Goal: Task Accomplishment & Management: Complete application form

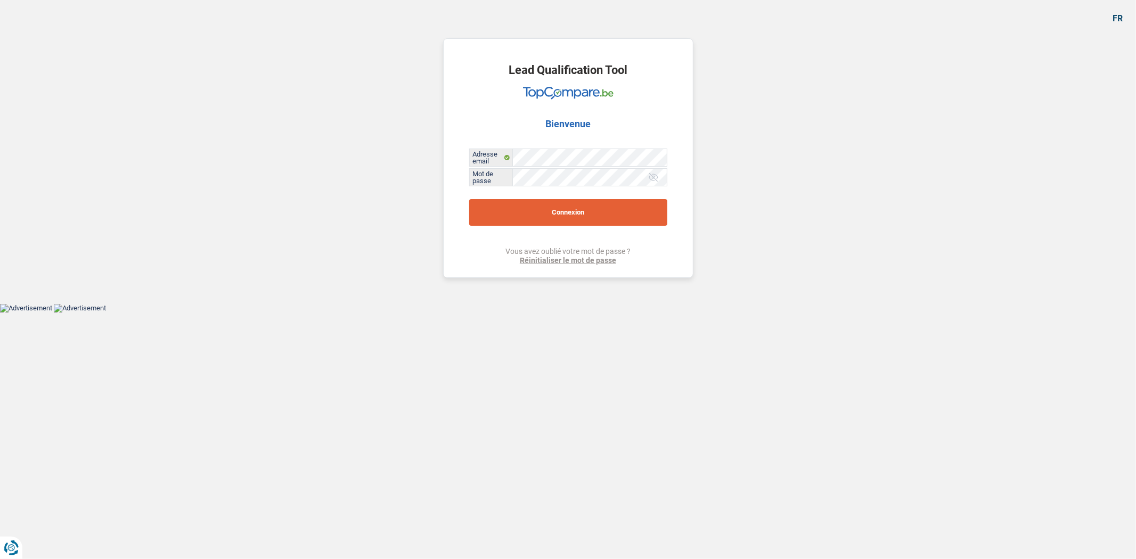
click at [594, 210] on button "Connexion" at bounding box center [568, 212] width 198 height 27
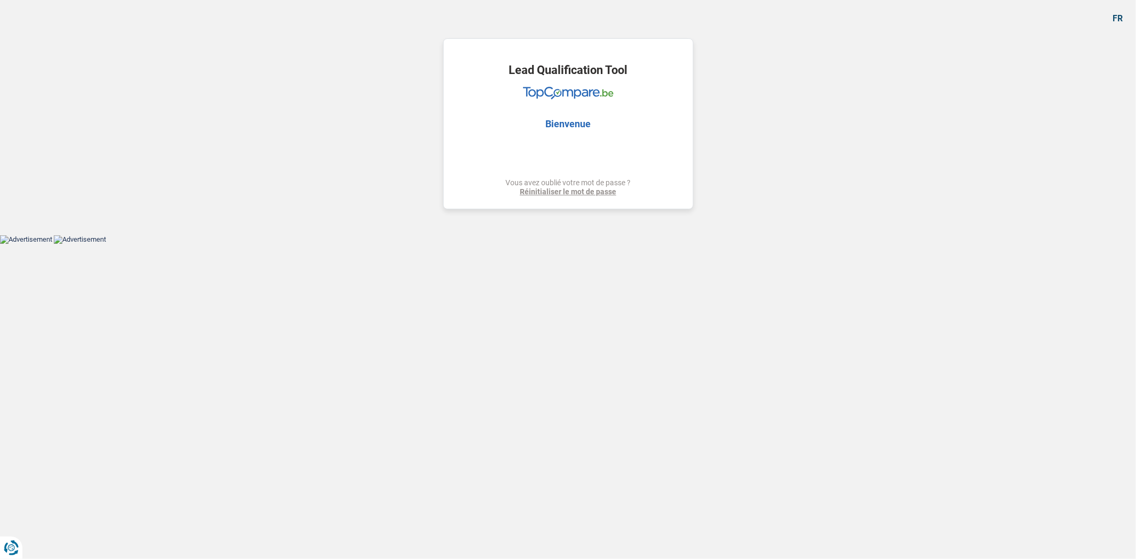
select select "48"
select select "publicEmployee"
select select "netSalary"
select select "mealVouchers"
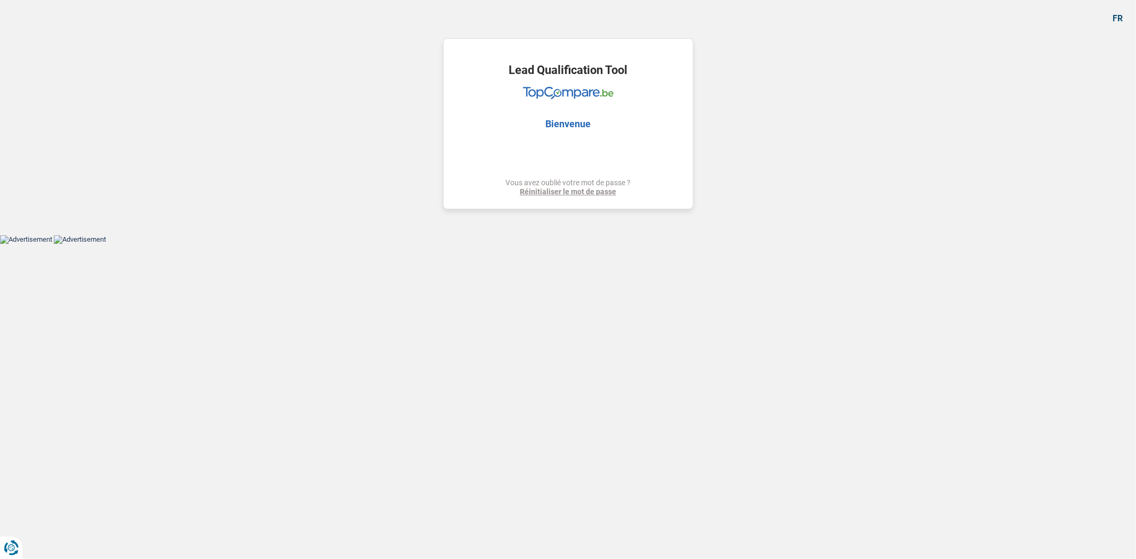
select select "48"
select select "publicEmployee"
select select "netSalary"
select select "mealVouchers"
select select "BE"
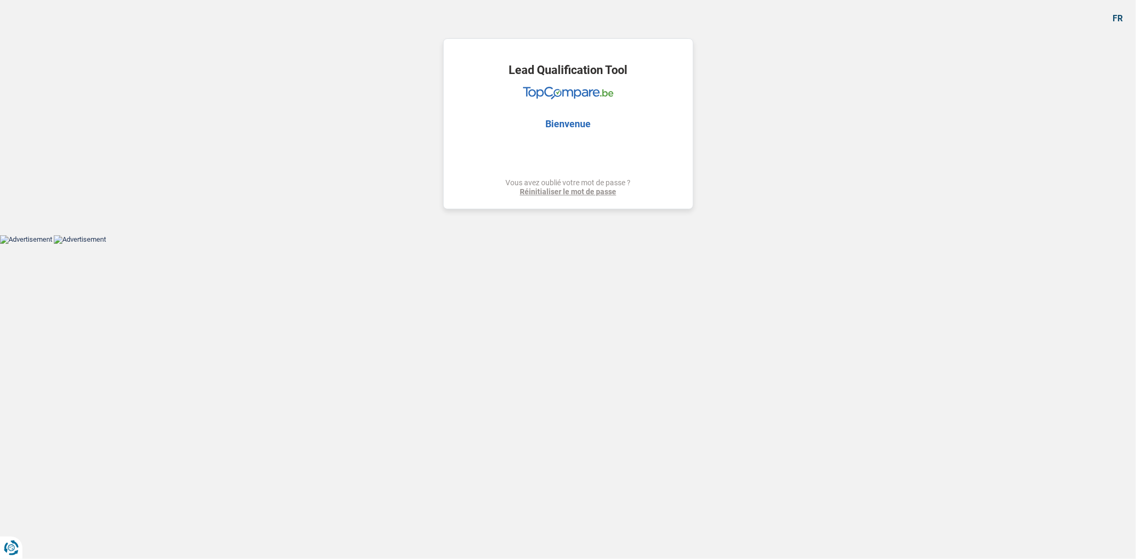
select select "smallCompanies"
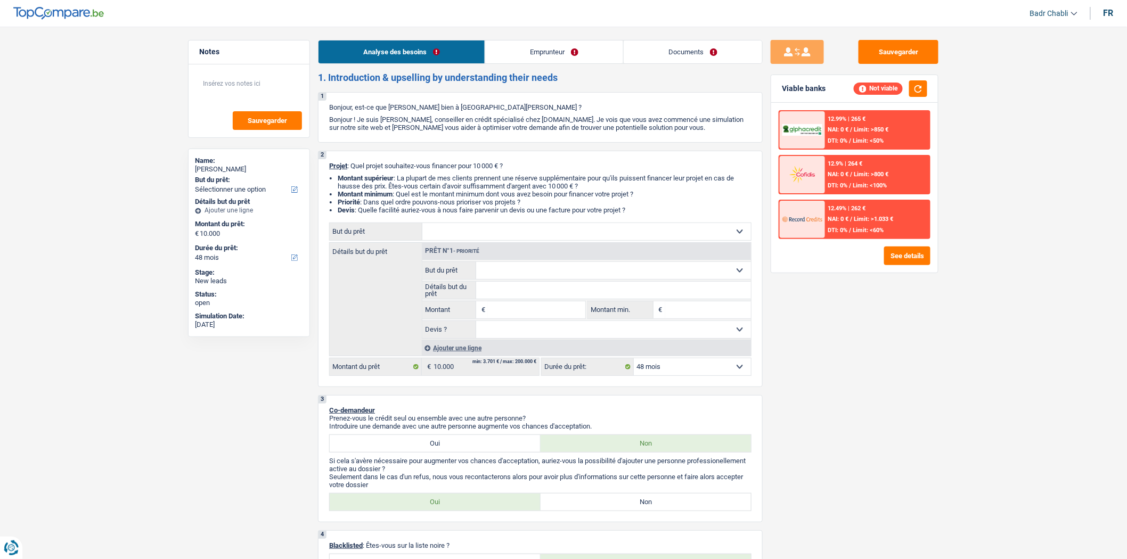
click at [541, 44] on link "Emprunteur" at bounding box center [554, 51] width 138 height 23
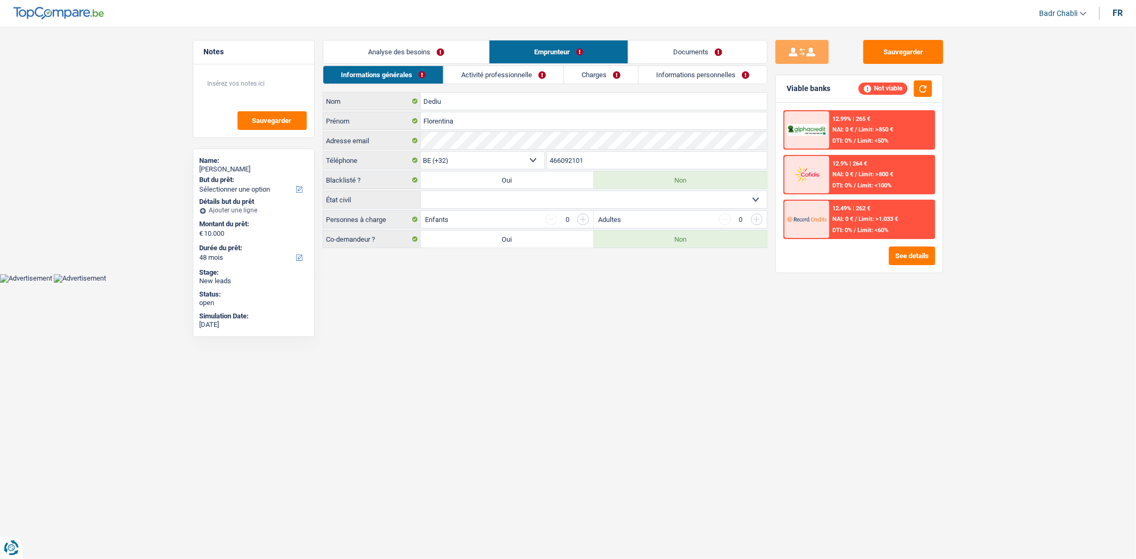
click at [533, 69] on link "Activité professionnelle" at bounding box center [504, 75] width 120 height 18
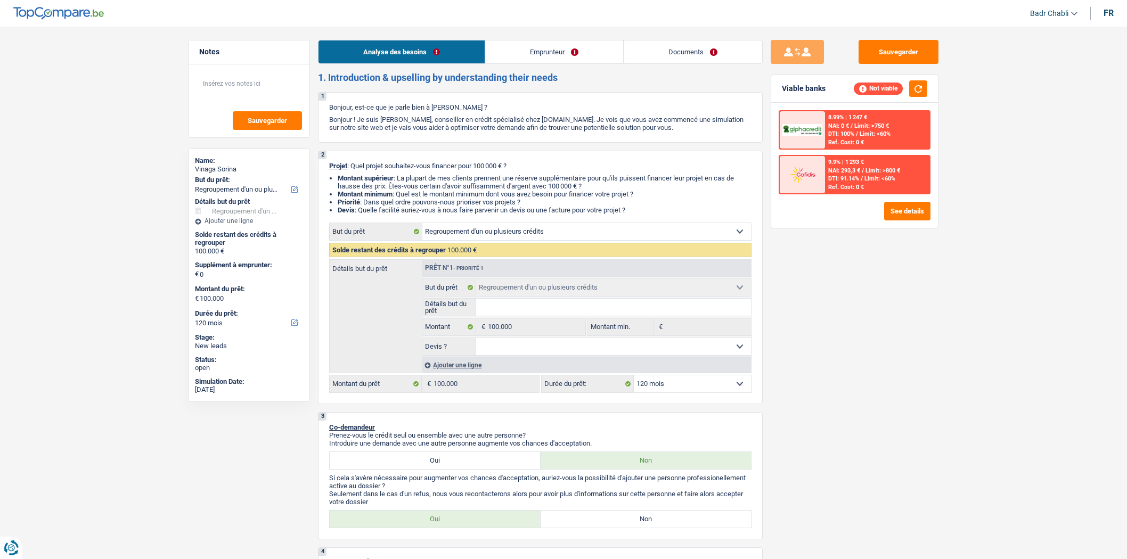
select select "refinancing"
select select "120"
select select "refinancing"
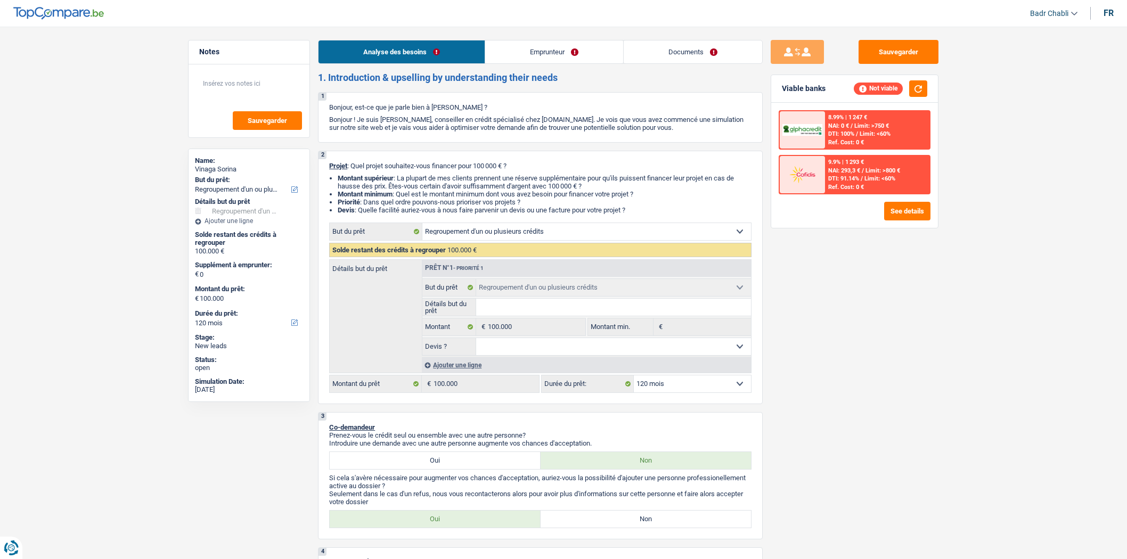
select select "120"
select select "worker"
select select "familyAllowances"
select select "netSalary"
select select "ownerWithMortgage"
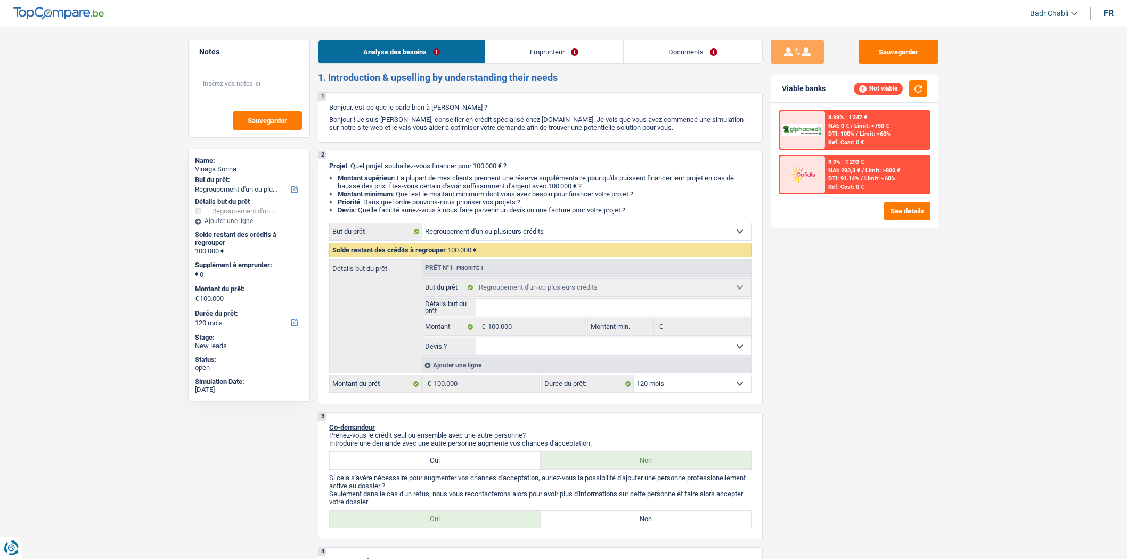
select select "mortgage"
select select "300"
select select "refinancing"
select select "120"
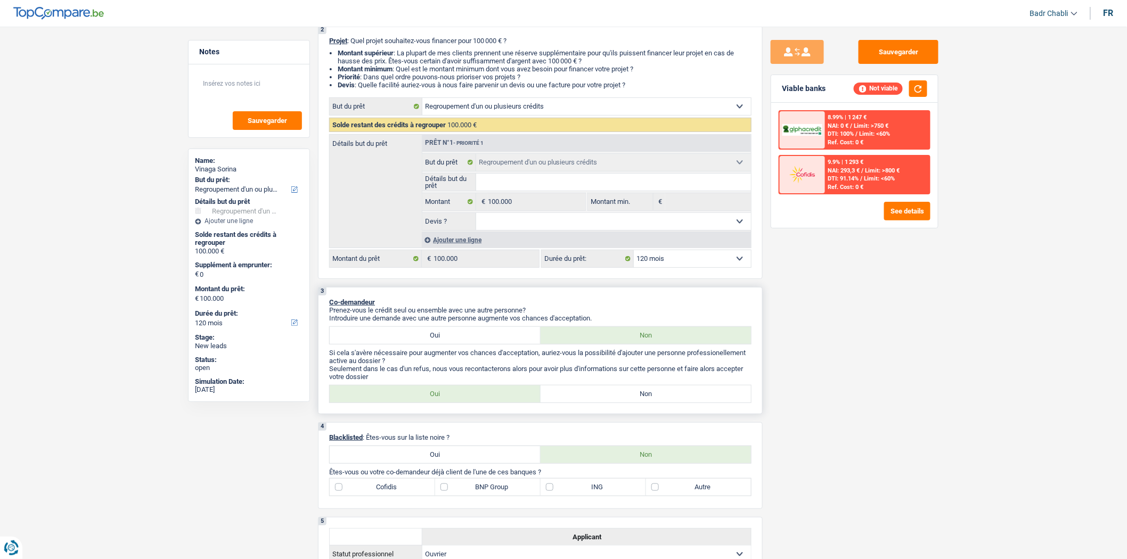
scroll to position [296, 0]
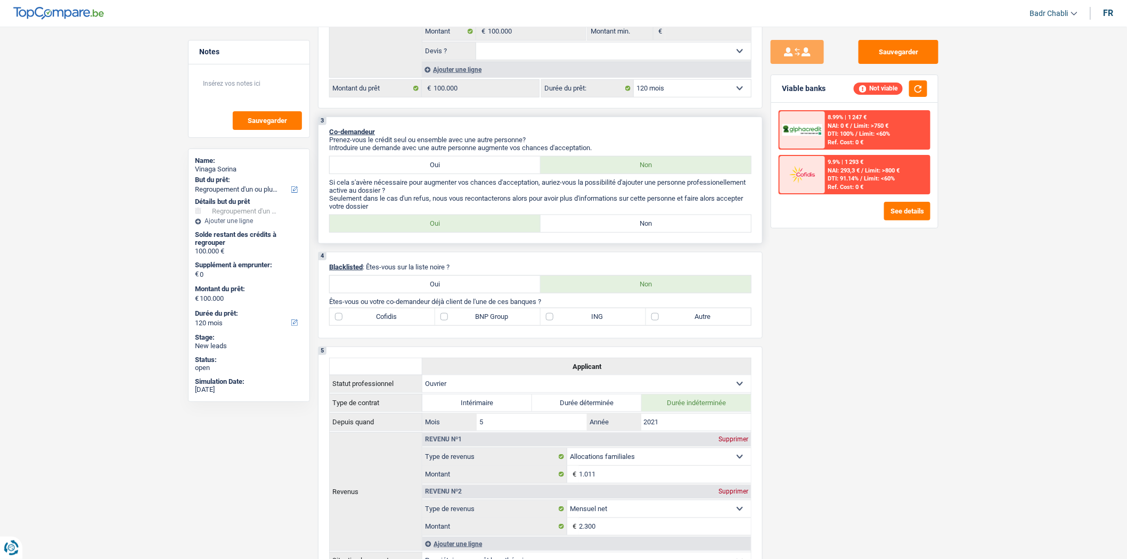
click at [612, 228] on label "Non" at bounding box center [646, 223] width 211 height 17
click at [612, 228] on input "Non" at bounding box center [646, 223] width 211 height 17
radio input "true"
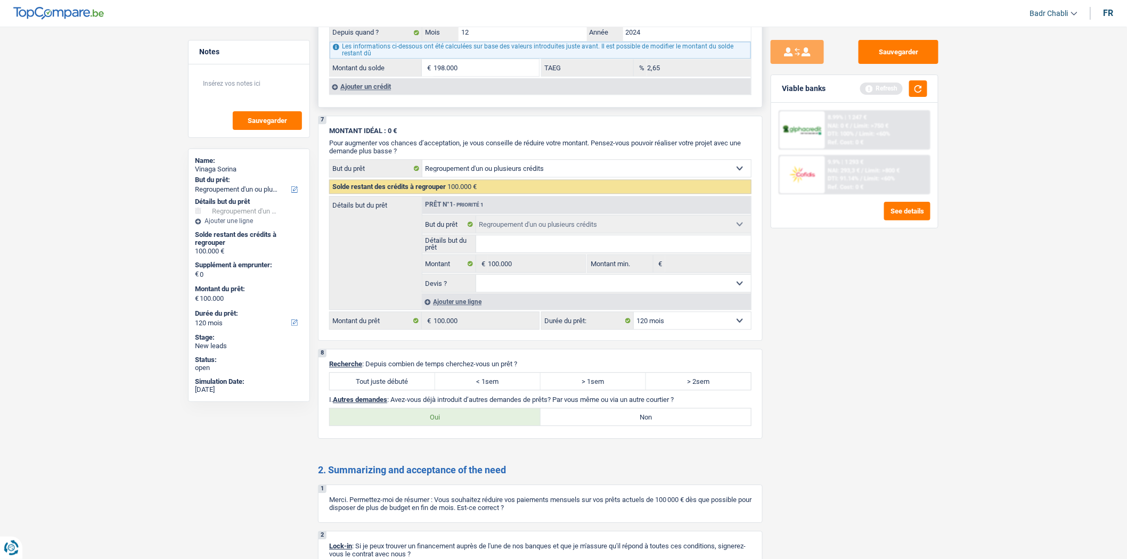
scroll to position [1125, 0]
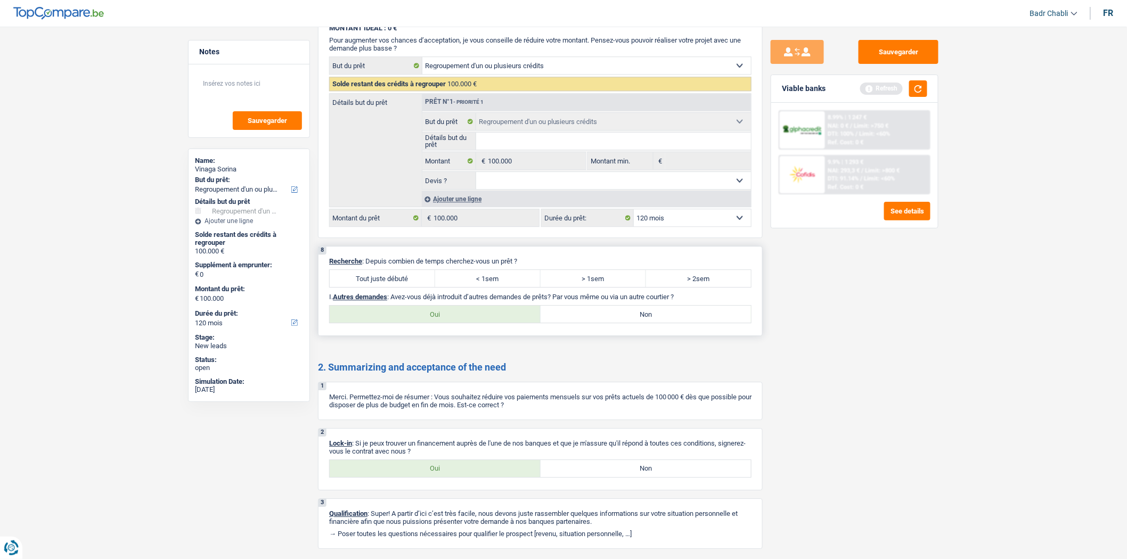
click at [419, 284] on label "Tout juste débuté" at bounding box center [382, 278] width 105 height 17
click at [419, 284] on input "Tout juste débuté" at bounding box center [382, 278] width 105 height 17
radio input "true"
click at [606, 320] on label "Non" at bounding box center [646, 314] width 211 height 17
click at [606, 320] on input "Non" at bounding box center [646, 314] width 211 height 17
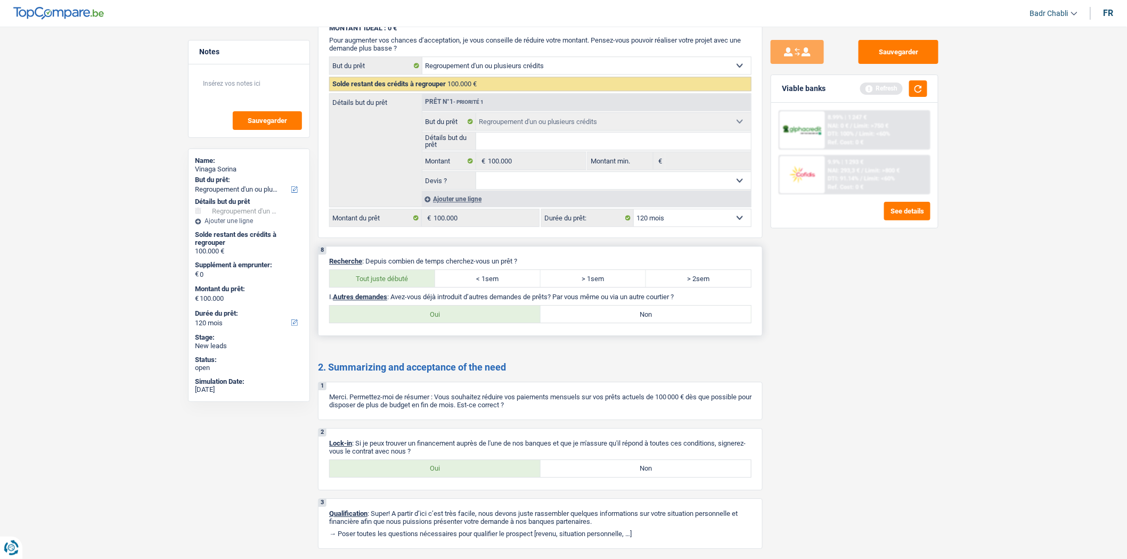
radio input "true"
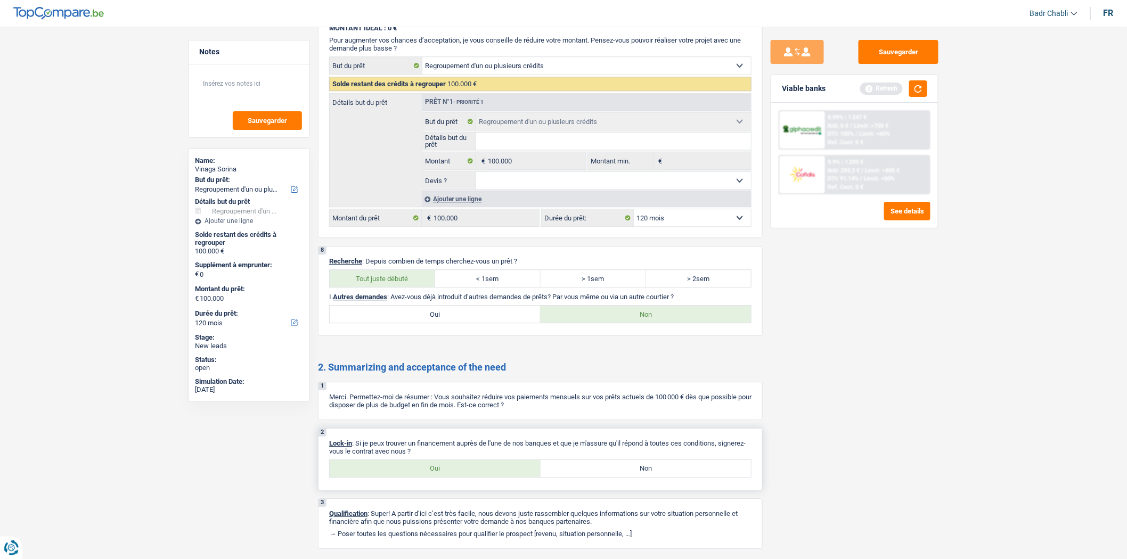
click at [419, 477] on label "Oui" at bounding box center [435, 468] width 211 height 17
click at [419, 477] on input "Oui" at bounding box center [435, 468] width 211 height 17
radio input "true"
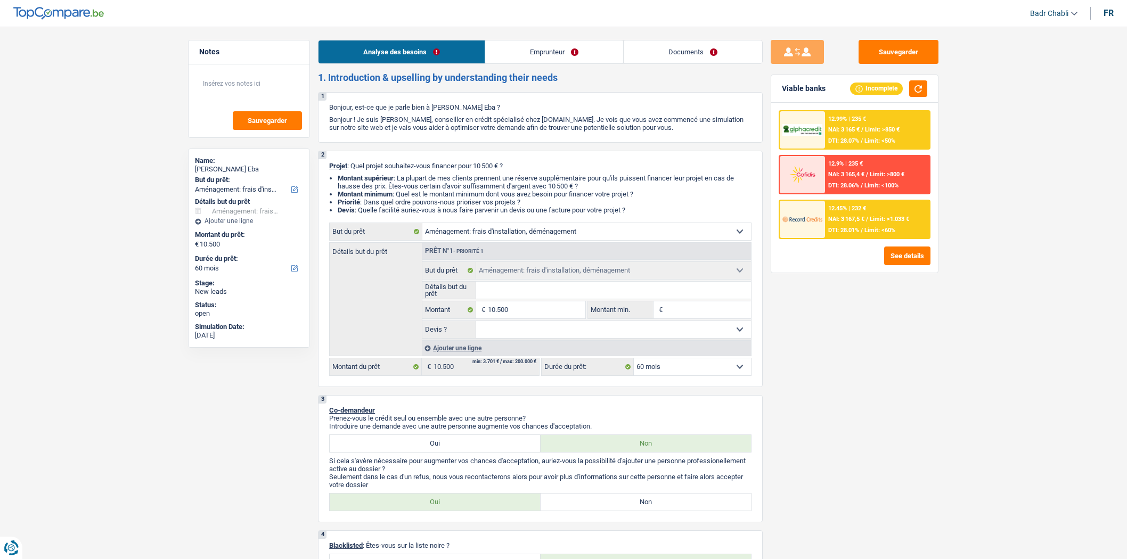
select select "movingOrInstallation"
select select "60"
select select "movingOrInstallation"
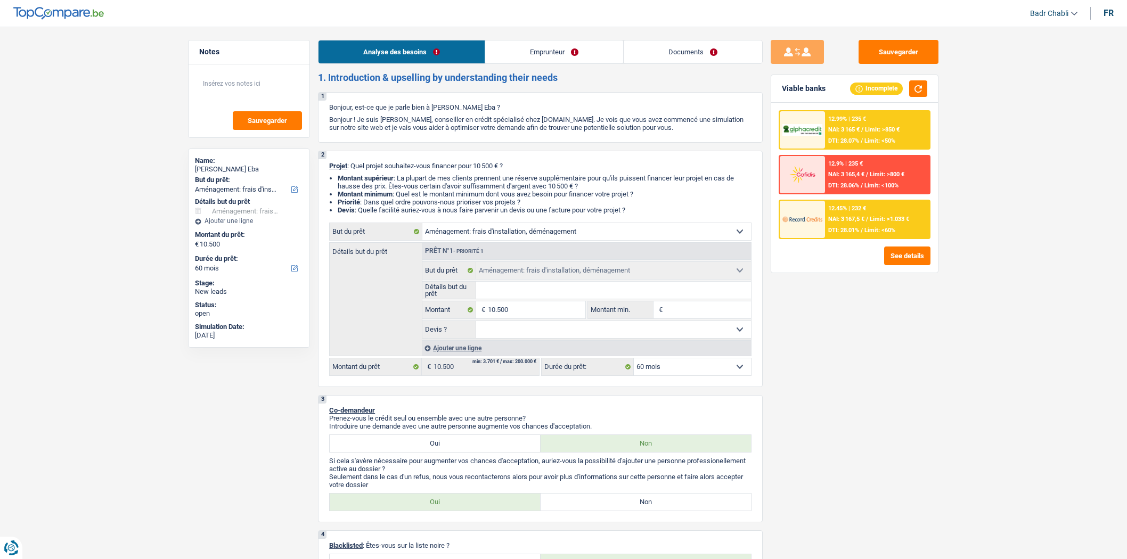
select select "60"
select select "worker"
select select "netSalary"
select select "familyAllowances"
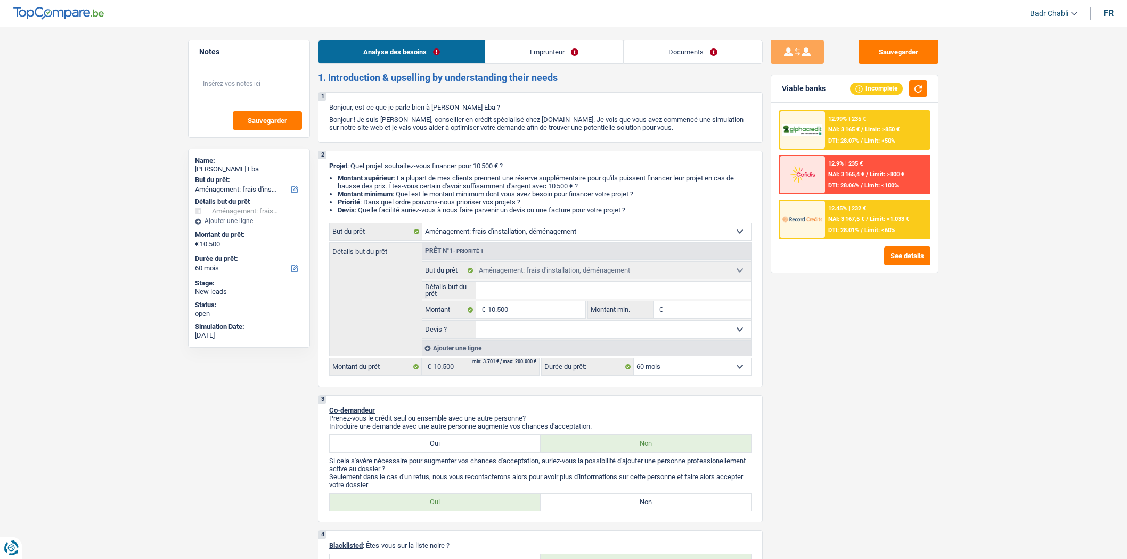
select select "rents"
select select "movingOrInstallation"
select select "60"
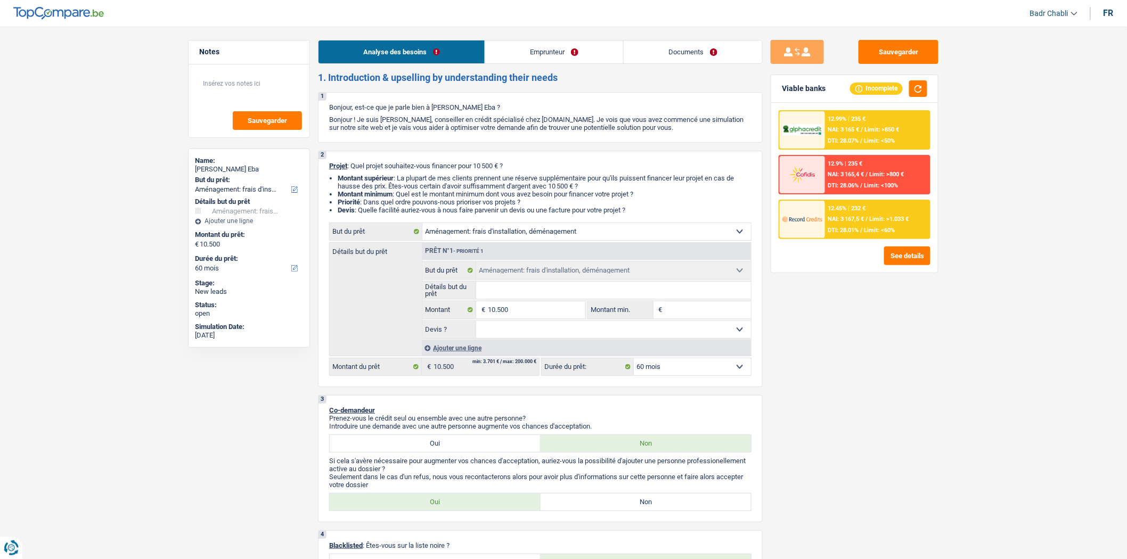
click at [539, 46] on link "Emprunteur" at bounding box center [554, 51] width 138 height 23
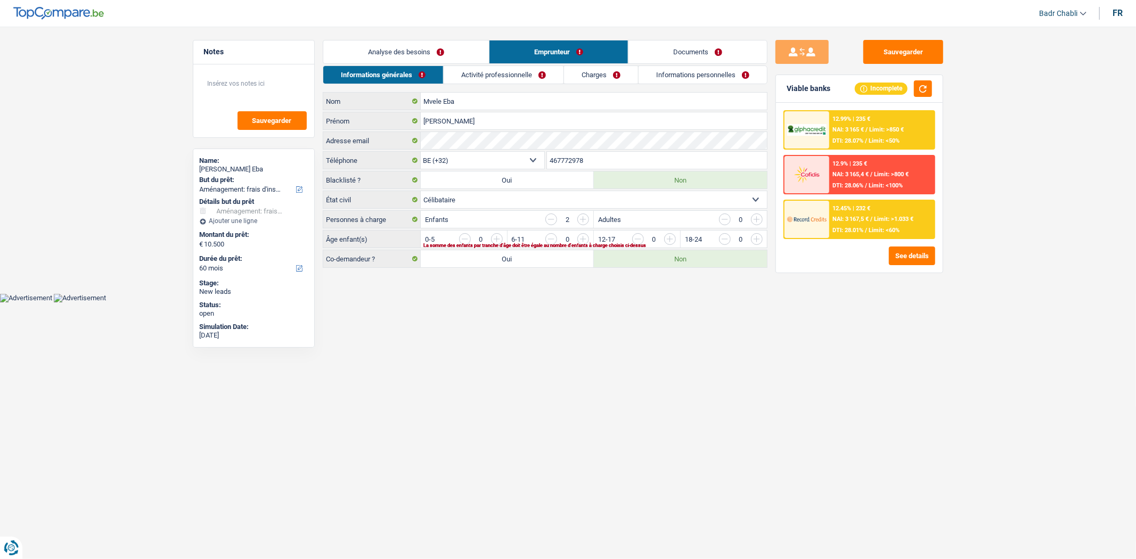
click at [542, 73] on link "Activité professionnelle" at bounding box center [504, 75] width 120 height 18
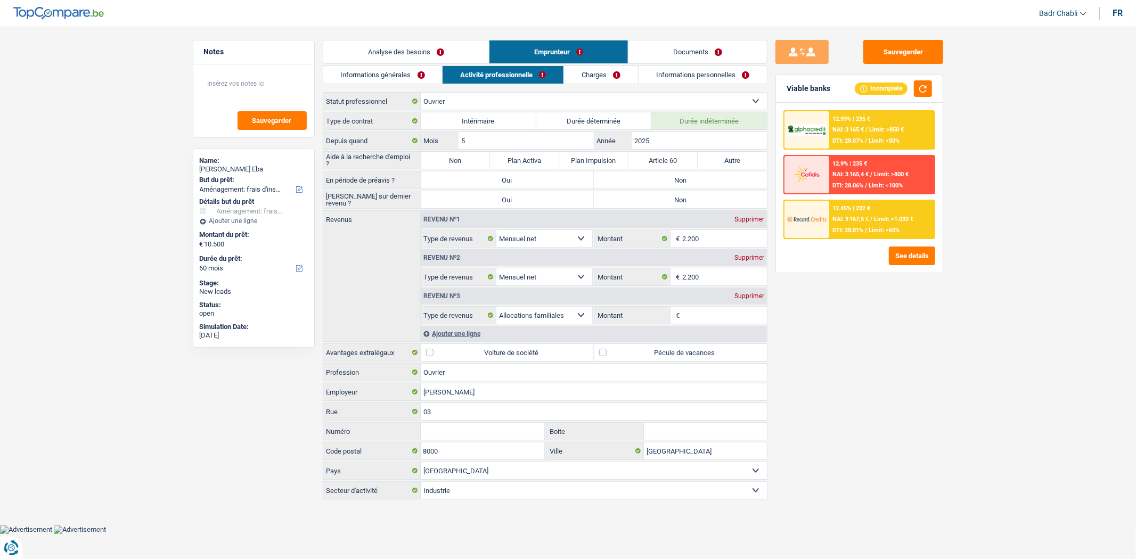
click at [475, 158] on label "Non" at bounding box center [455, 160] width 69 height 17
click at [475, 158] on input "Non" at bounding box center [455, 160] width 69 height 17
radio input "true"
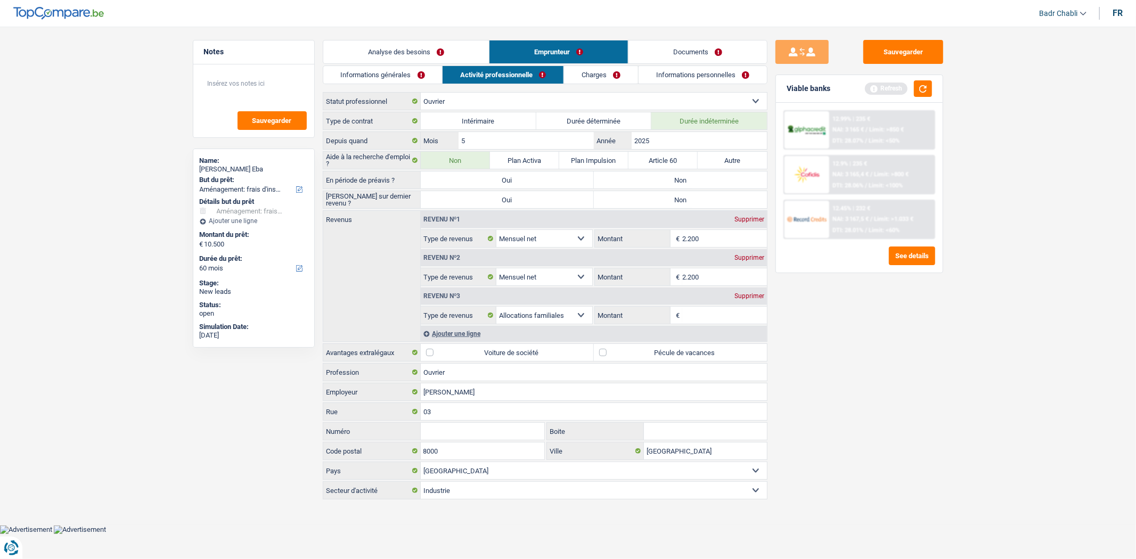
click at [685, 181] on label "Non" at bounding box center [680, 180] width 173 height 17
click at [685, 181] on input "Non" at bounding box center [680, 180] width 173 height 17
radio input "true"
click at [683, 198] on label "Non" at bounding box center [680, 199] width 173 height 17
click at [683, 198] on input "Non" at bounding box center [680, 199] width 173 height 17
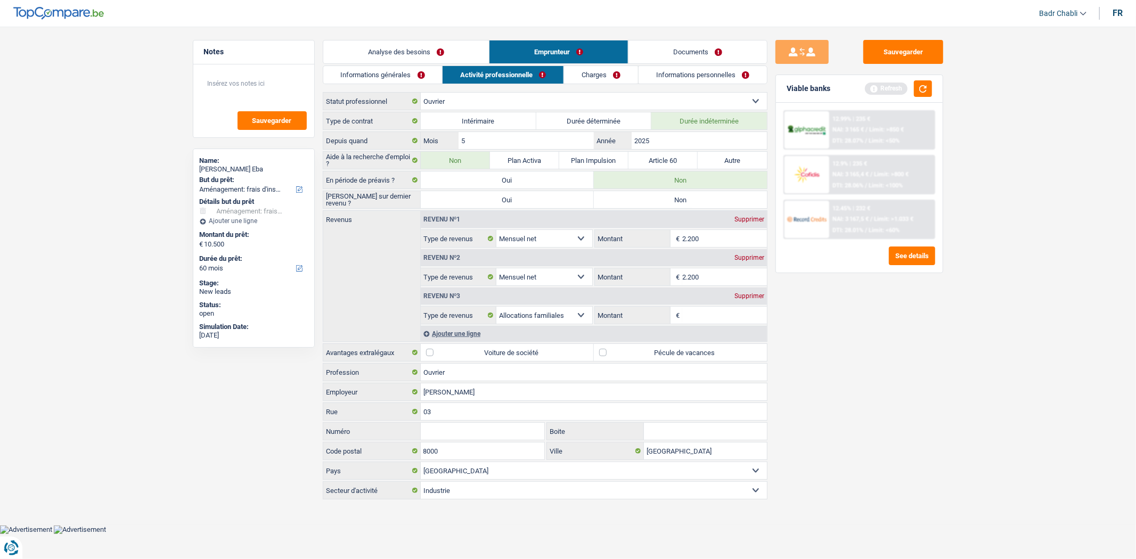
radio input "true"
click at [419, 52] on link "Analyse des besoins" at bounding box center [406, 51] width 166 height 23
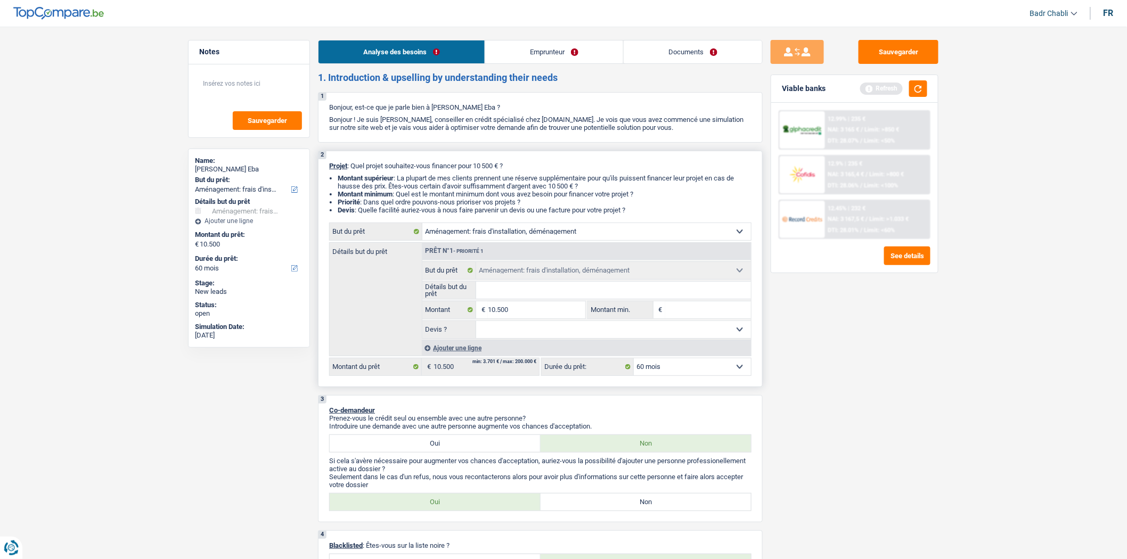
click at [550, 296] on input "Détails but du prêt" at bounding box center [613, 290] width 275 height 17
click at [557, 48] on link "Emprunteur" at bounding box center [554, 51] width 138 height 23
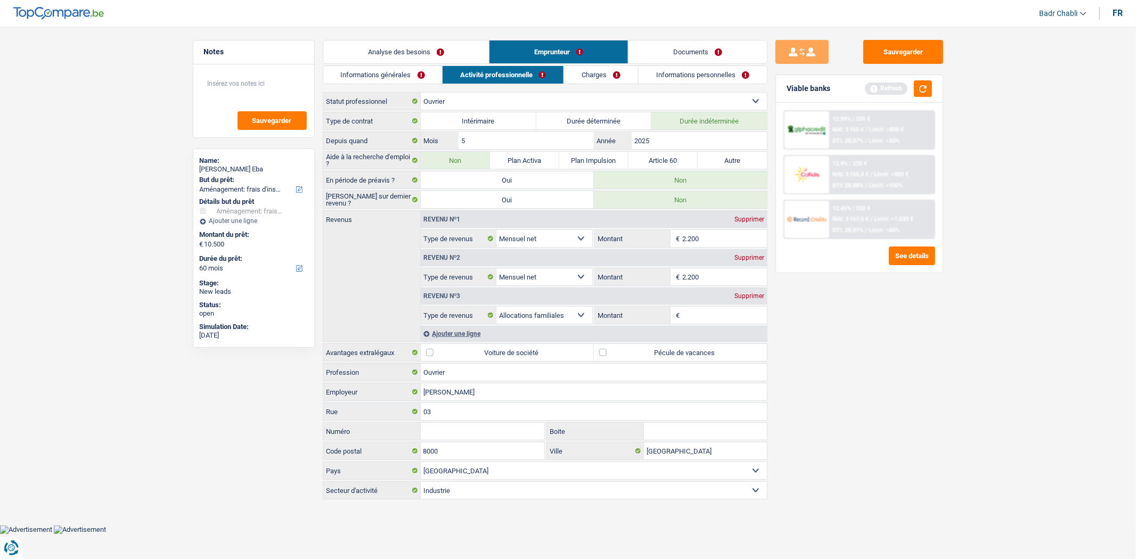
click at [402, 70] on link "Informations générales" at bounding box center [382, 75] width 119 height 18
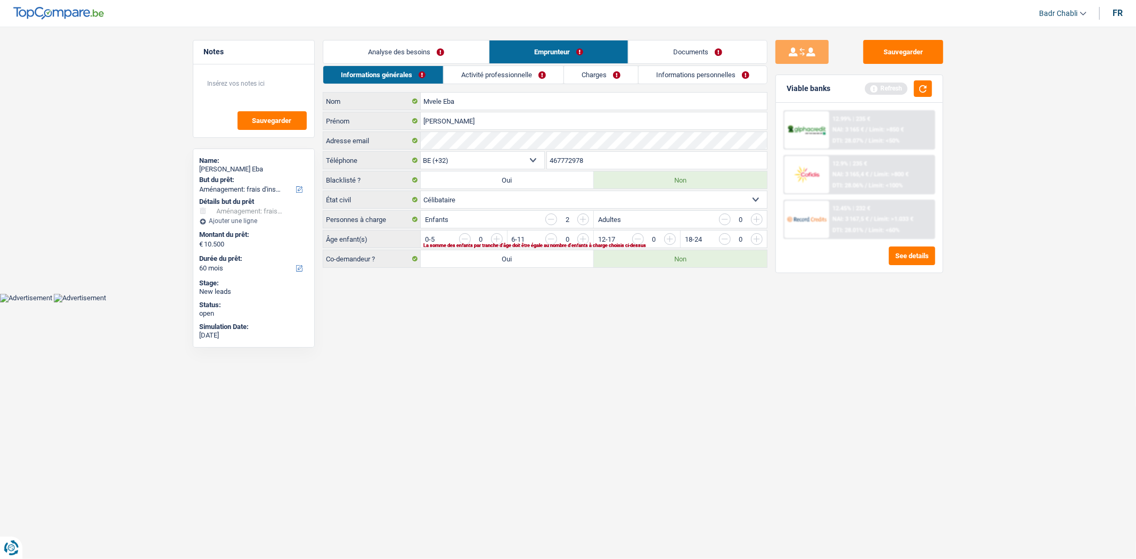
click at [429, 47] on link "Analyse des besoins" at bounding box center [406, 51] width 166 height 23
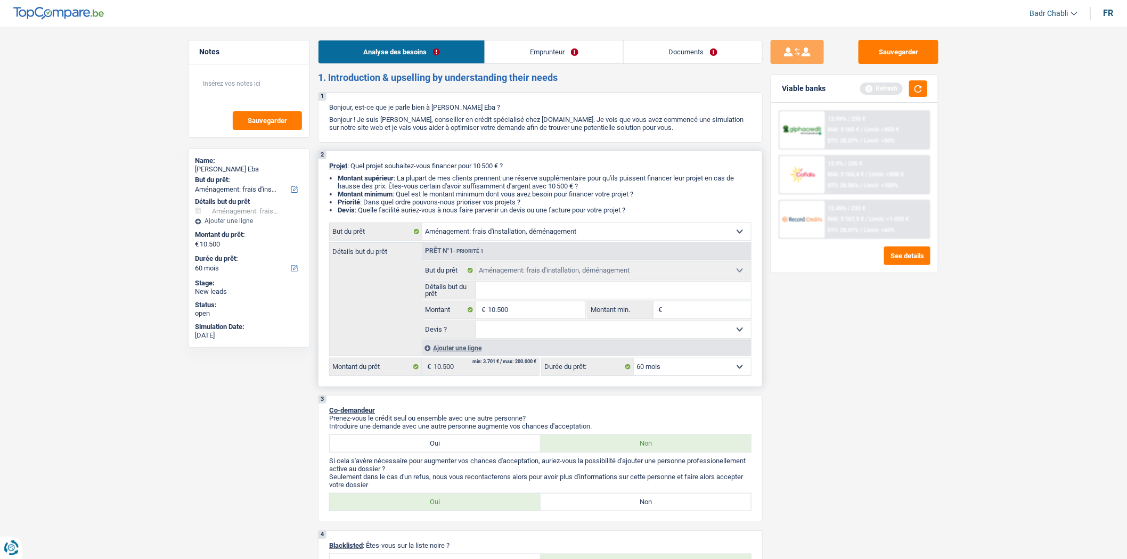
click at [510, 292] on input "Détails but du prêt" at bounding box center [613, 290] width 275 height 17
type input "F"
type input "Fr"
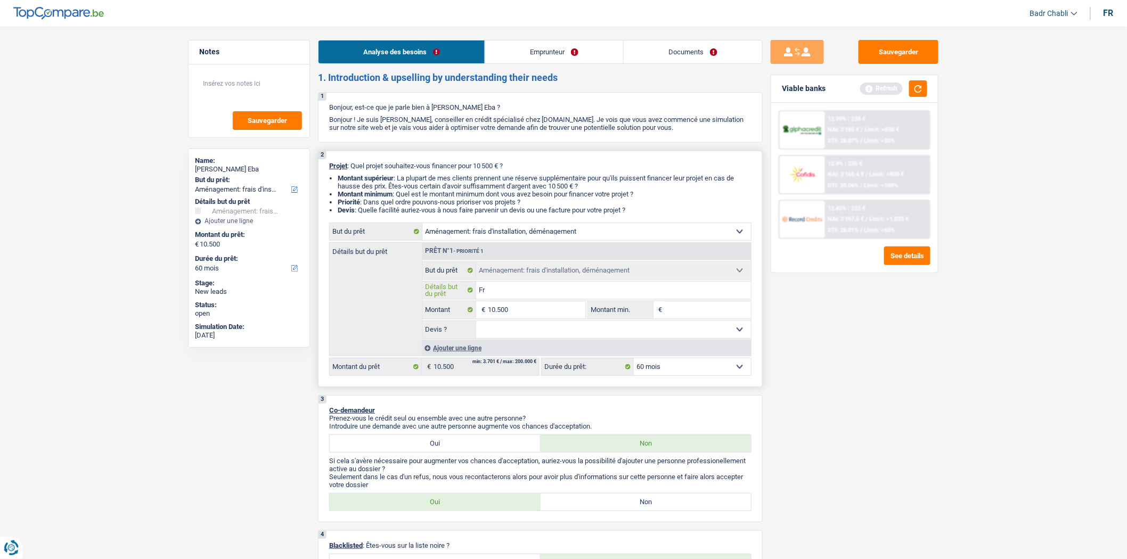
type input "Fra"
type input "Frai"
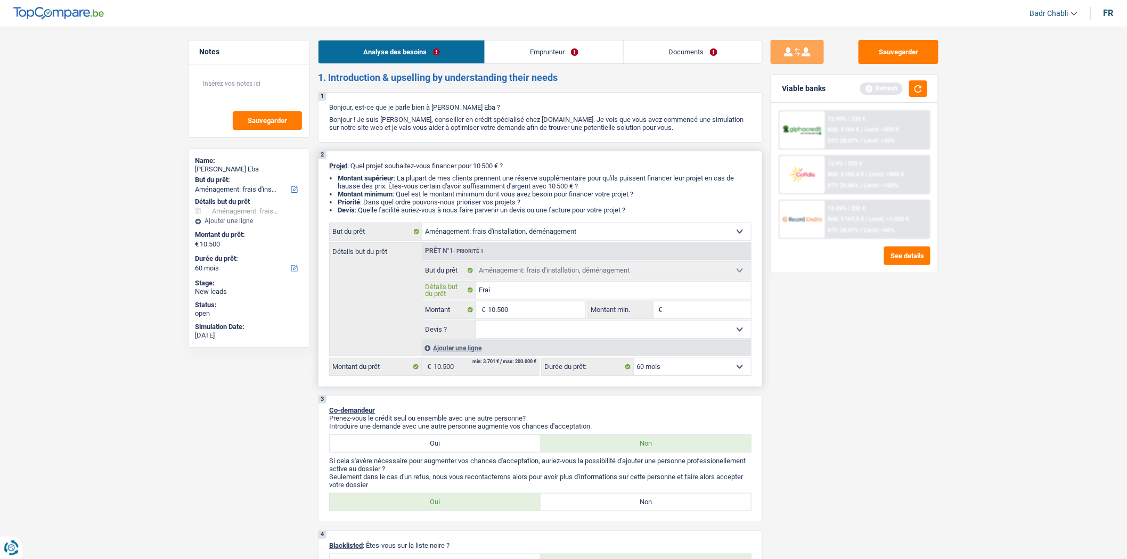
type input "Frai"
type input "Frai d"
type input "Frai"
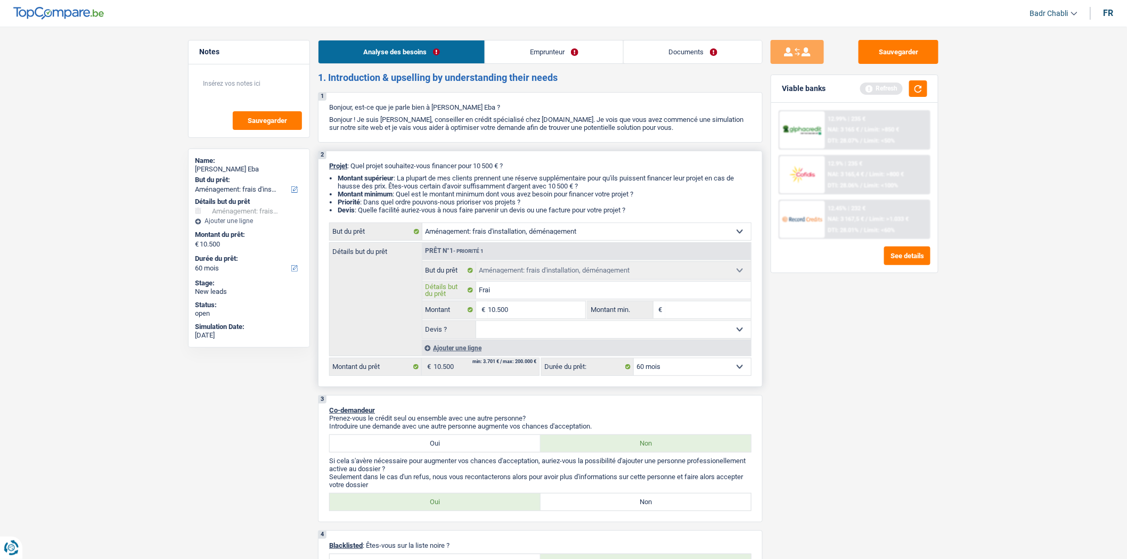
type input "Frai"
type input "Frais"
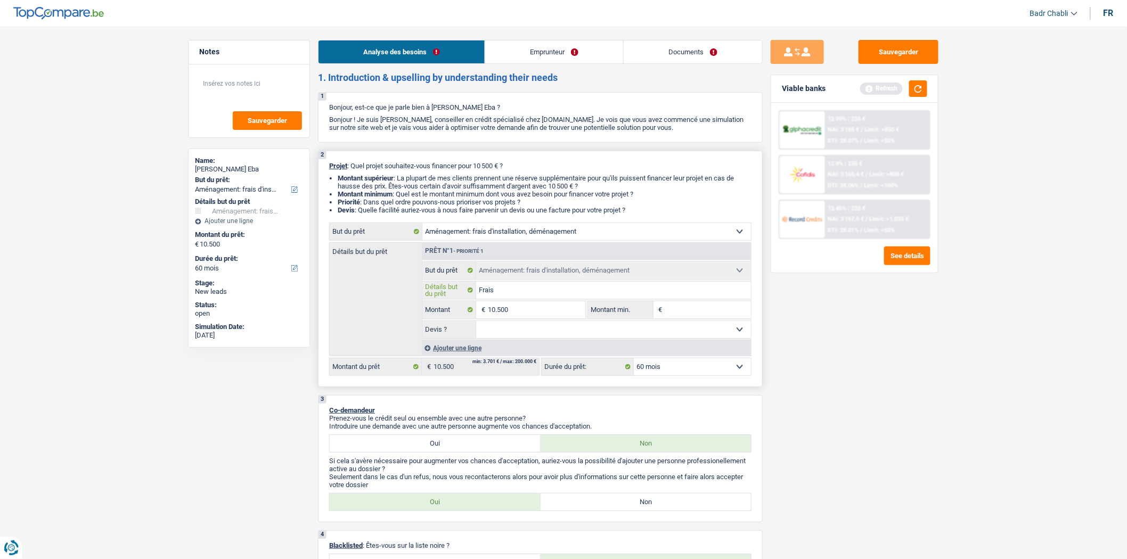
type input "Frais"
type input "Frais d"
type input "Frais dé"
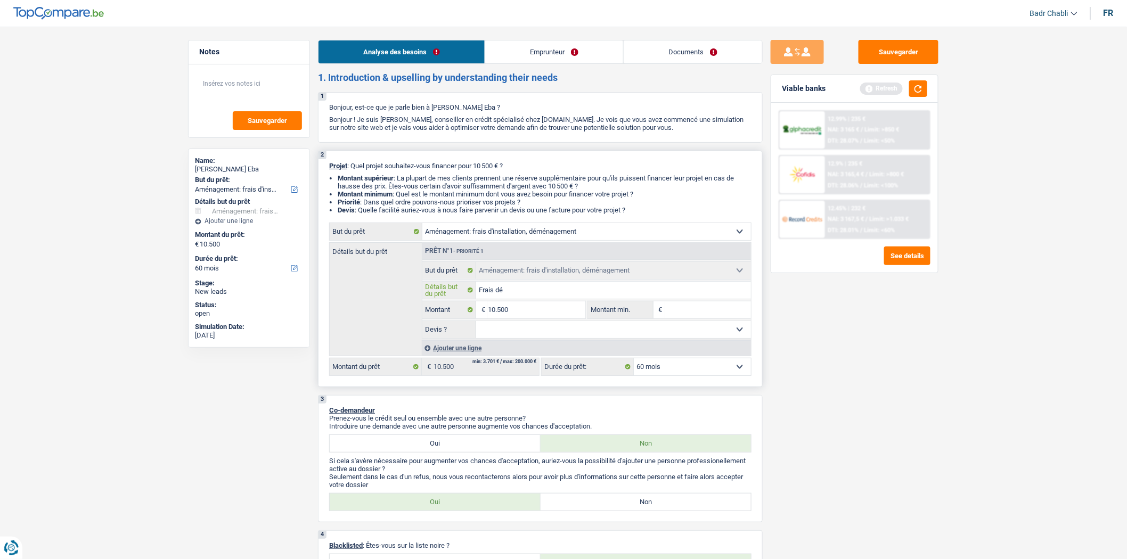
type input "Frais dém"
type input "Frais démé"
type input "Frais démén"
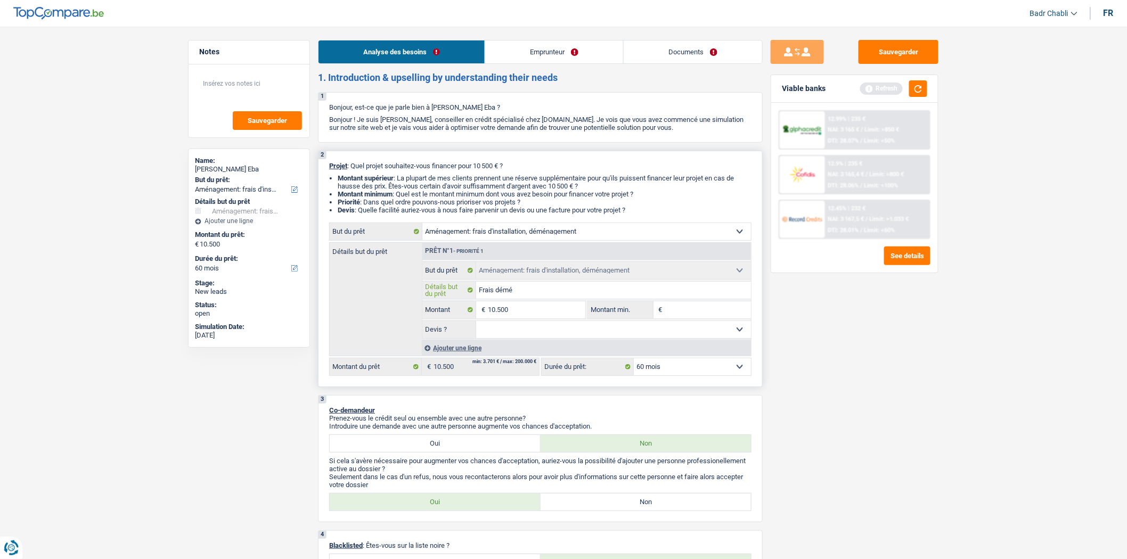
type input "Frais démén"
type input "Frais déména"
type input "Frais déménag"
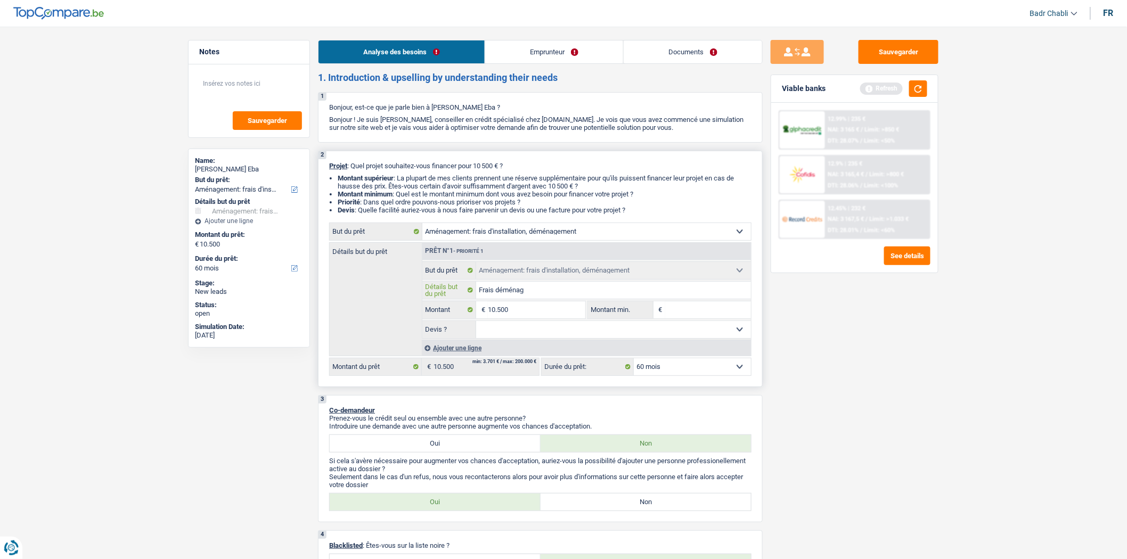
type input "Frais déménage"
type input "Frais déménageme"
type input "Frais déménagemen"
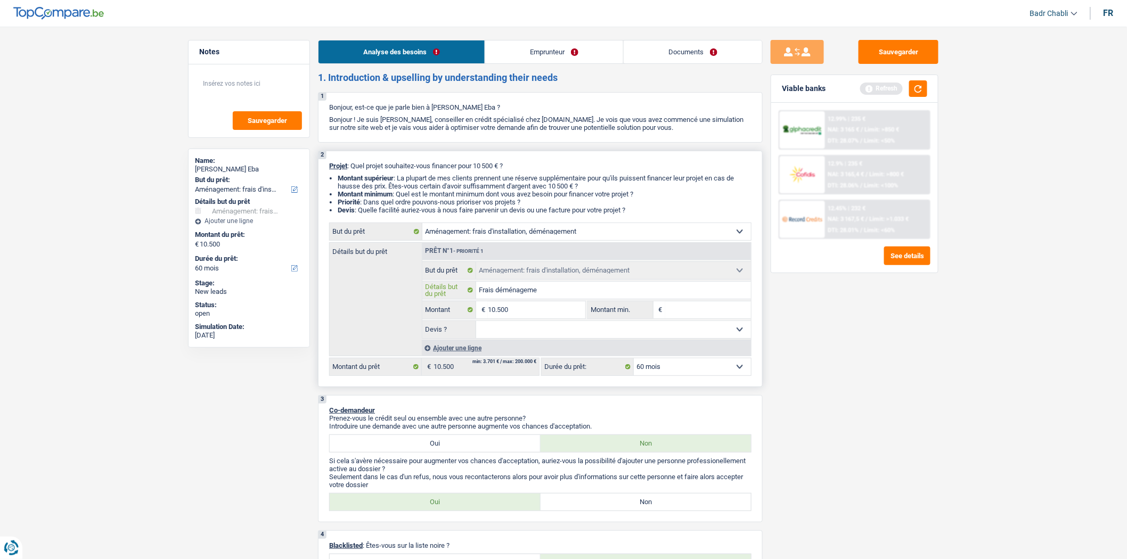
type input "Frais déménagemen"
type input "Frais déménagement"
type input "Frais déménagement,"
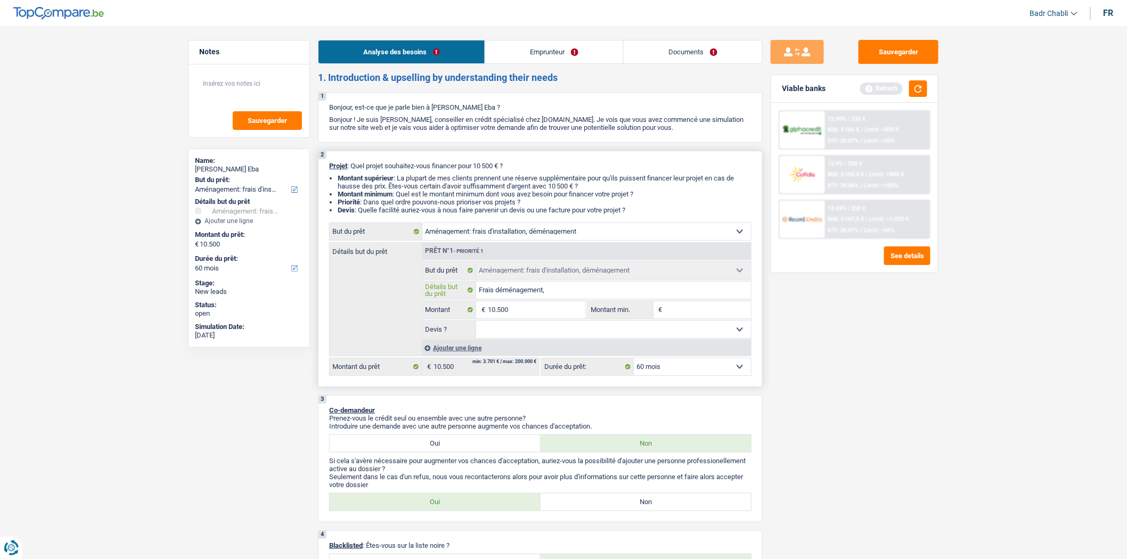
type input "Frais déménagement,"
type input "Frais déménagement, a"
type input "Frais déménagement, am"
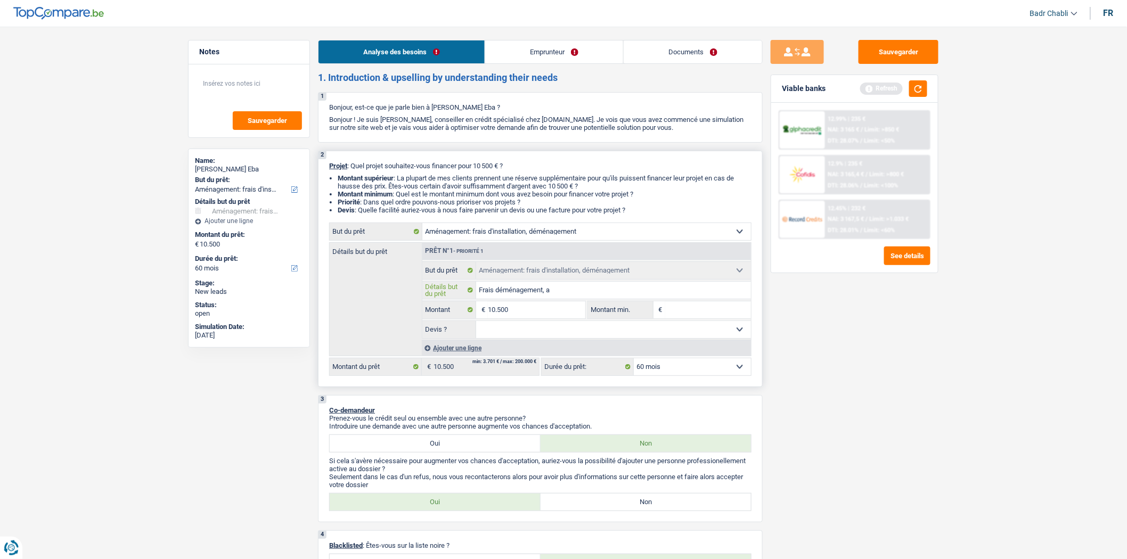
type input "Frais déménagement, am"
type input "Frais déménagement, amé"
type input "Frais déménagement, amén"
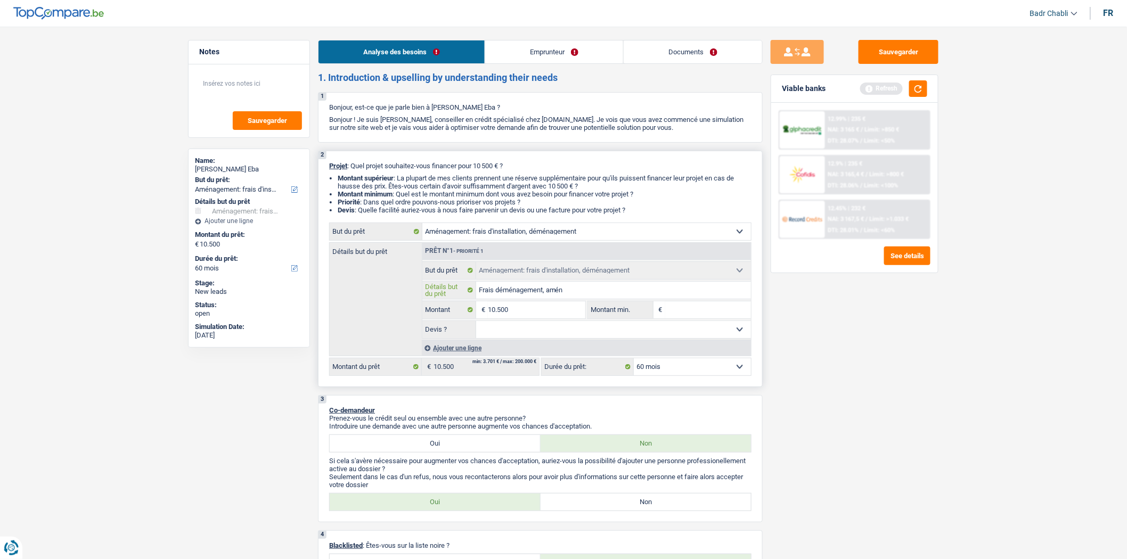
type input "Frais déménagement, aména"
type input "Frais déménagement, aménag"
type input "Frais déménagement, aménage"
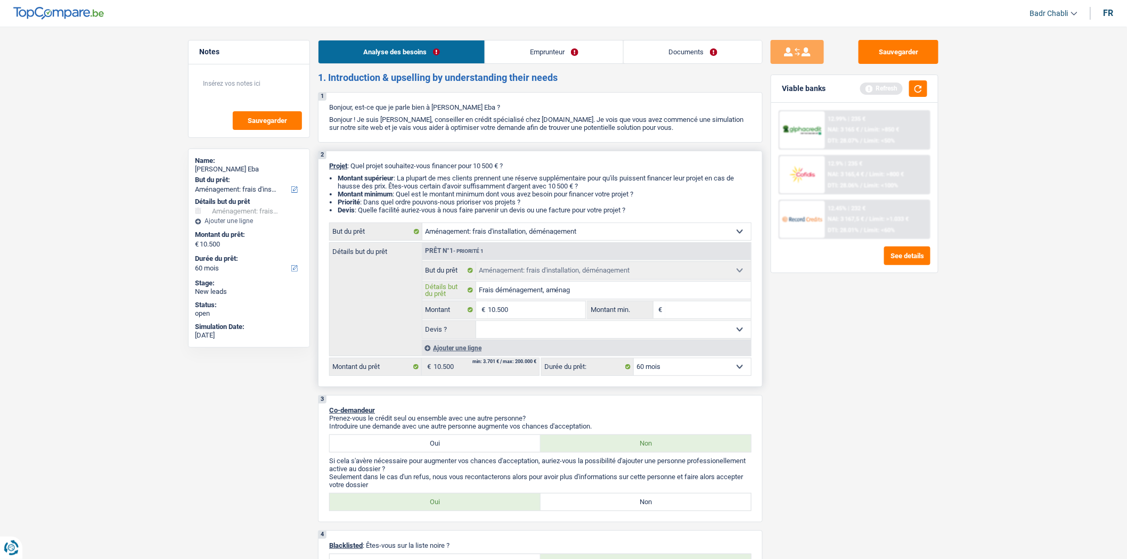
type input "Frais déménagement, aménage"
type input "Frais déménagement, aménagem"
type input "Frais déménagement, aménageme"
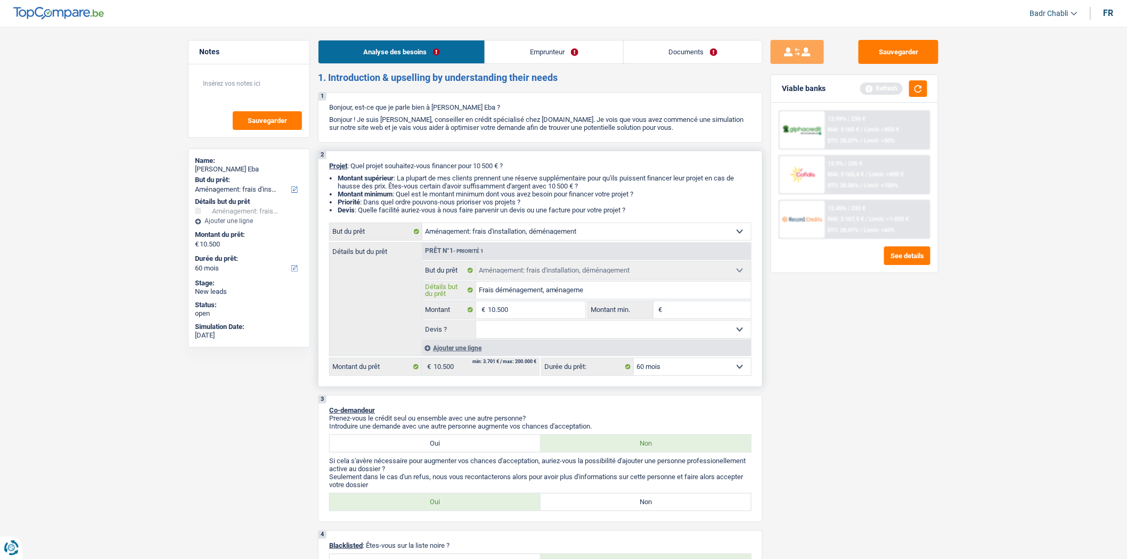
type input "Frais déménagement, aménagemen"
type input "Frais déménagement, aménagement"
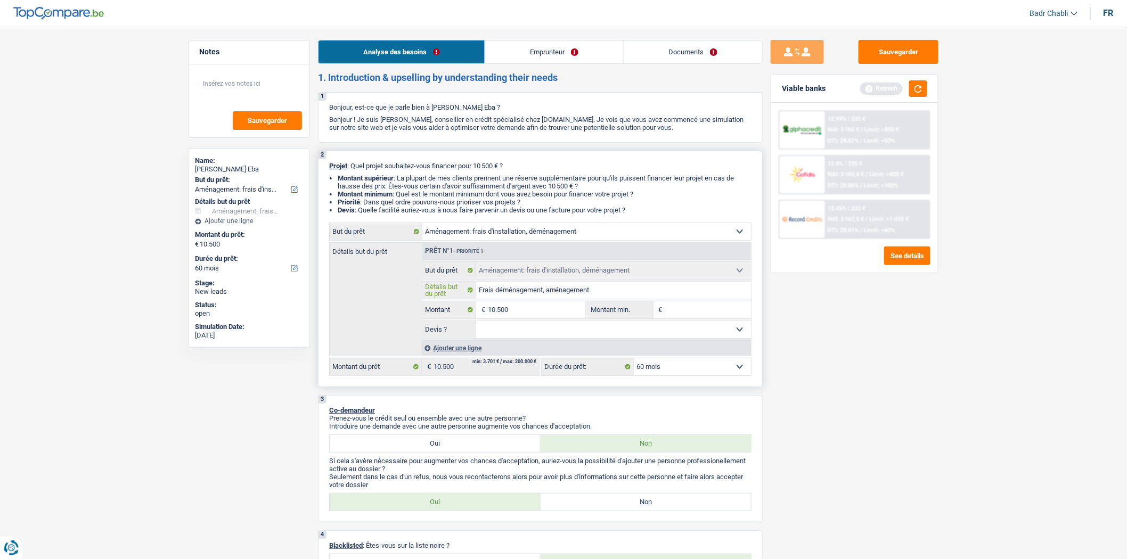
type input "Frais déménagement, aménagement"
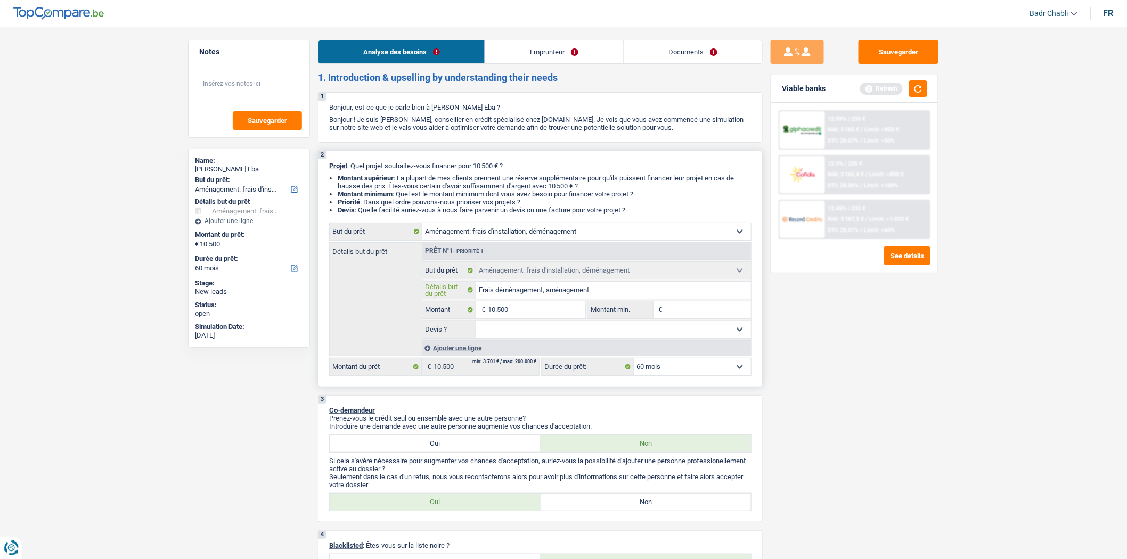
type input "Frais déménagement, aménagement e"
type input "Frais déménagement, aménagement et"
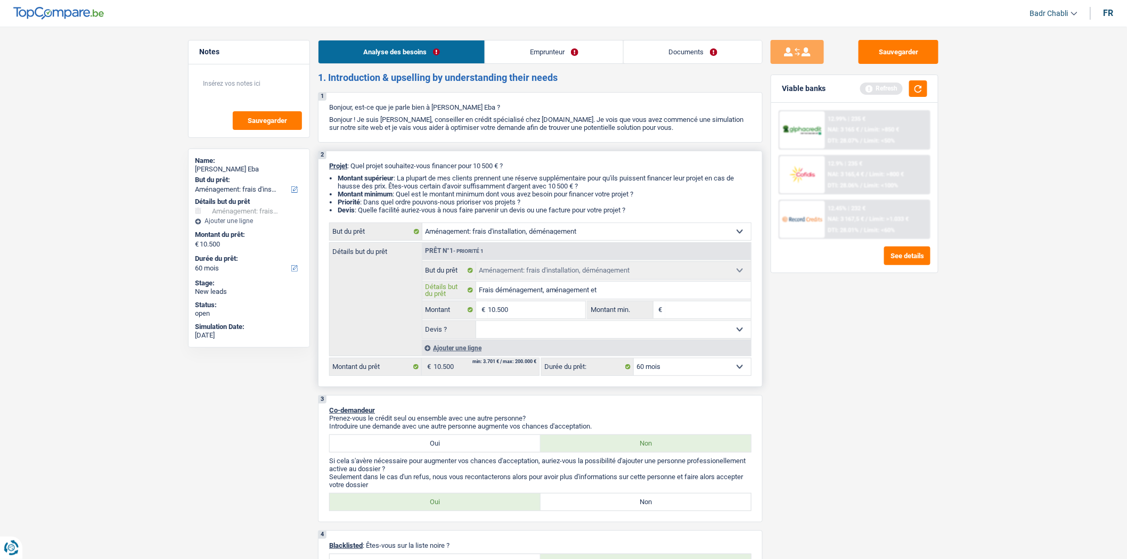
type input "Frais déménagement, aménagement et"
type input "Frais déménagement, aménagement et m"
type input "Frais déménagement, aménagement et me"
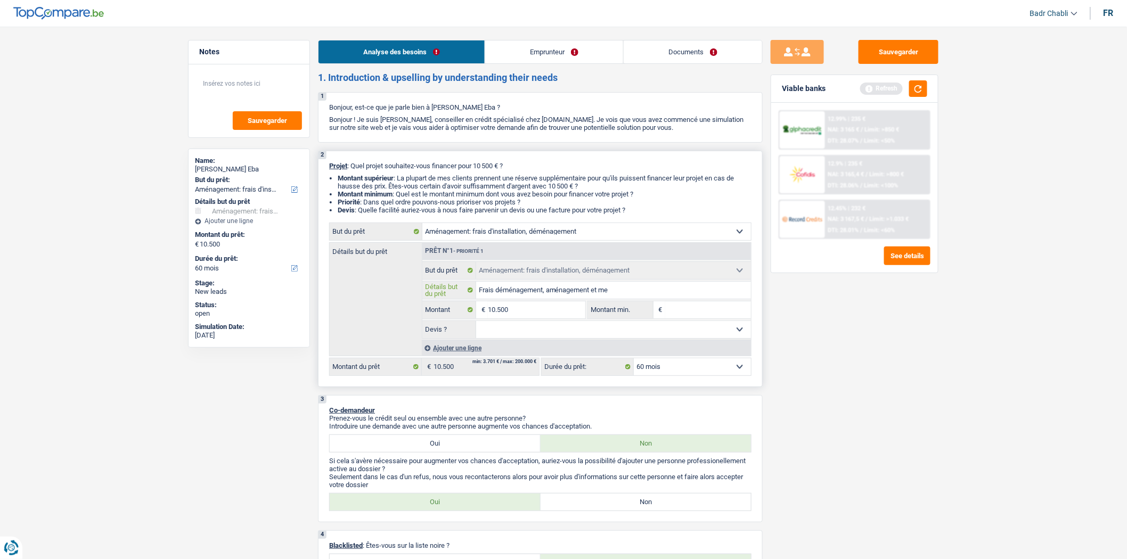
type input "Frais déménagement, aménagement et meu"
type input "Frais déménagement, aménagement et meub"
type input "Frais déménagement, aménagement et meubl"
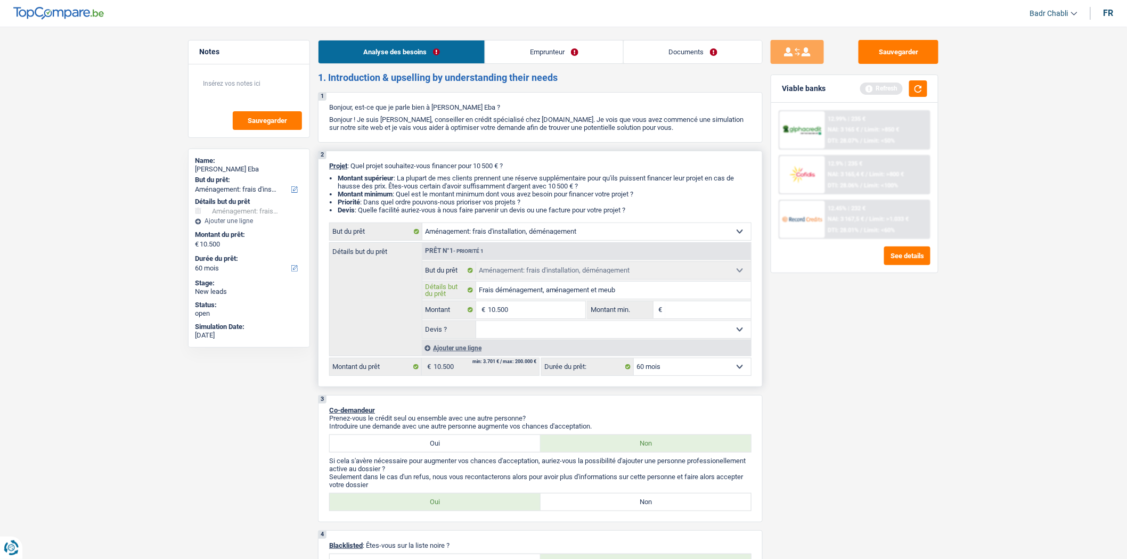
type input "Frais déménagement, aménagement et meubl"
type input "Frais déménagement, aménagement et meuble"
type input "Frais déménagement, aménagement et meubles"
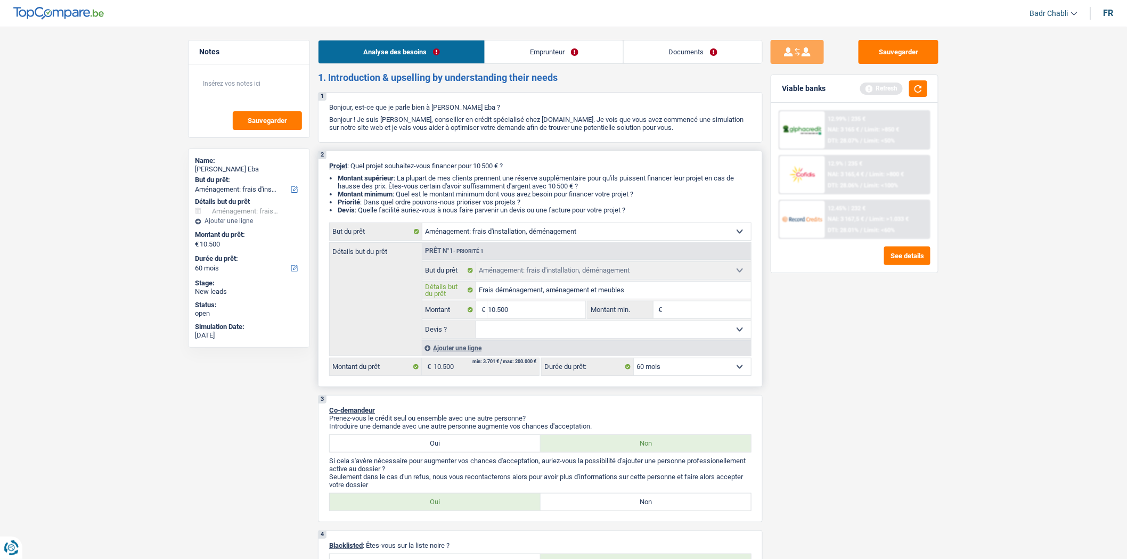
type input "Frais déménagement, aménagement et meubles"
type input "8"
type input "80"
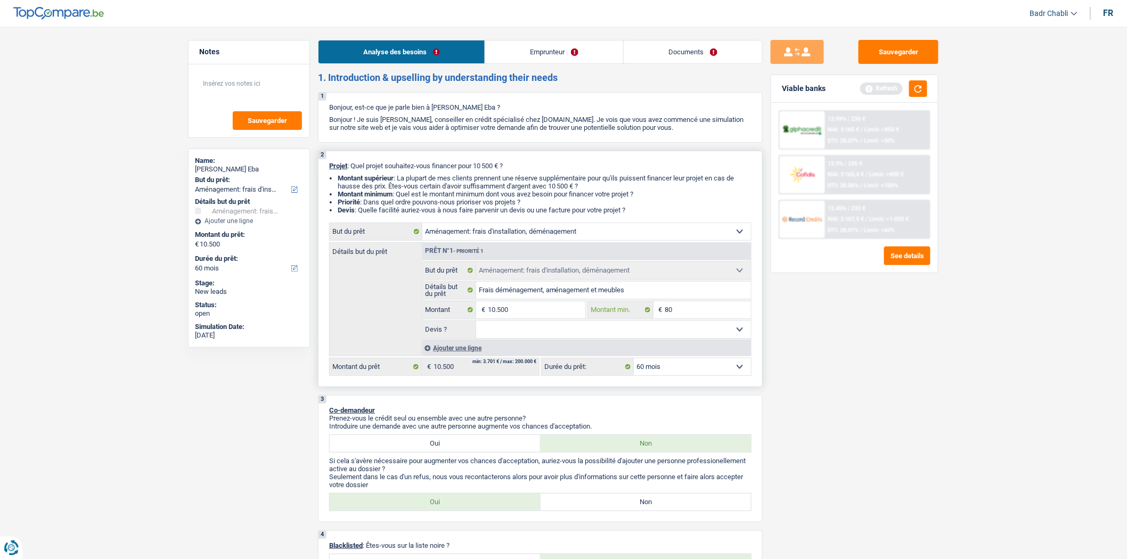
type input "800"
type input "8.000"
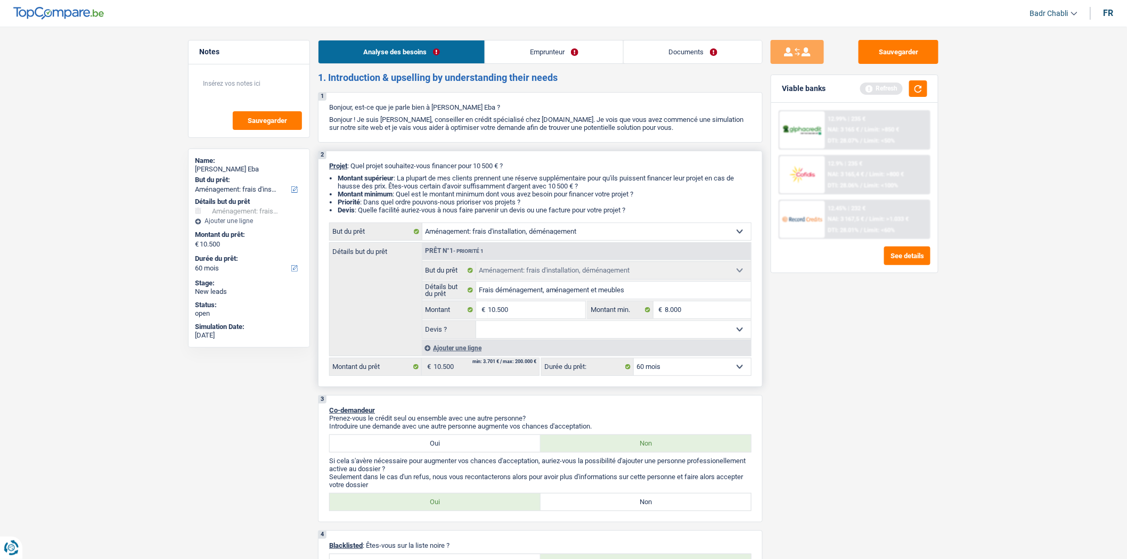
click at [652, 328] on select "Oui Non Non répondu Sélectionner une option" at bounding box center [613, 329] width 275 height 17
select select "false"
click at [476, 324] on select "Oui Non Non répondu Sélectionner une option" at bounding box center [613, 329] width 275 height 17
select select "false"
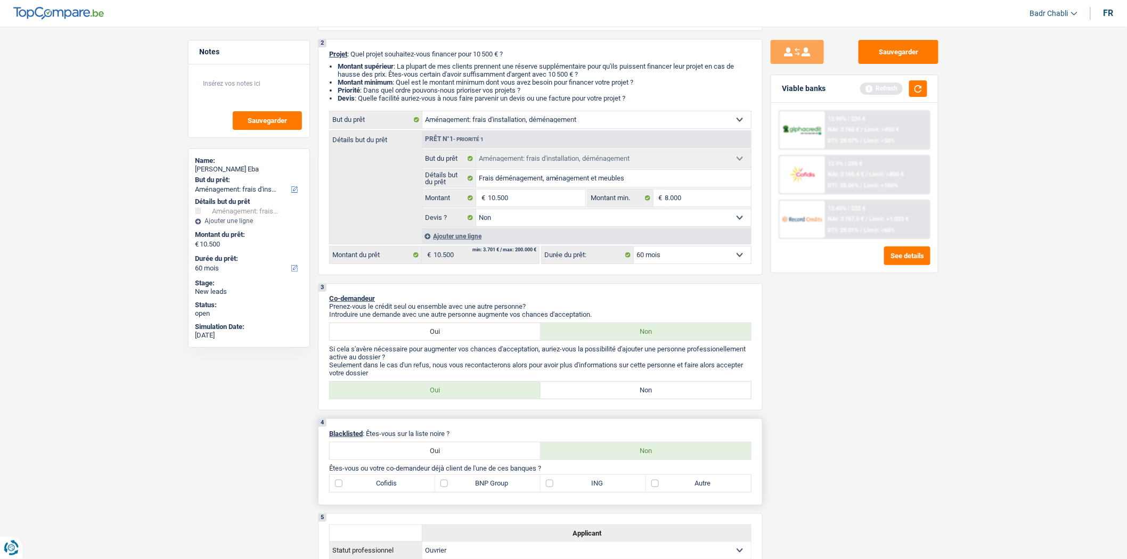
scroll to position [177, 0]
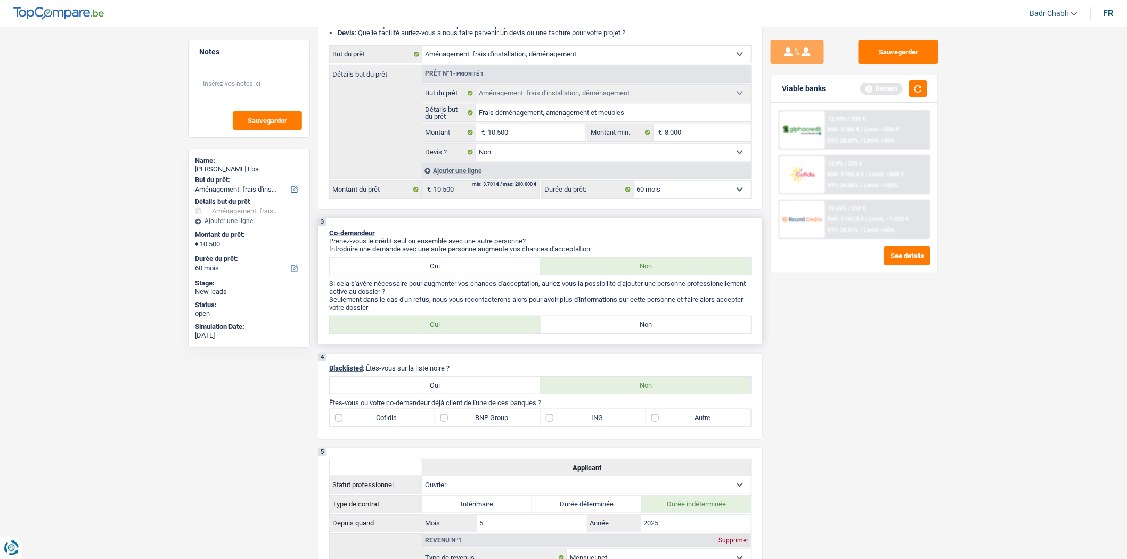
click at [642, 318] on div "3 Co-demandeur Prenez-vous le crédit seul ou ensemble avec une autre personne? …" at bounding box center [540, 281] width 445 height 127
click at [645, 326] on label "Non" at bounding box center [646, 324] width 211 height 17
click at [645, 326] on input "Non" at bounding box center [646, 324] width 211 height 17
radio input "true"
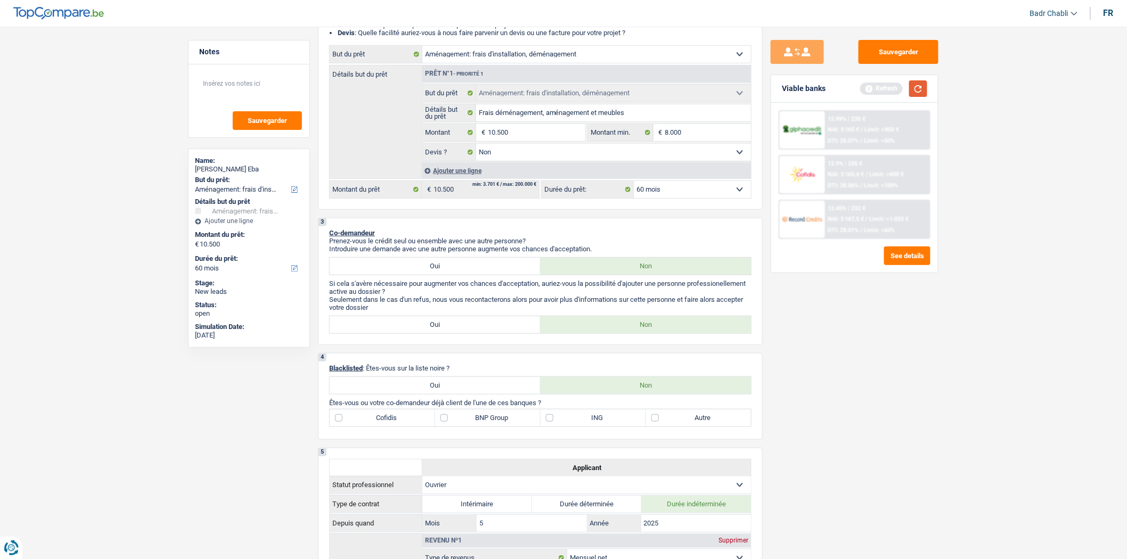
click at [920, 91] on button "button" at bounding box center [919, 88] width 18 height 17
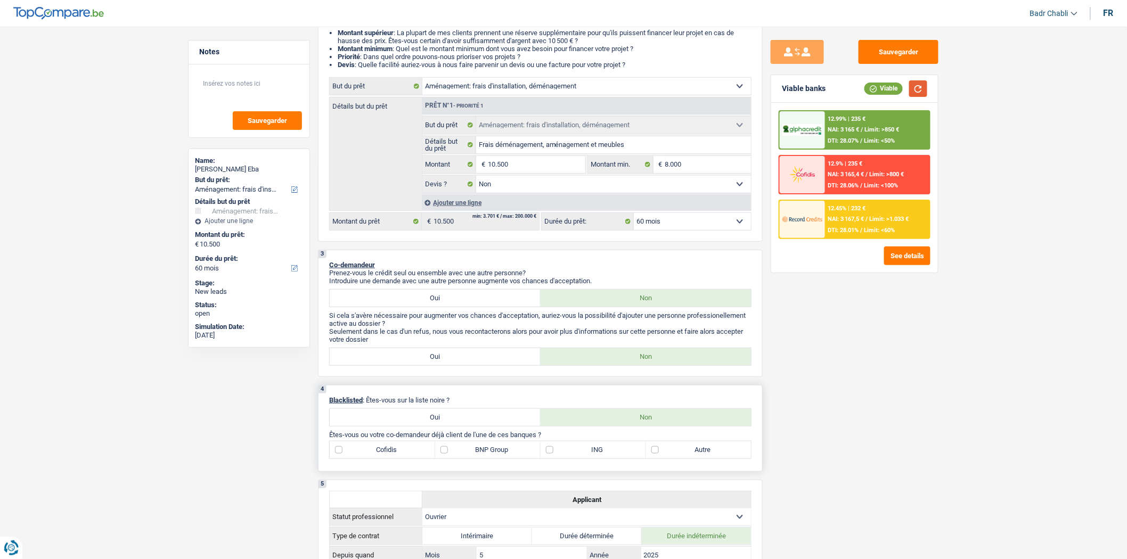
scroll to position [0, 0]
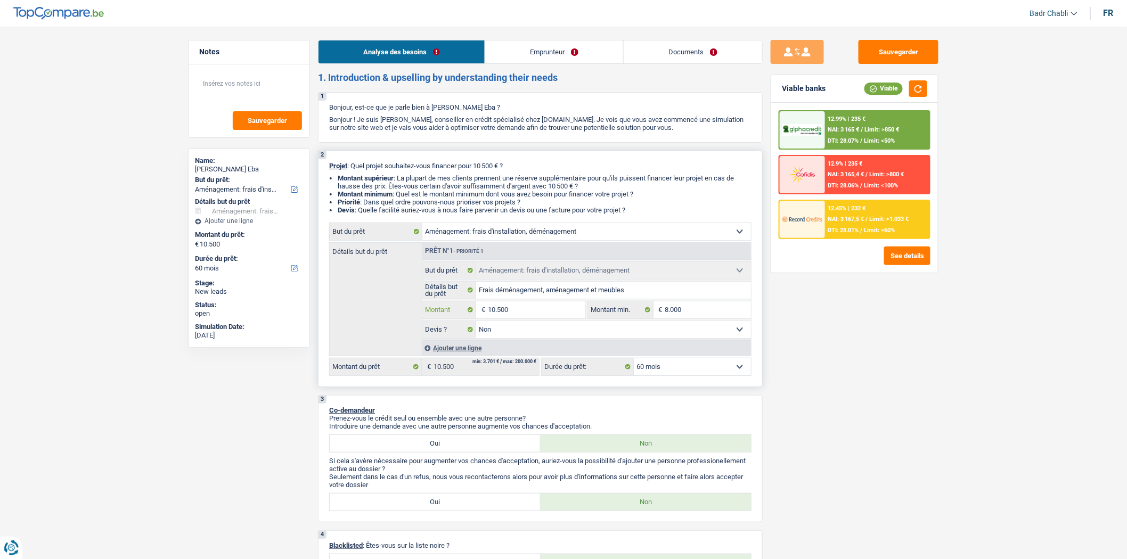
click at [533, 319] on input "10.500" at bounding box center [537, 310] width 98 height 17
type input "1"
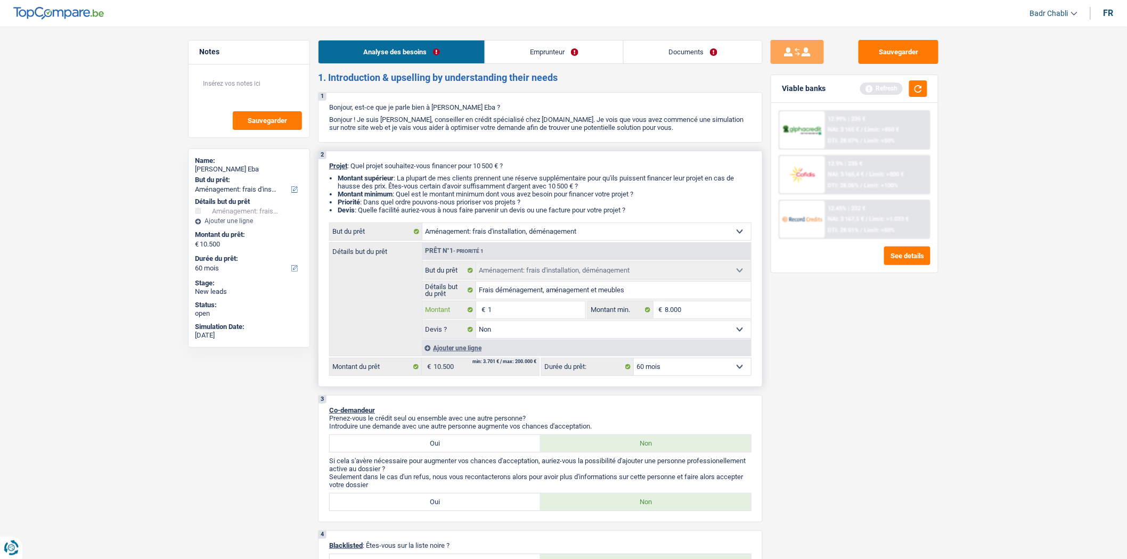
type input "10"
type input "100"
type input "1.000"
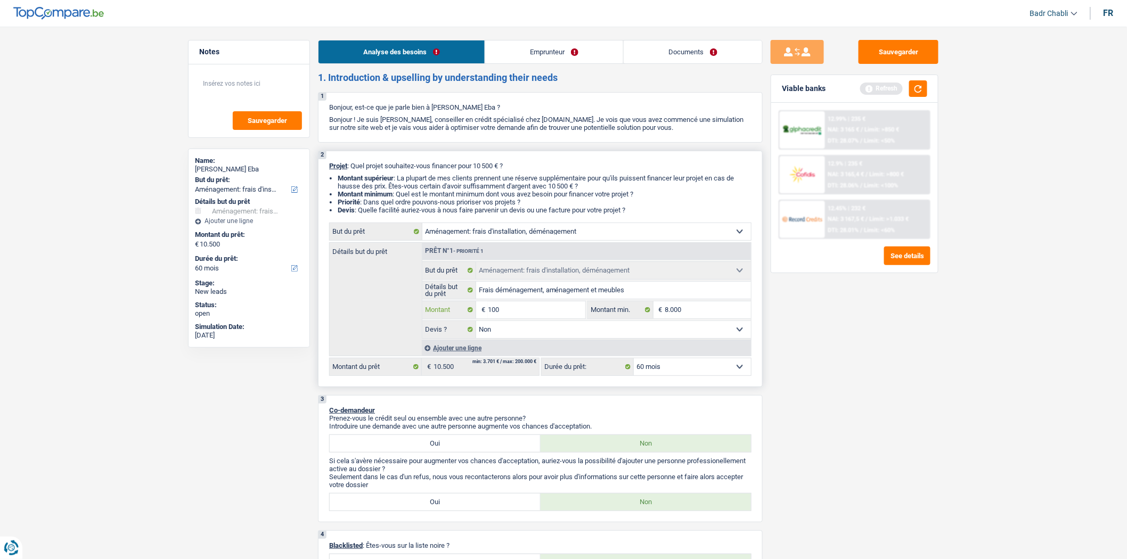
type input "1.000"
type input "10.000"
type input "100.001"
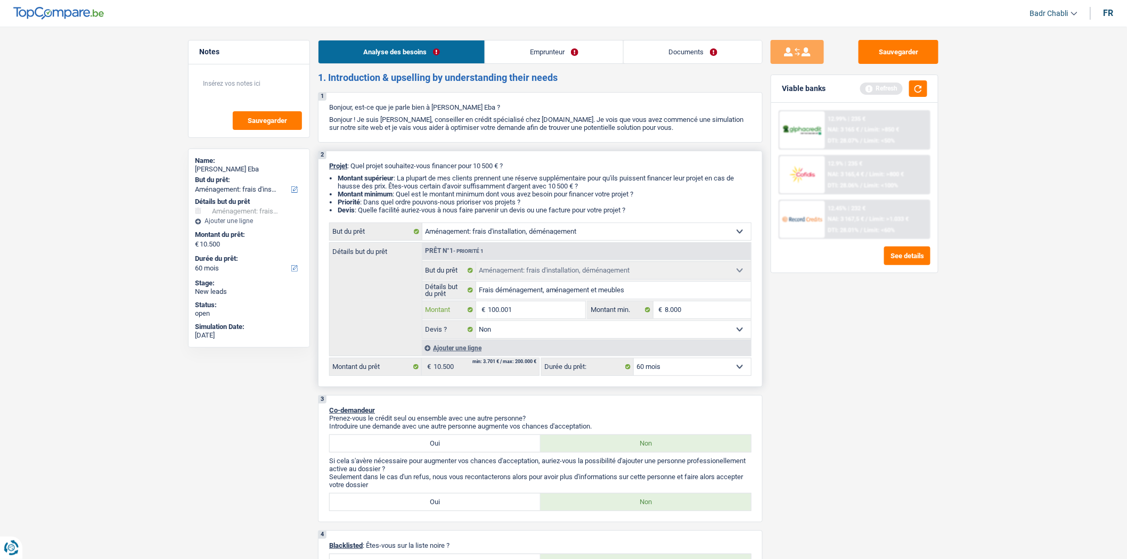
type input "10.000"
type input "1.000"
type input "10.001"
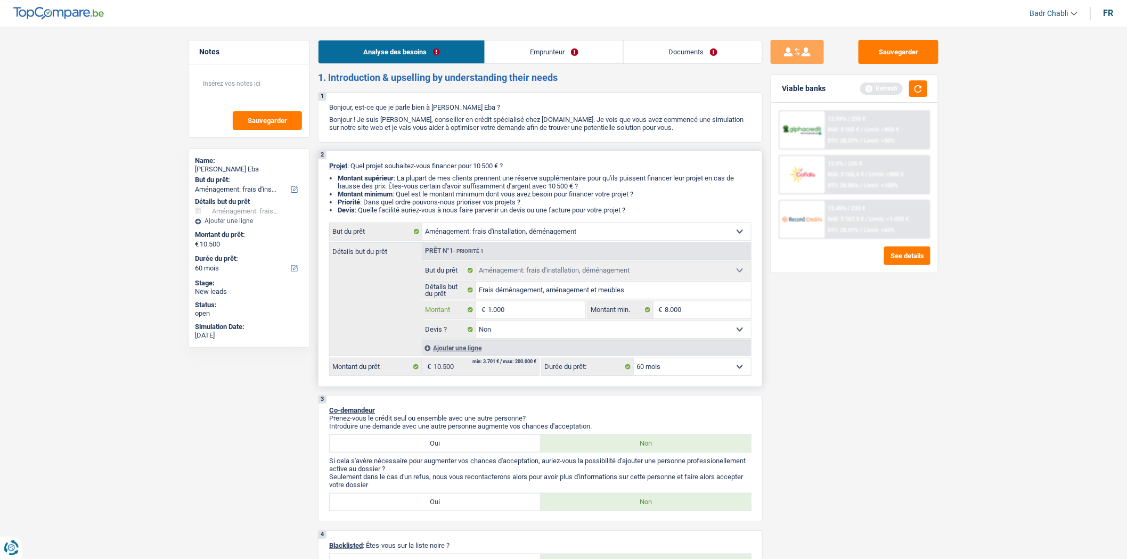
type input "10.001"
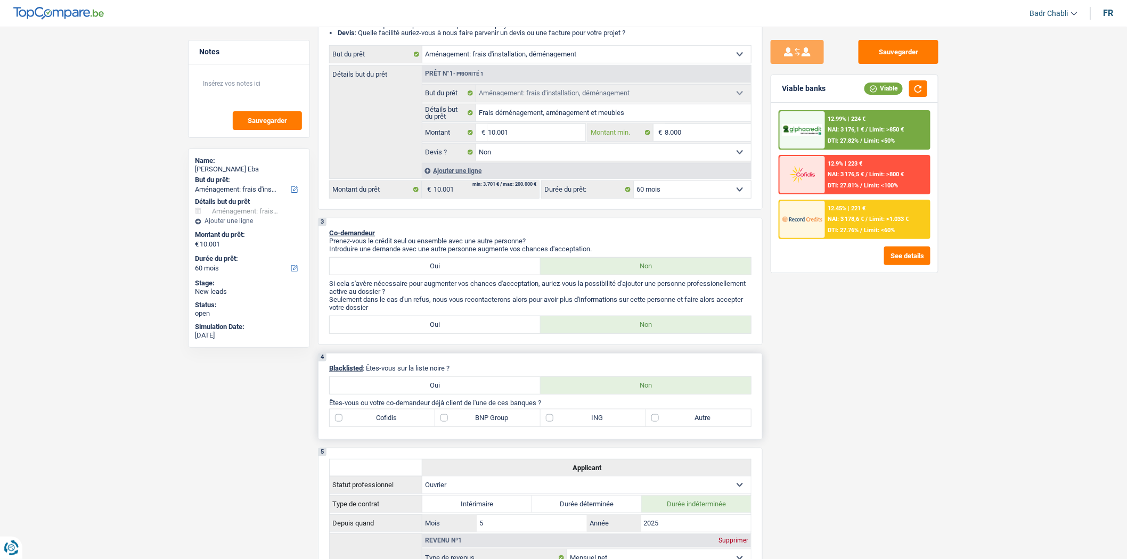
scroll to position [355, 0]
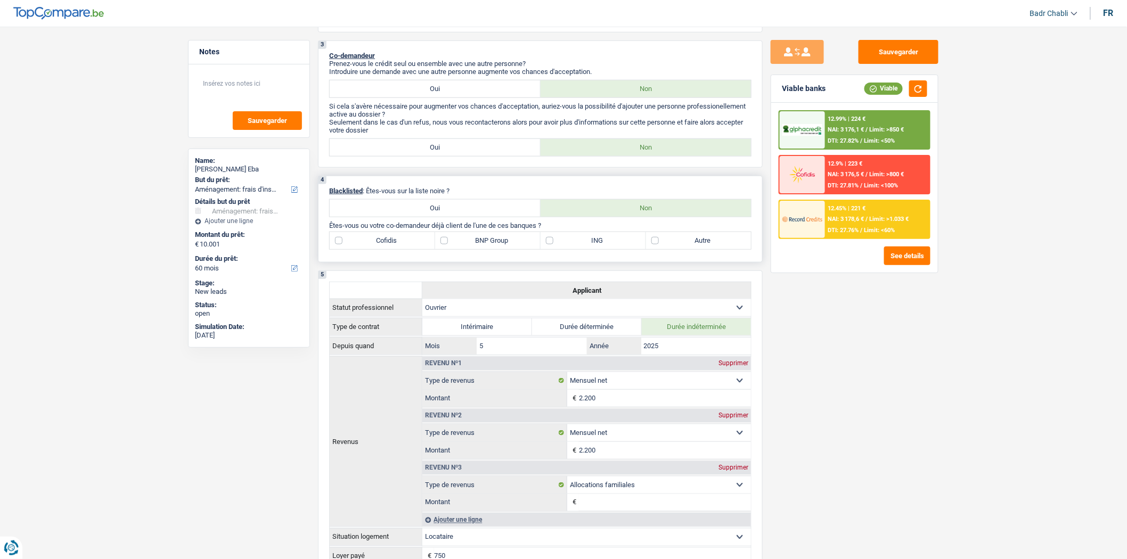
click at [456, 246] on label "BNP Group" at bounding box center [487, 240] width 105 height 17
click at [456, 246] on input "BNP Group" at bounding box center [487, 240] width 105 height 17
checkbox input "true"
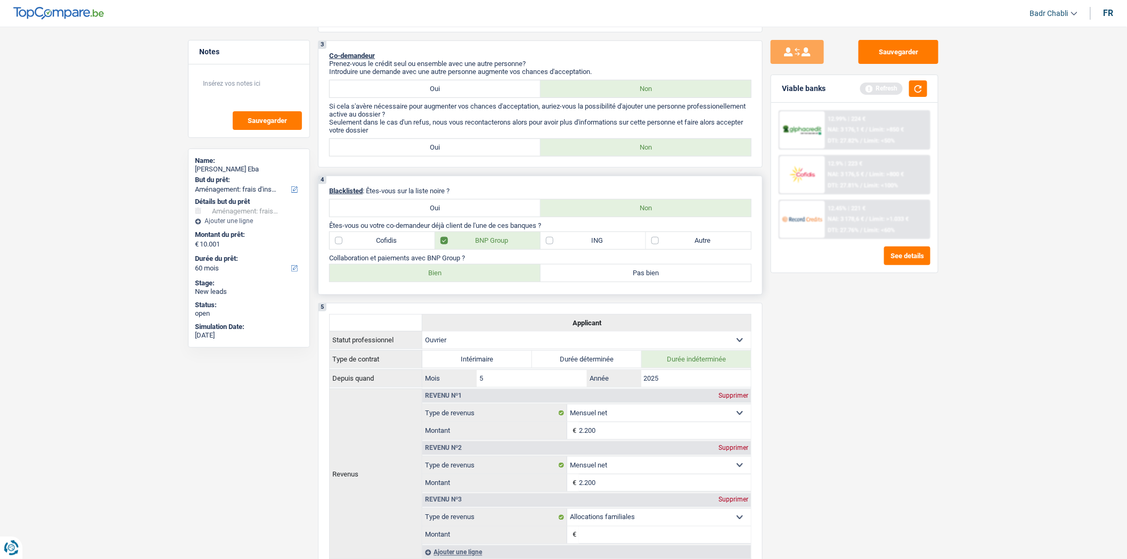
click at [456, 279] on label "Bien" at bounding box center [435, 273] width 211 height 17
click at [456, 279] on input "Bien" at bounding box center [435, 273] width 211 height 17
radio input "true"
click at [551, 249] on label "ING" at bounding box center [593, 240] width 105 height 17
click at [551, 249] on input "ING" at bounding box center [593, 240] width 105 height 17
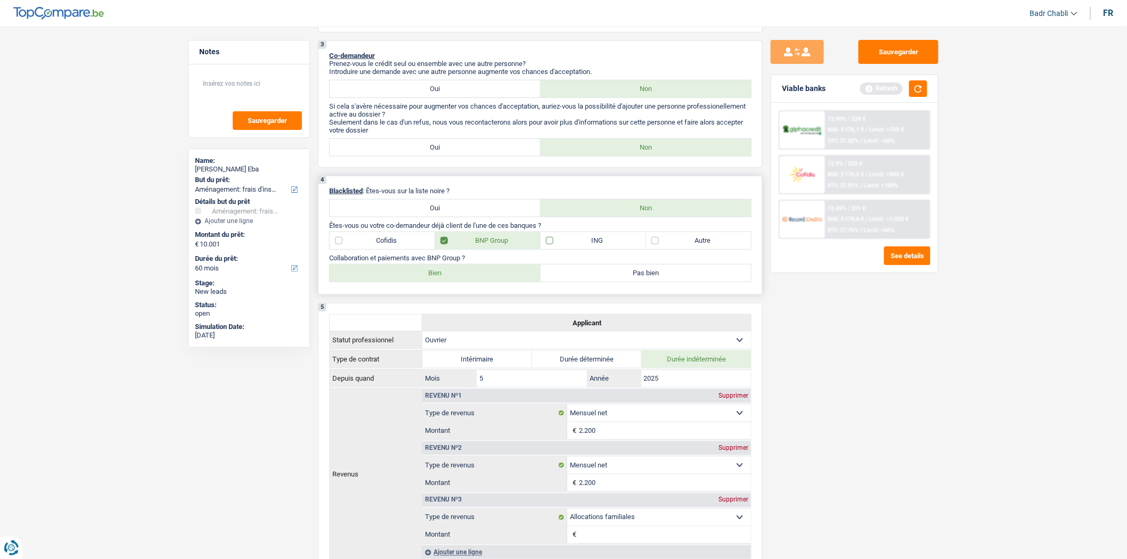
checkbox input "true"
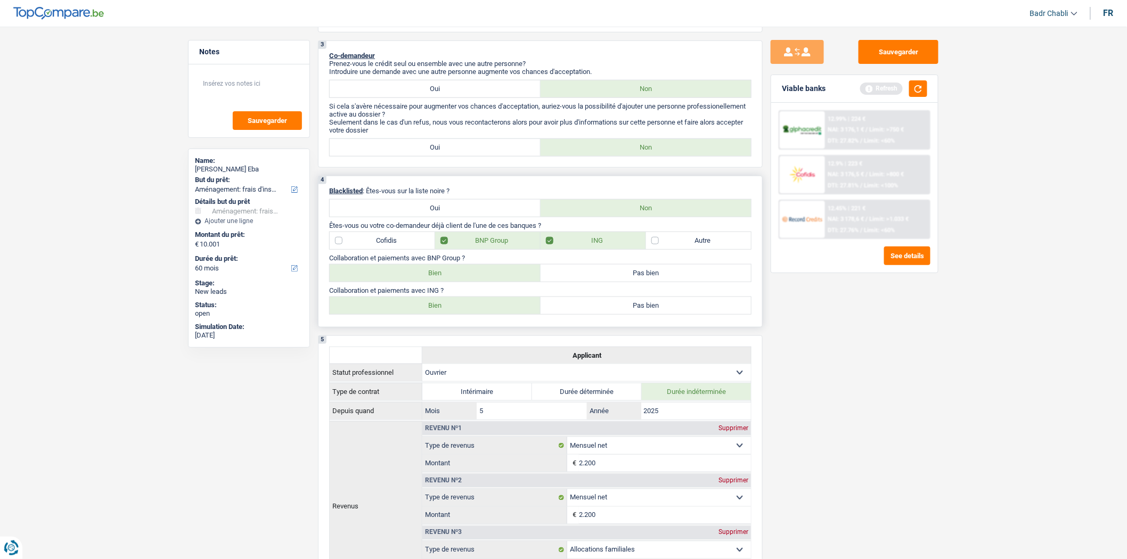
click at [416, 314] on label "Bien" at bounding box center [435, 305] width 211 height 17
click at [416, 314] on input "Bien" at bounding box center [435, 305] width 211 height 17
radio input "true"
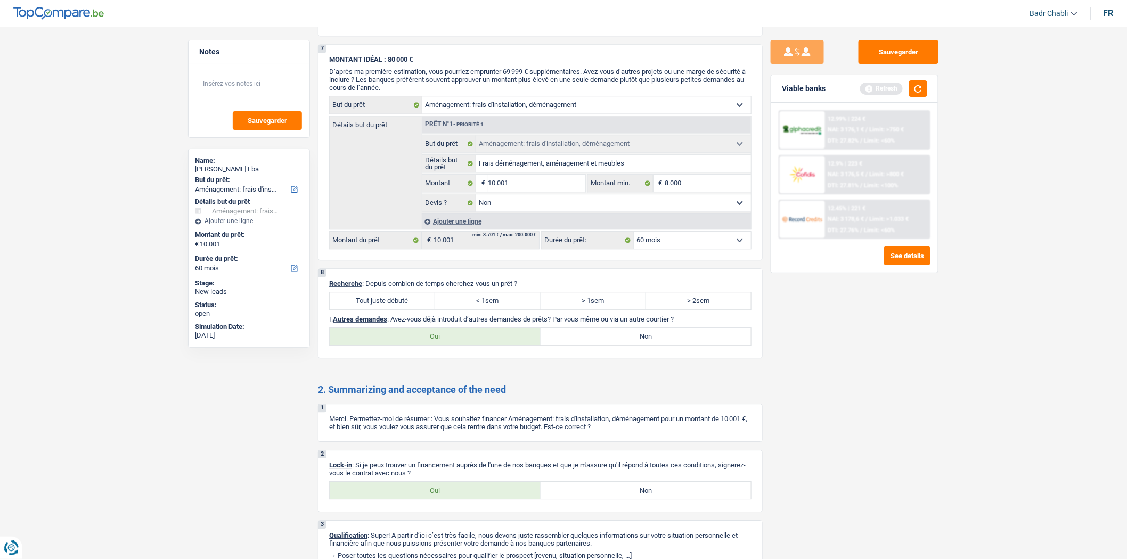
scroll to position [1090, 0]
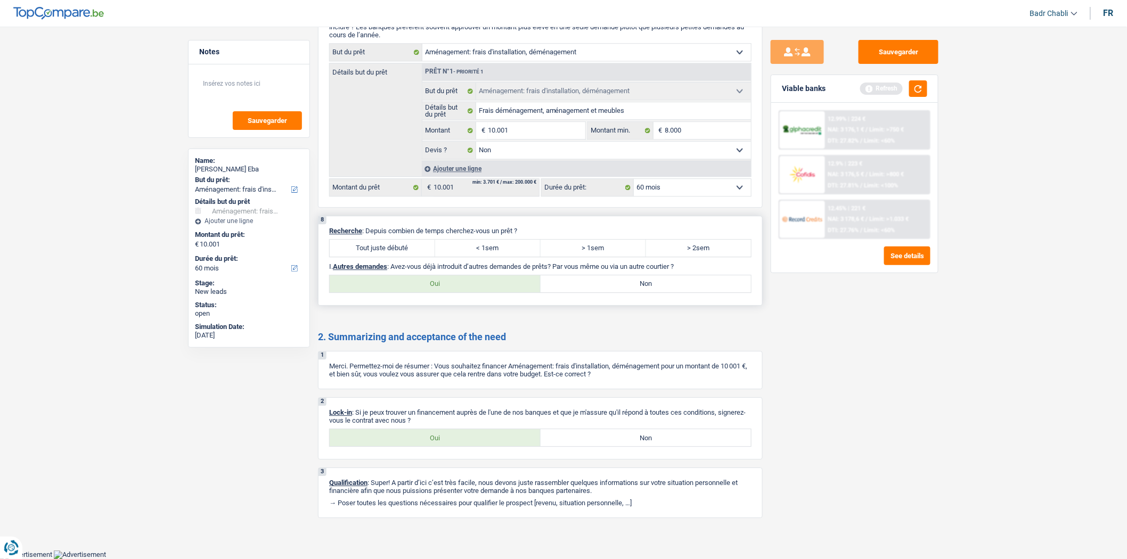
click at [411, 247] on label "Tout juste débuté" at bounding box center [382, 248] width 105 height 17
click at [411, 247] on input "Tout juste débuté" at bounding box center [382, 248] width 105 height 17
radio input "true"
click at [589, 288] on label "Non" at bounding box center [646, 283] width 211 height 17
click at [589, 288] on input "Non" at bounding box center [646, 283] width 211 height 17
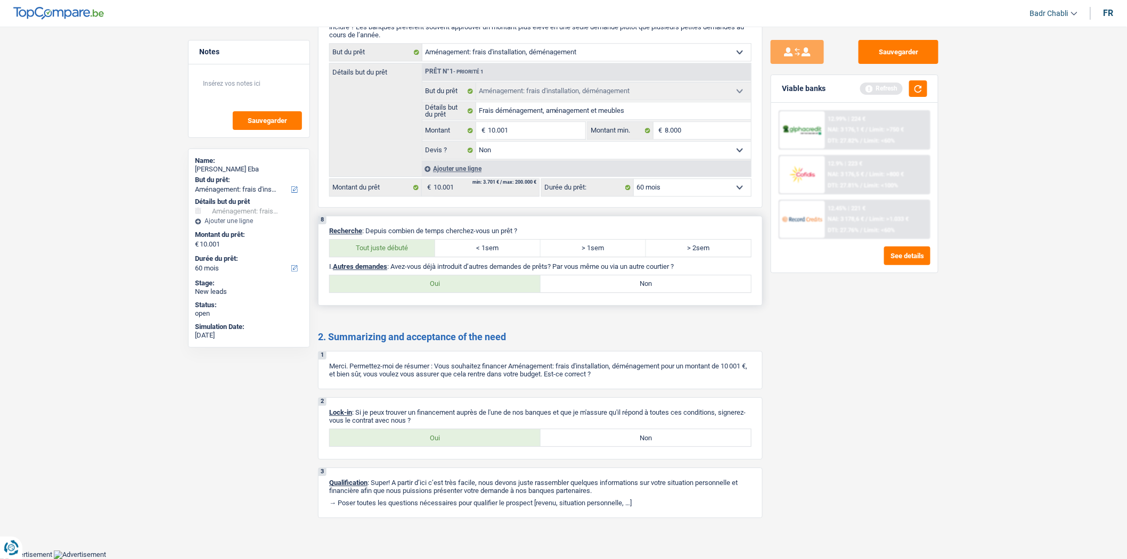
radio input "true"
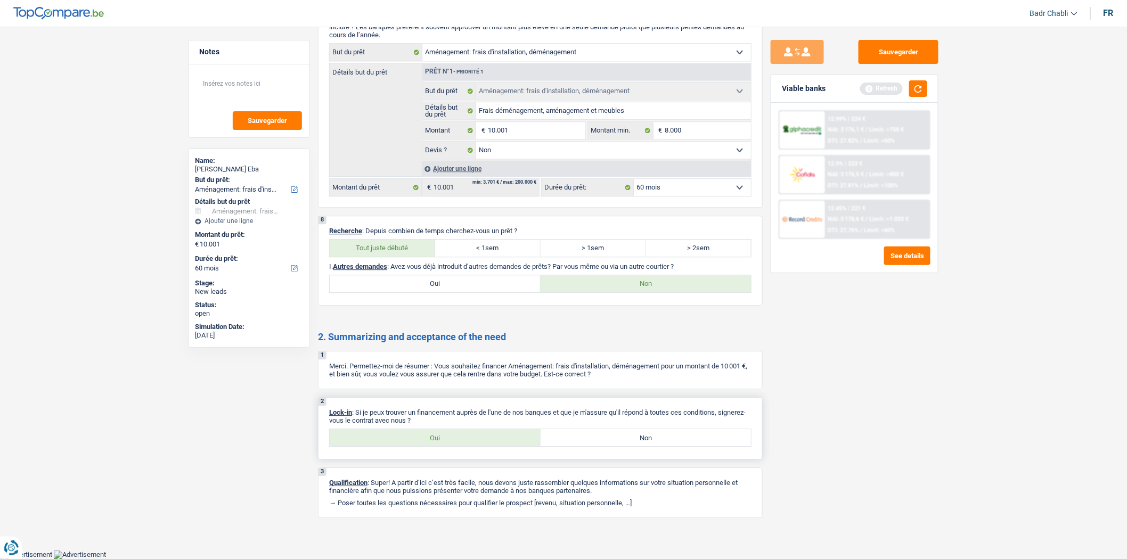
click at [445, 430] on label "Oui" at bounding box center [435, 437] width 211 height 17
click at [445, 430] on input "Oui" at bounding box center [435, 437] width 211 height 17
radio input "true"
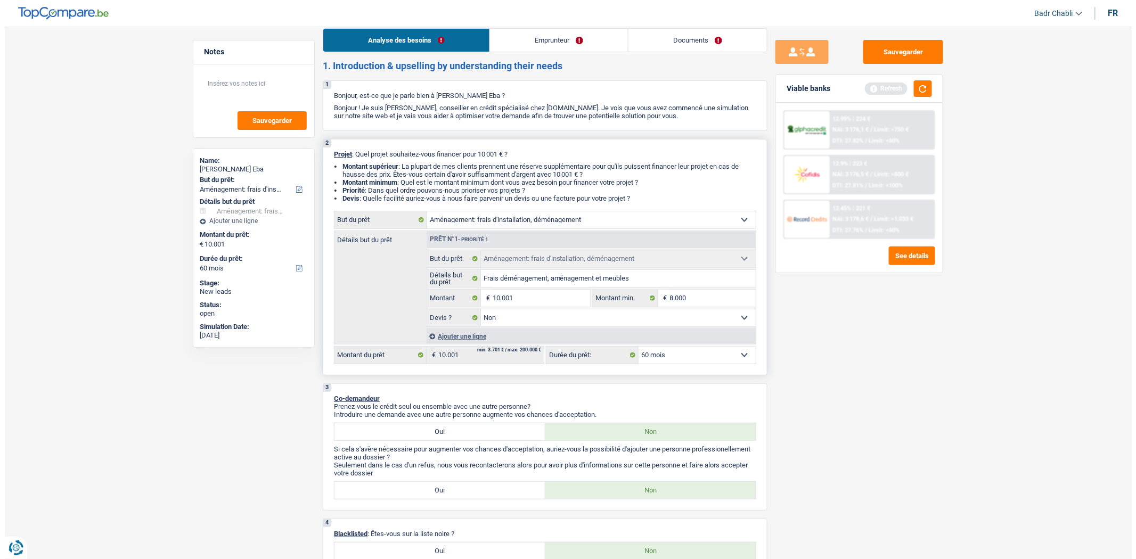
scroll to position [0, 0]
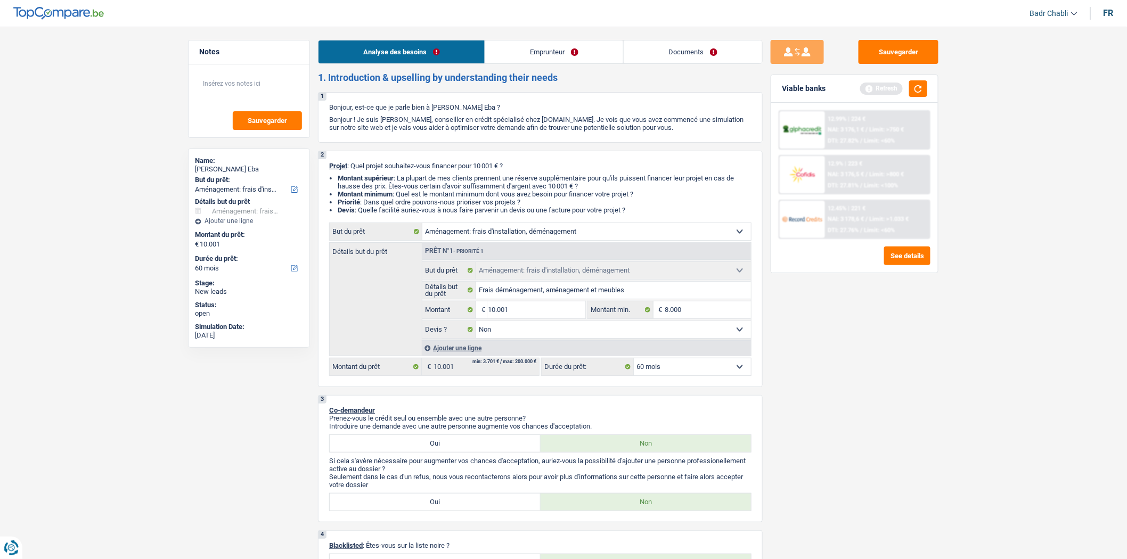
click at [507, 59] on link "Emprunteur" at bounding box center [554, 51] width 138 height 23
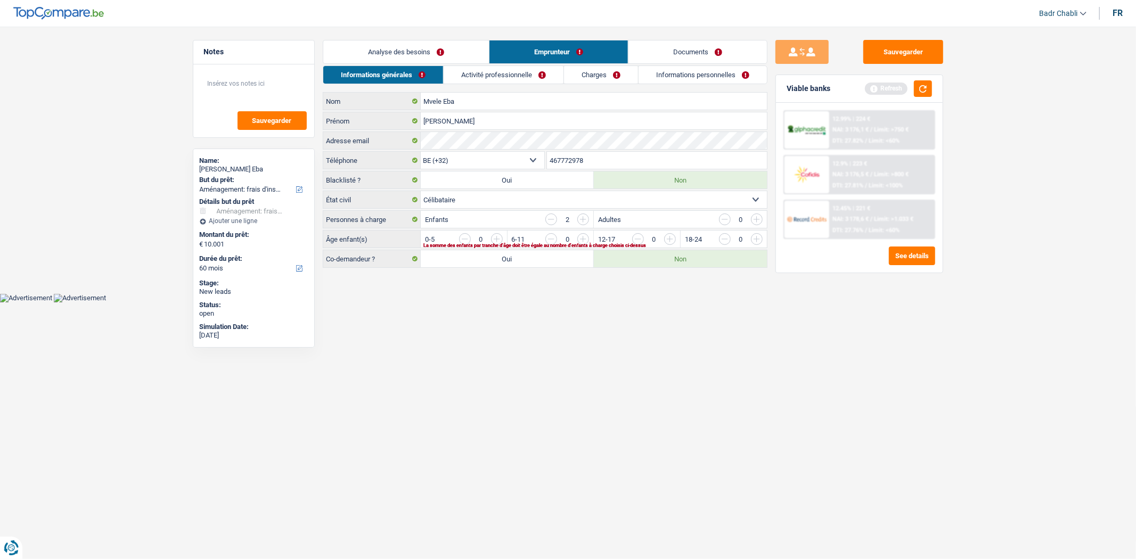
click at [550, 214] on input "button" at bounding box center [552, 220] width 12 height 12
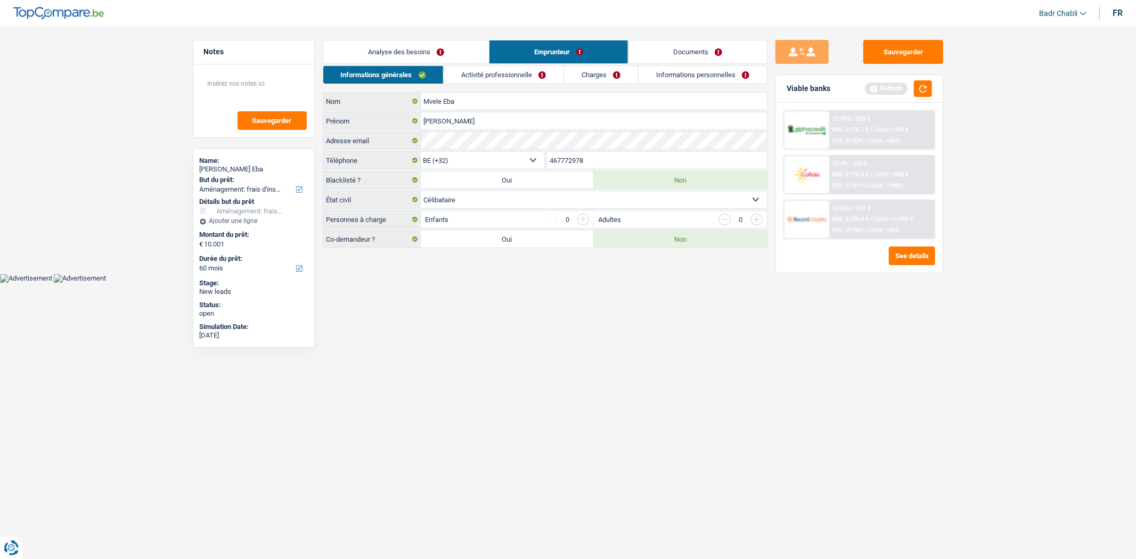
click at [492, 81] on link "Activité professionnelle" at bounding box center [504, 75] width 120 height 18
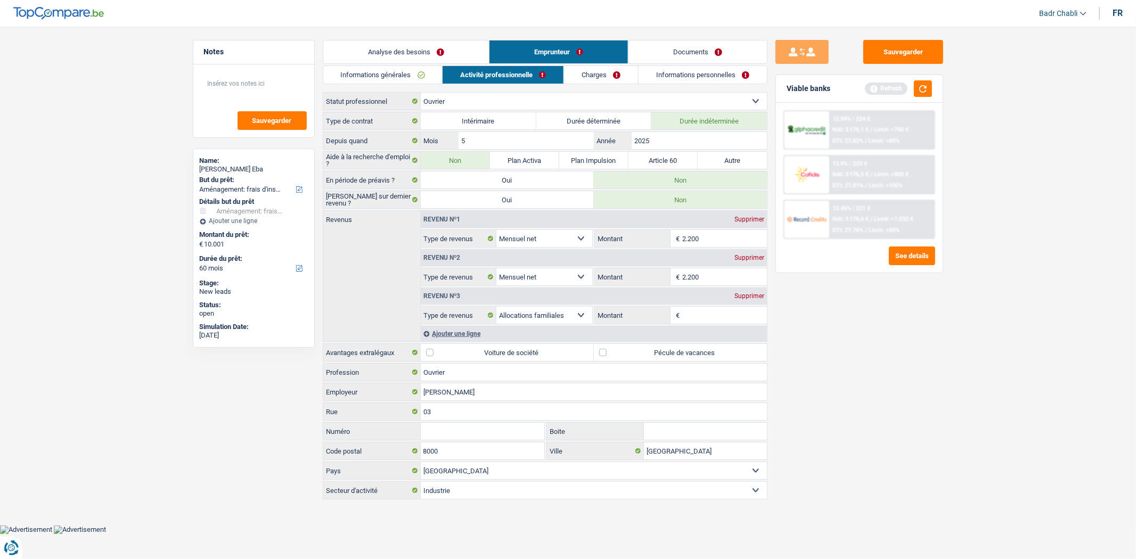
click at [610, 352] on label "Pécule de vacances" at bounding box center [680, 352] width 173 height 17
click at [610, 352] on input "Pécule de vacances" at bounding box center [680, 352] width 173 height 17
checkbox input "true"
click at [664, 136] on input "2025" at bounding box center [699, 140] width 135 height 17
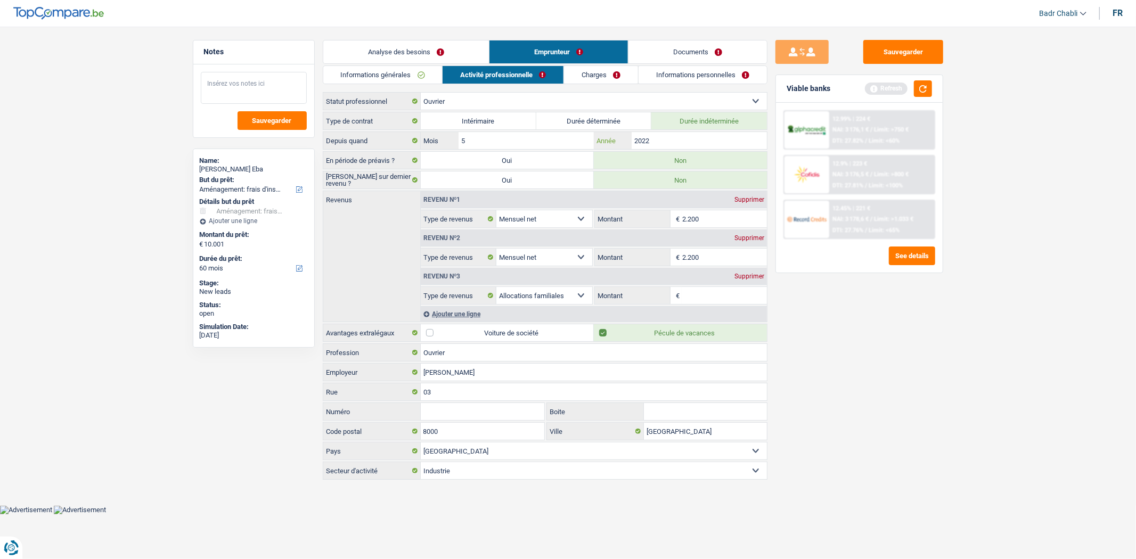
type input "2022"
click at [240, 76] on textarea at bounding box center [254, 88] width 106 height 32
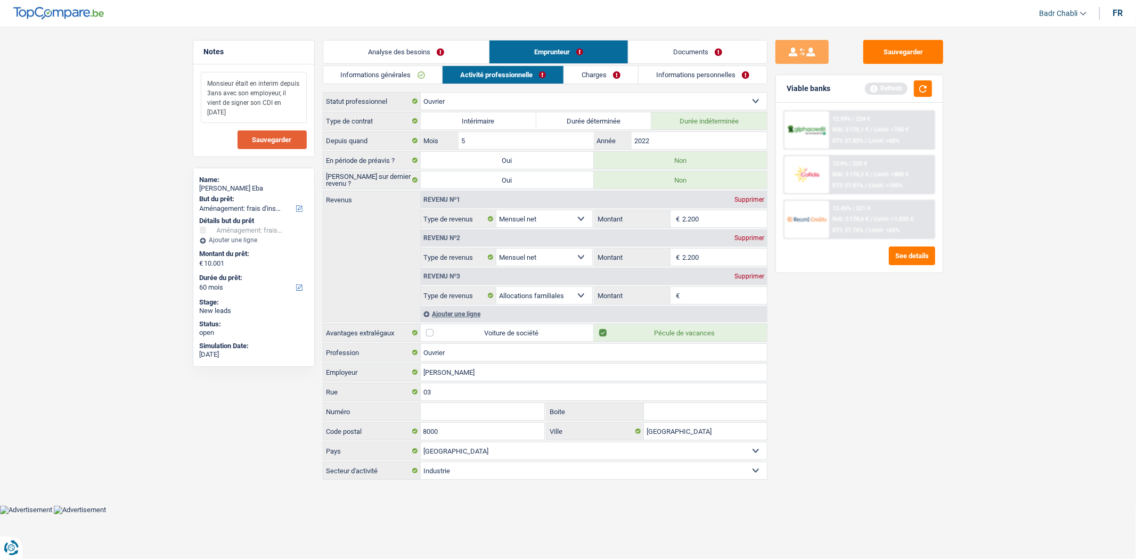
type textarea "Monsieur était en interim depuis 3ans avec son employeur, il vient de signer so…"
click at [269, 140] on span "Sauvegarder" at bounding box center [272, 139] width 39 height 7
click at [750, 240] on div "Supprimer" at bounding box center [749, 238] width 35 height 6
select select "familyAllowances"
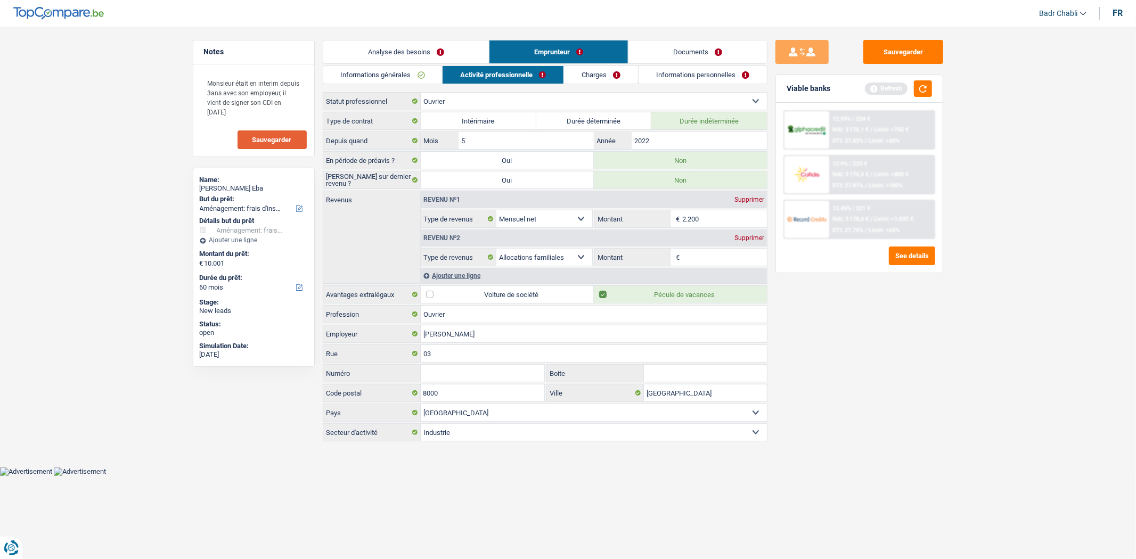
click at [755, 239] on div "Supprimer" at bounding box center [749, 238] width 35 height 6
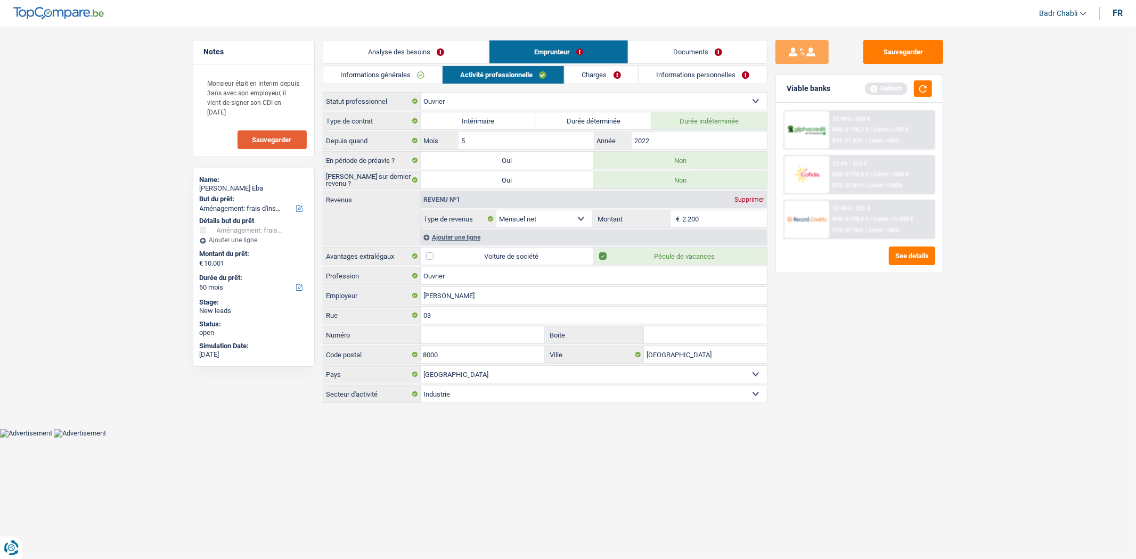
click at [440, 237] on div "Ajouter une ligne" at bounding box center [594, 237] width 346 height 15
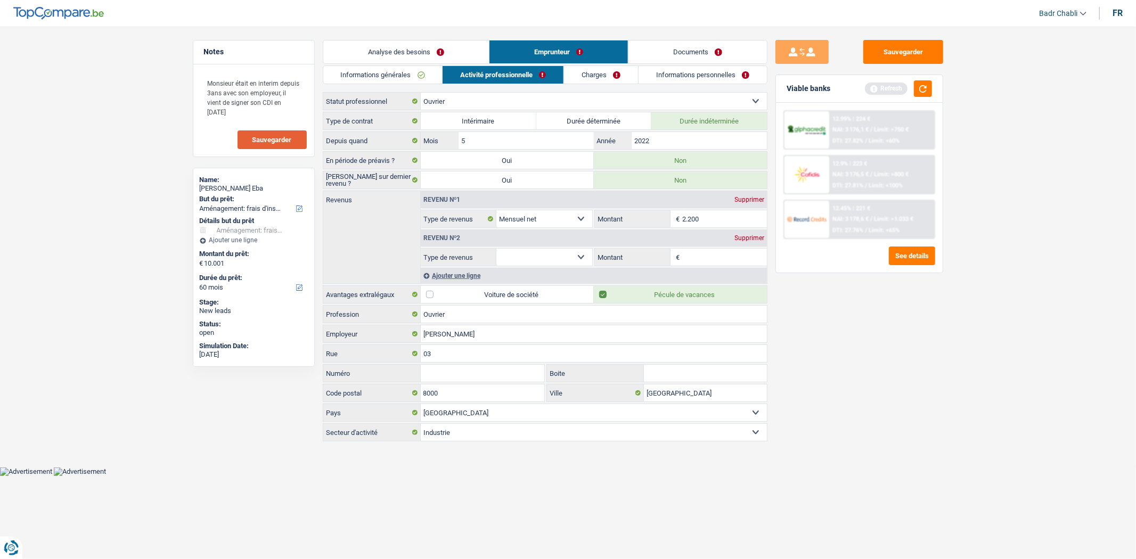
click at [563, 257] on select "Allocation d'handicap Allocations chômage Allocations familiales Chèques repas …" at bounding box center [545, 257] width 96 height 17
select select "mealVouchers"
click at [497, 249] on select "Allocation d'handicap Allocations chômage Allocations familiales Chèques repas …" at bounding box center [545, 257] width 96 height 17
click at [696, 259] on input "Montant par jour" at bounding box center [725, 257] width 85 height 17
type input "8,0"
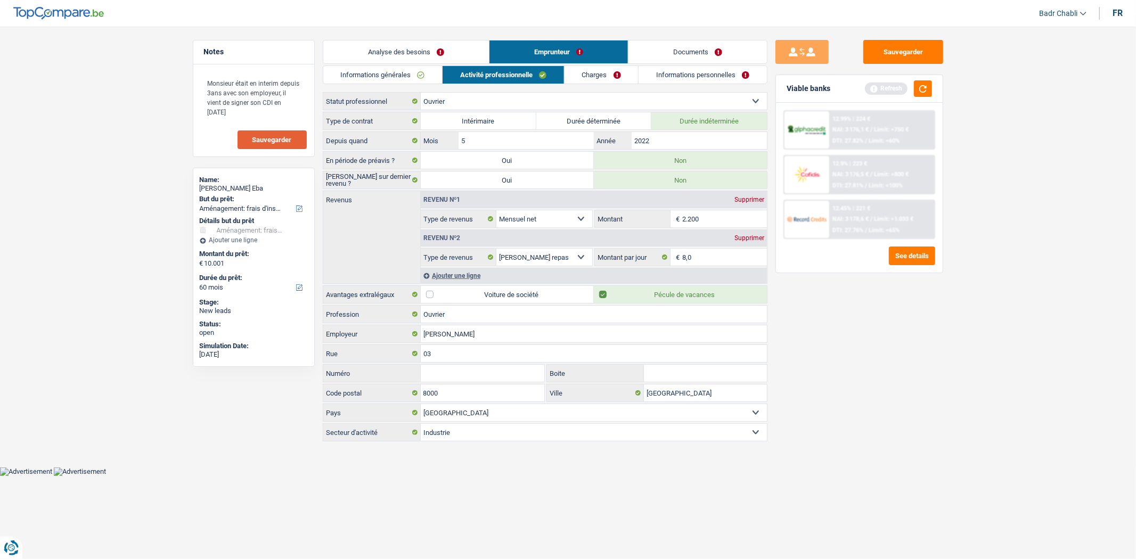
click at [585, 73] on link "Charges" at bounding box center [602, 75] width 74 height 18
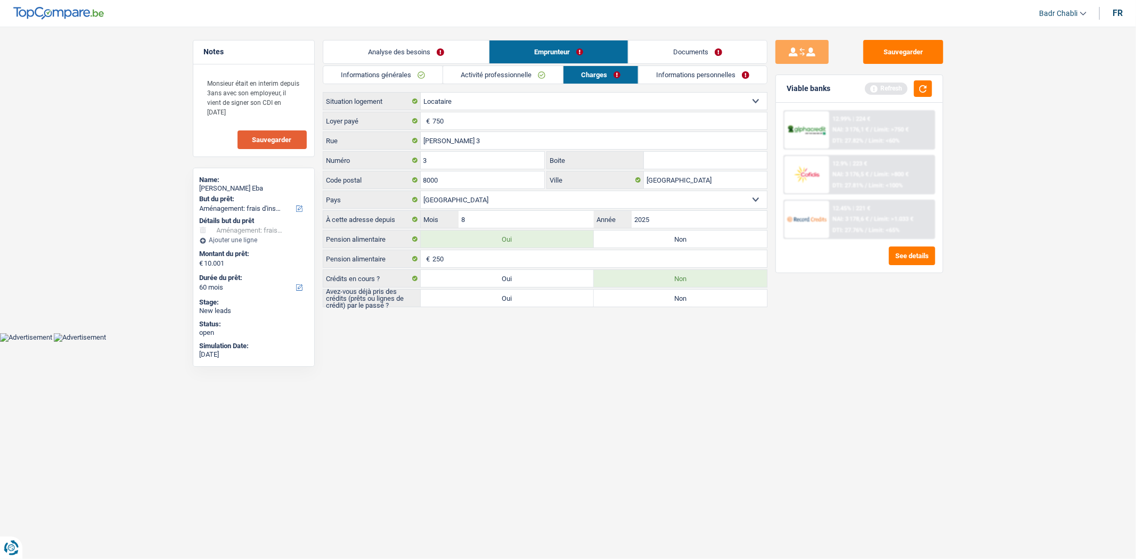
click at [498, 80] on link "Activité professionnelle" at bounding box center [503, 75] width 120 height 18
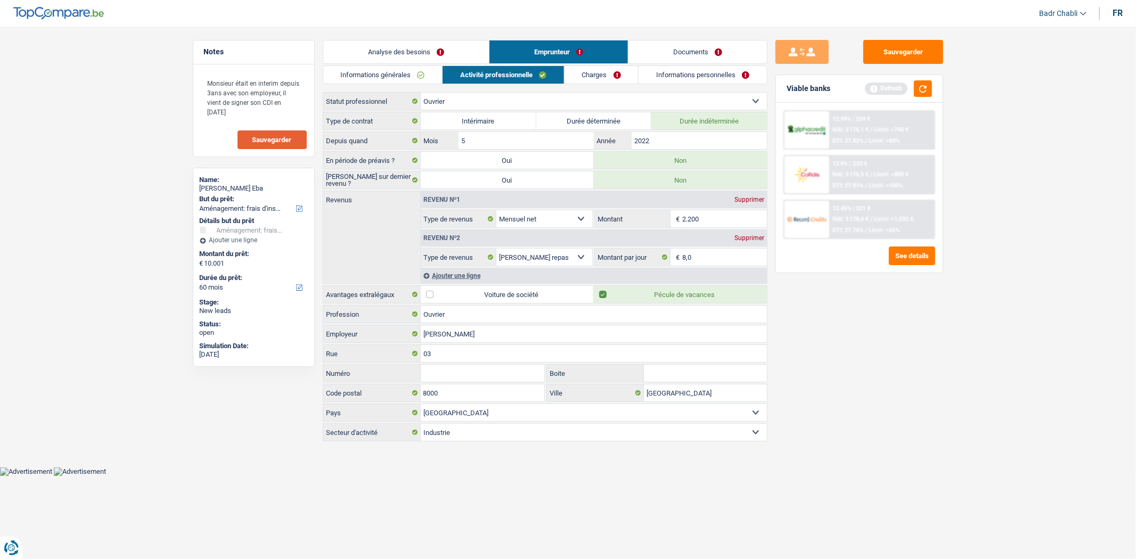
click at [608, 81] on link "Charges" at bounding box center [602, 75] width 74 height 18
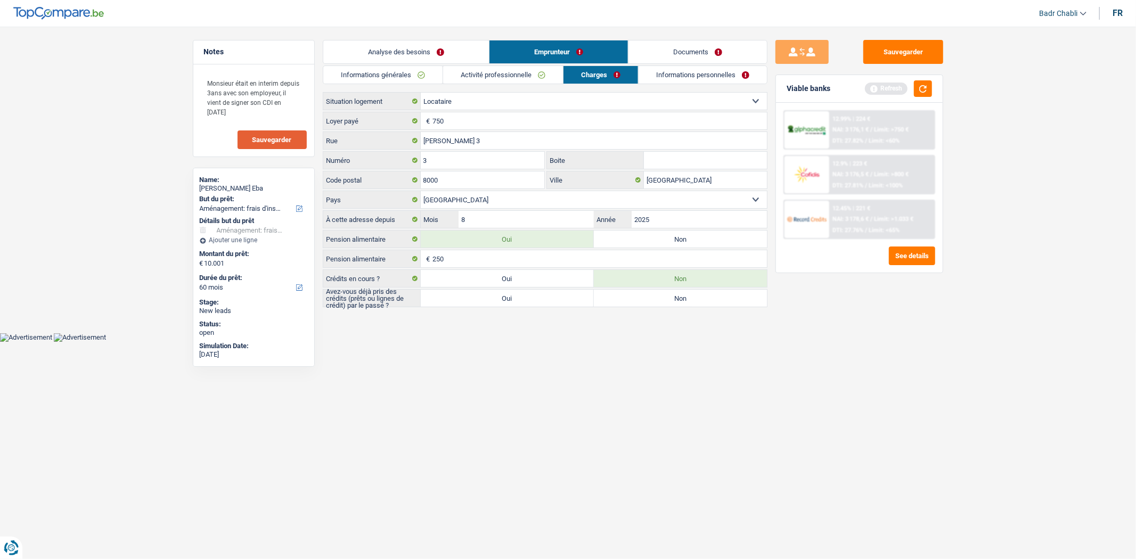
click at [505, 82] on link "Activité professionnelle" at bounding box center [503, 75] width 120 height 18
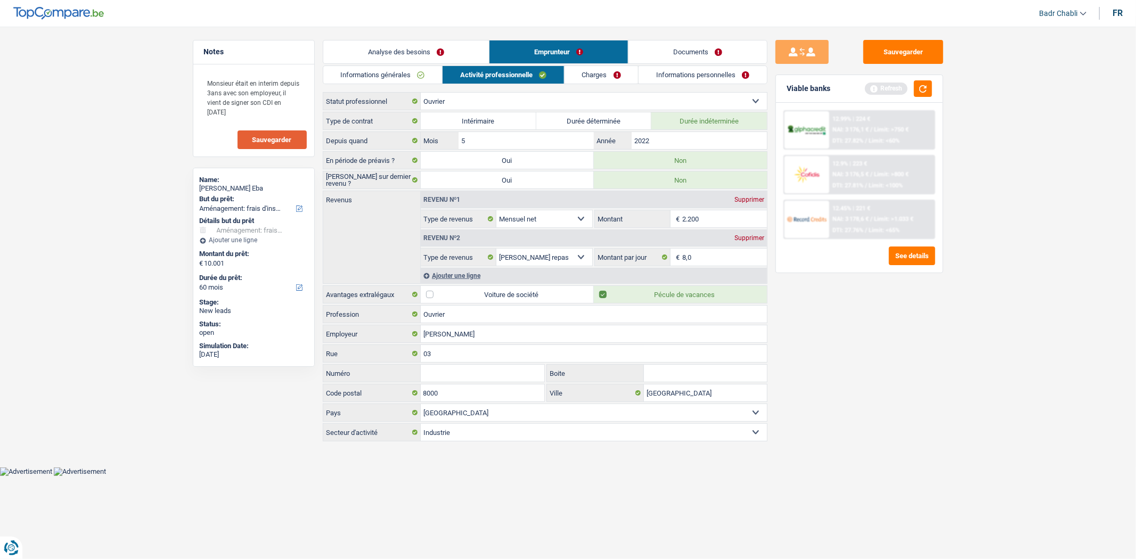
click at [608, 77] on link "Charges" at bounding box center [602, 75] width 74 height 18
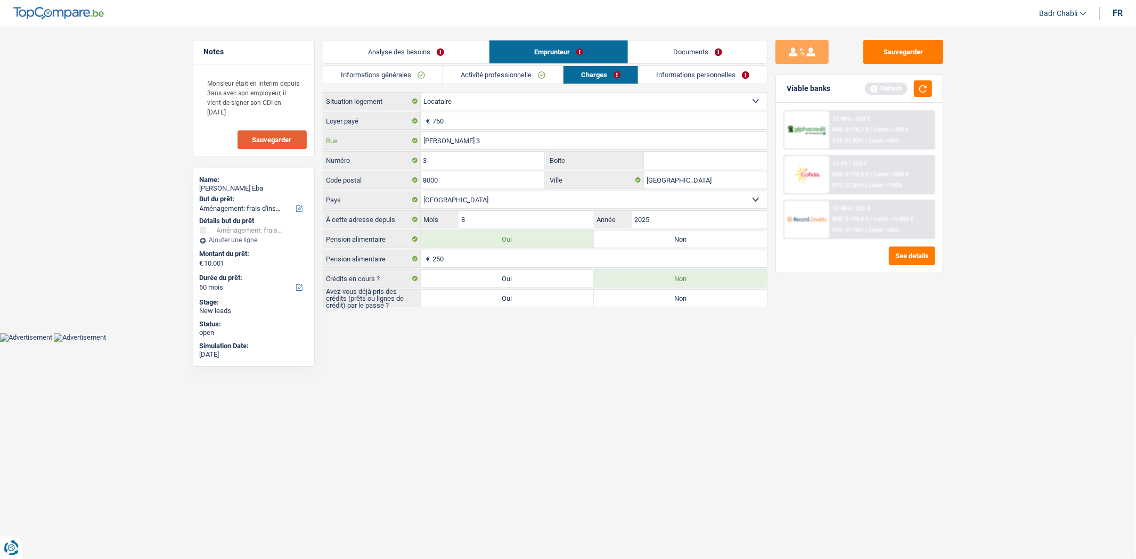
click at [528, 137] on input "Marie POPELINplantseon 3" at bounding box center [594, 140] width 346 height 17
click at [524, 141] on input "Marie POPELINplantseon 3" at bounding box center [594, 140] width 346 height 17
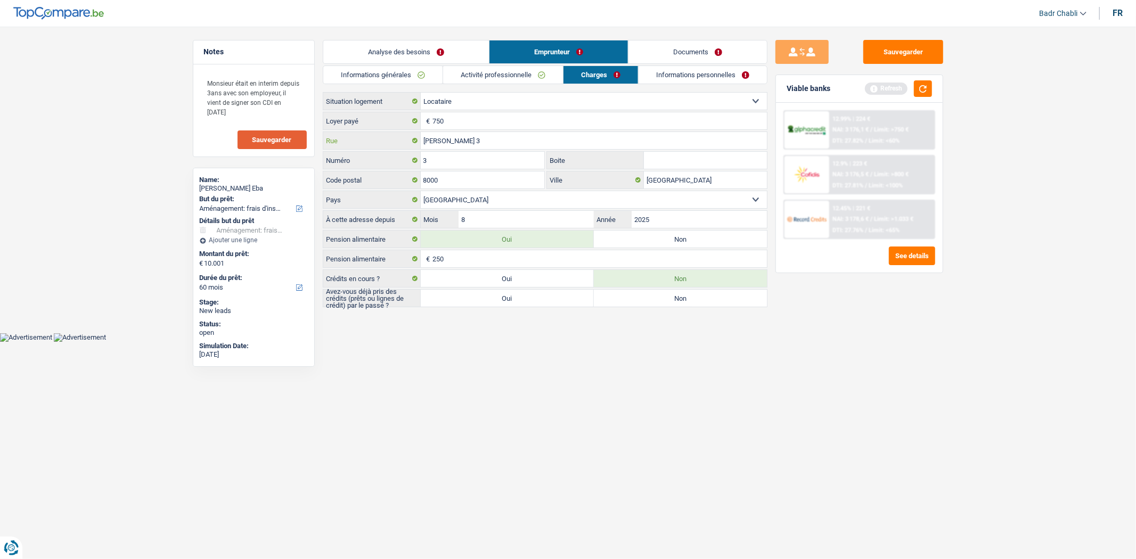
click at [494, 140] on input "Marie POPELINplantseon 3" at bounding box center [594, 140] width 346 height 17
click at [518, 136] on input "Marie POPELINplantsoen 3" at bounding box center [594, 140] width 346 height 17
type input "Marie POPELINplantsoen"
click at [926, 91] on button "button" at bounding box center [923, 88] width 18 height 17
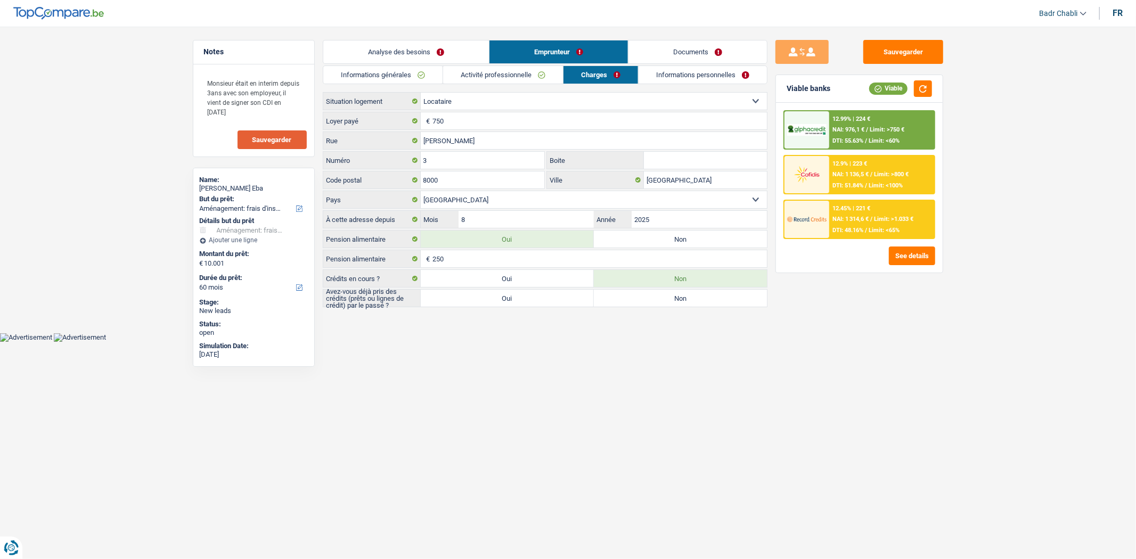
click at [534, 303] on label "Oui" at bounding box center [507, 298] width 173 height 17
click at [534, 303] on input "Oui" at bounding box center [507, 298] width 173 height 17
radio input "true"
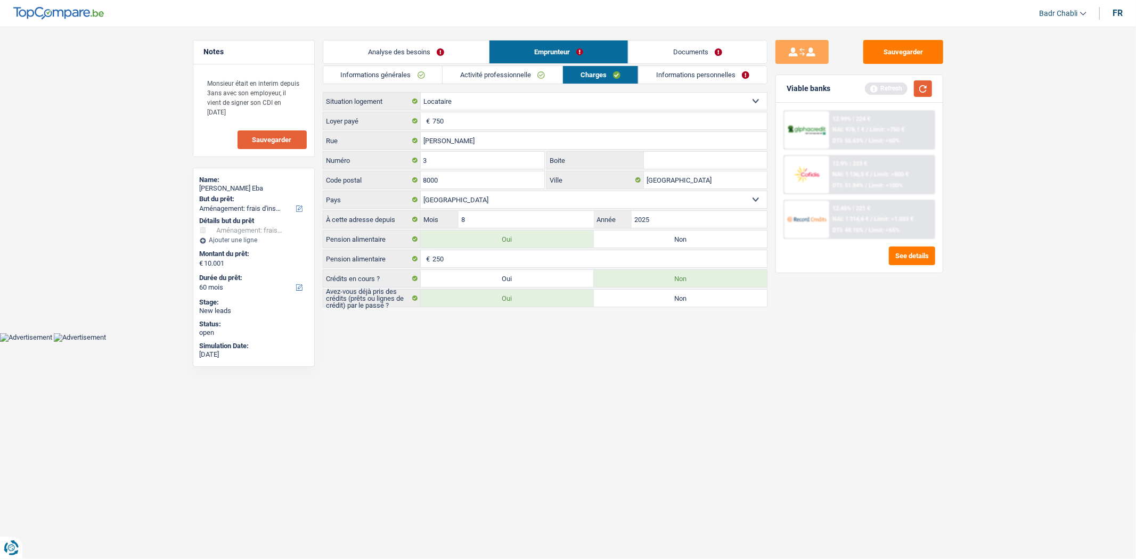
click at [923, 92] on button "button" at bounding box center [923, 88] width 18 height 17
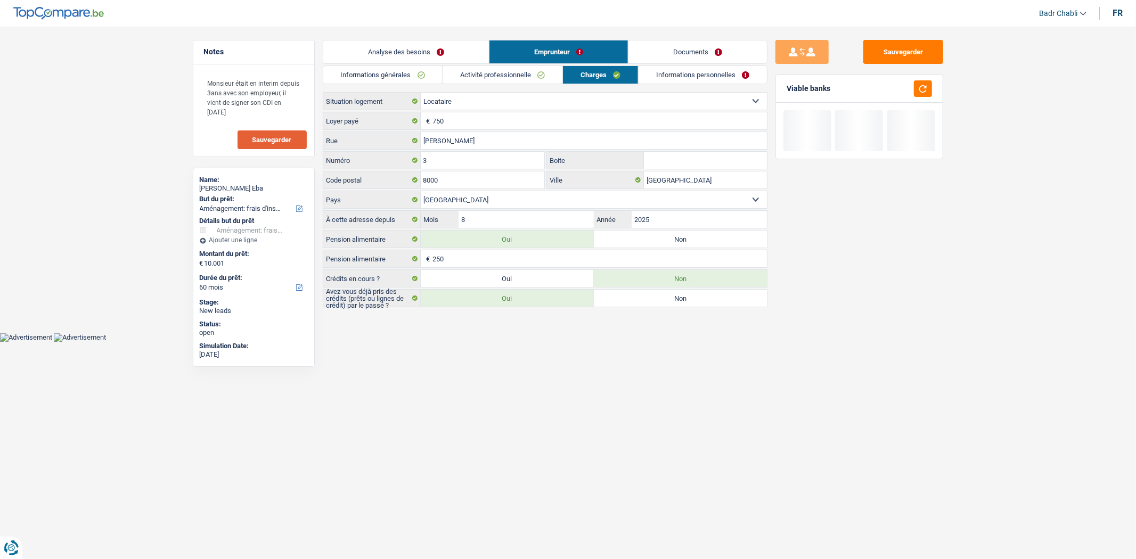
click at [717, 84] on li "Informations personnelles" at bounding box center [702, 75] width 129 height 19
click at [717, 78] on link "Informations personnelles" at bounding box center [703, 75] width 128 height 18
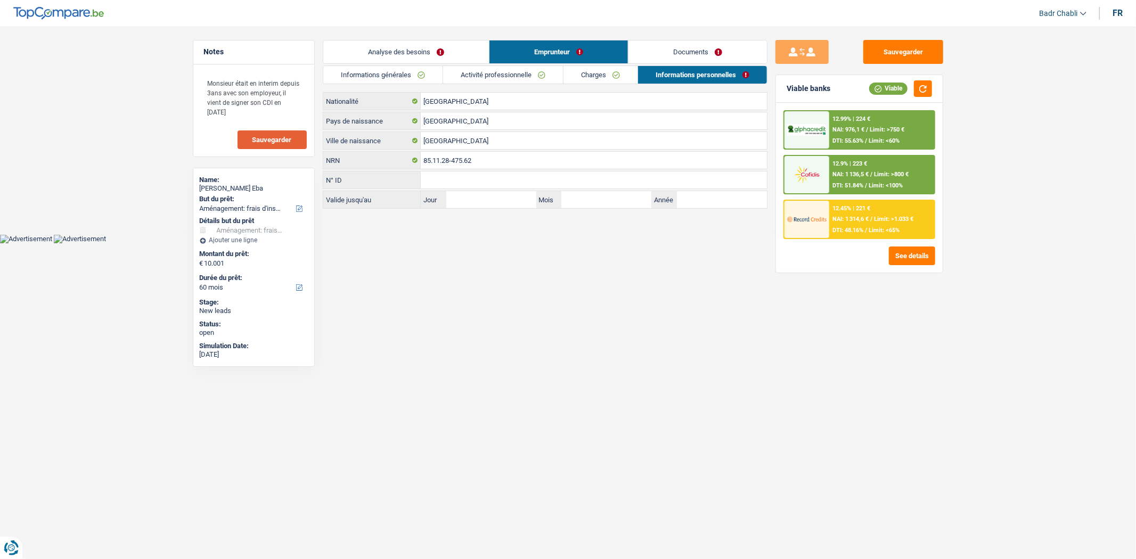
click at [704, 64] on div "Analyse des besoins Emprunteur Documents 1. Introduction & upselling by underst…" at bounding box center [545, 124] width 445 height 169
click at [704, 54] on link "Documents" at bounding box center [698, 51] width 139 height 23
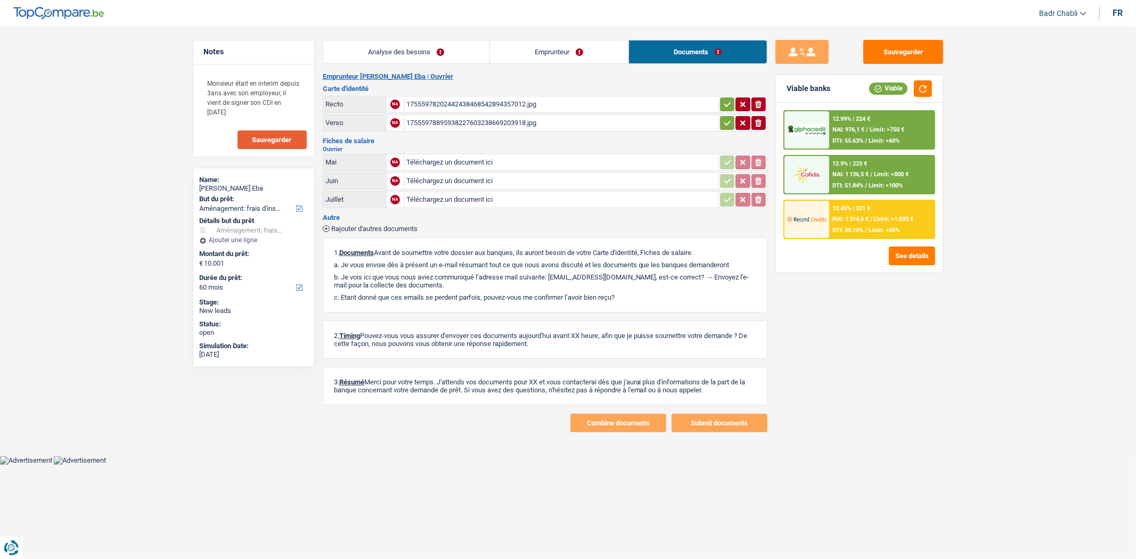
click at [459, 99] on div "17555978202442438468542894357012.jpg" at bounding box center [562, 104] width 310 height 16
click at [482, 121] on div "17555978895938227603238669203918.jpg" at bounding box center [562, 123] width 310 height 16
click at [580, 39] on main "Notes Monsieur était en interim depuis 3ans avec son employeur, il vient de sig…" at bounding box center [568, 236] width 1136 height 441
click at [580, 46] on link "Emprunteur" at bounding box center [559, 51] width 139 height 23
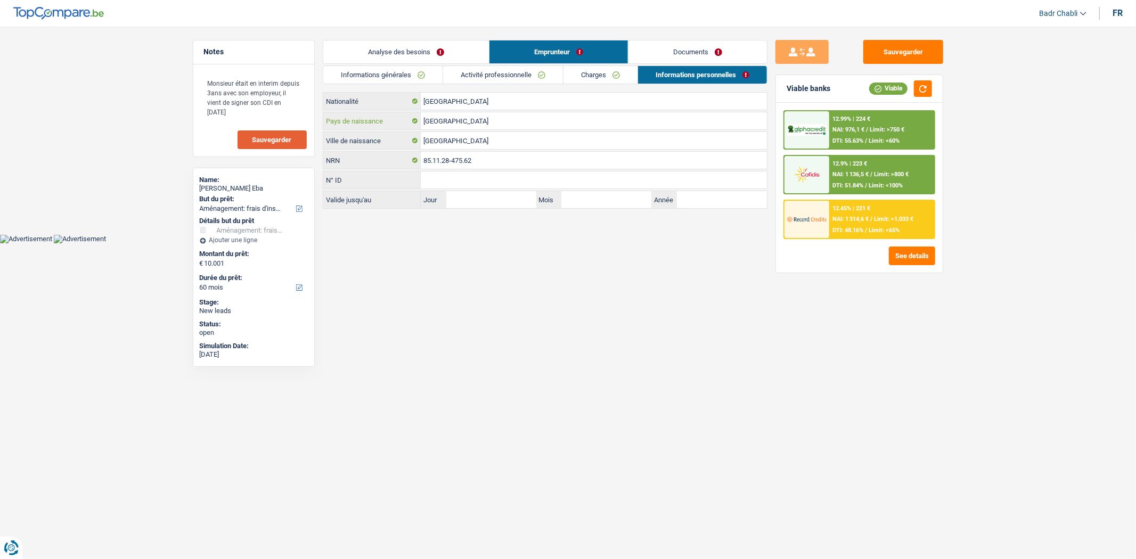
click at [478, 120] on input "Belgique" at bounding box center [594, 120] width 346 height 17
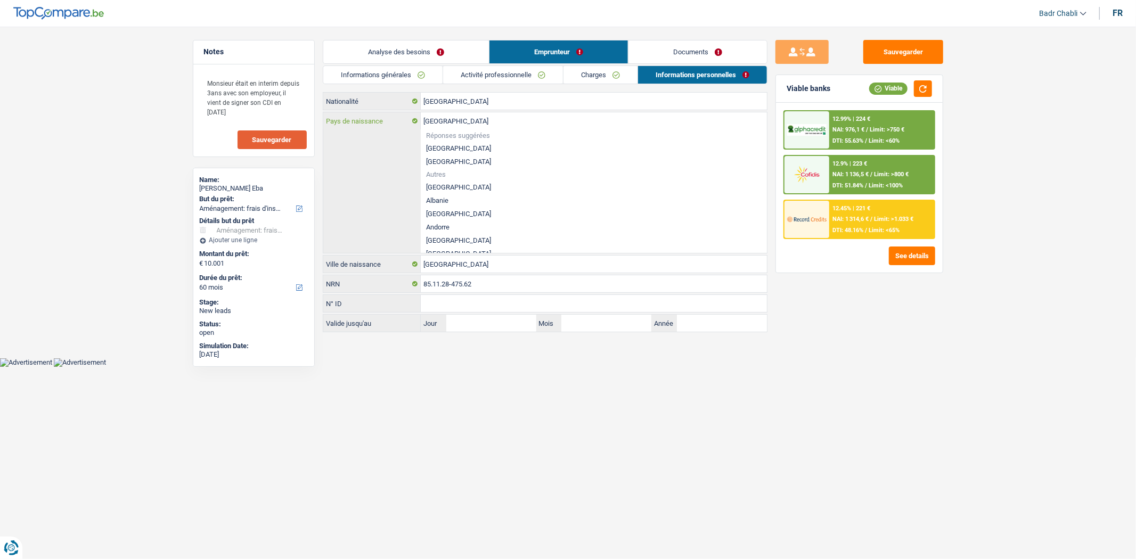
click at [478, 120] on input "Belgique" at bounding box center [594, 120] width 346 height 17
type input "k"
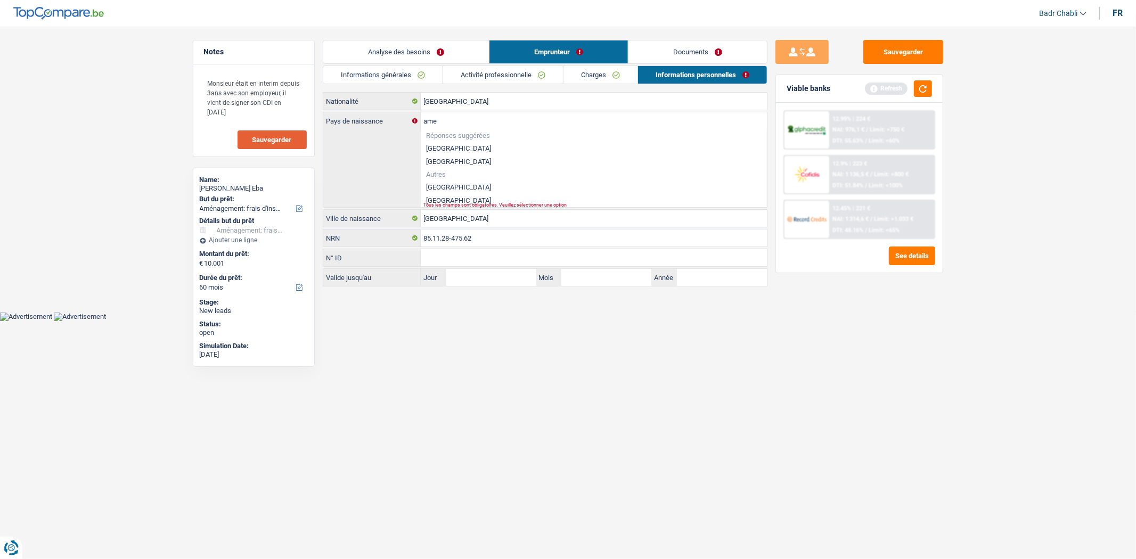
click at [444, 185] on li "Cameroun" at bounding box center [594, 187] width 346 height 13
type input "Cameroun"
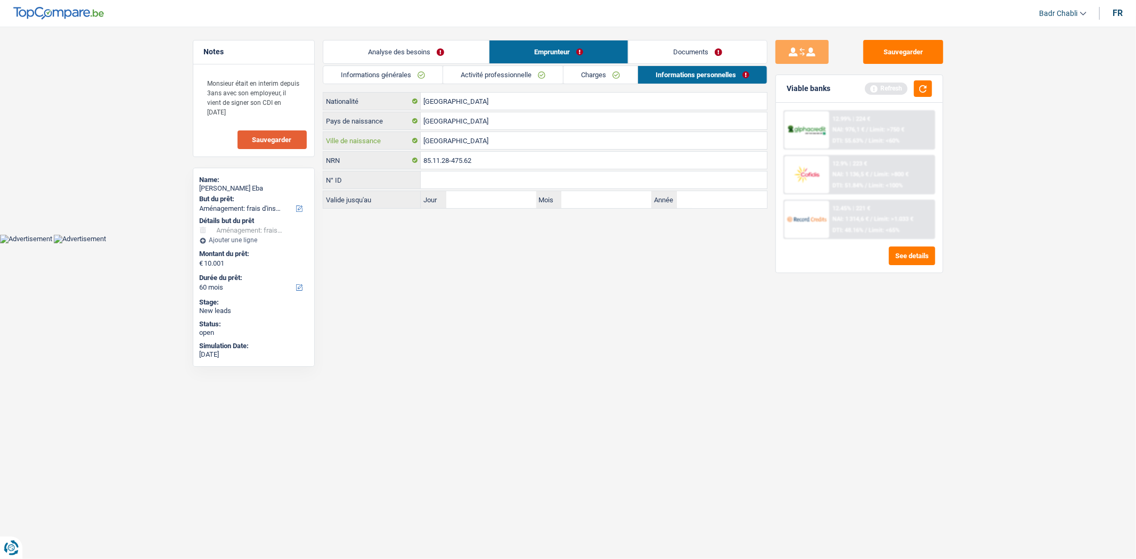
click at [460, 141] on input "Brugge" at bounding box center [594, 140] width 346 height 17
type input "Yaoundé"
click at [887, 44] on button "Sauvegarder" at bounding box center [904, 52] width 80 height 24
drag, startPoint x: 940, startPoint y: 47, endPoint x: 929, endPoint y: 51, distance: 11.8
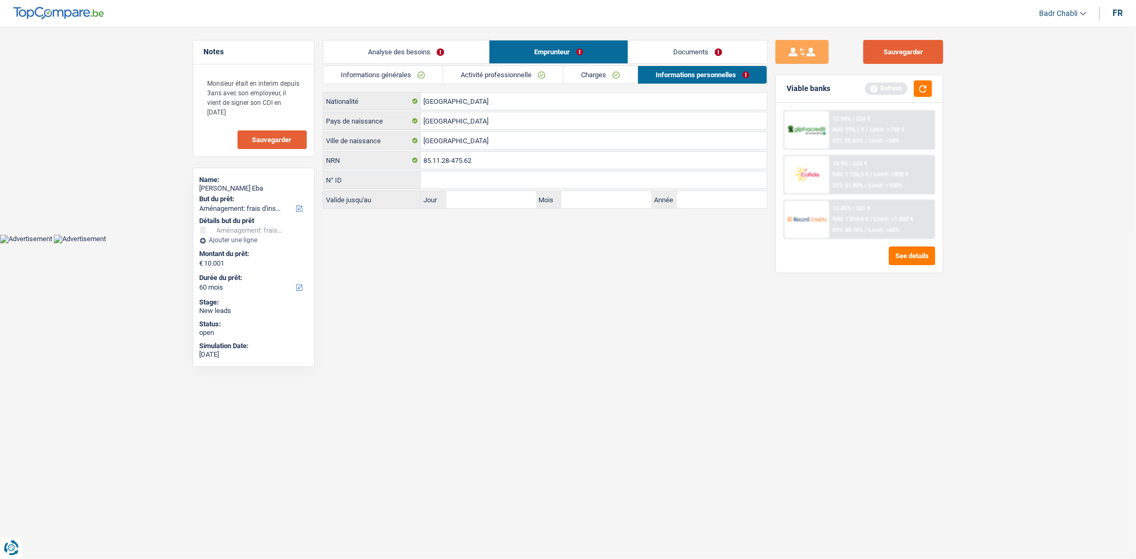
click at [939, 49] on button "Sauvegarder" at bounding box center [904, 52] width 80 height 24
click at [902, 52] on button "Sauvegarder" at bounding box center [904, 52] width 80 height 24
click at [925, 85] on button "button" at bounding box center [923, 88] width 18 height 17
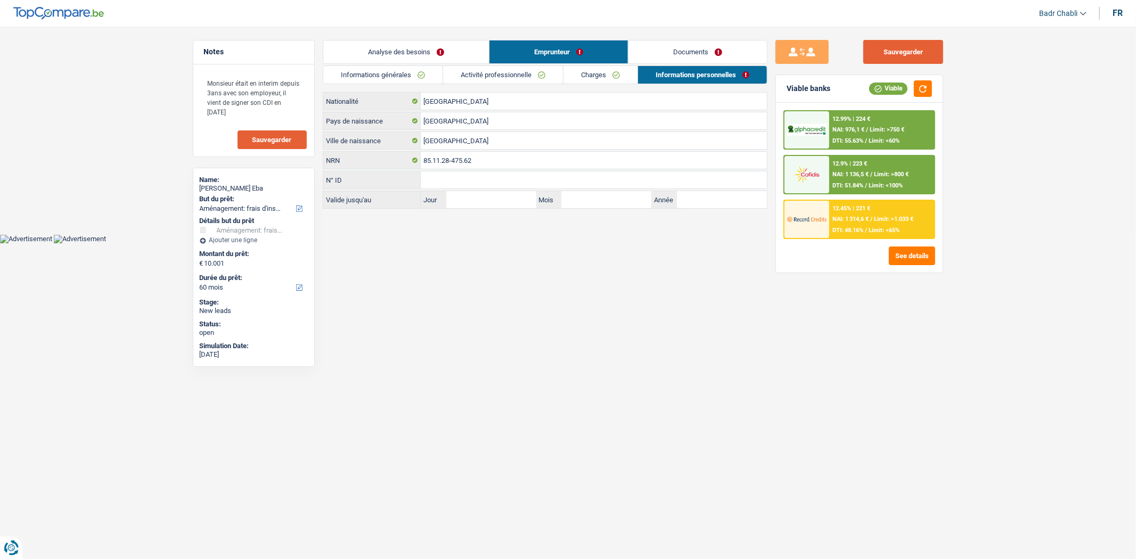
click at [921, 59] on button "Sauvegarder" at bounding box center [904, 52] width 80 height 24
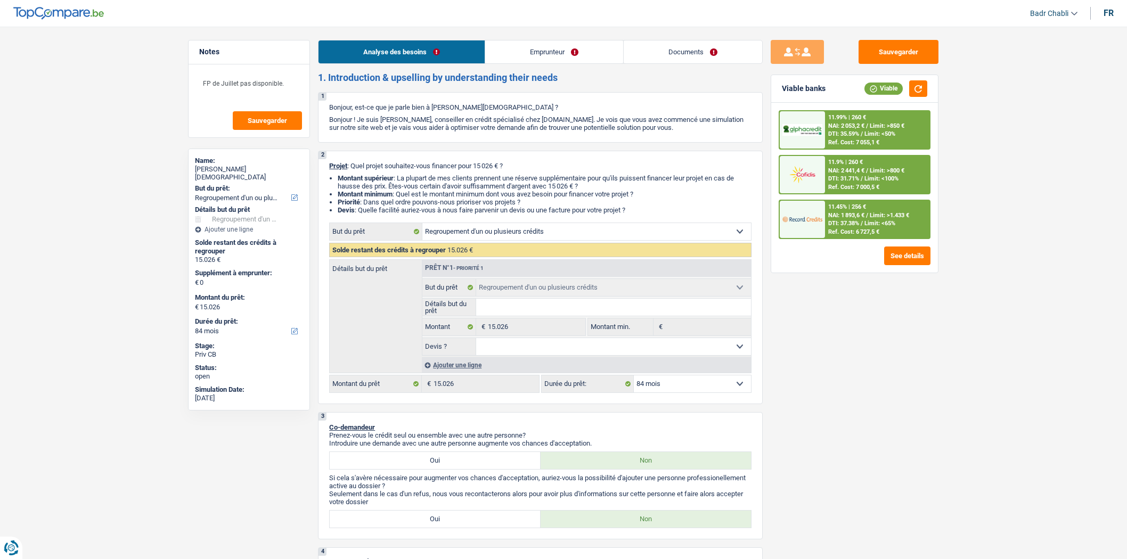
select select "refinancing"
select select "84"
select select "refinancing"
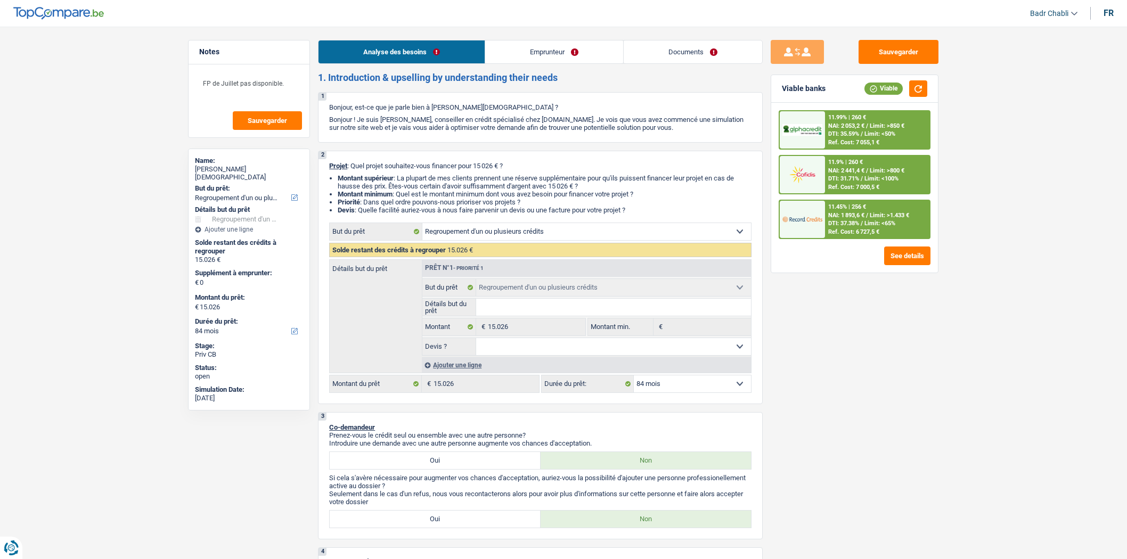
select select "84"
select select "publicEmployee"
select select "familyAllowances"
select select "netSalary"
select select "mealVouchers"
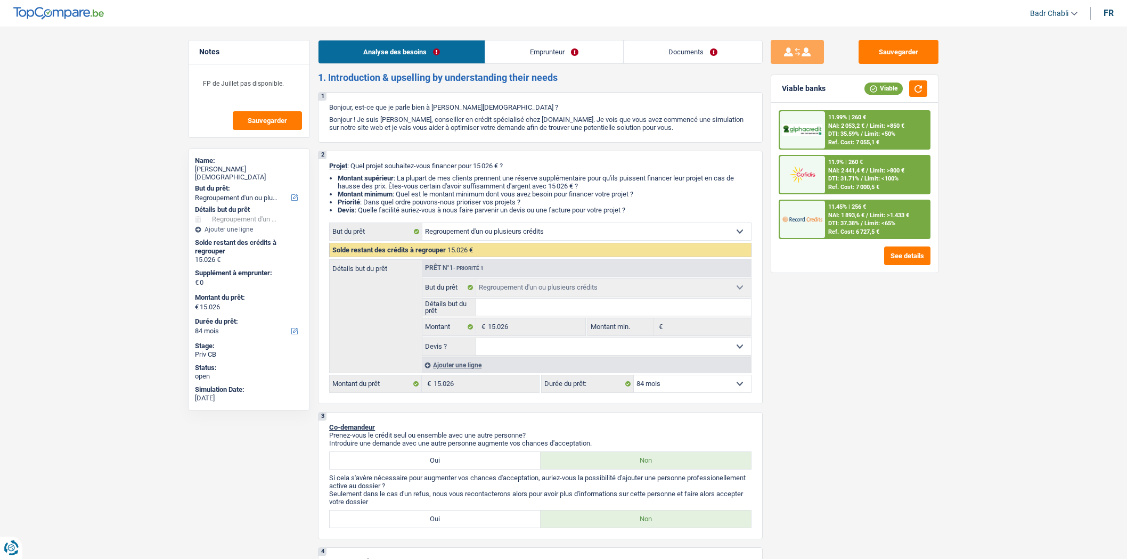
select select "rents"
select select "personalLoan"
select select "homeFurnishingOrRelocation"
select select "84"
select select "personalLoan"
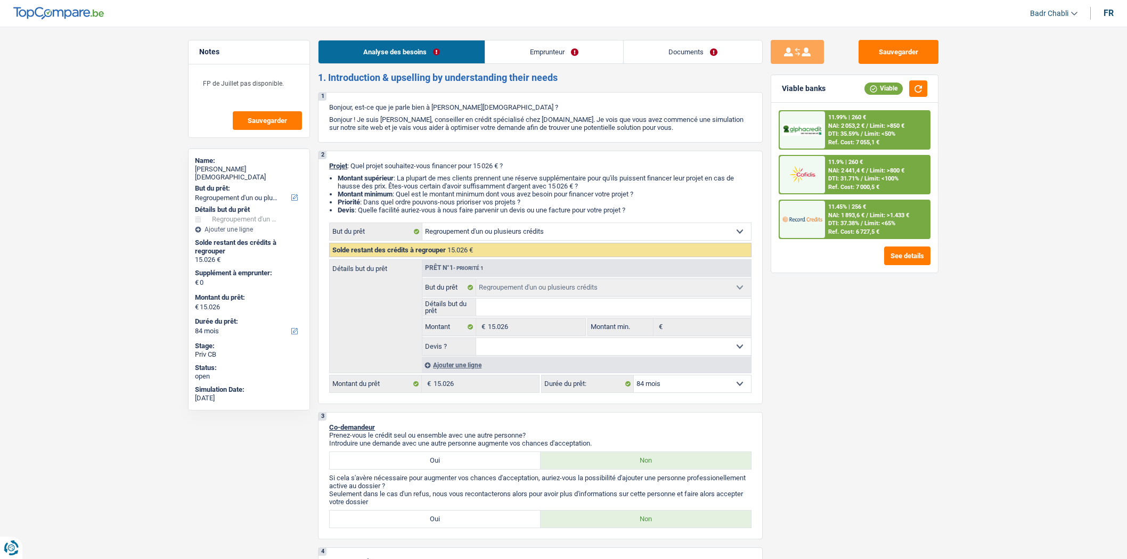
select select "homeFurnishingOrRelocation"
select select "84"
select select "refinancing"
select select "84"
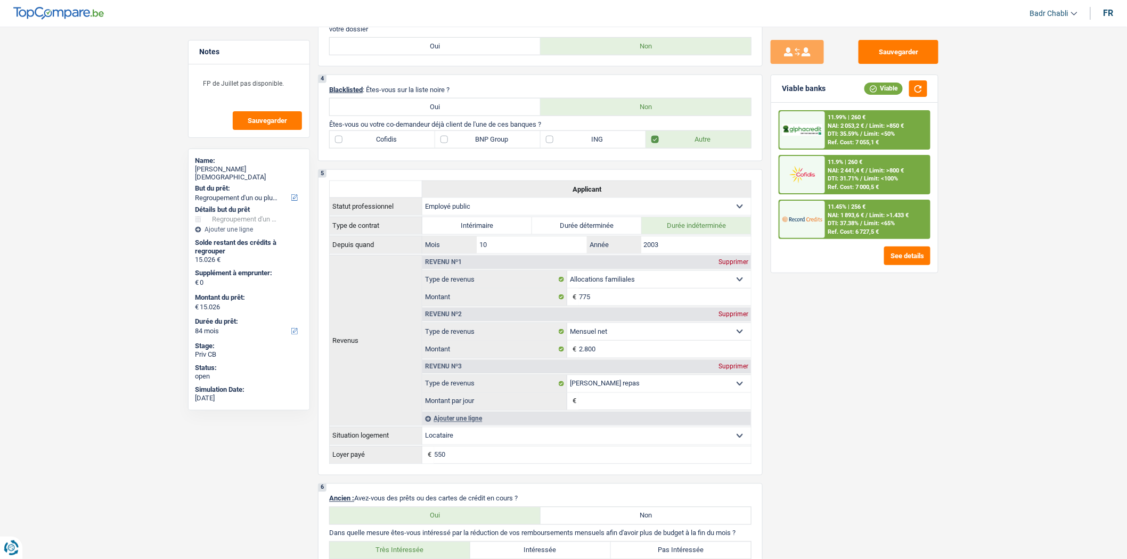
scroll to position [710, 0]
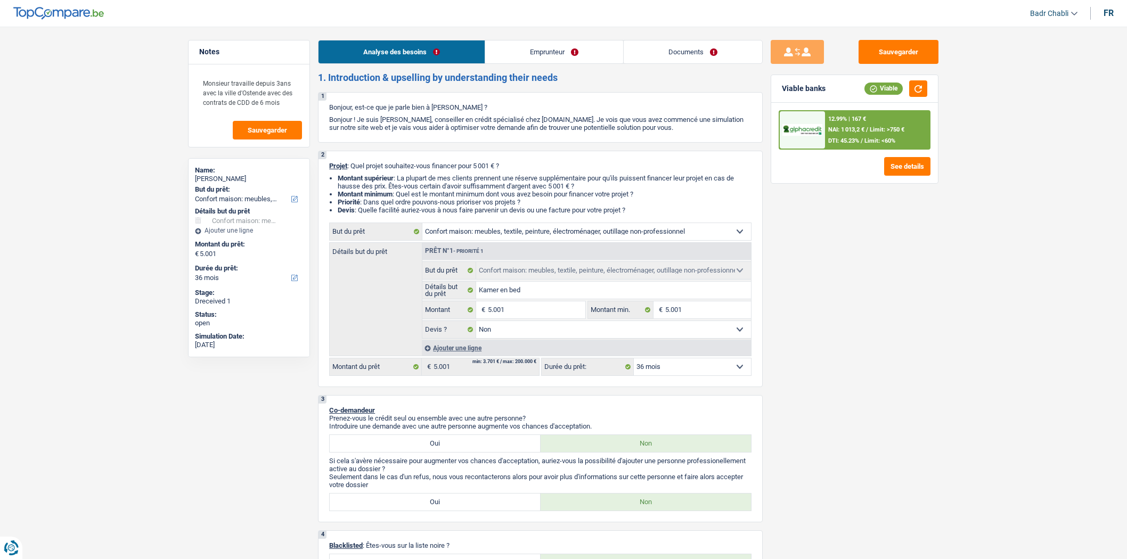
select select "household"
select select "36"
select select "household"
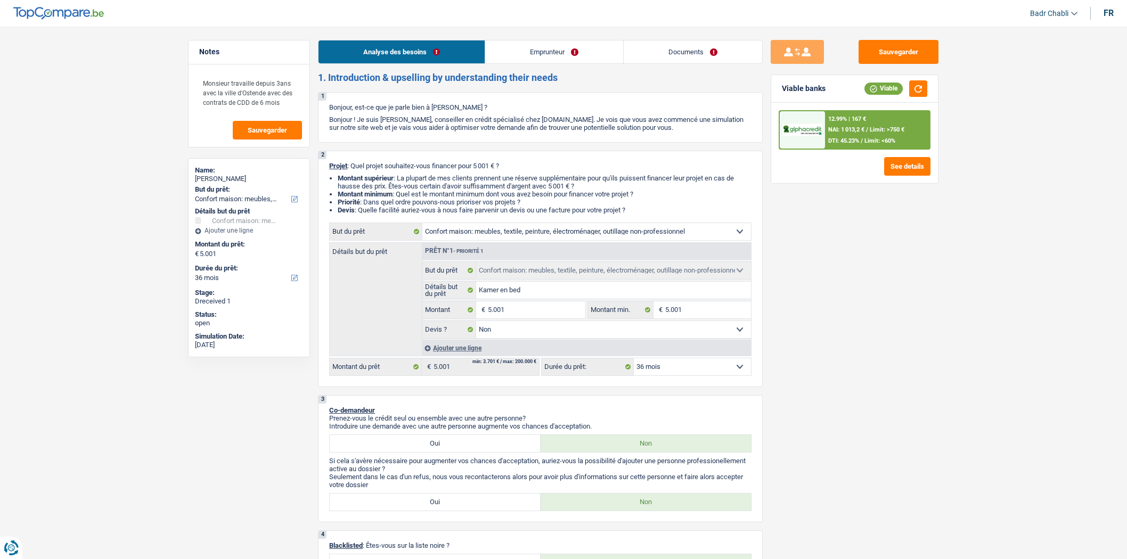
select select "false"
select select "36"
select select "worker"
select select "netSalary"
select select "mealVouchers"
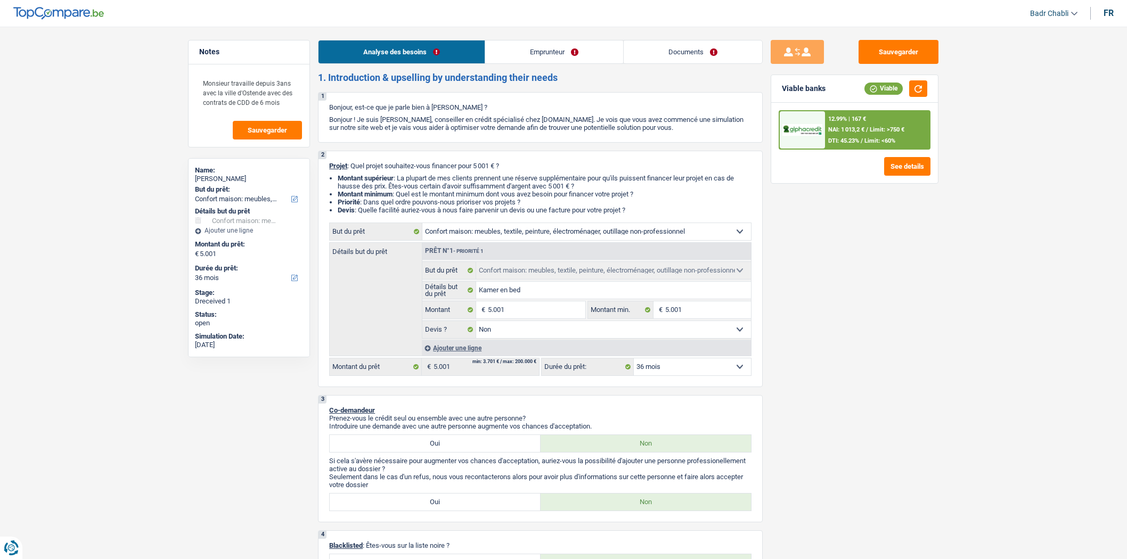
select select "other"
select select "rents"
select select "household"
select select "false"
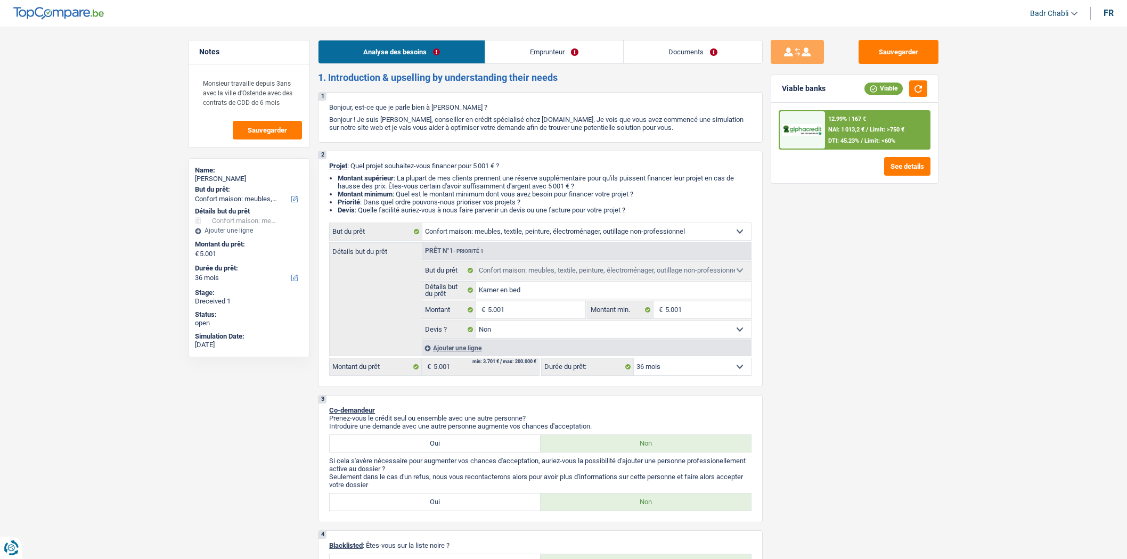
select select "36"
click at [561, 50] on link "Emprunteur" at bounding box center [554, 51] width 138 height 23
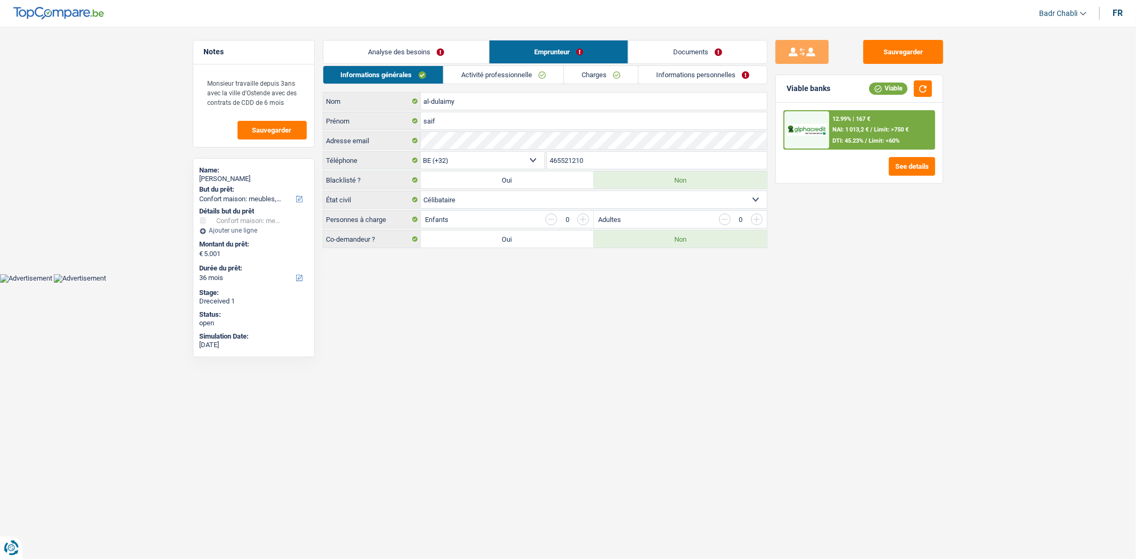
click at [469, 86] on div "Informations générales Activité professionnelle Charges Informations personnell…" at bounding box center [545, 157] width 445 height 183
click at [480, 77] on link "Activité professionnelle" at bounding box center [504, 75] width 120 height 18
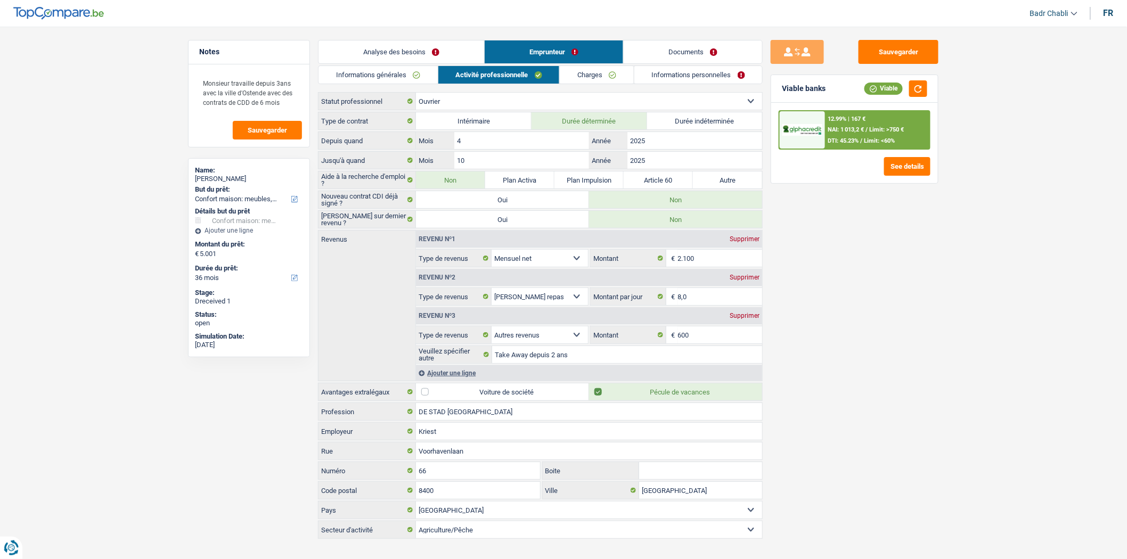
click at [679, 48] on link "Documents" at bounding box center [693, 51] width 139 height 23
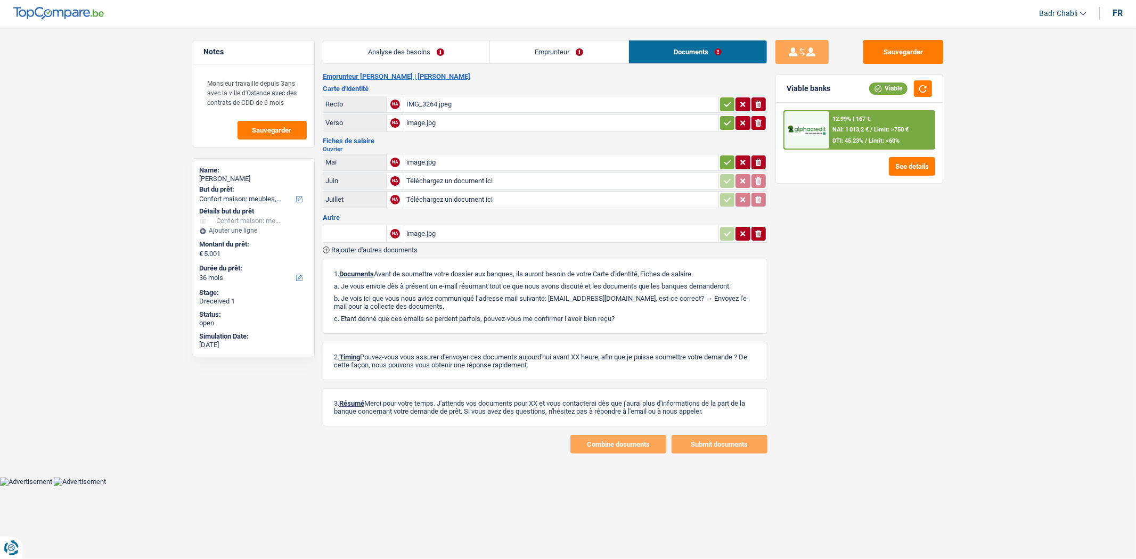
click at [429, 157] on div "image.jpg" at bounding box center [562, 163] width 310 height 16
click at [427, 231] on div "image.jpg" at bounding box center [562, 234] width 310 height 16
click at [533, 55] on link "Emprunteur" at bounding box center [559, 51] width 139 height 23
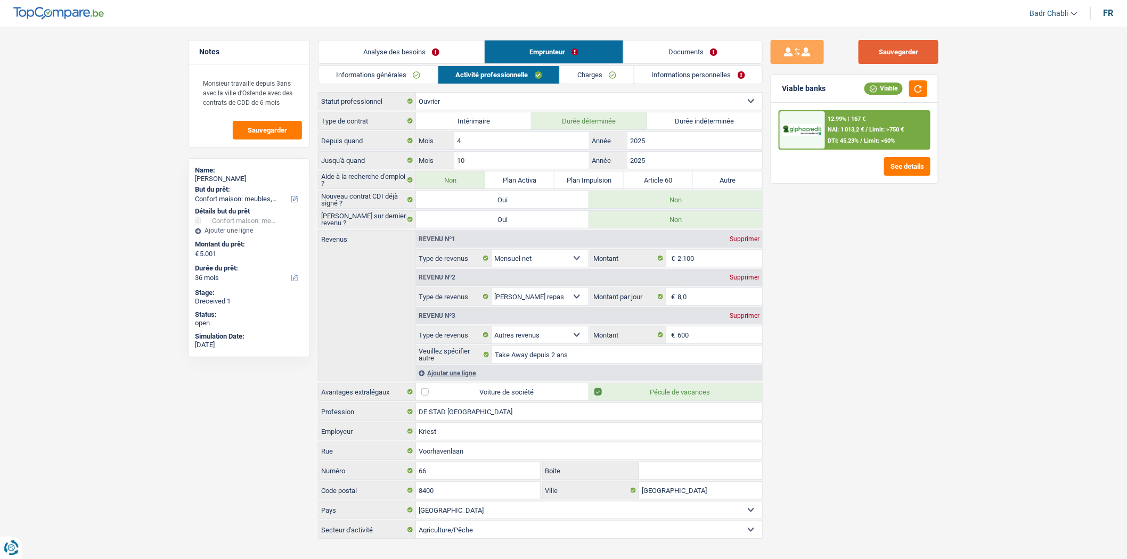
click at [903, 52] on button "Sauvegarder" at bounding box center [899, 52] width 80 height 24
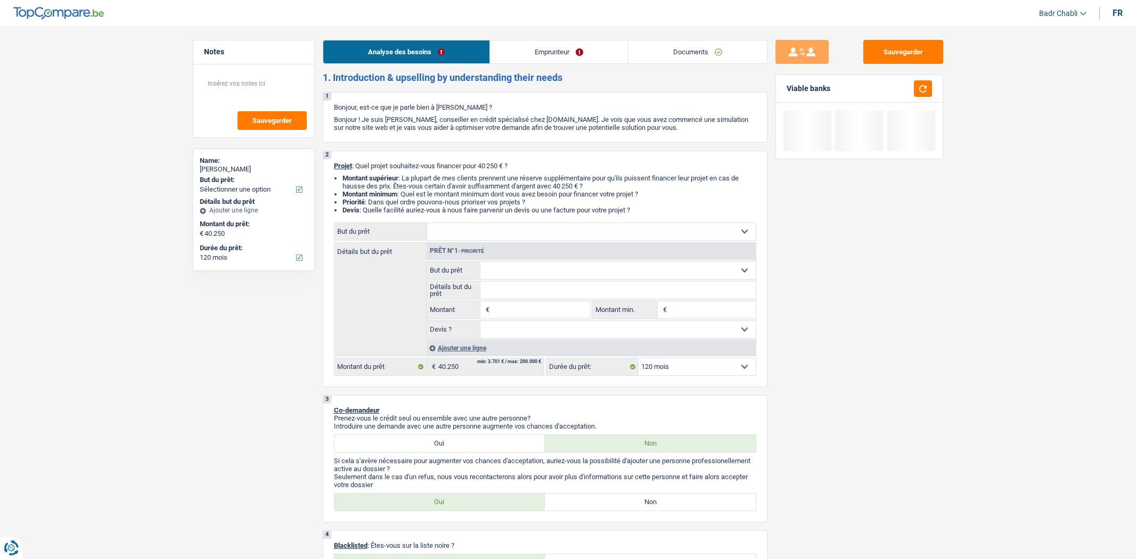
select select "120"
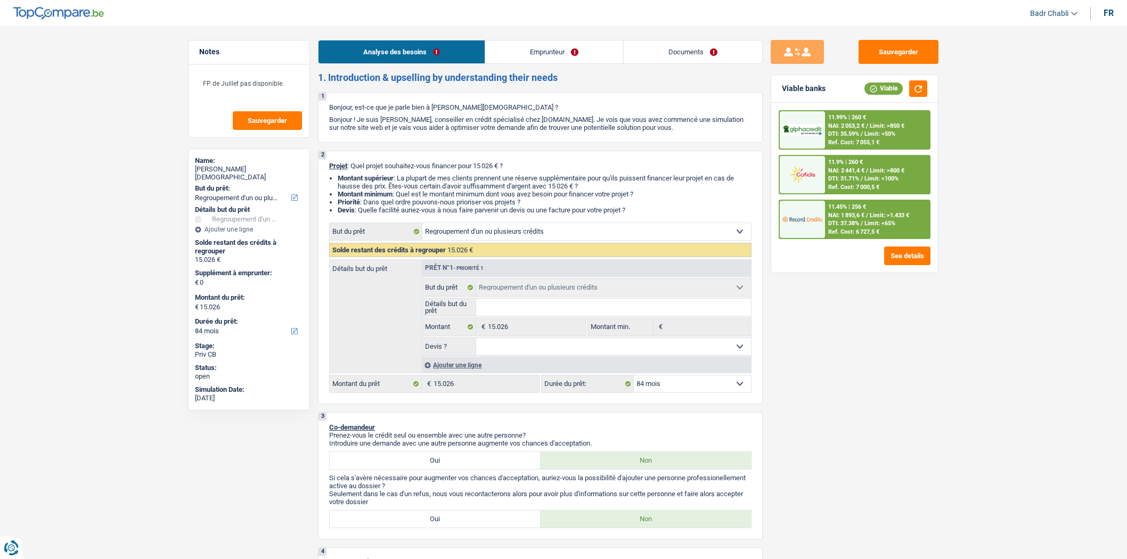
select select "refinancing"
select select "84"
select select "refinancing"
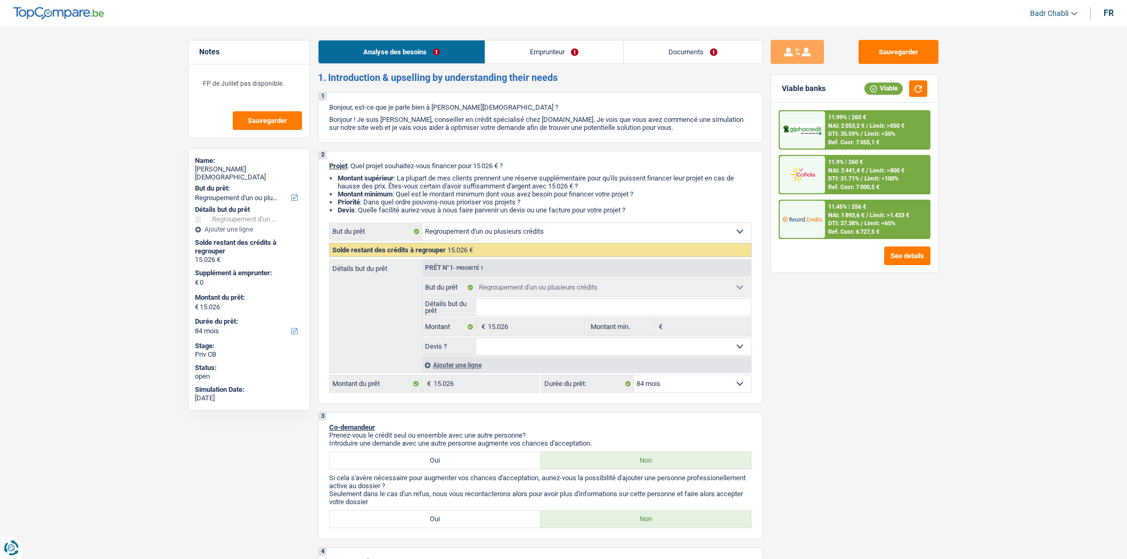
select select "84"
select select "publicEmployee"
select select "familyAllowances"
select select "netSalary"
select select "mealVouchers"
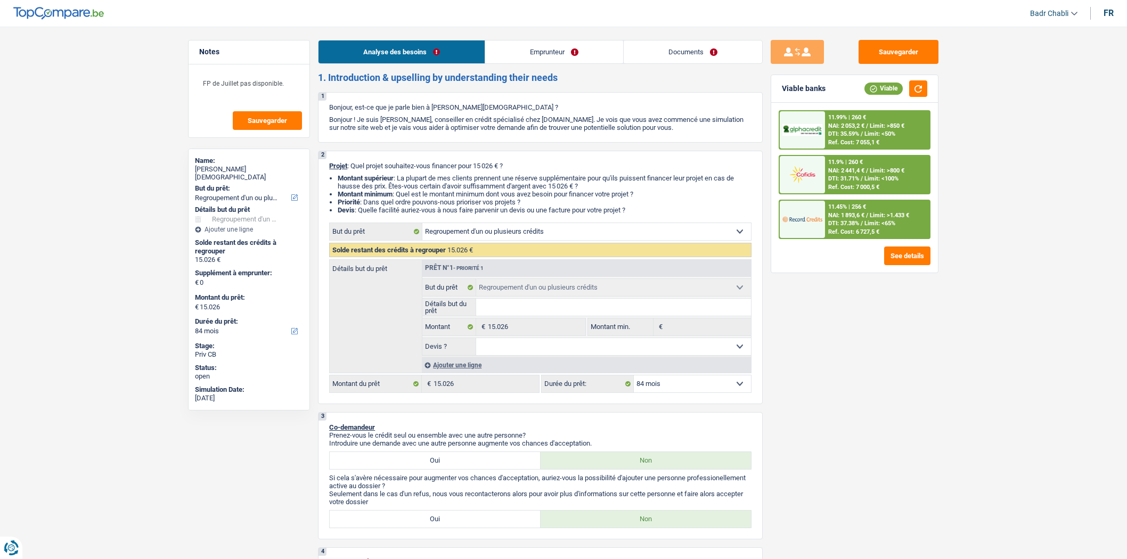
select select "rents"
select select "personalLoan"
select select "homeFurnishingOrRelocation"
select select "84"
select select "personalLoan"
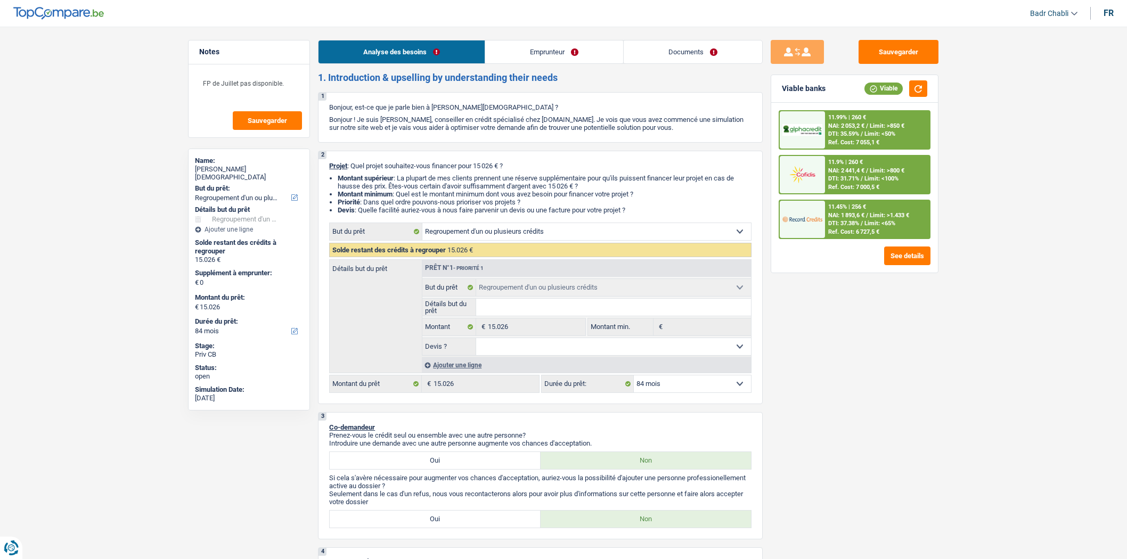
select select "homeFurnishingOrRelocation"
select select "84"
select select "refinancing"
select select "84"
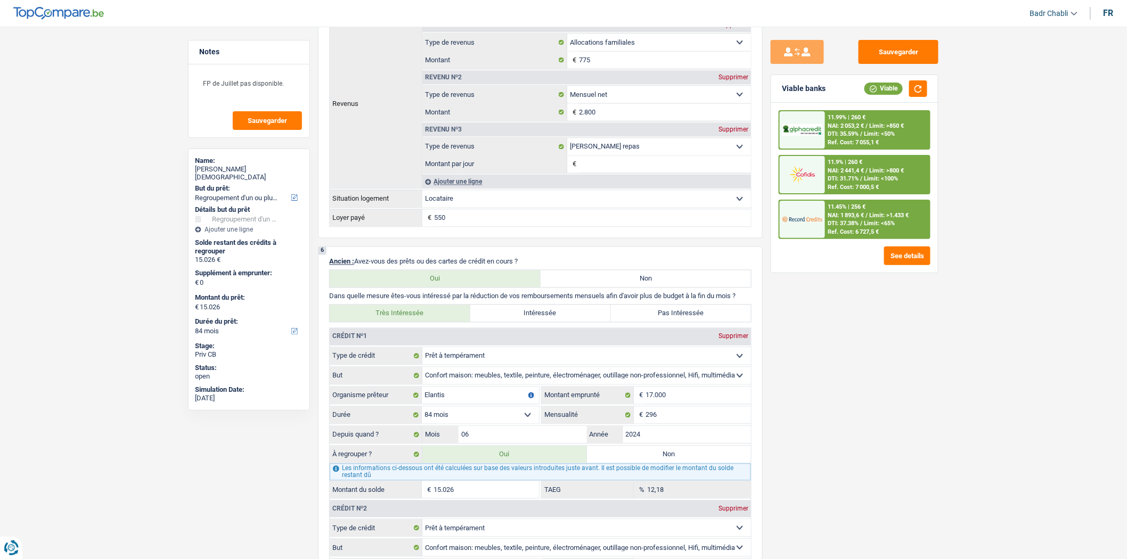
click at [834, 366] on div "Sauvegarder Viable banks Viable 11.99% | 260 € NAI: 2 053,2 € / Limit: >850 € D…" at bounding box center [855, 290] width 184 height 500
click at [795, 305] on div "Sauvegarder Viable banks Viable 11.99% | 260 € NAI: 2 053,2 € / Limit: >850 € D…" at bounding box center [855, 290] width 184 height 500
click at [822, 337] on div "Sauvegarder Viable banks Viable 11.99% | 260 € NAI: 2 053,2 € / Limit: >850 € D…" at bounding box center [855, 290] width 184 height 500
click at [835, 348] on div "Sauvegarder Viable banks Viable 11.99% | 260 € NAI: 2 053,2 € / Limit: >850 € D…" at bounding box center [855, 290] width 184 height 500
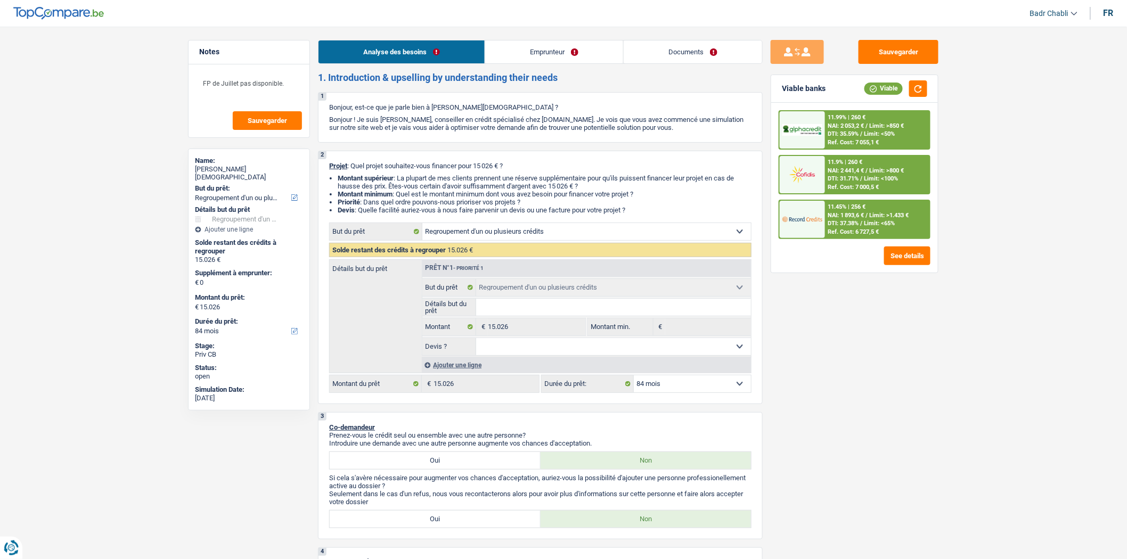
click at [801, 376] on div "Sauvegarder Viable banks Viable 11.99% | 260 € NAI: 2 053,2 € / Limit: >850 € D…" at bounding box center [855, 290] width 184 height 500
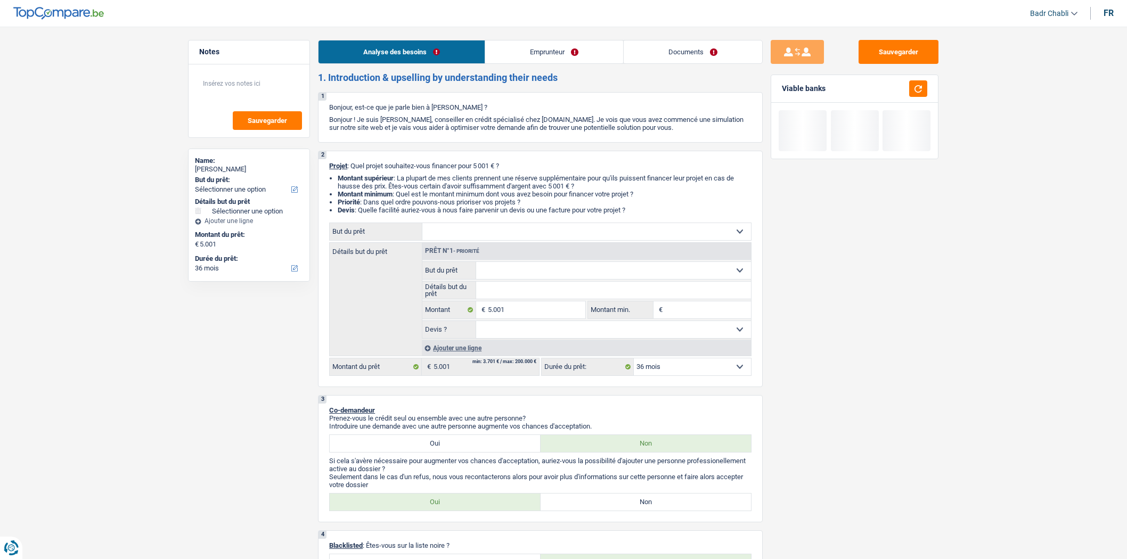
select select "36"
select select "retired"
select select "pension"
select select "rents"
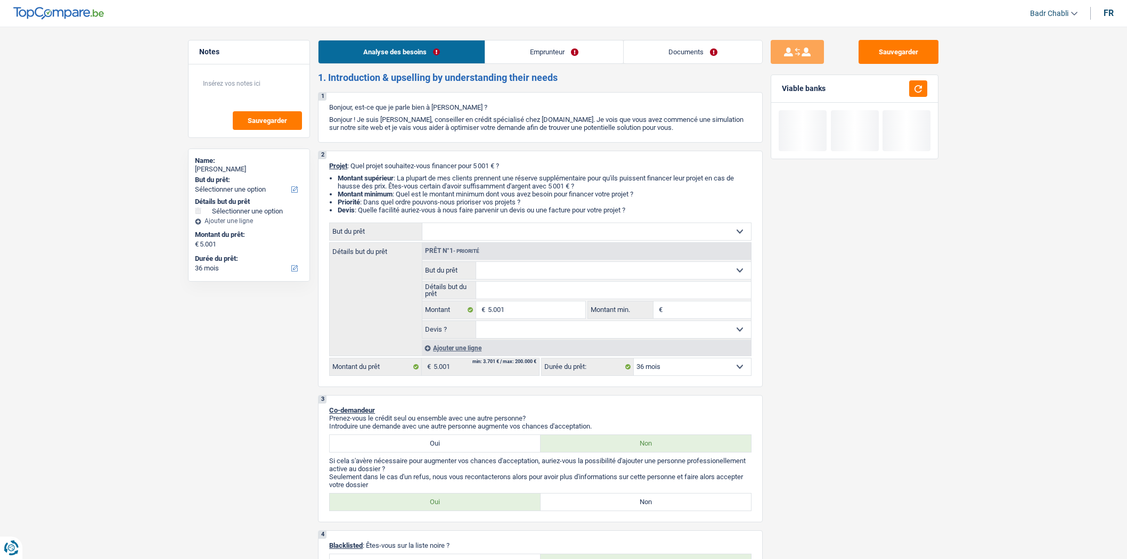
select select "36"
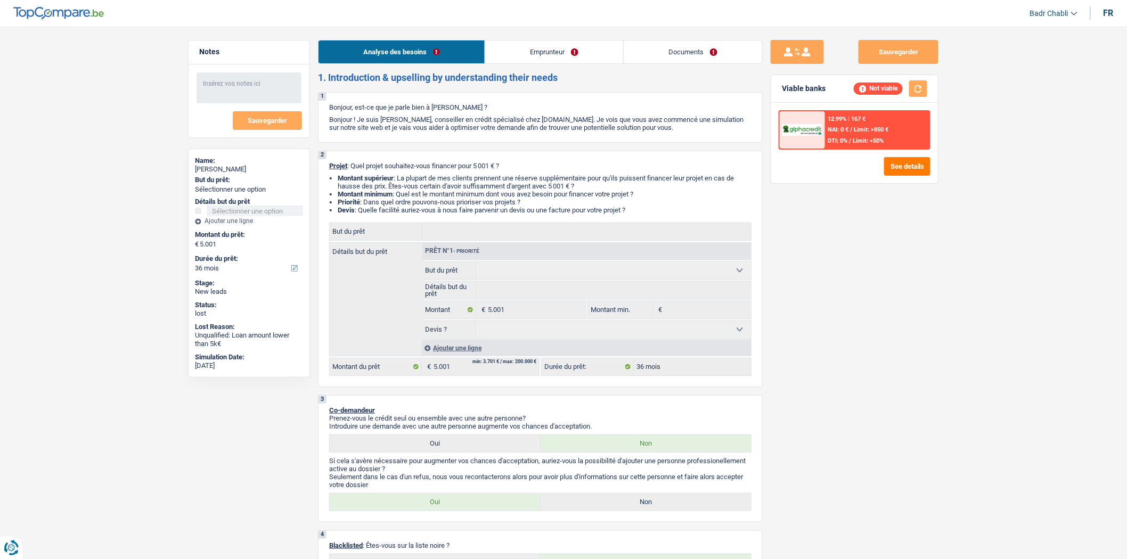
click at [558, 46] on link "Emprunteur" at bounding box center [554, 51] width 138 height 23
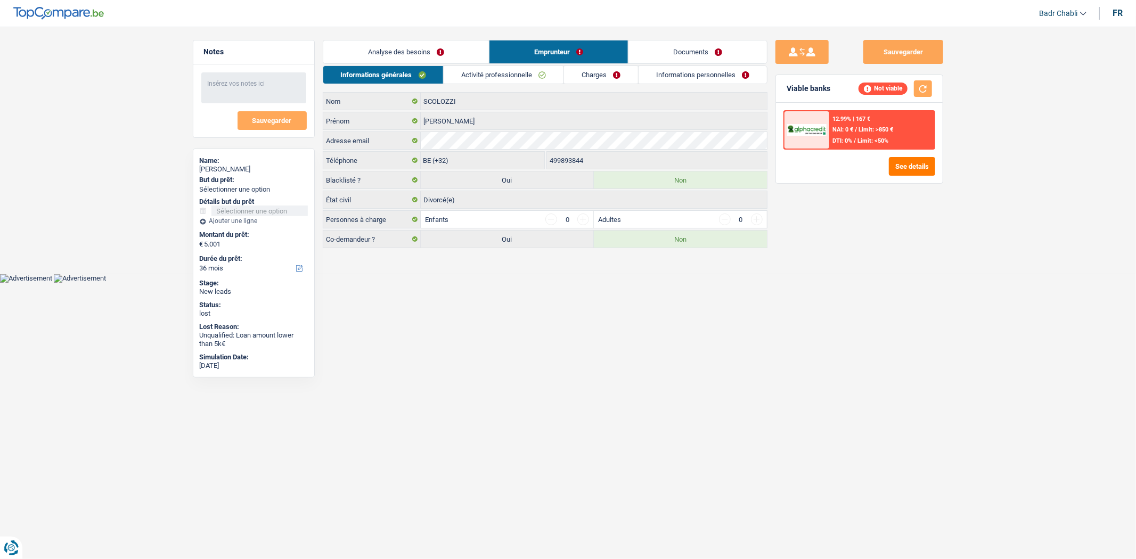
click at [529, 78] on link "Activité professionnelle" at bounding box center [504, 75] width 120 height 18
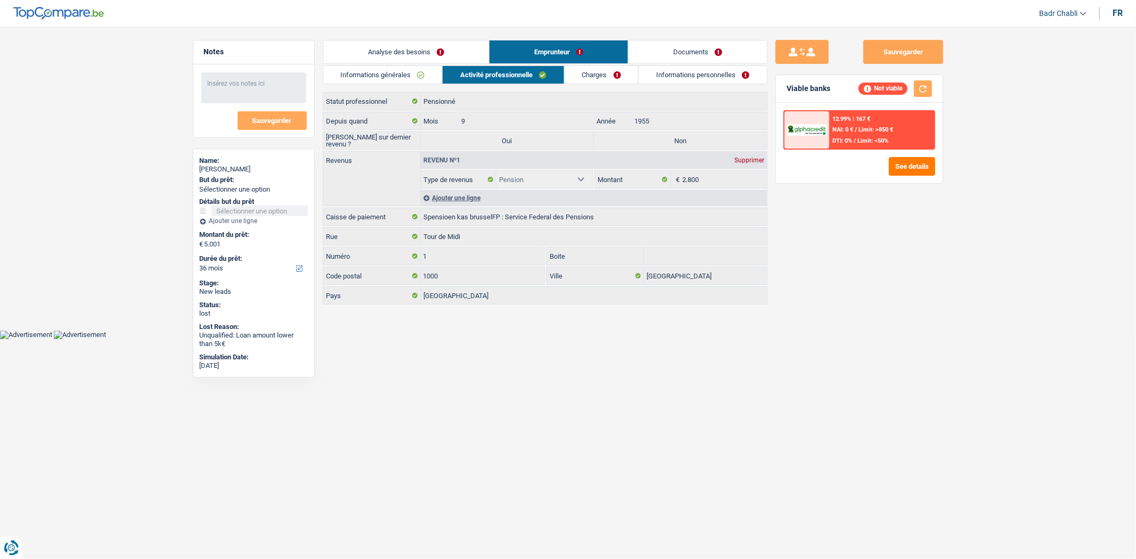
click at [614, 77] on link "Charges" at bounding box center [602, 75] width 74 height 18
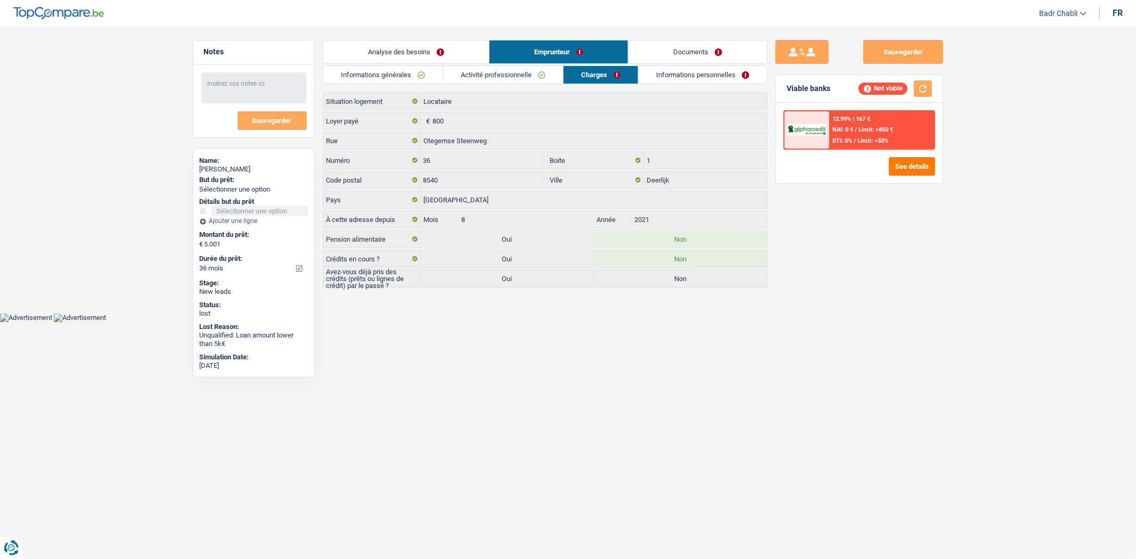
click at [676, 76] on link "Informations personnelles" at bounding box center [703, 75] width 128 height 18
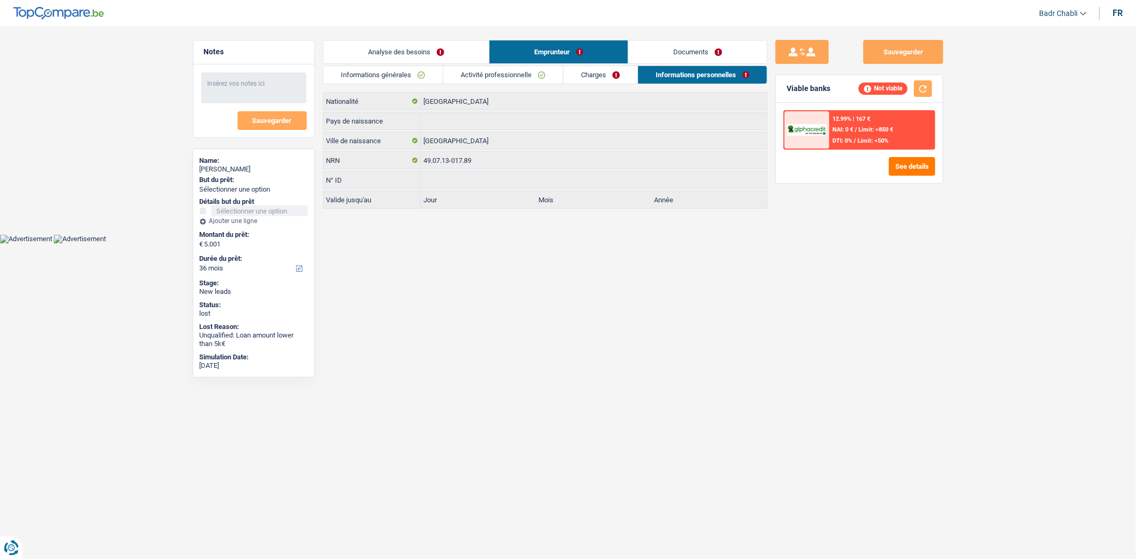
click at [571, 68] on link "Charges" at bounding box center [601, 75] width 74 height 18
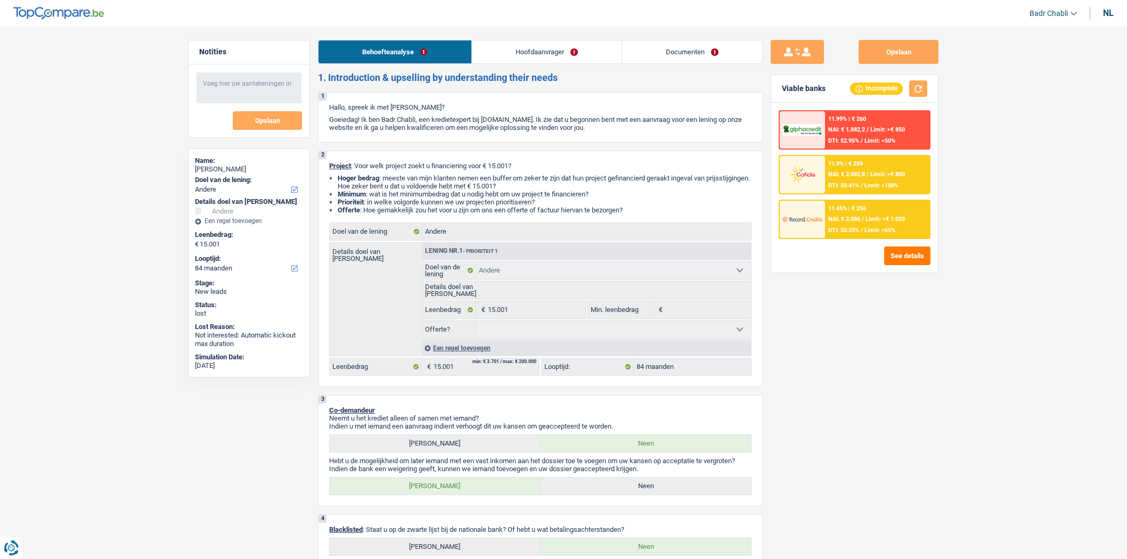
select select "other"
select select "84"
select select "other"
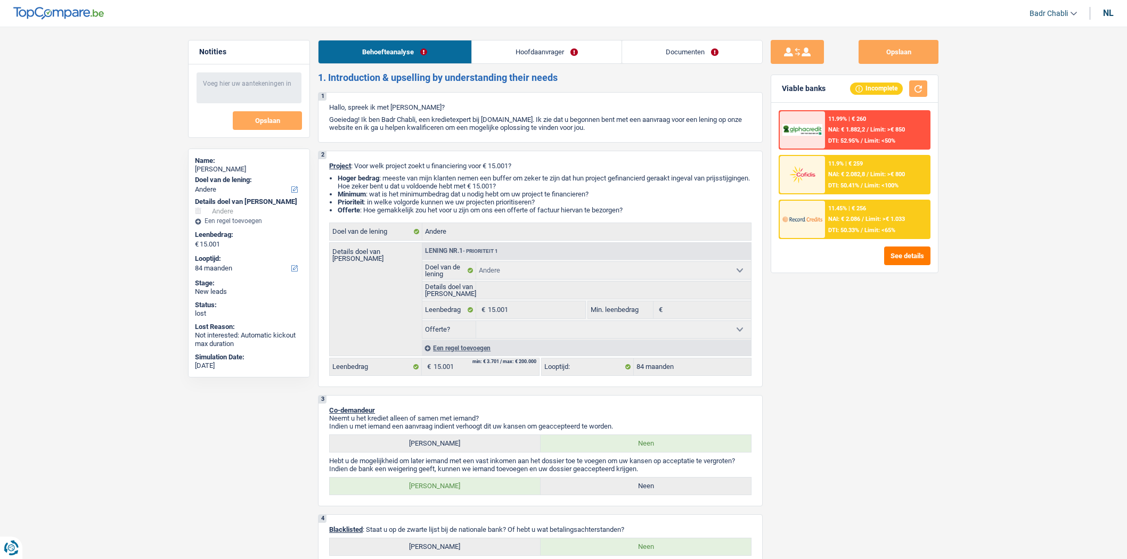
select select "84"
select select "worker"
select select "netSalary"
select select "mealVouchers"
select select "rents"
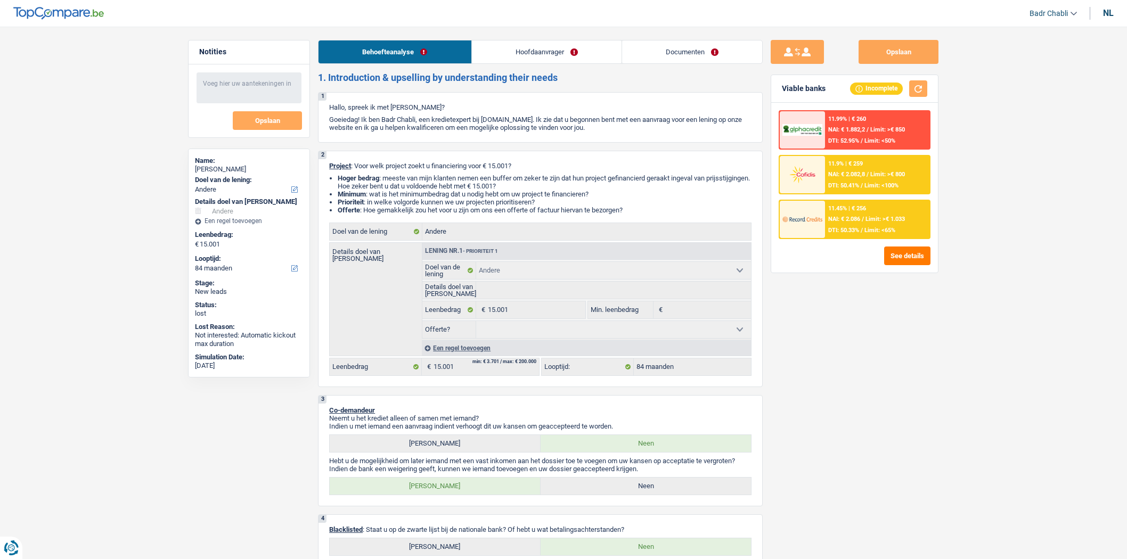
select select "creditConsolidation"
select select "84"
select select "cardOrCredit"
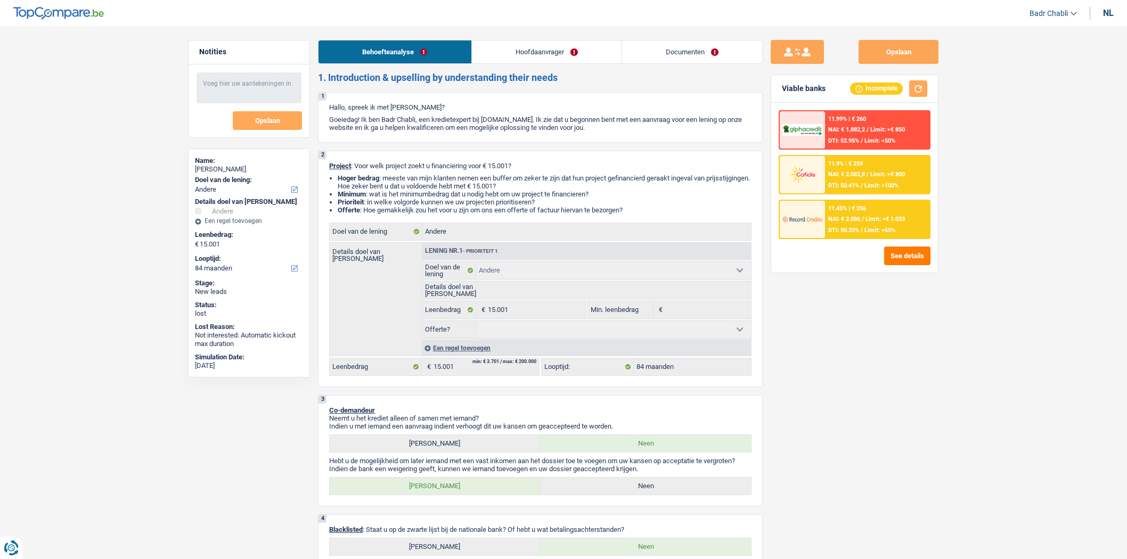
select select "other"
select select "84"
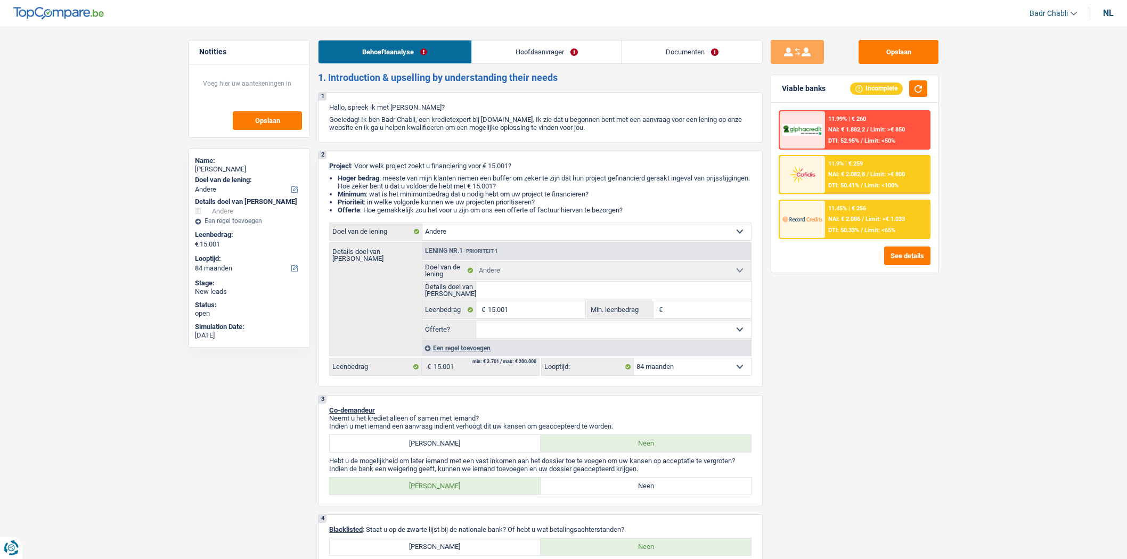
select select "other"
select select "84"
select select "other"
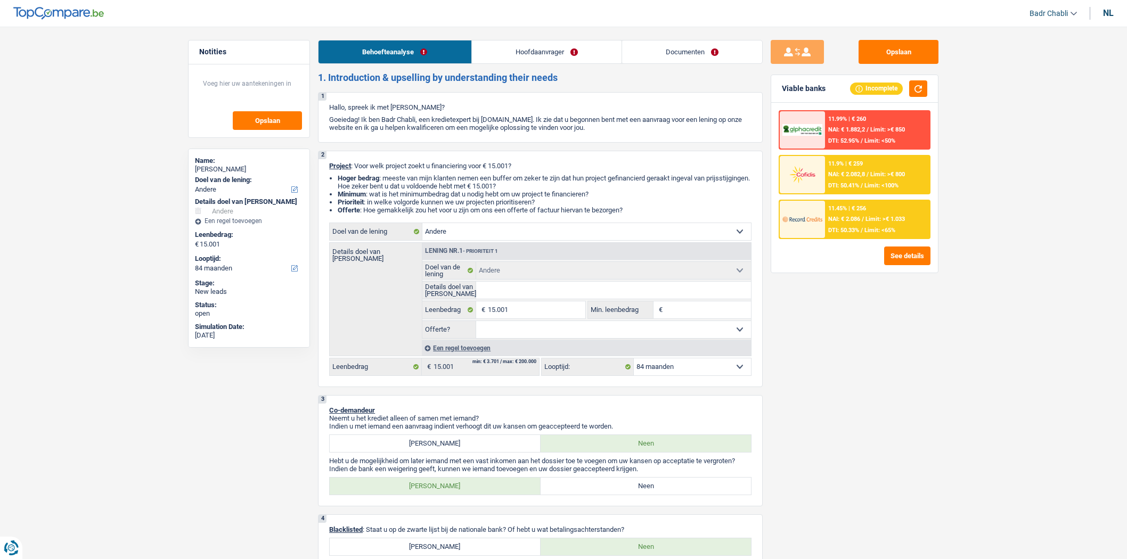
select select "84"
select select "worker"
select select "netSalary"
select select "mealVouchers"
select select "rents"
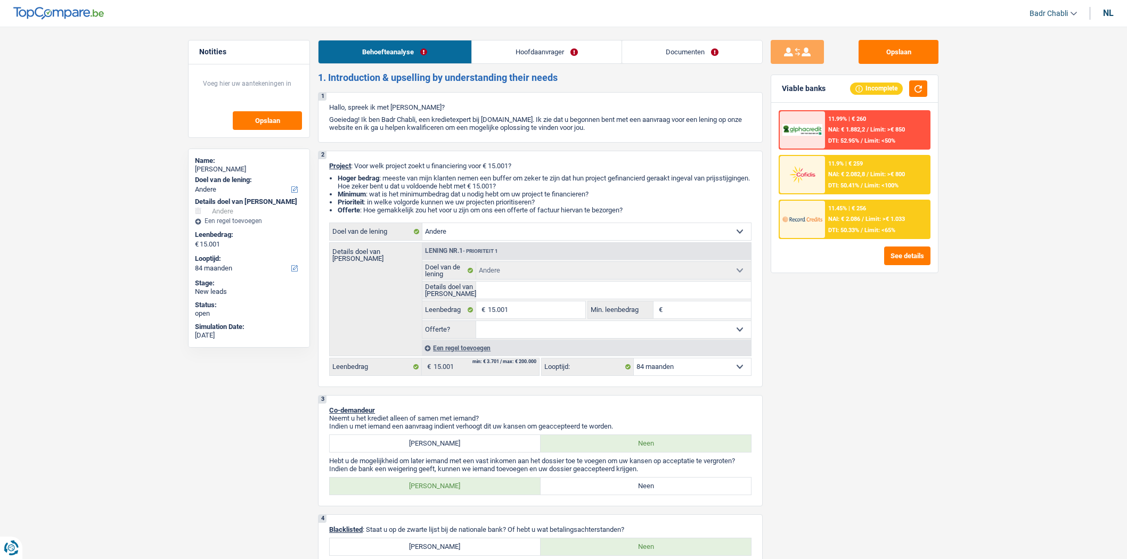
select select "creditConsolidation"
select select "84"
select select "cardOrCredit"
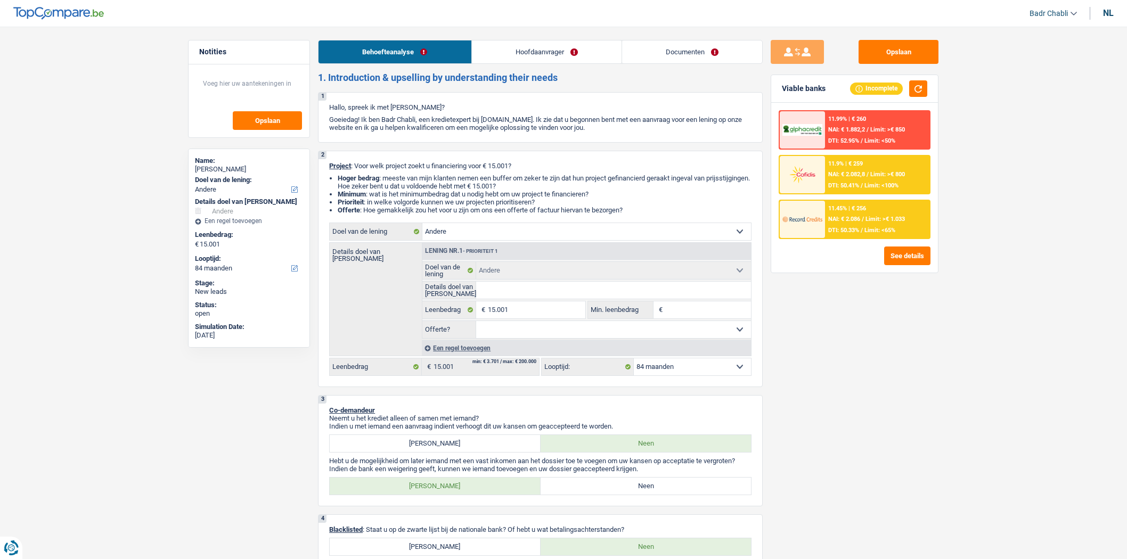
select select "other"
select select "84"
select select "32"
select select "single"
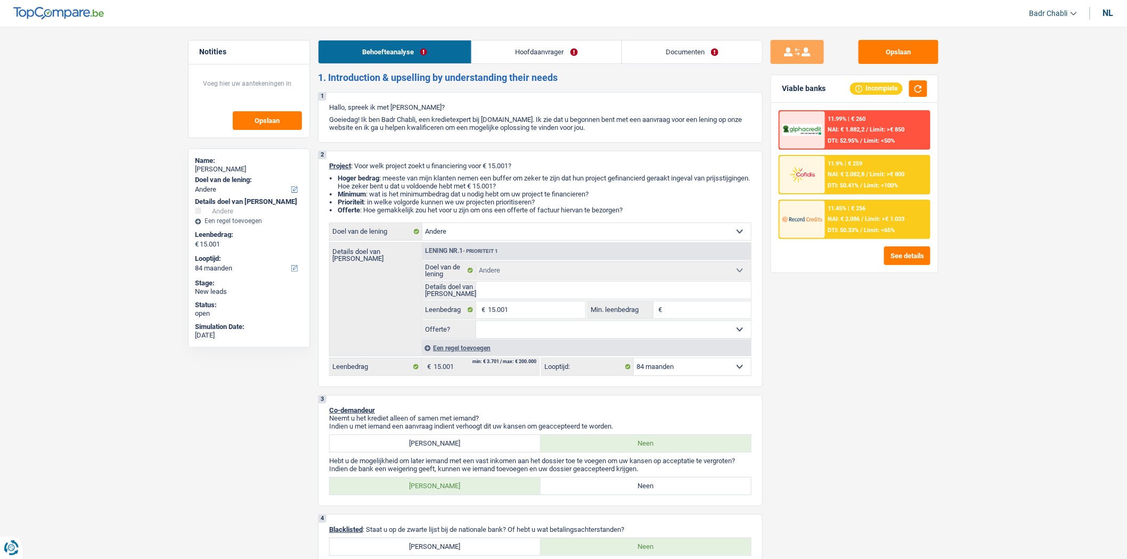
click at [565, 50] on link "Hoofdaanvrager" at bounding box center [547, 51] width 150 height 23
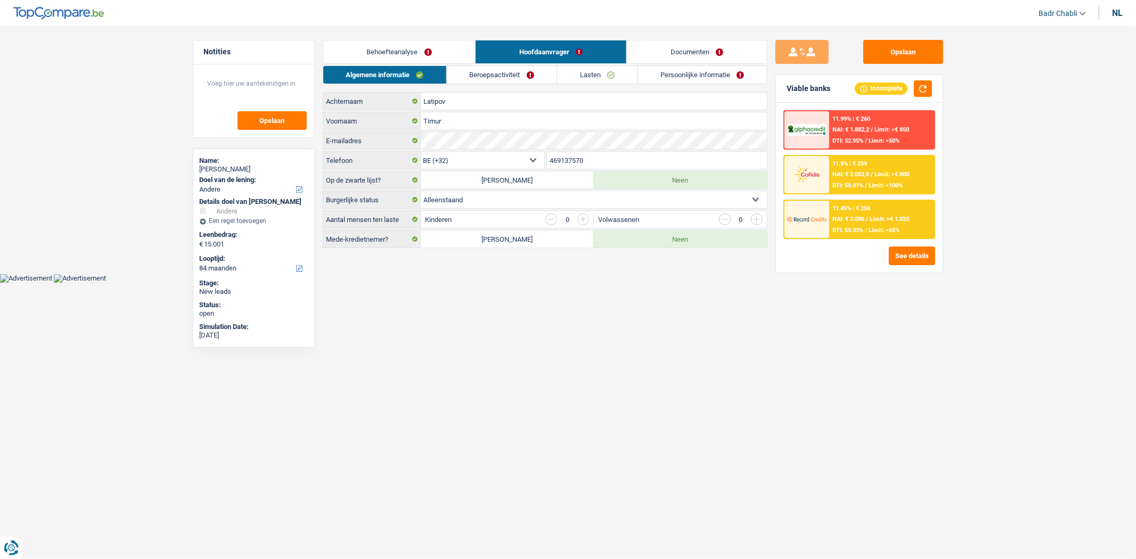
click at [501, 84] on div "Algemene informatie Beroepsactiviteit Lasten Persoonlijke informatie Latipov Ac…" at bounding box center [545, 157] width 445 height 183
click at [509, 71] on link "Beroepsactiviteit" at bounding box center [502, 75] width 110 height 18
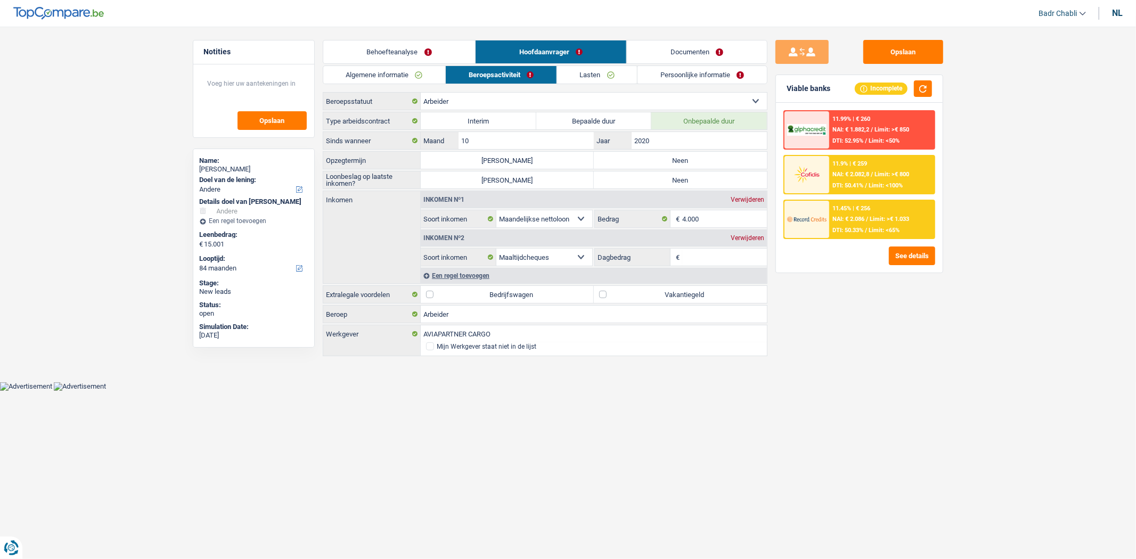
click at [637, 159] on label "Neen" at bounding box center [680, 160] width 173 height 17
click at [637, 159] on input "Neen" at bounding box center [680, 160] width 173 height 17
radio input "true"
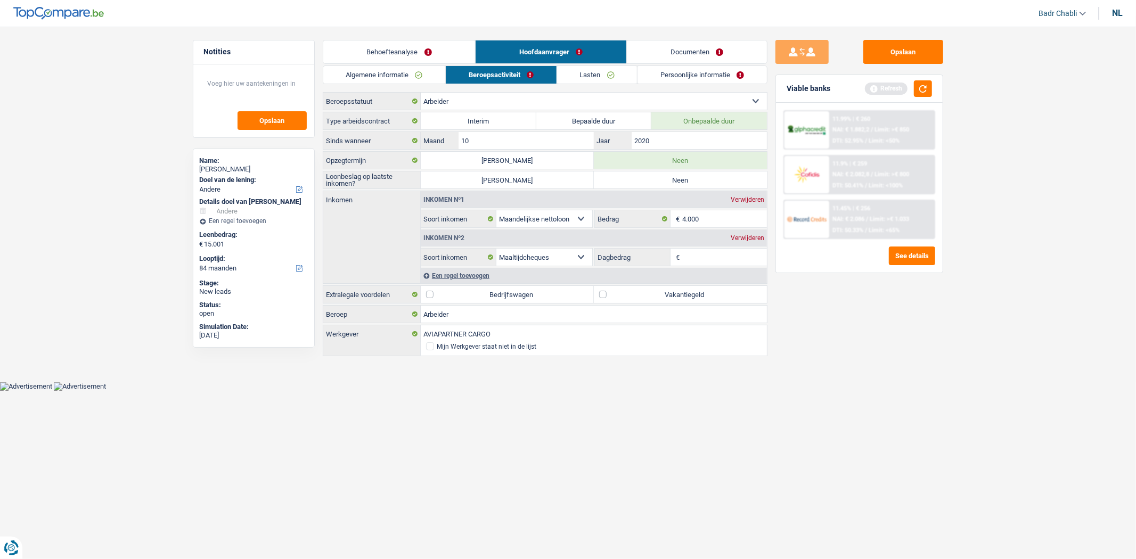
click at [643, 184] on label "Neen" at bounding box center [680, 180] width 173 height 17
click at [643, 184] on input "Neen" at bounding box center [680, 180] width 173 height 17
radio input "true"
click at [597, 295] on label "Vakantiegeld" at bounding box center [680, 294] width 173 height 17
click at [597, 295] on input "Vakantiegeld" at bounding box center [680, 294] width 173 height 17
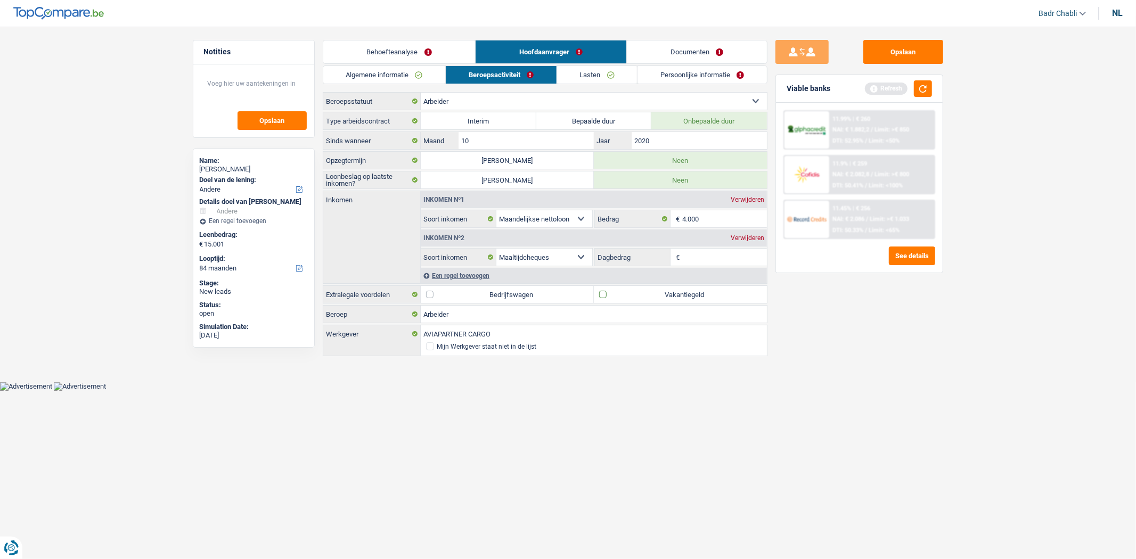
checkbox input "true"
click at [600, 73] on link "Lasten" at bounding box center [597, 75] width 80 height 18
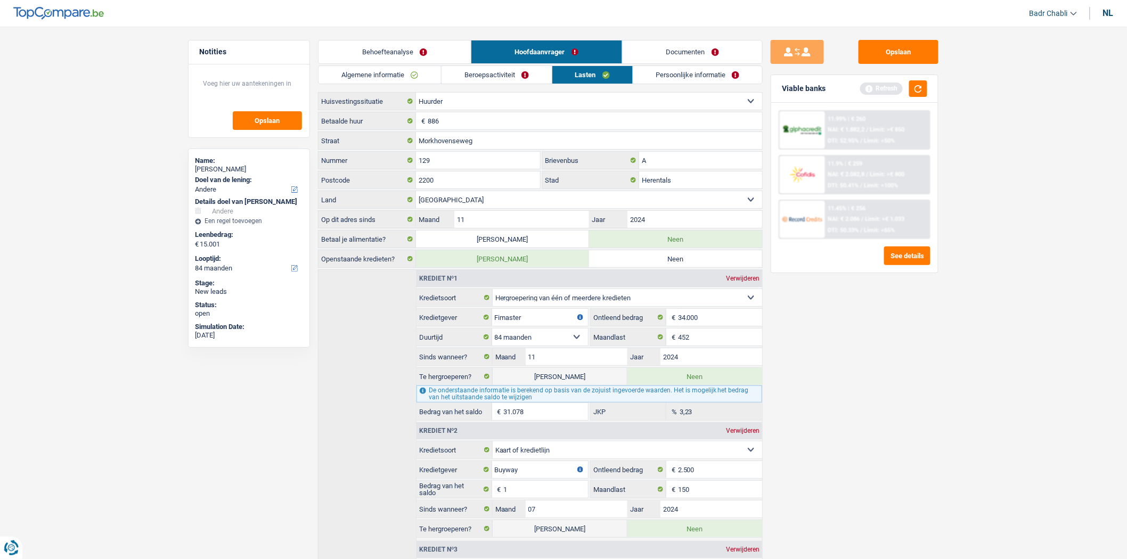
click at [513, 81] on link "Beroepsactiviteit" at bounding box center [497, 75] width 110 height 18
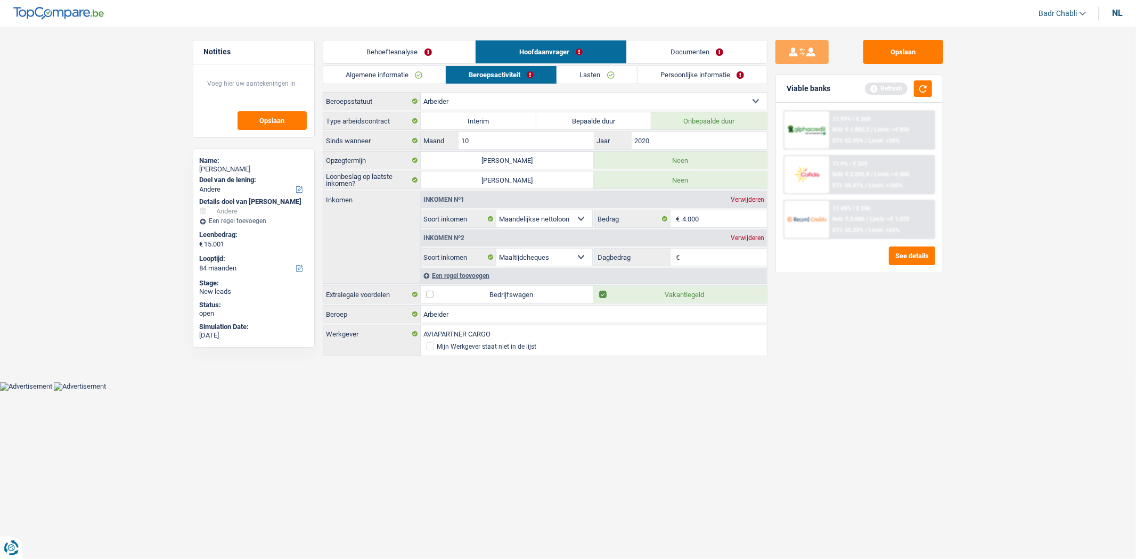
click at [417, 51] on link "Behoefteanalyse" at bounding box center [399, 51] width 152 height 23
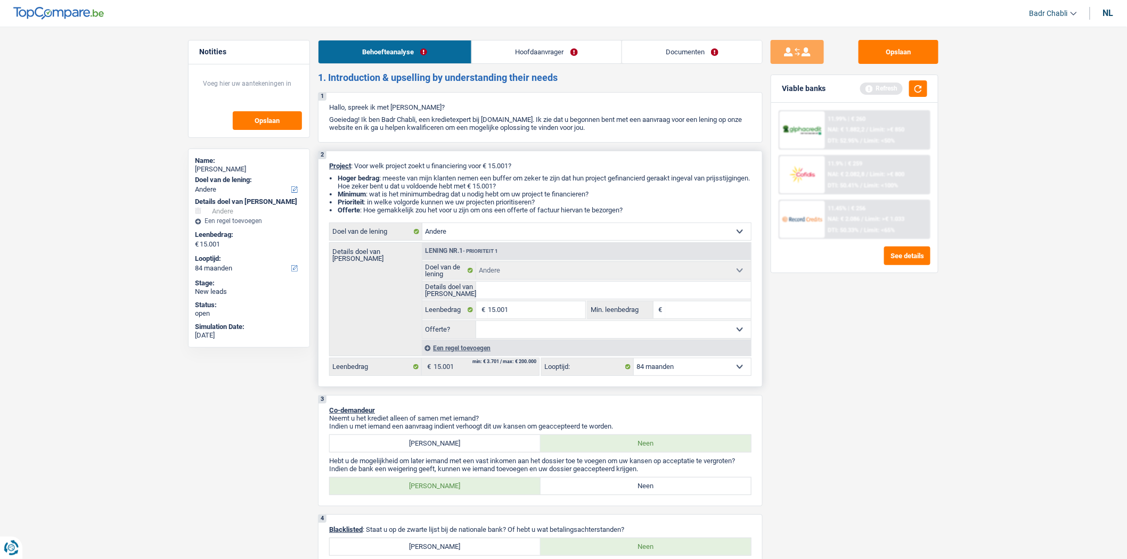
click at [489, 234] on select "Comfort woning: meubels, textiel, toestellen, privé materiaal Hifi, multimedia,…" at bounding box center [587, 231] width 329 height 17
select select "household"
click at [423, 225] on select "Comfort woning: meubels, textiel, toestellen, privé materiaal Hifi, multimedia,…" at bounding box center [587, 231] width 329 height 17
select select "household"
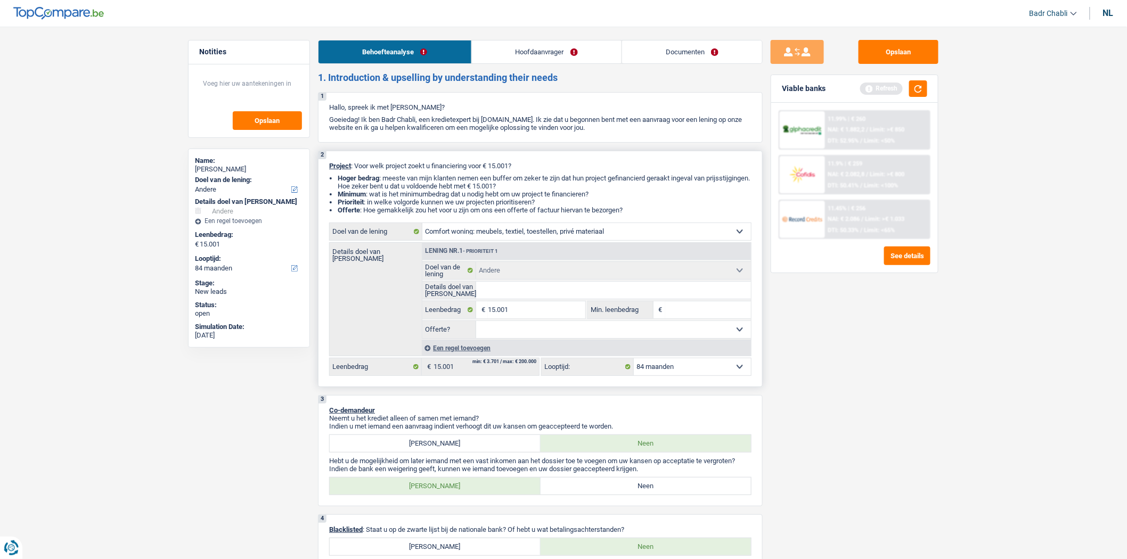
select select "household"
select select "other"
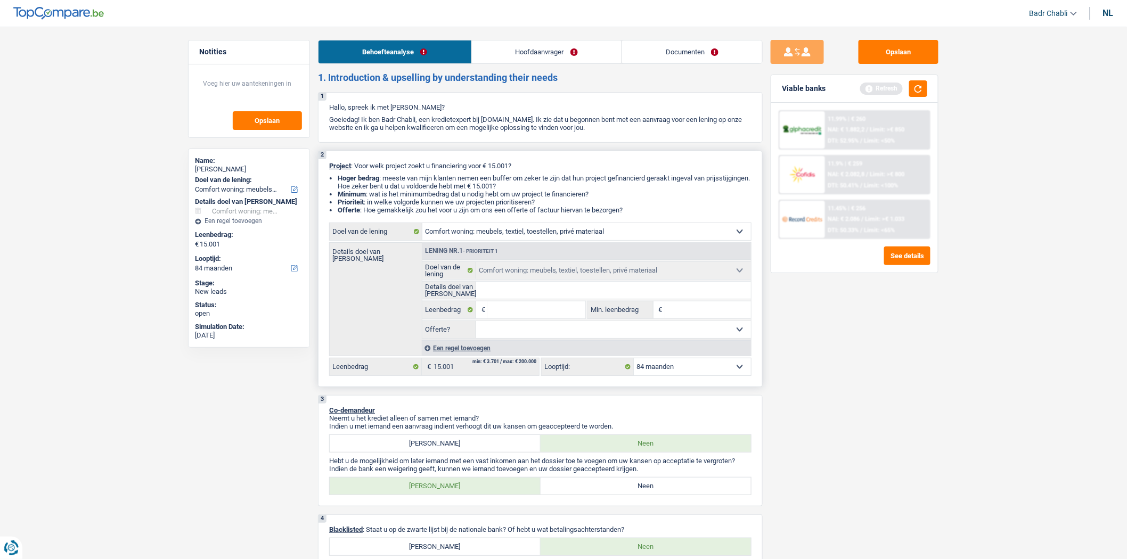
select select "other"
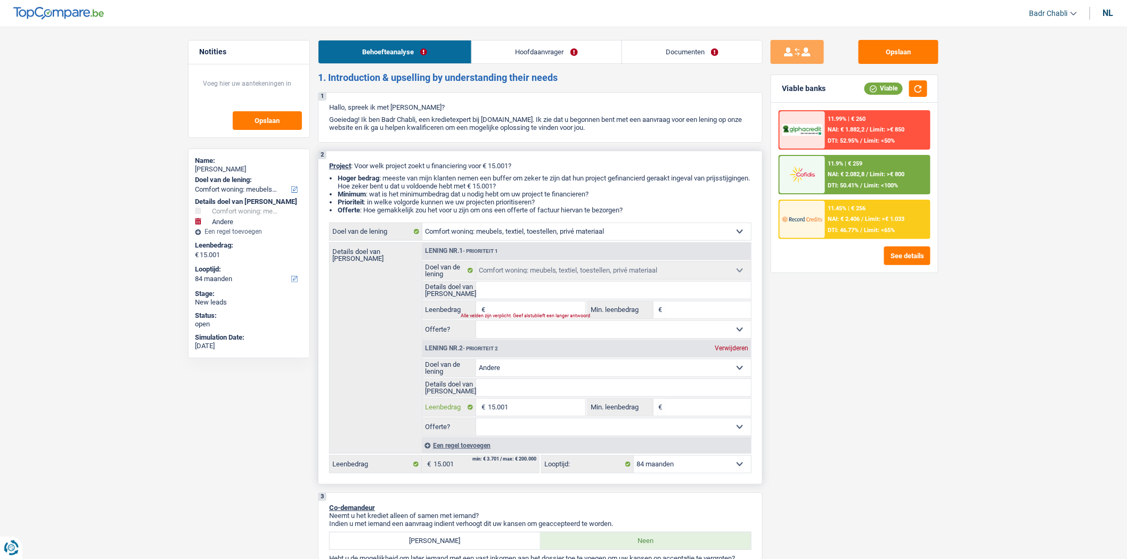
click at [514, 416] on input "15.001" at bounding box center [537, 407] width 98 height 17
click at [526, 313] on input "Leenbedrag" at bounding box center [537, 310] width 98 height 17
paste input "15.001"
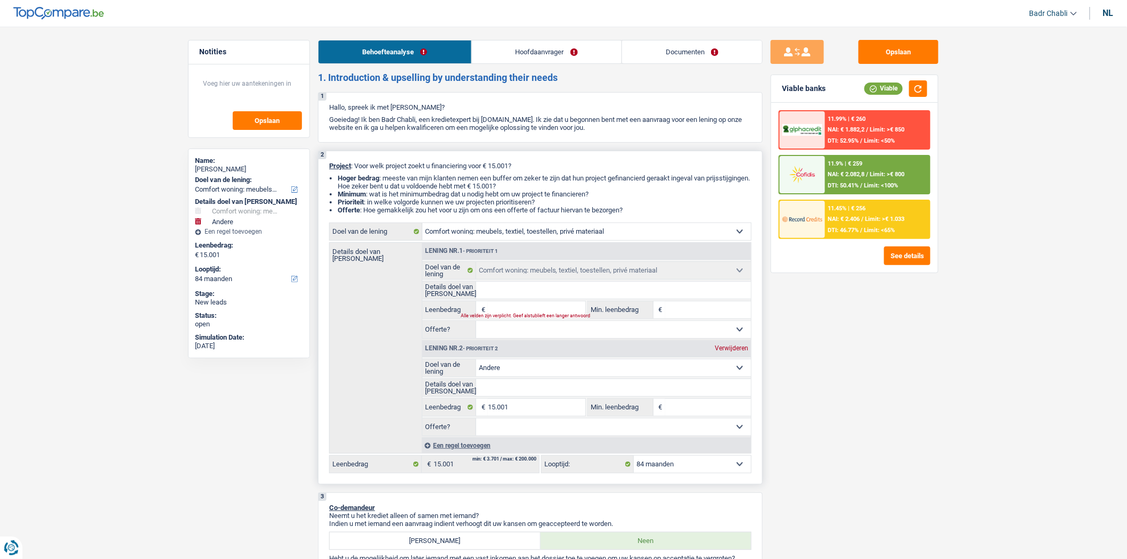
type input "15.001"
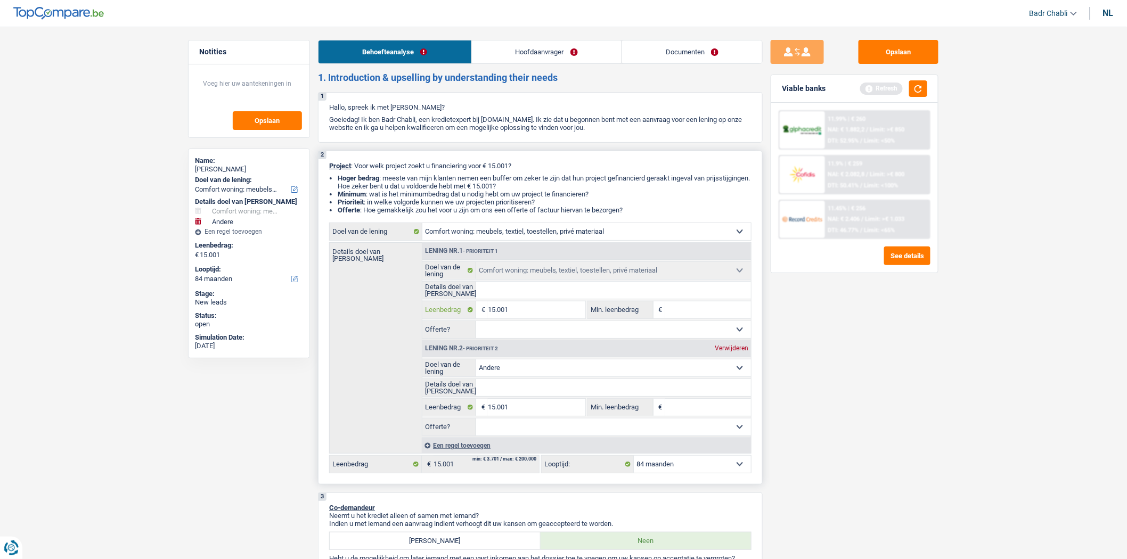
type input "15.001"
type input "30.002"
click at [730, 352] on div "Verwijderen" at bounding box center [731, 348] width 39 height 6
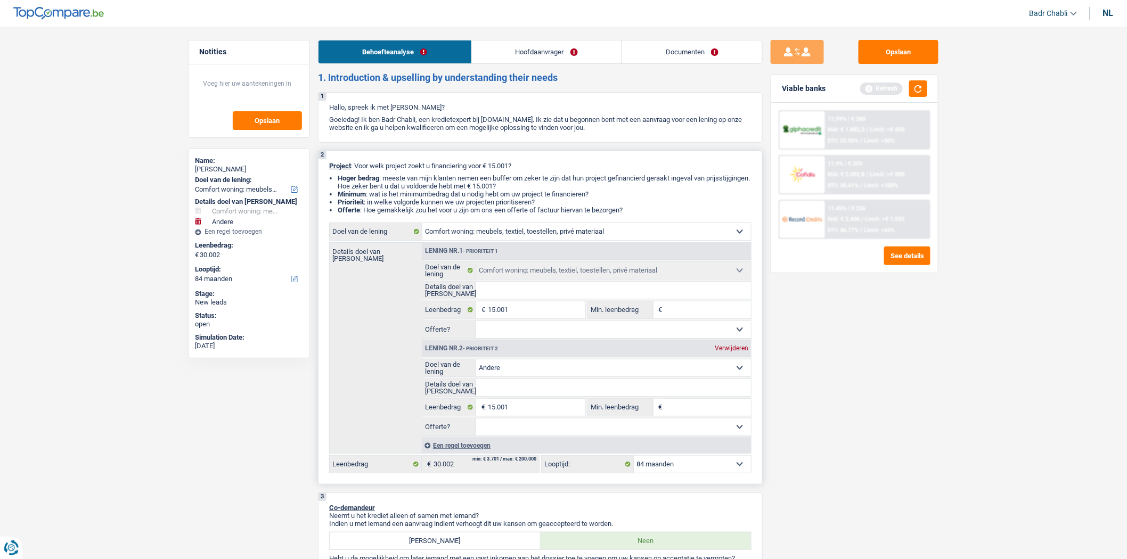
type input "15.001"
select select "84"
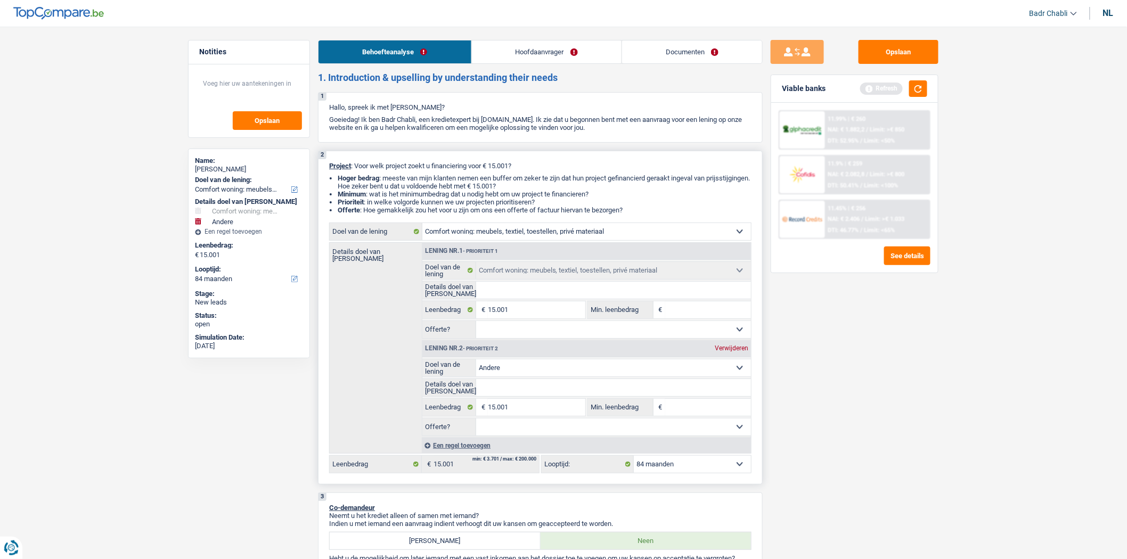
select select "84"
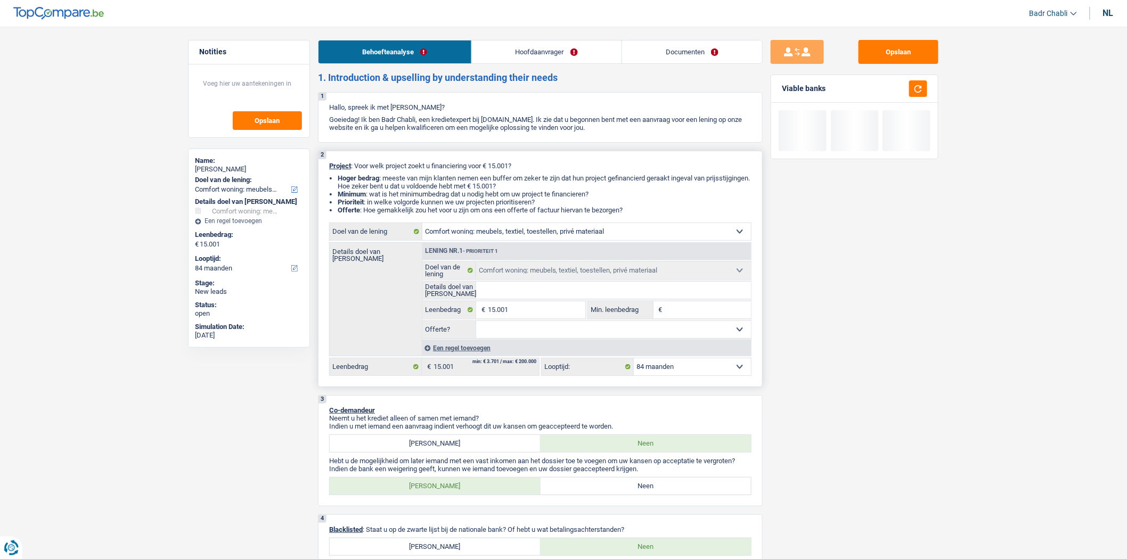
click at [521, 298] on input "Details doel van [PERSON_NAME]" at bounding box center [613, 290] width 275 height 17
click at [535, 316] on input "15.001" at bounding box center [537, 310] width 98 height 17
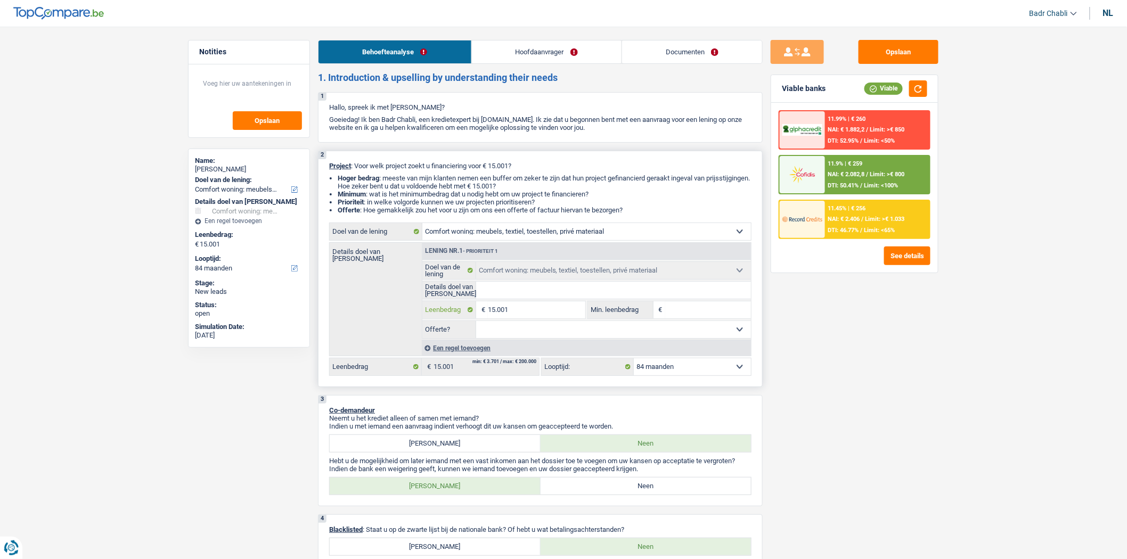
type input "1"
type input "10"
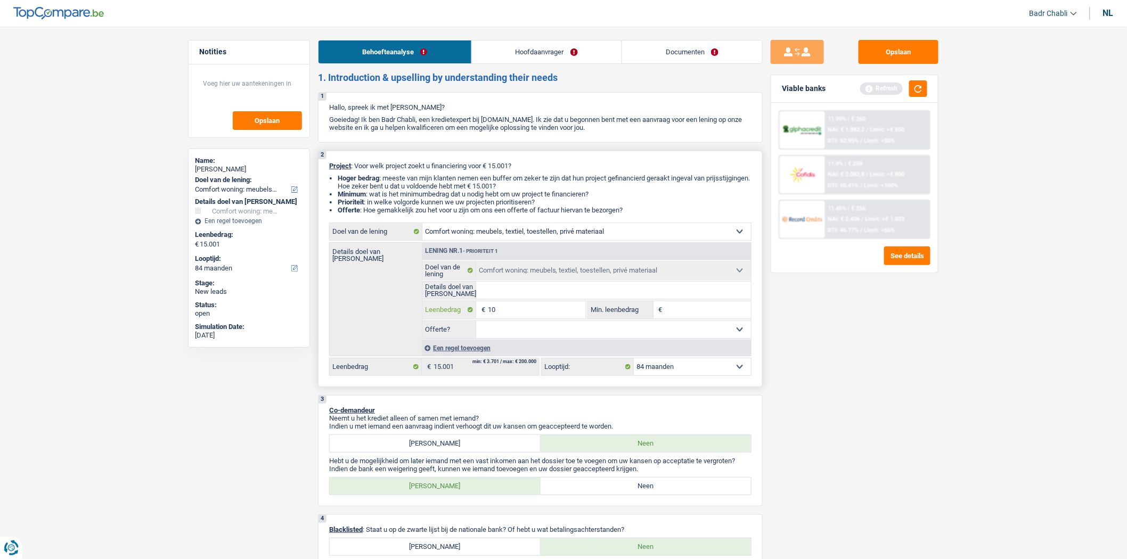
type input "100"
type input "1.000"
type input "10.000"
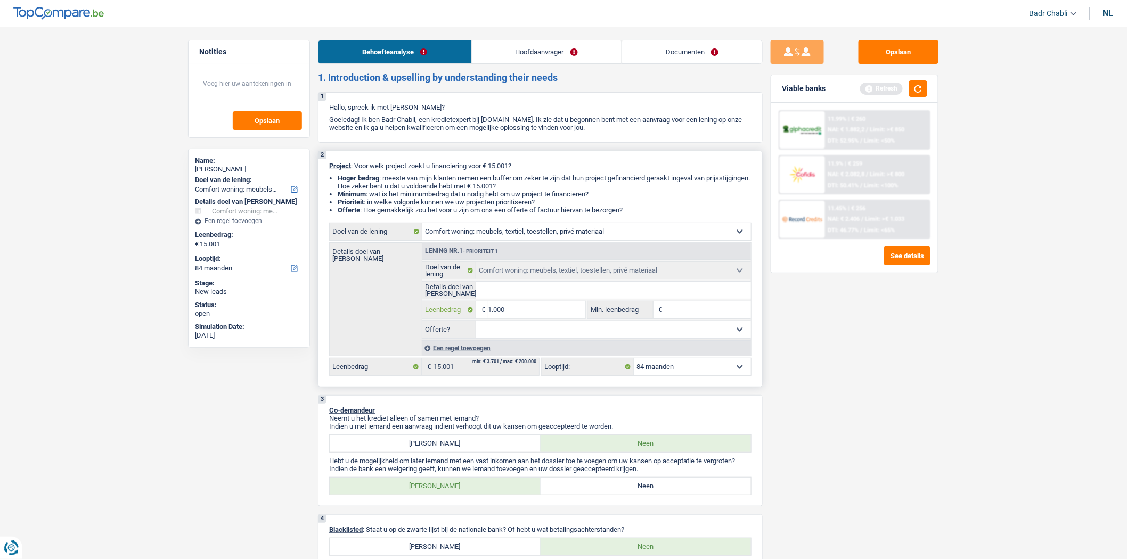
type input "10.000"
type input "100.001"
type input "10.000"
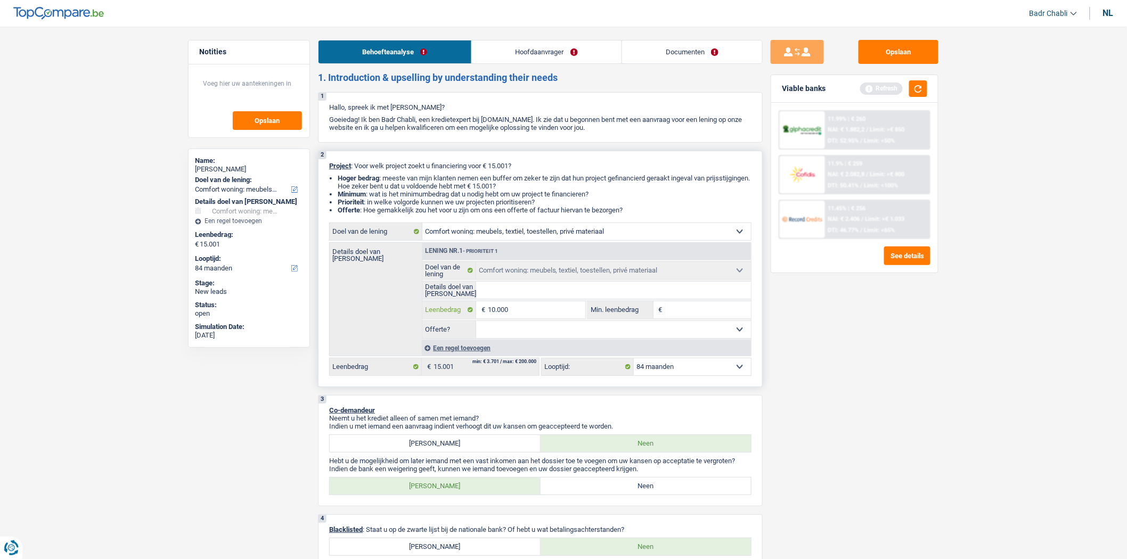
type input "1.000"
type input "10.001"
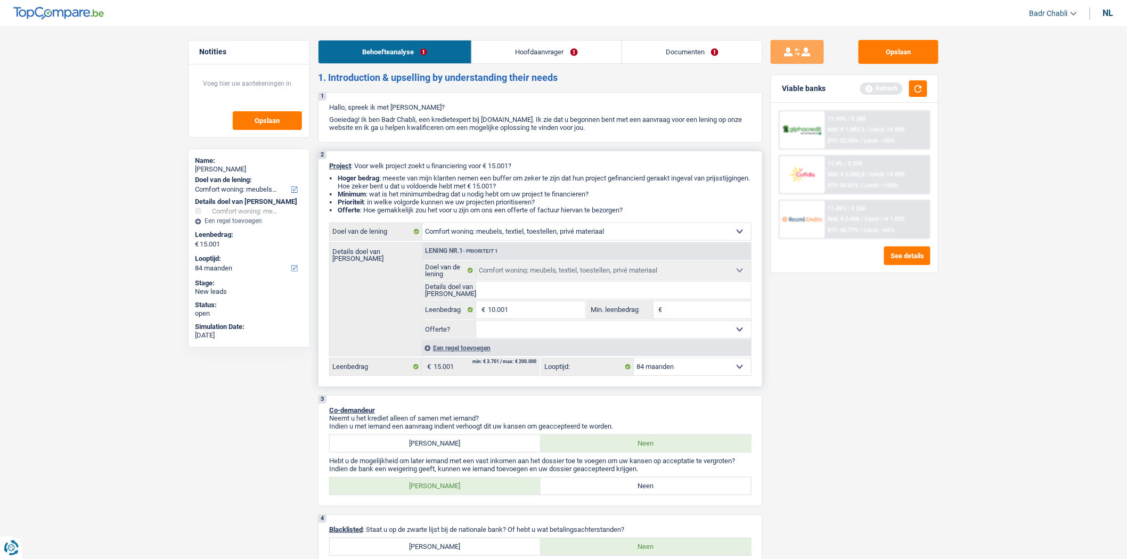
type input "10.001"
select select "60"
type input "10.001"
select select "60"
type input "10.001"
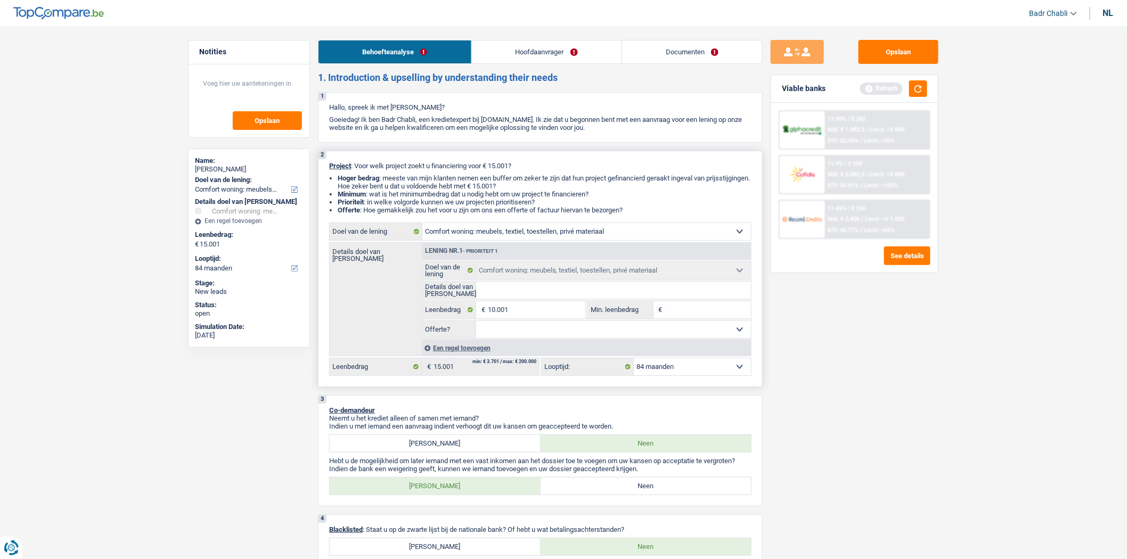
select select "60"
click at [693, 315] on input "Min. leenbedrag" at bounding box center [708, 310] width 86 height 17
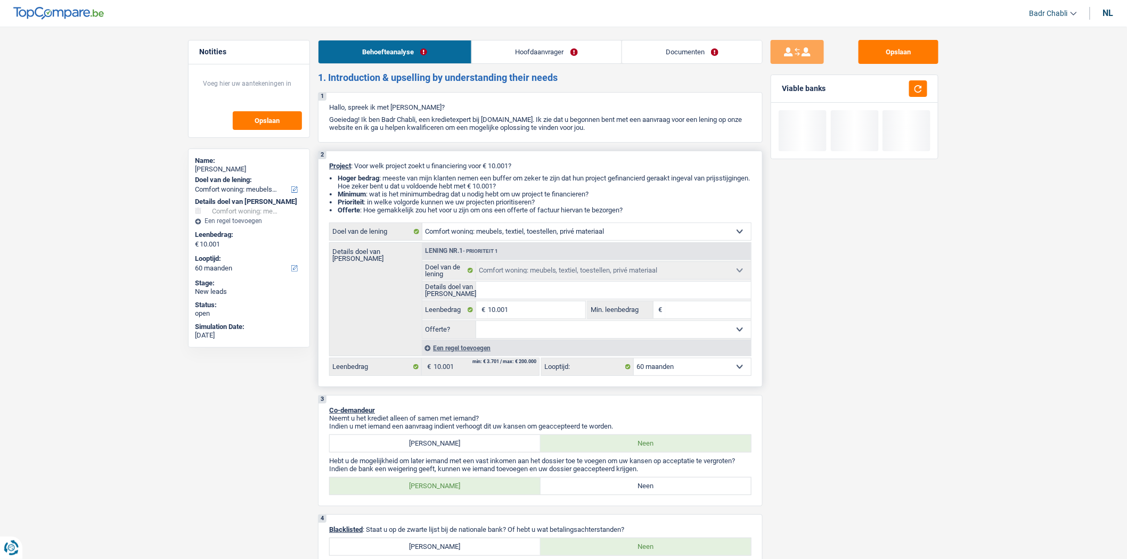
type input "8"
type input "80"
type input "800"
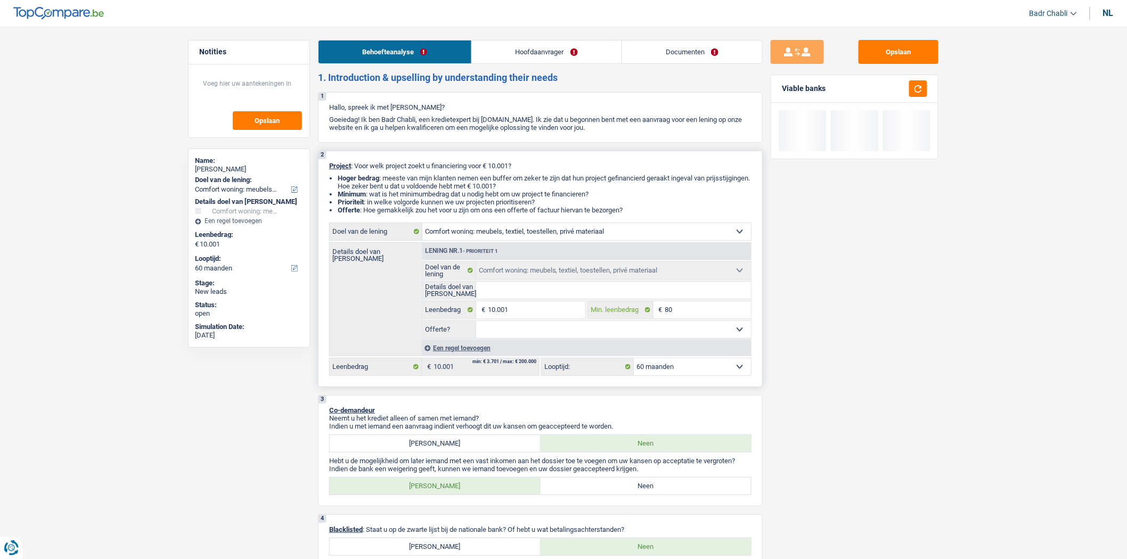
type input "800"
type input "8.000"
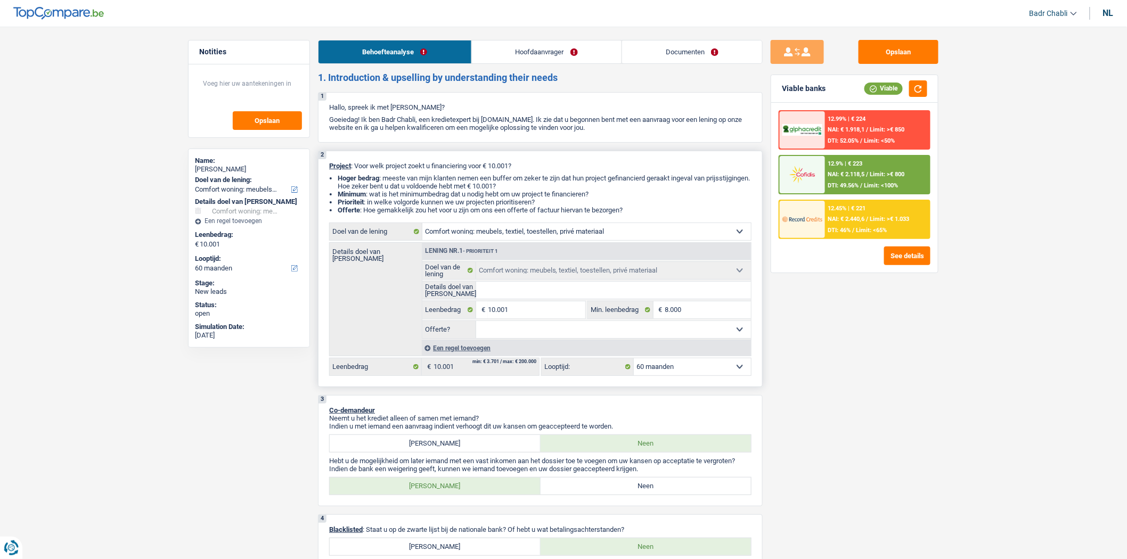
click at [517, 286] on input "Details doel van [PERSON_NAME]" at bounding box center [613, 290] width 275 height 17
type input "N"
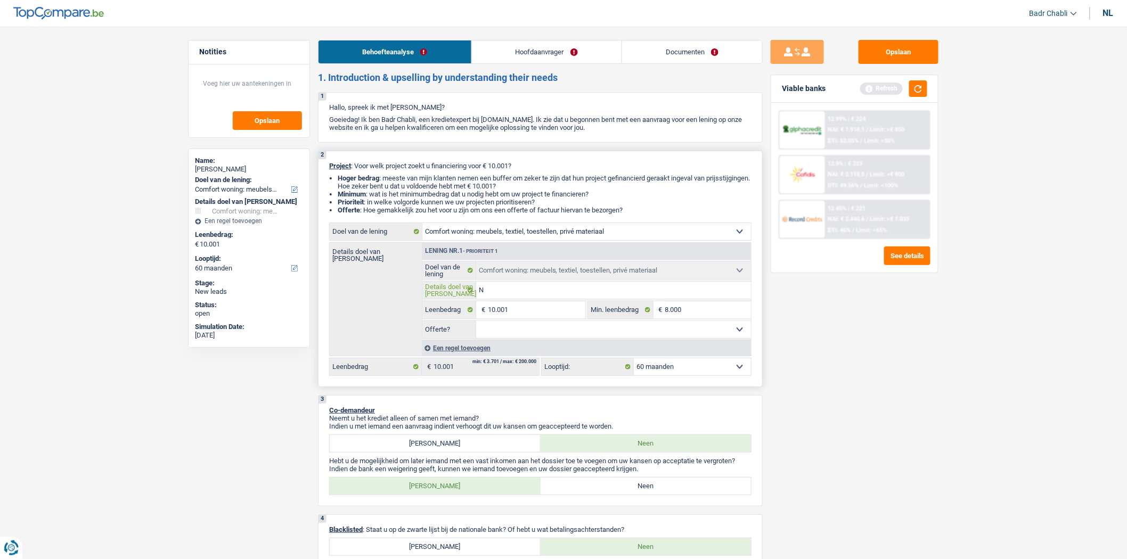
type input "Ni"
type input "Nie"
type input "Nieu"
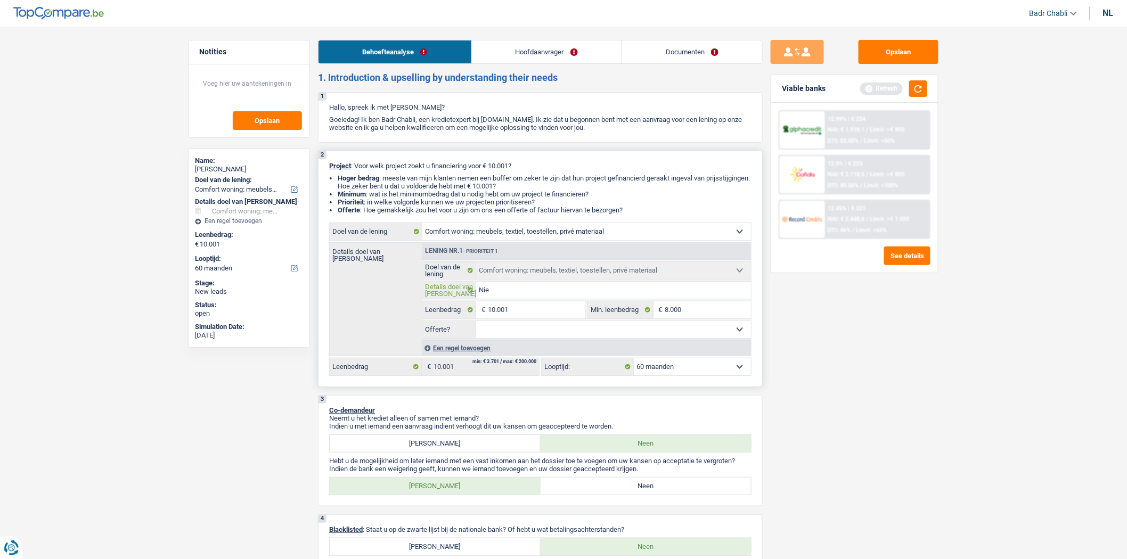
type input "Nieu"
type input "Nieuw"
type input "Nieuwe"
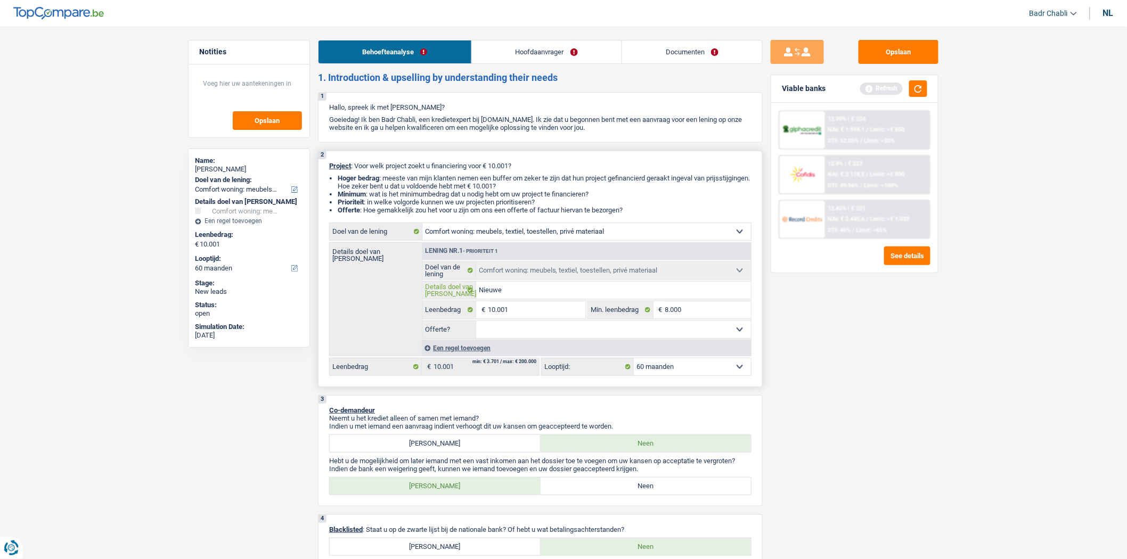
type input "Nieuwe"
type input "Nieuwe s"
type input "Nieuwe sl"
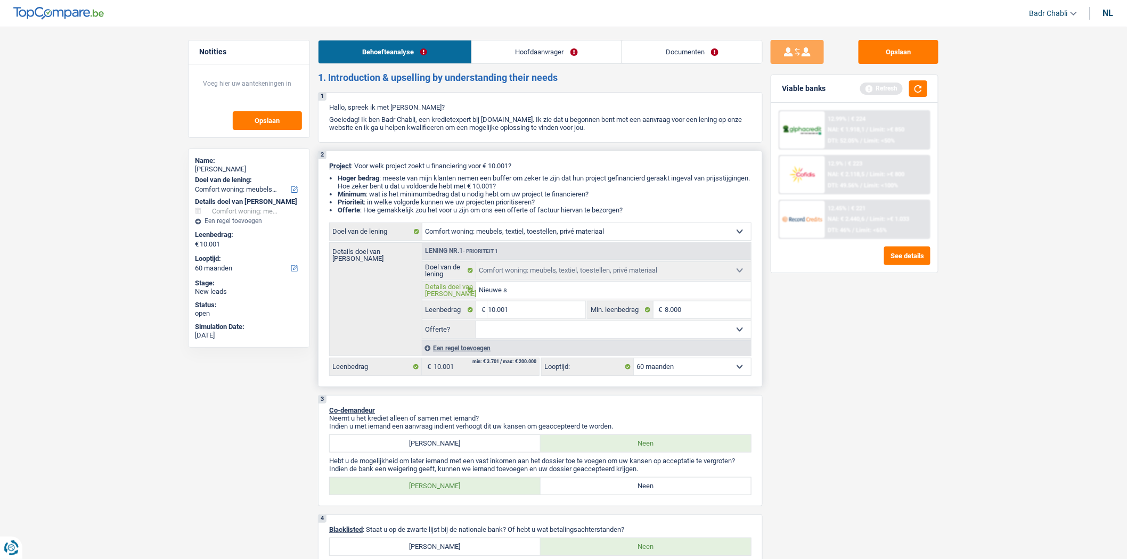
type input "Nieuwe sl"
type input "Nieuwe sla"
type input "Nieuwe slaa"
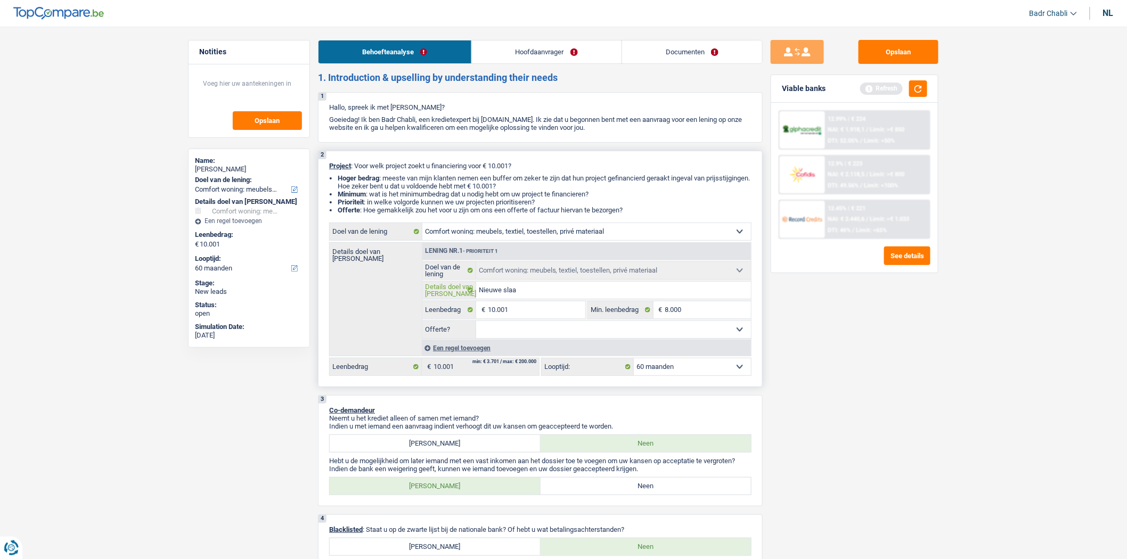
type input "Nieuwe slaap"
type input "Nieuwe slaapk"
type input "Nieuwe slaapka"
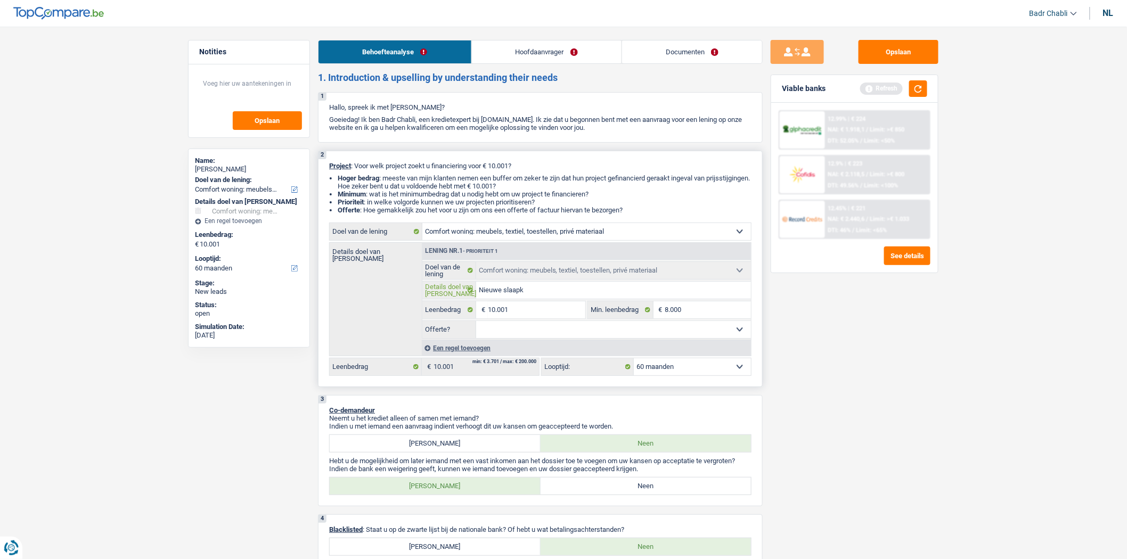
type input "Nieuwe slaapka"
type input "Nieuwe slaapkam"
type input "Nieuwe slaapkame"
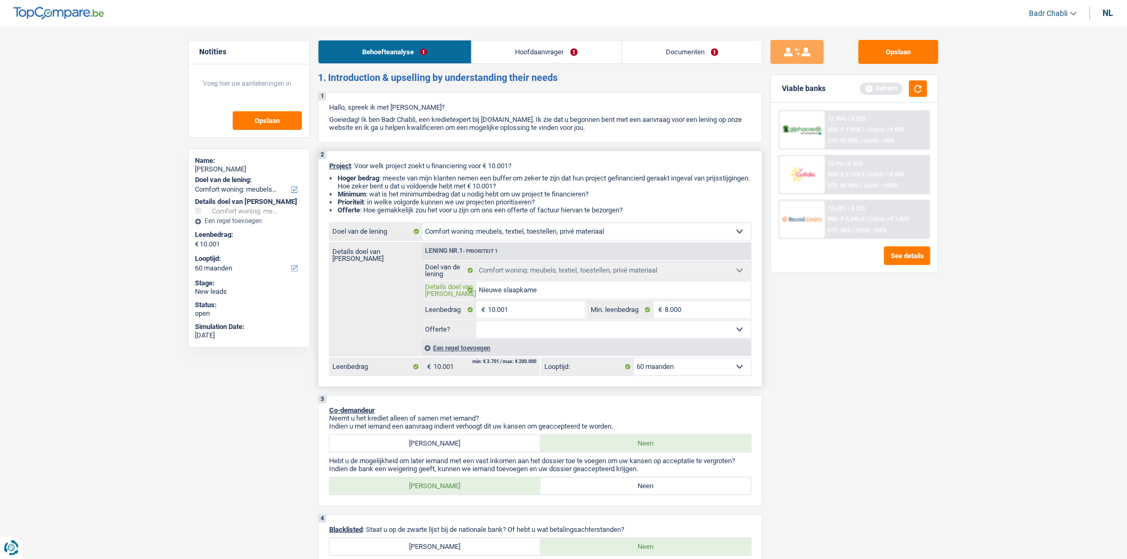
type input "Nieuwe slaapkamer"
type input "Nieuwe slaapkamer e"
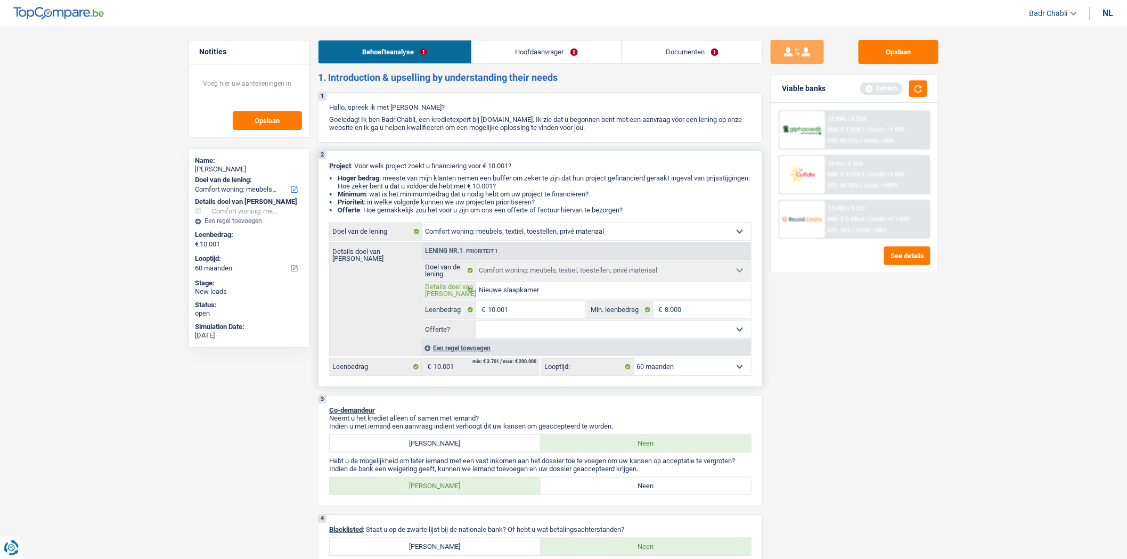
type input "Nieuwe slaapkamer e"
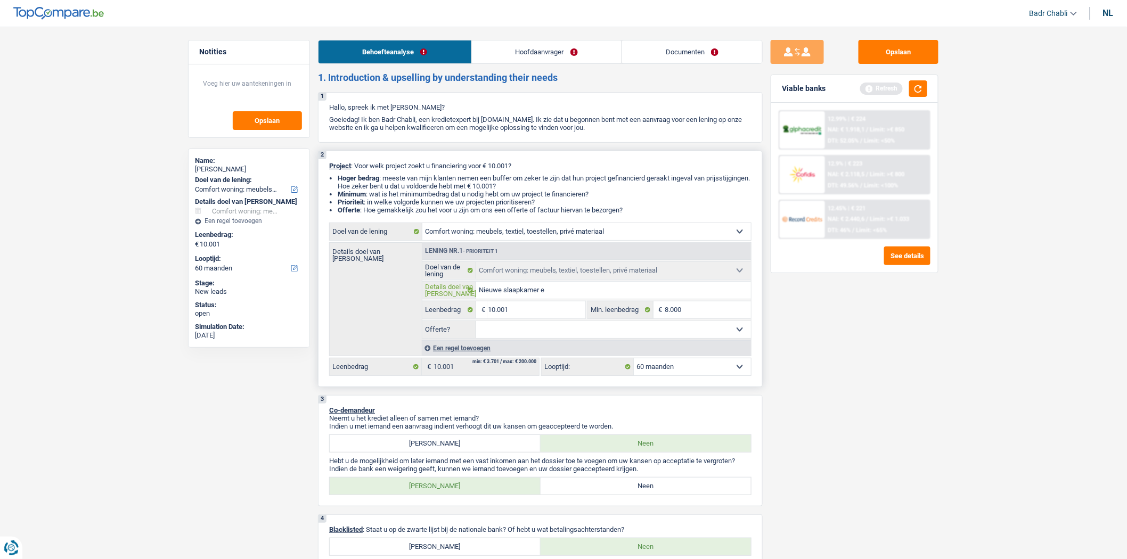
type input "Nieuwe slaapkamer en"
type input "Nieuwe slaapkamer en e"
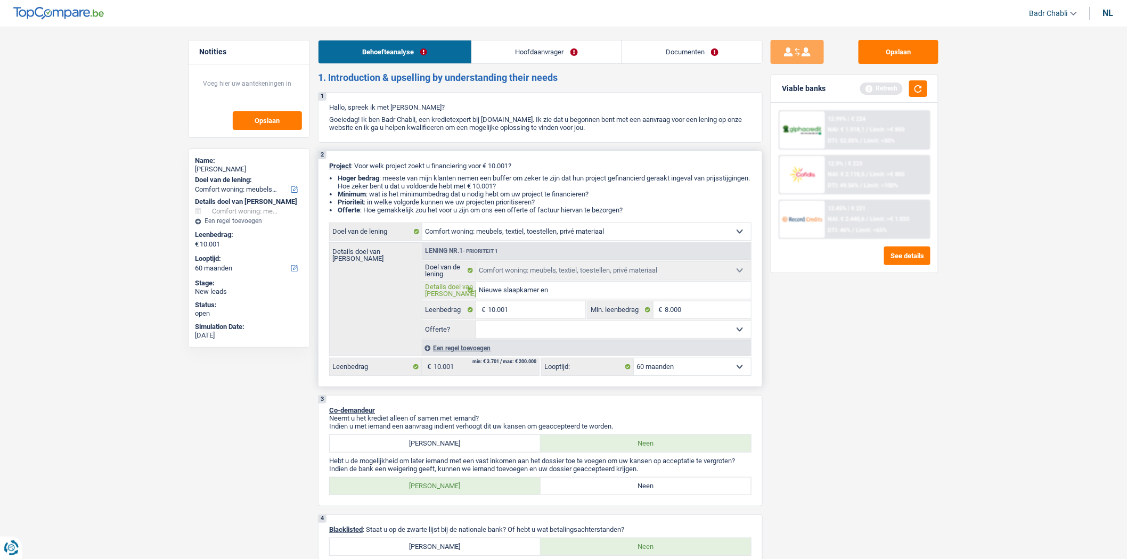
type input "Nieuwe slaapkamer en e"
type input "Nieuwe slaapkamer en [GEOGRAPHIC_DATA]"
type input "Nieuwe slaapkamer en eet"
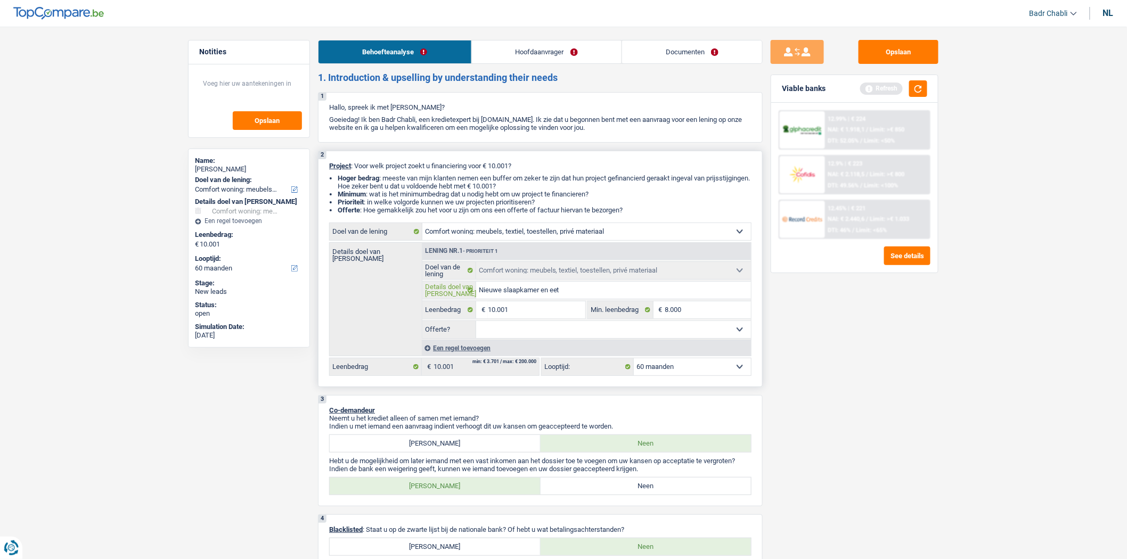
type input "Nieuwe slaapkamer en eetk"
type input "Nieuwe slaapkamer en eetka"
type input "Nieuwe slaapkamer en eetkam"
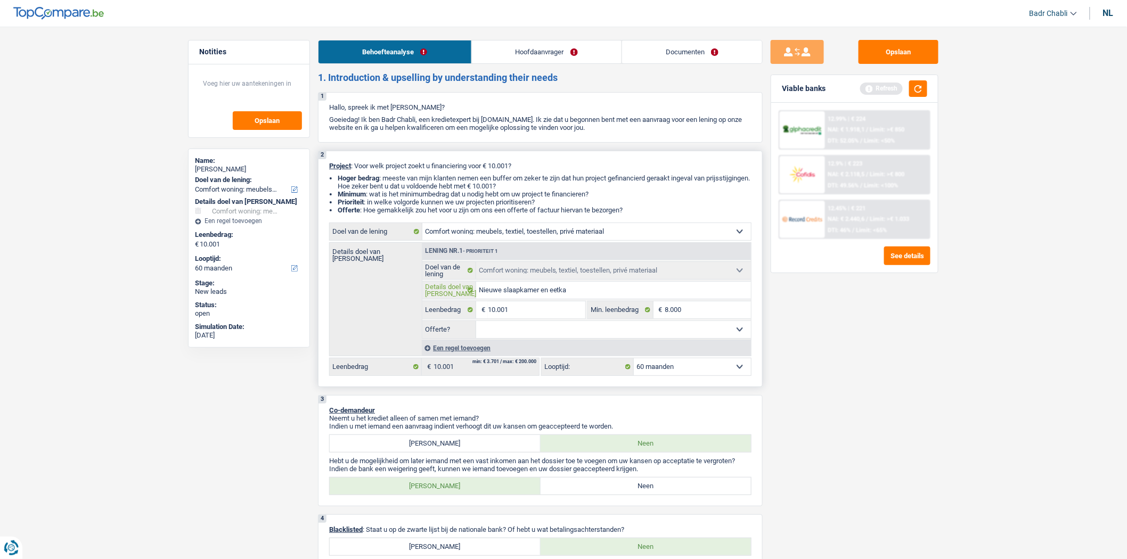
type input "Nieuwe slaapkamer en eetkam"
type input "Nieuwe slaapkamer en eetkame"
type input "Nieuwe slaapkamer en eetkamer"
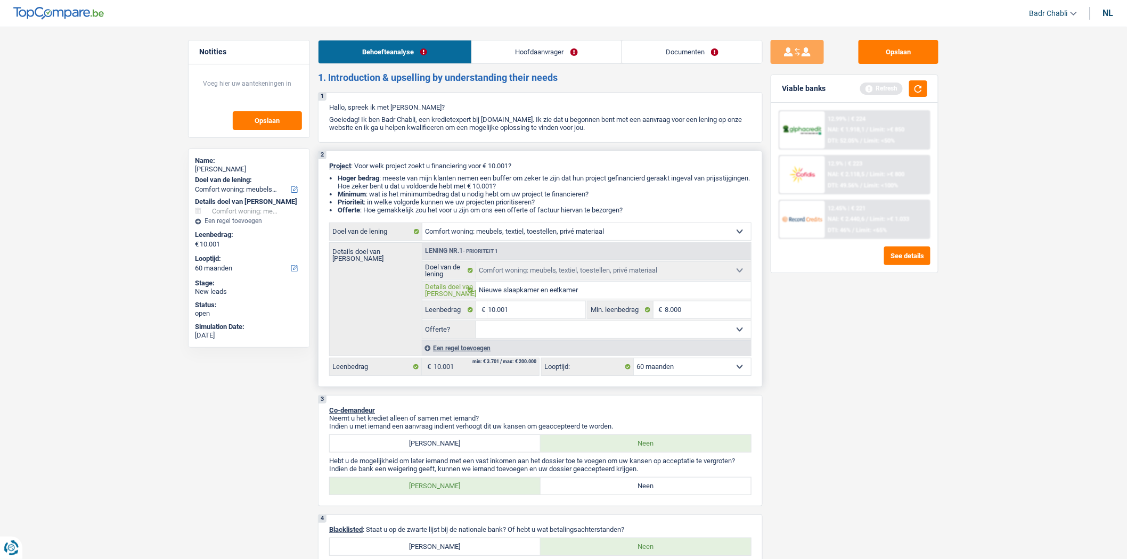
type input "Nieuwe slaapkamer en eetkamer"
click at [519, 338] on select "Ja Neen Niet beantwoord Maak een keuze a.u.b" at bounding box center [613, 329] width 275 height 17
select select "false"
click at [476, 324] on select "Ja Neen Niet beantwoord Maak een keuze a.u.b" at bounding box center [613, 329] width 275 height 17
select select "false"
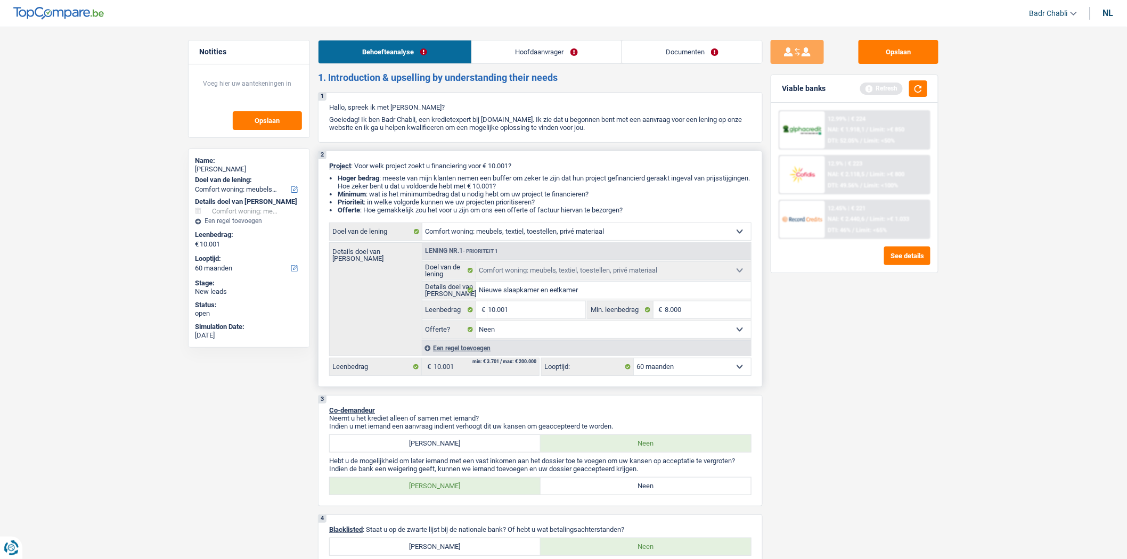
click at [475, 348] on div "Een regel toevoegen" at bounding box center [586, 347] width 329 height 15
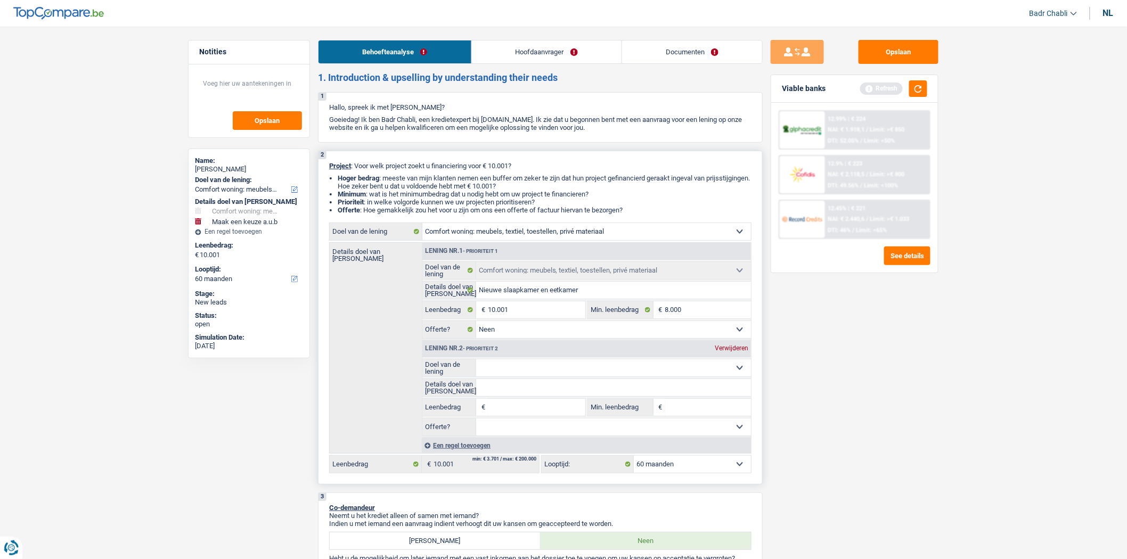
click at [560, 377] on select "Comfort woning: meubels, textiel, toestellen, privé materiaal Hifi, multimedia,…" at bounding box center [613, 368] width 275 height 17
select select "hobbies"
click at [476, 363] on select "Comfort woning: meubels, textiel, toestellen, privé materiaal Hifi, multimedia,…" at bounding box center [613, 368] width 275 height 17
select select "hobbies"
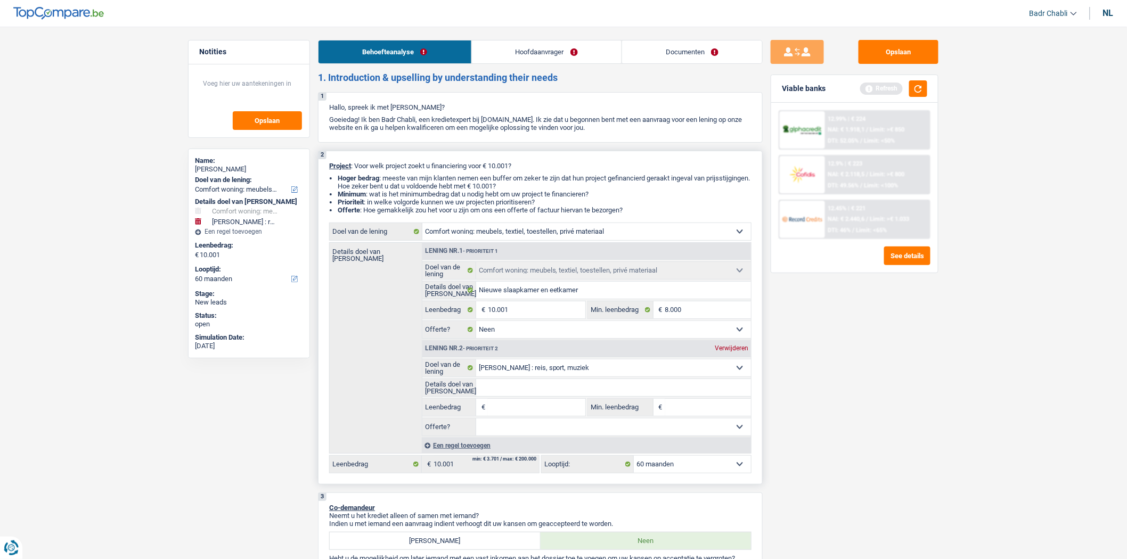
drag, startPoint x: 519, startPoint y: 387, endPoint x: 526, endPoint y: 375, distance: 13.6
click at [519, 386] on input "Details doel van [PERSON_NAME]" at bounding box center [613, 387] width 275 height 17
type input "V"
type input "Va"
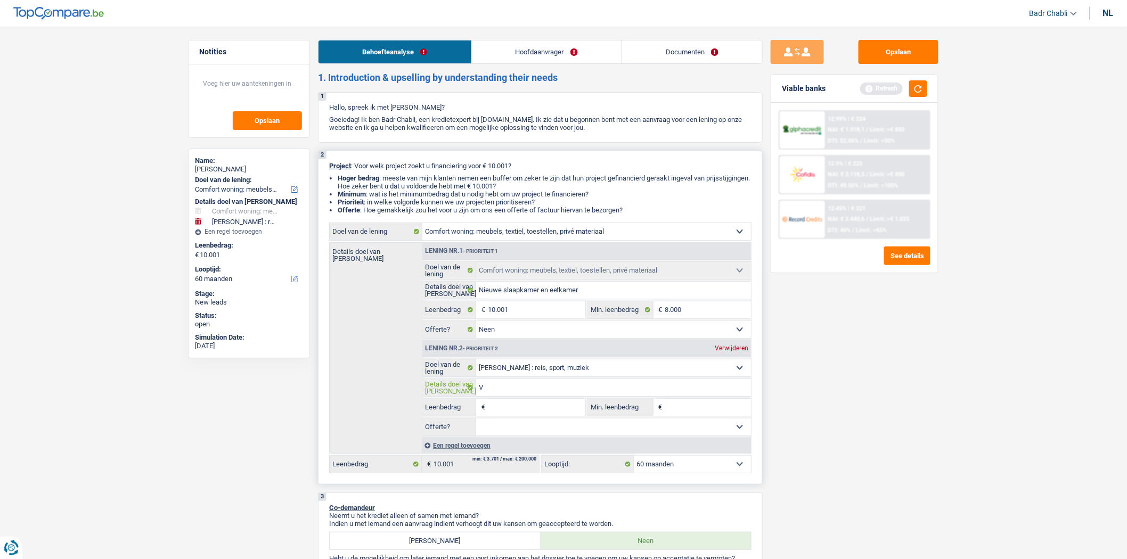
type input "Va"
type input "Vak"
type input "Vaka"
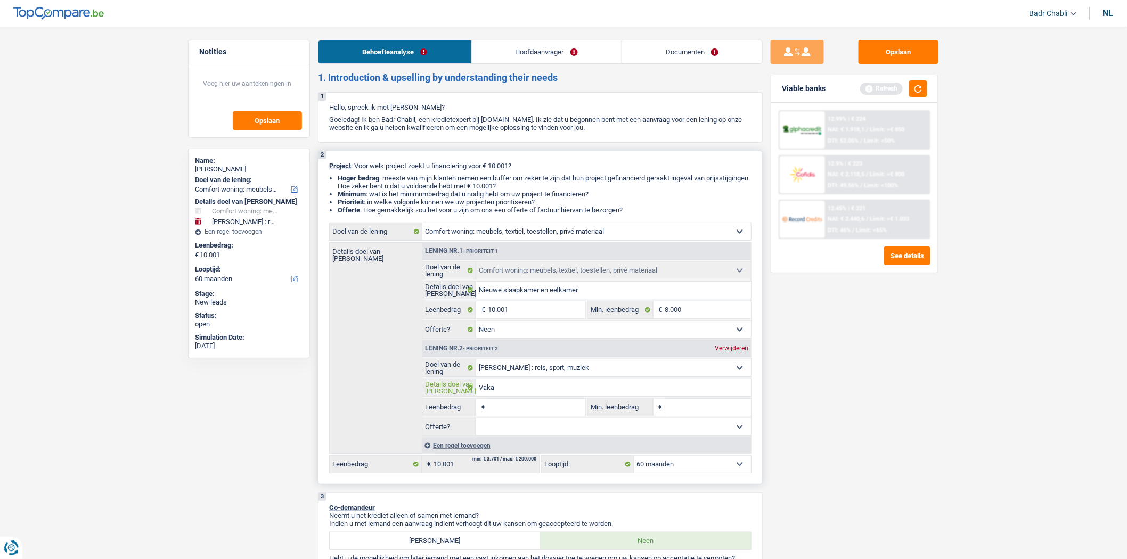
type input "Vakan"
type input "Vakant"
type input "Vakanti"
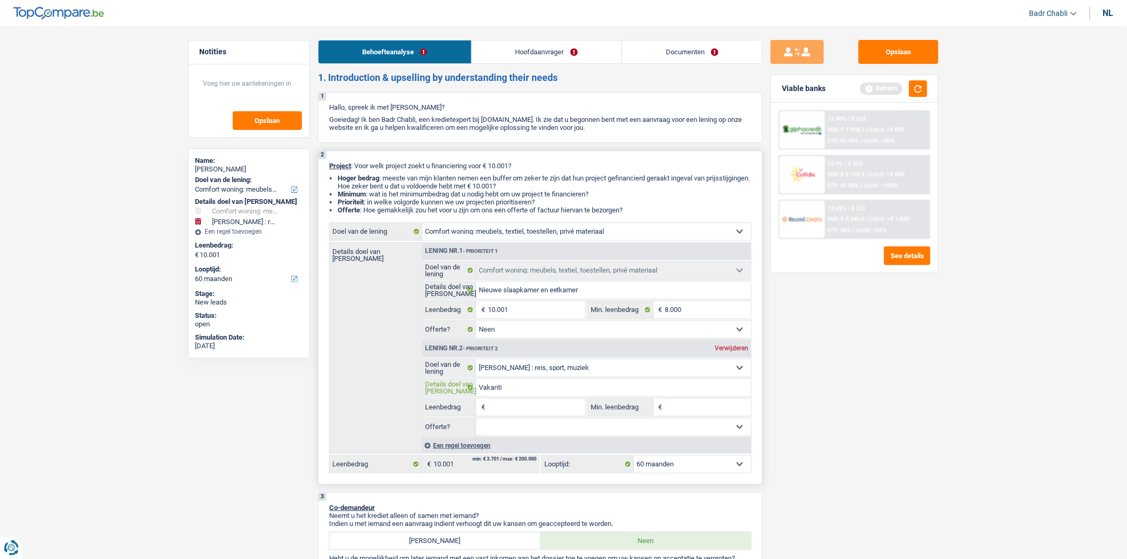
type input "Vakanti"
type input "Vakantie"
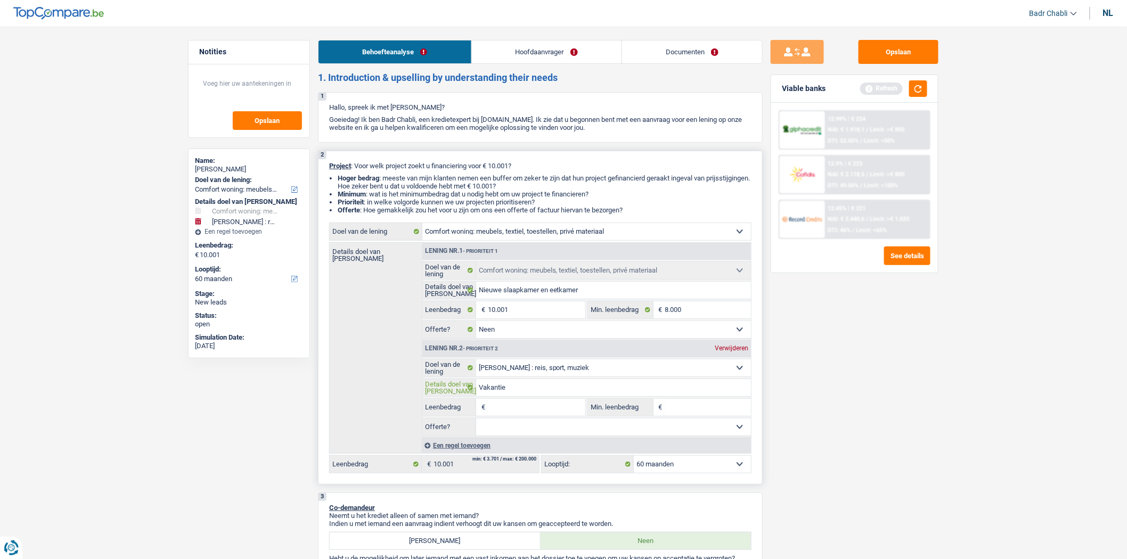
type input "Vakantie k"
type input "Vakantie ko"
type input "Vakantie kos"
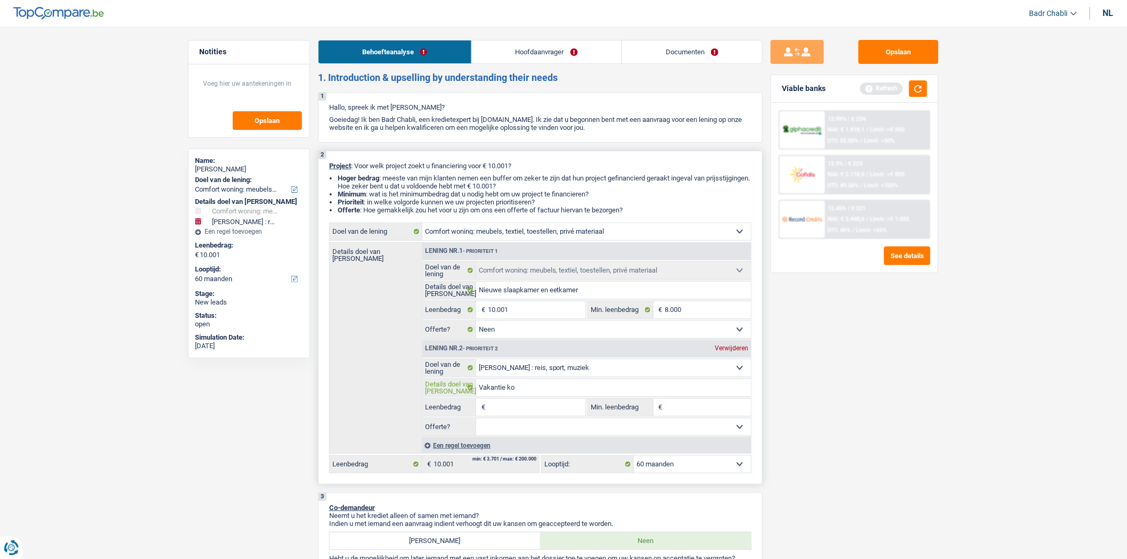
type input "Vakantie kos"
type input "Vakantie kost"
type input "[PERSON_NAME]"
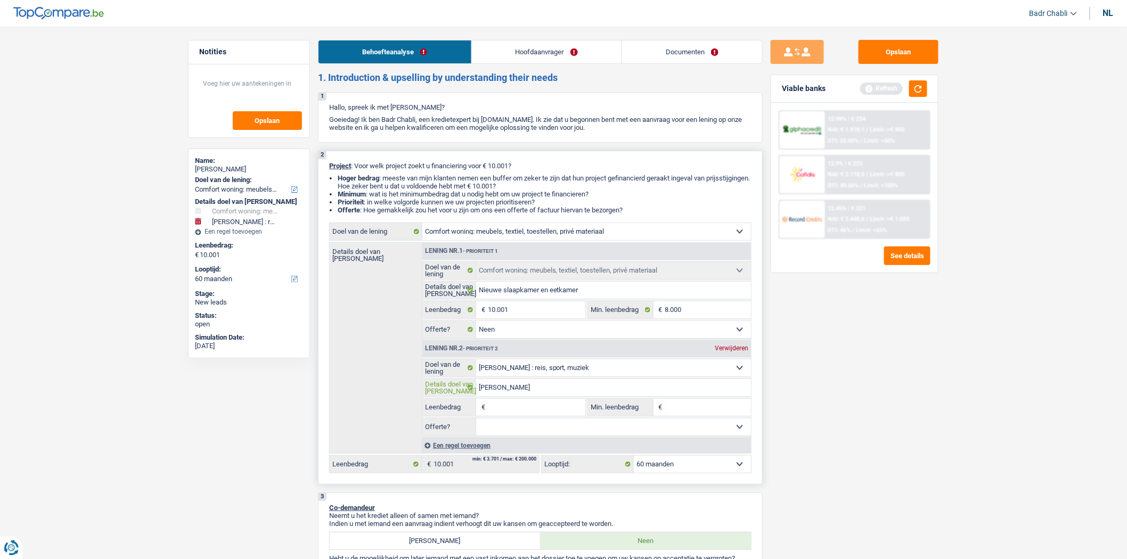
type input "Vakantie kosten"
type input "5"
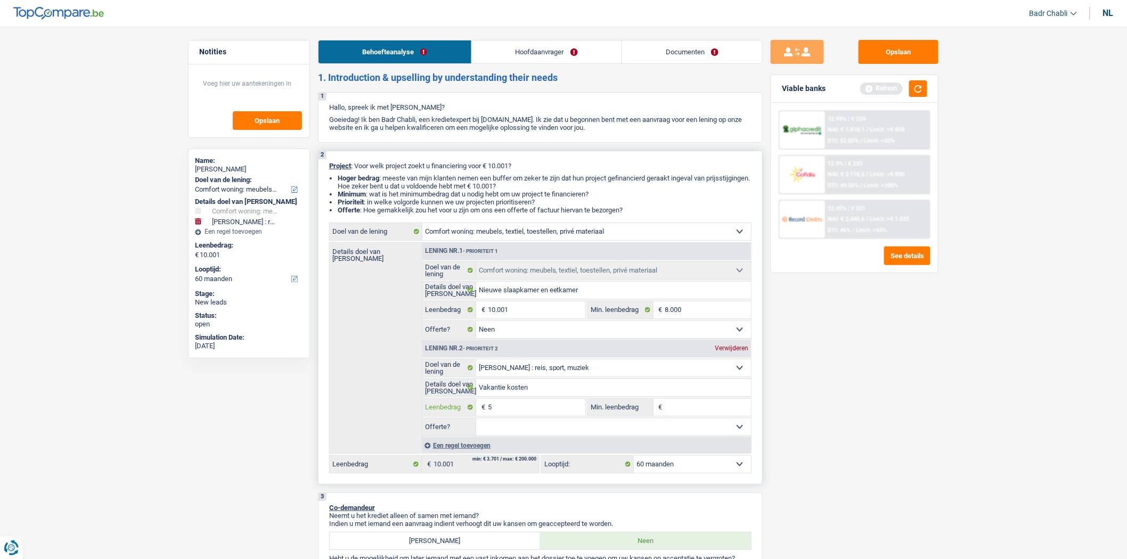
type input "50"
type input "500"
type input "5.001"
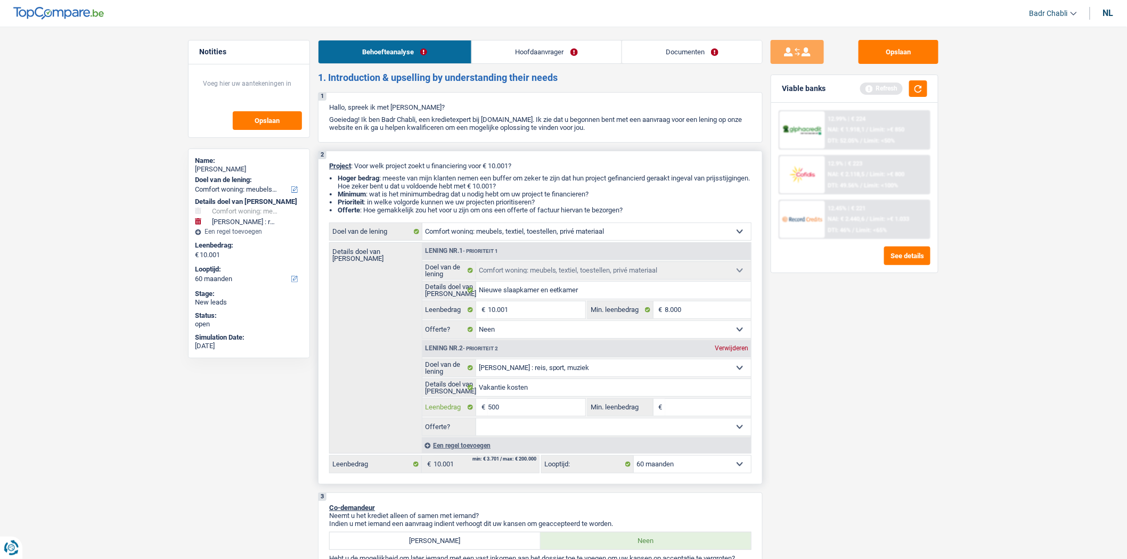
type input "5.001"
type input "15.002"
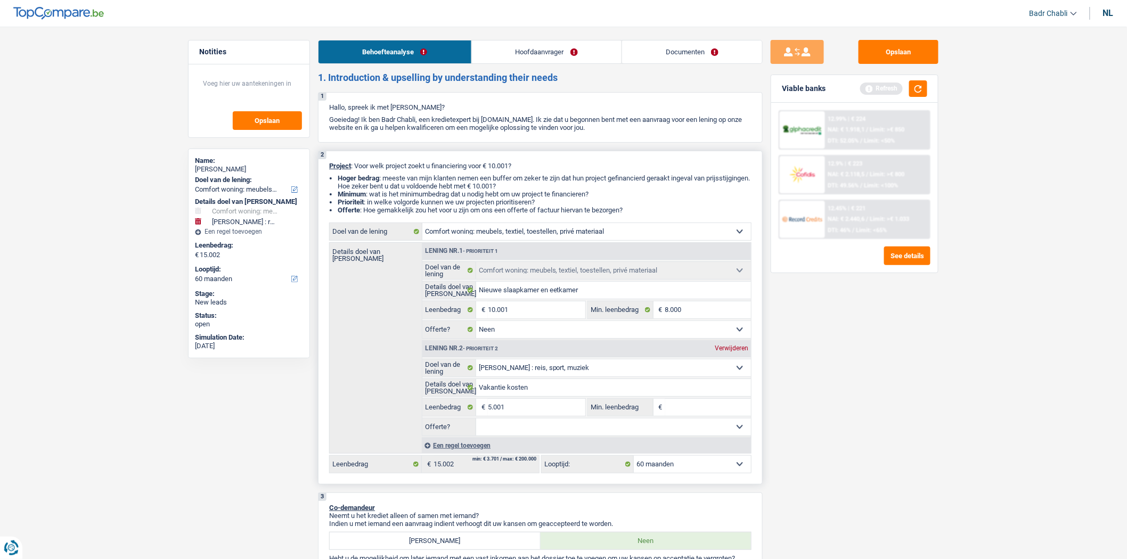
click at [698, 408] on input "Min. leenbedrag" at bounding box center [708, 407] width 86 height 17
select select "84"
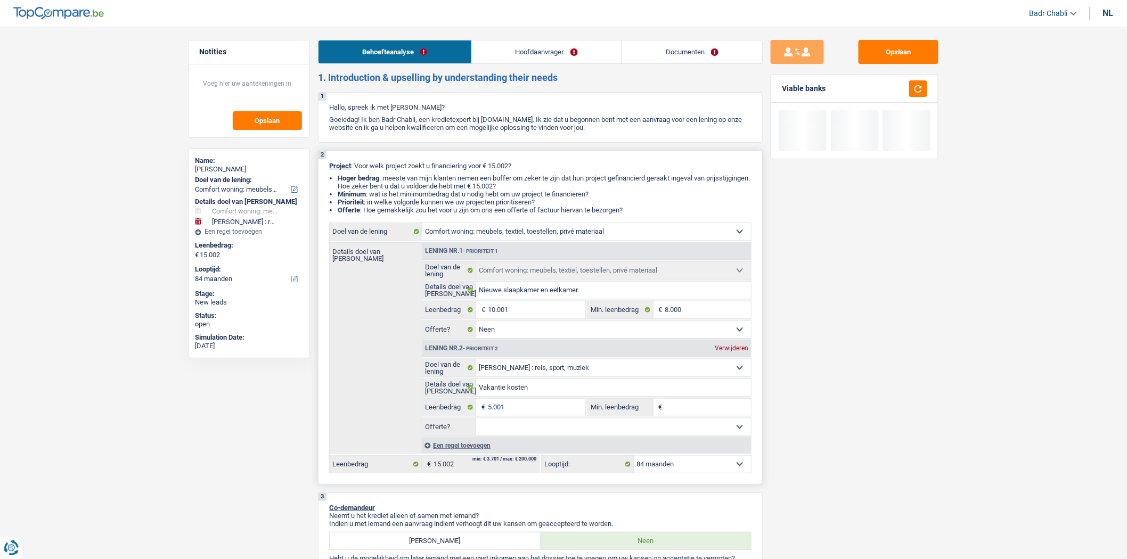
type input "5"
type input "50"
type input "500"
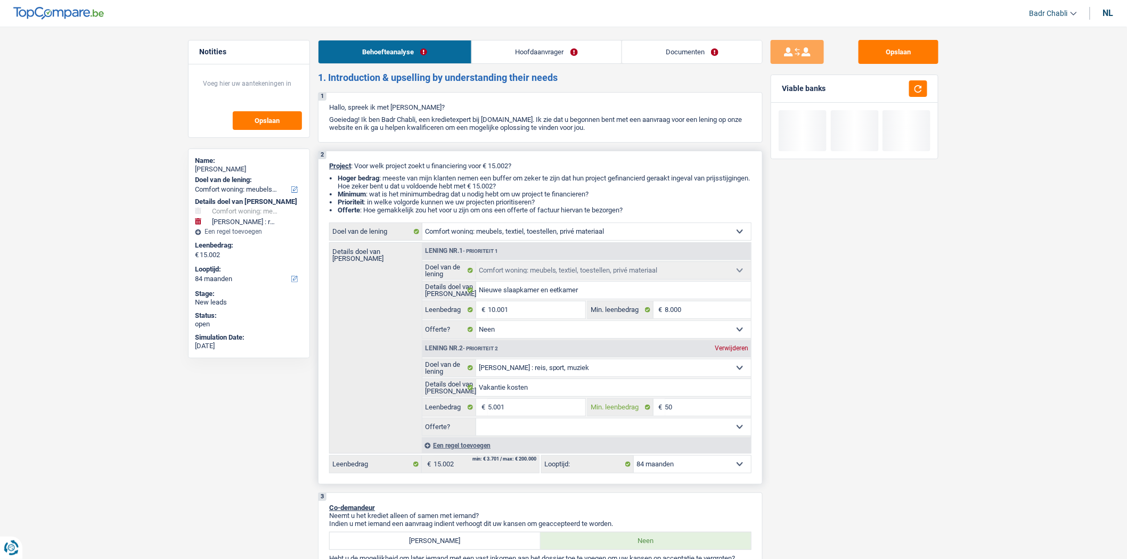
type input "500"
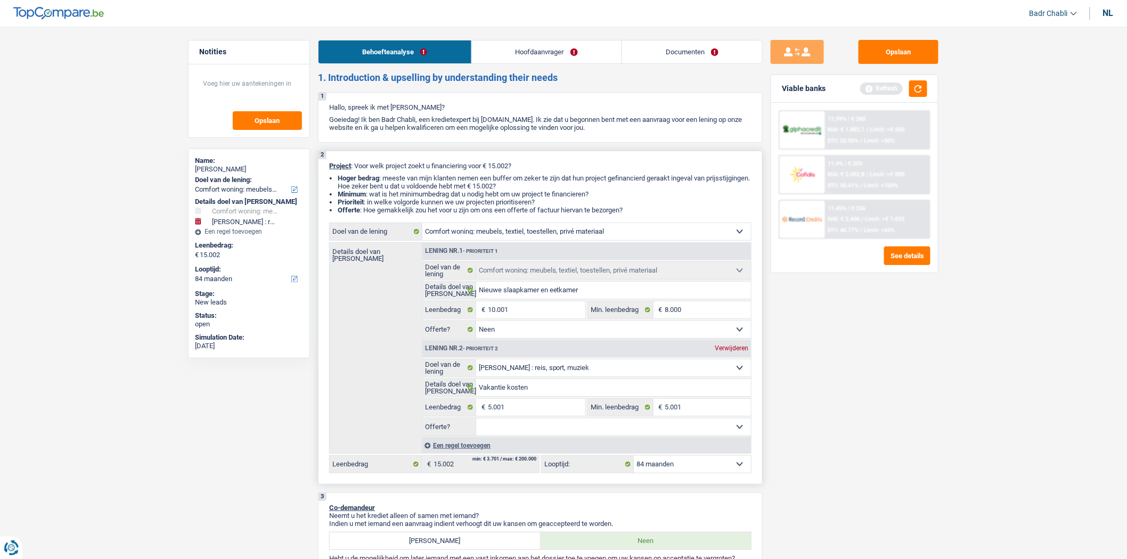
click at [537, 432] on select "Ja Neen Niet beantwoord Maak een keuze a.u.b" at bounding box center [613, 427] width 275 height 17
click at [476, 422] on select "Ja Neen Niet beantwoord Maak een keuze a.u.b" at bounding box center [613, 427] width 275 height 17
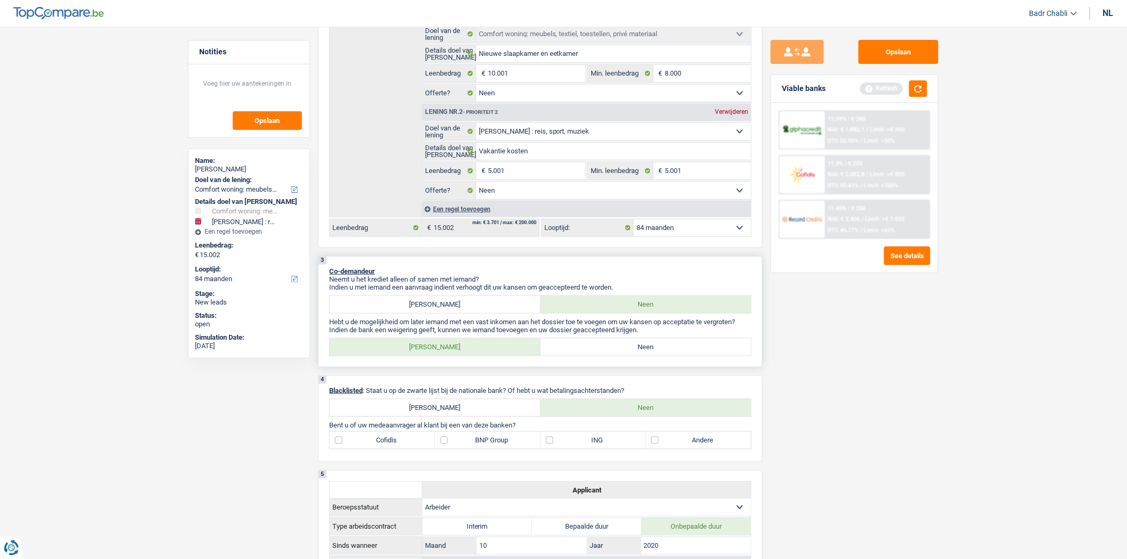
click at [635, 353] on label "Neen" at bounding box center [646, 347] width 211 height 17
click at [635, 353] on input "Neen" at bounding box center [646, 347] width 211 height 17
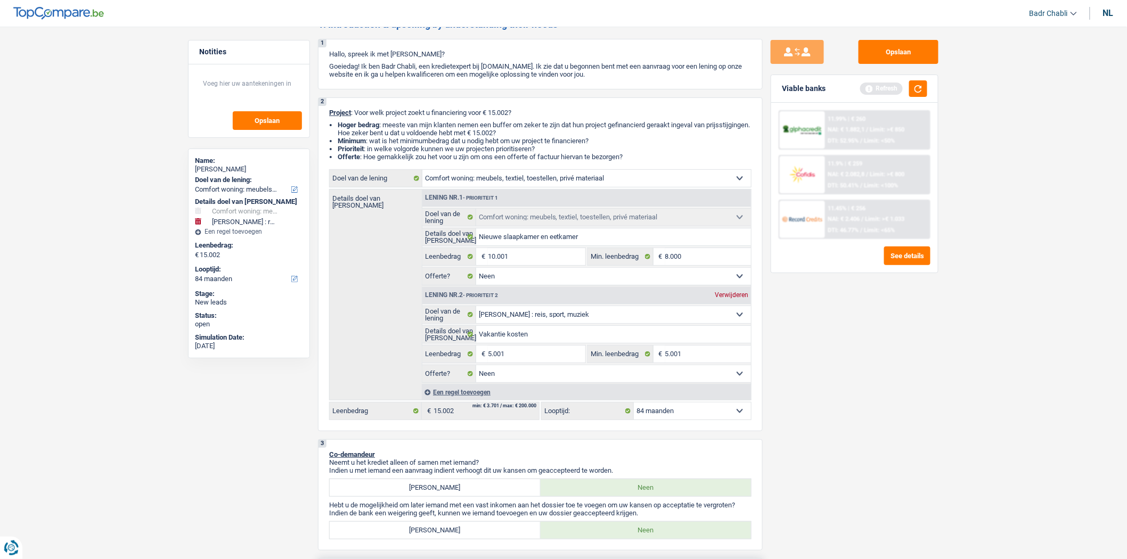
scroll to position [0, 0]
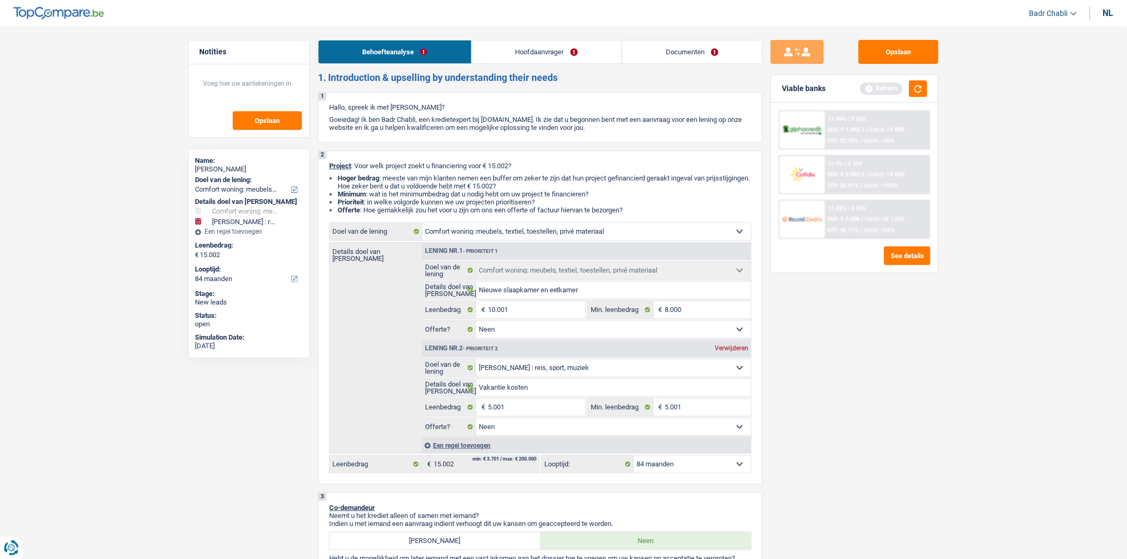
click at [524, 58] on link "Hoofdaanvrager" at bounding box center [547, 51] width 150 height 23
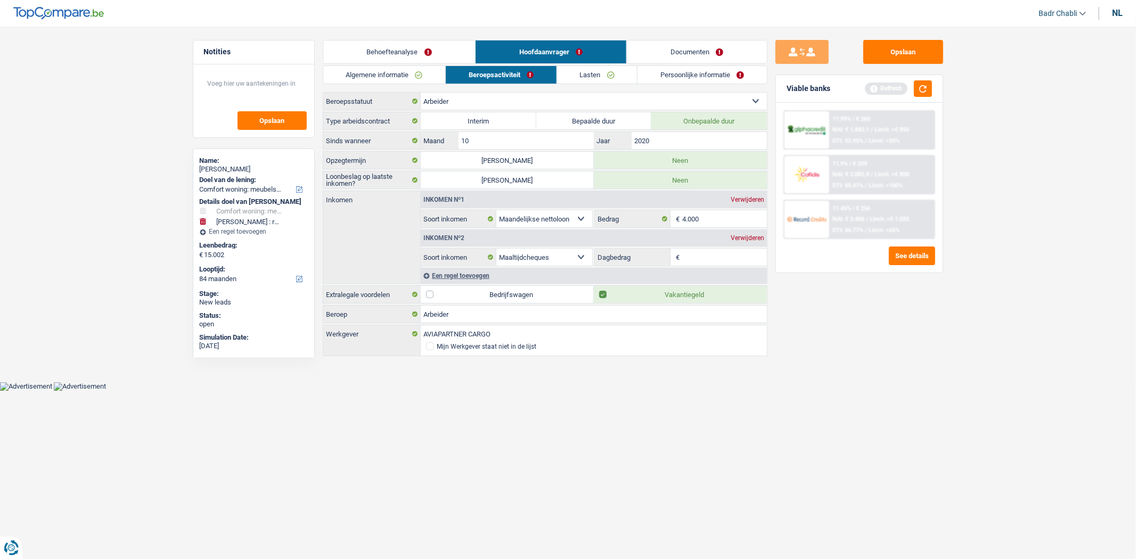
click at [418, 79] on link "Algemene informatie" at bounding box center [384, 75] width 123 height 18
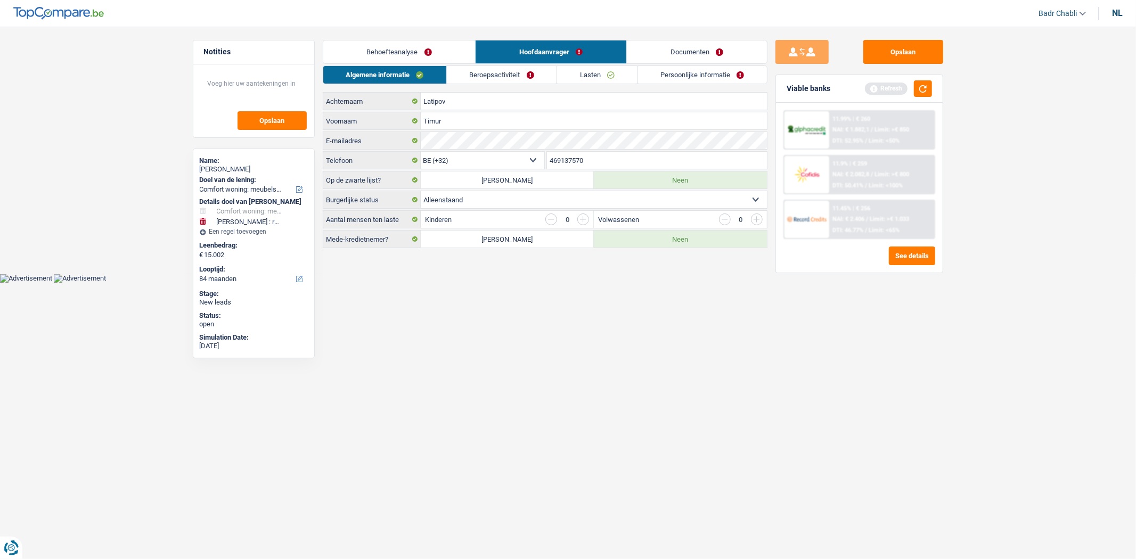
click at [390, 50] on link "Behoefteanalyse" at bounding box center [399, 51] width 152 height 23
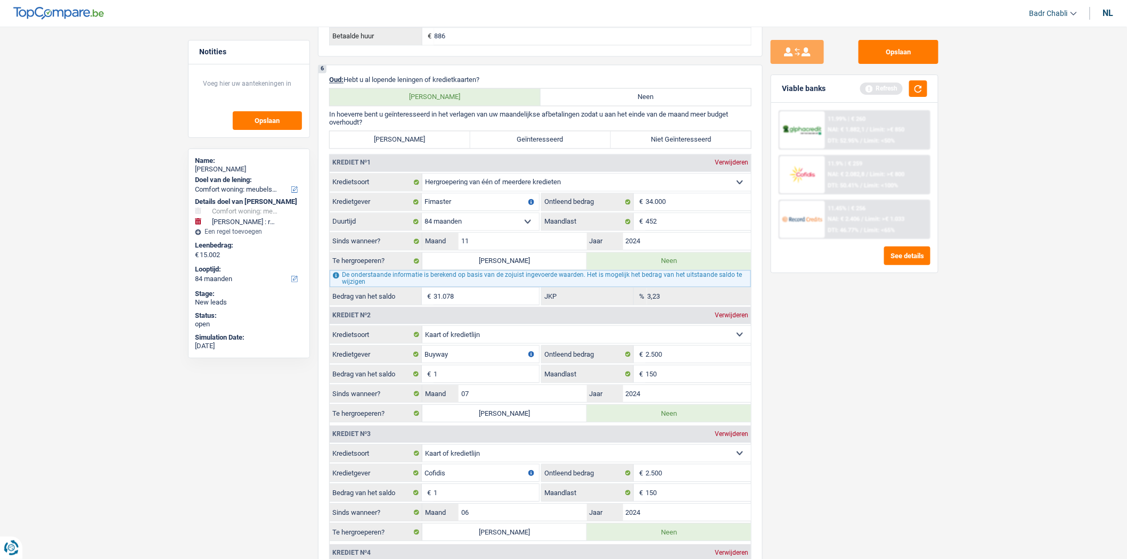
scroll to position [888, 0]
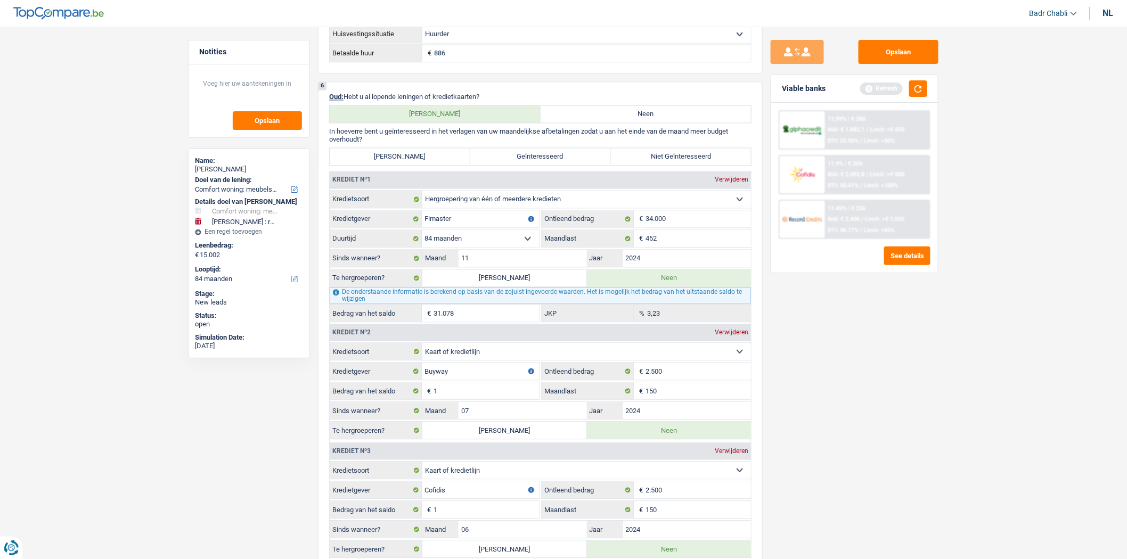
click at [928, 86] on div "Viable banks Refresh" at bounding box center [855, 89] width 167 height 28
click at [514, 259] on input "11" at bounding box center [523, 258] width 128 height 17
click at [513, 259] on input "11" at bounding box center [523, 258] width 128 height 17
click at [919, 83] on button "button" at bounding box center [919, 88] width 18 height 17
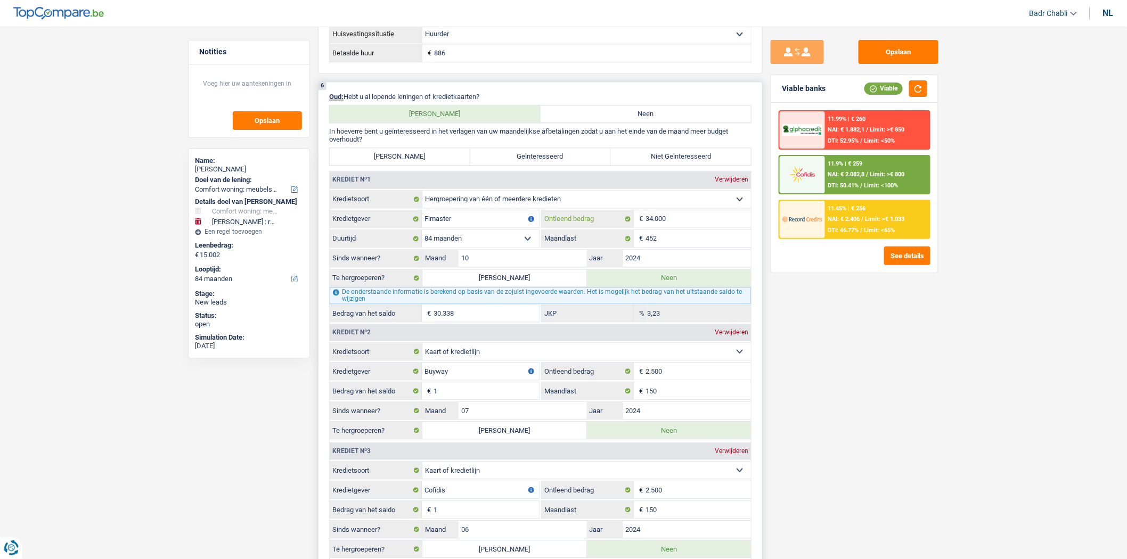
click at [688, 223] on input "34.000" at bounding box center [698, 218] width 105 height 17
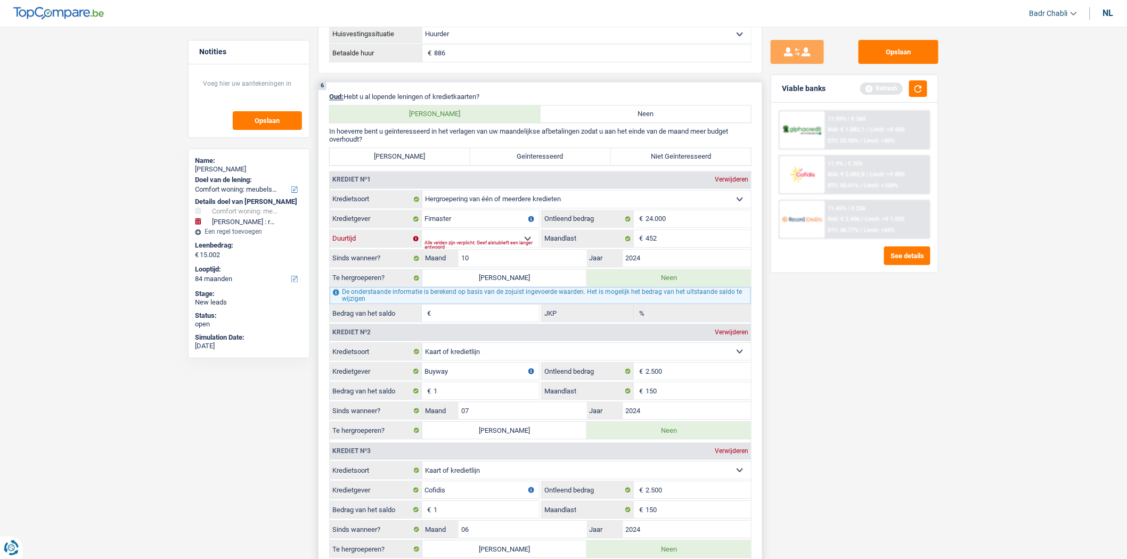
click at [524, 247] on select "12 maanden 18 maanden 24 maanden 30 maanden 36 maanden 42 maanden 48 maanden 60…" at bounding box center [480, 238] width 117 height 17
click at [422, 239] on select "12 maanden 18 maanden 24 maanden 30 maanden 36 maanden 42 maanden 48 maanden 60…" at bounding box center [480, 238] width 117 height 17
click at [494, 241] on select "12 maanden 18 maanden 24 maanden 30 maanden 36 maanden 42 maanden 48 maanden 60…" at bounding box center [480, 238] width 117 height 17
click at [422, 239] on select "12 maanden 18 maanden 24 maanden 30 maanden 36 maanden 42 maanden 48 maanden 60…" at bounding box center [480, 238] width 117 height 17
click at [531, 287] on label "[PERSON_NAME]" at bounding box center [505, 278] width 165 height 17
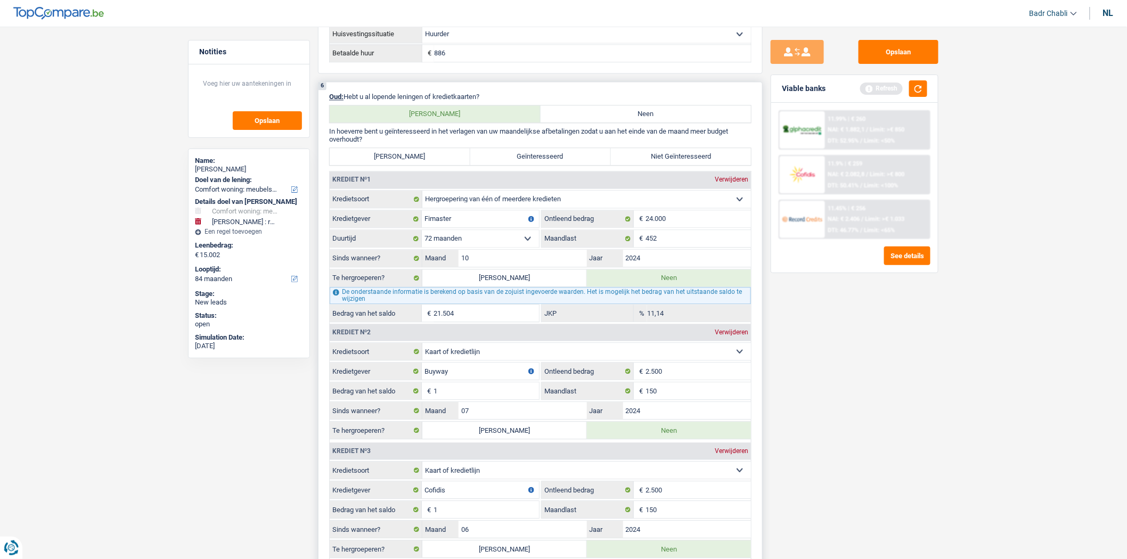
click at [531, 287] on input "[PERSON_NAME]" at bounding box center [505, 278] width 165 height 17
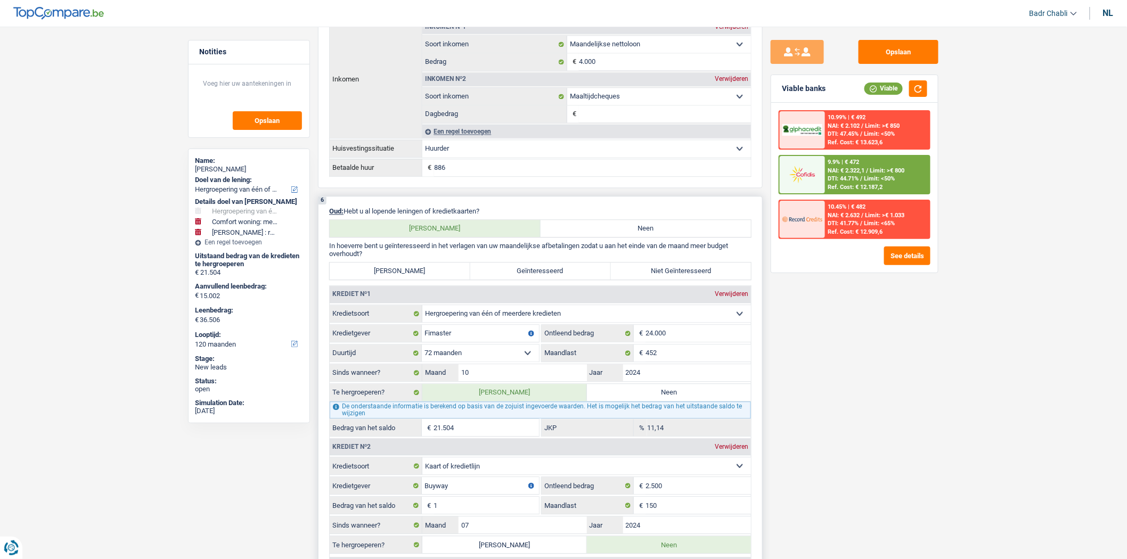
scroll to position [1125, 0]
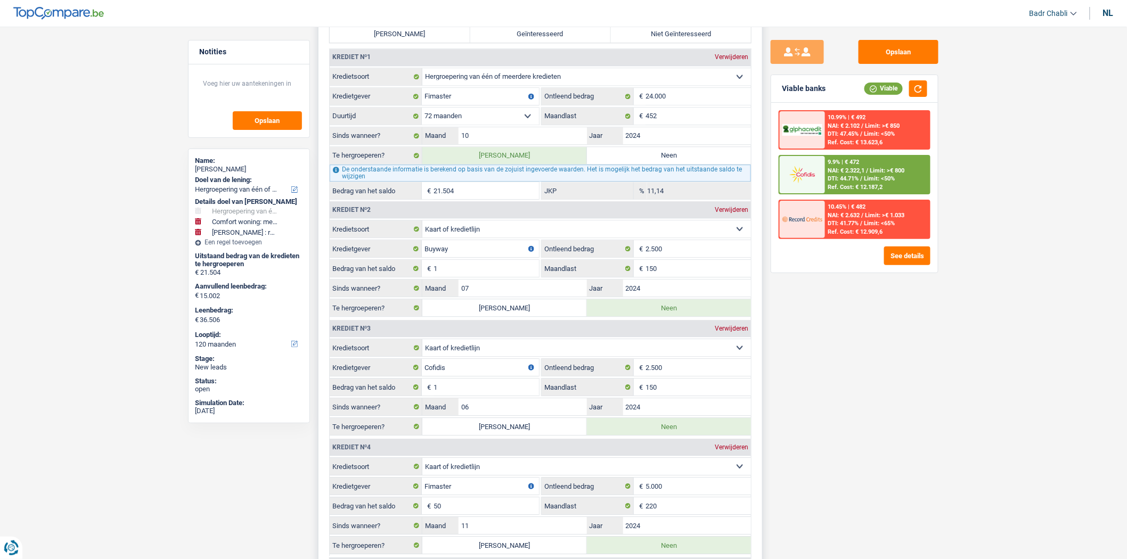
click at [485, 199] on input "21.504" at bounding box center [486, 190] width 105 height 17
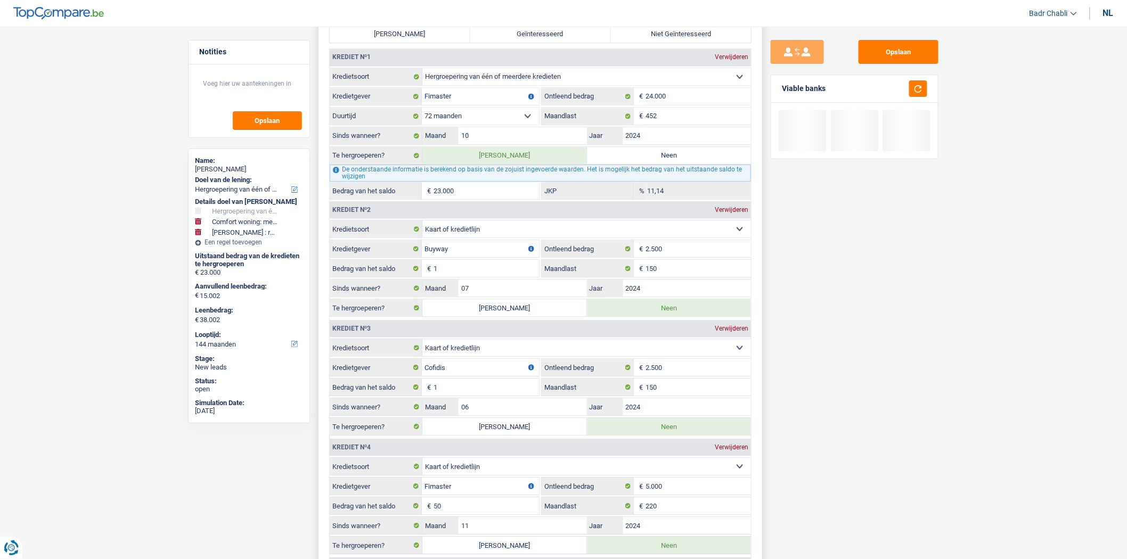
click at [645, 158] on label "Neen" at bounding box center [669, 155] width 165 height 17
click at [645, 158] on input "Neen" at bounding box center [669, 155] width 165 height 17
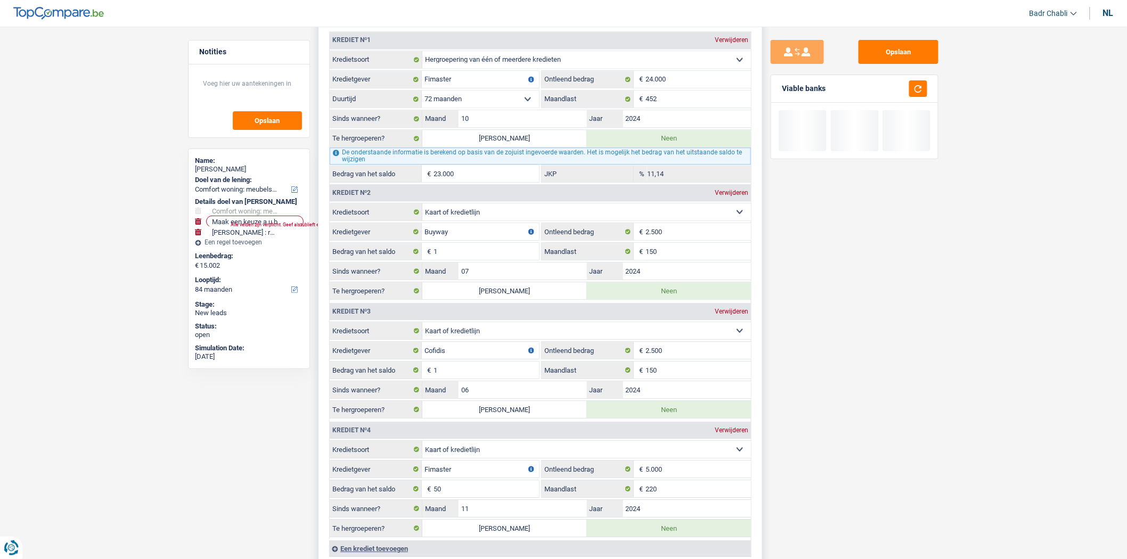
click at [510, 147] on label "[PERSON_NAME]" at bounding box center [505, 138] width 165 height 17
click at [510, 147] on input "[PERSON_NAME]" at bounding box center [505, 138] width 165 height 17
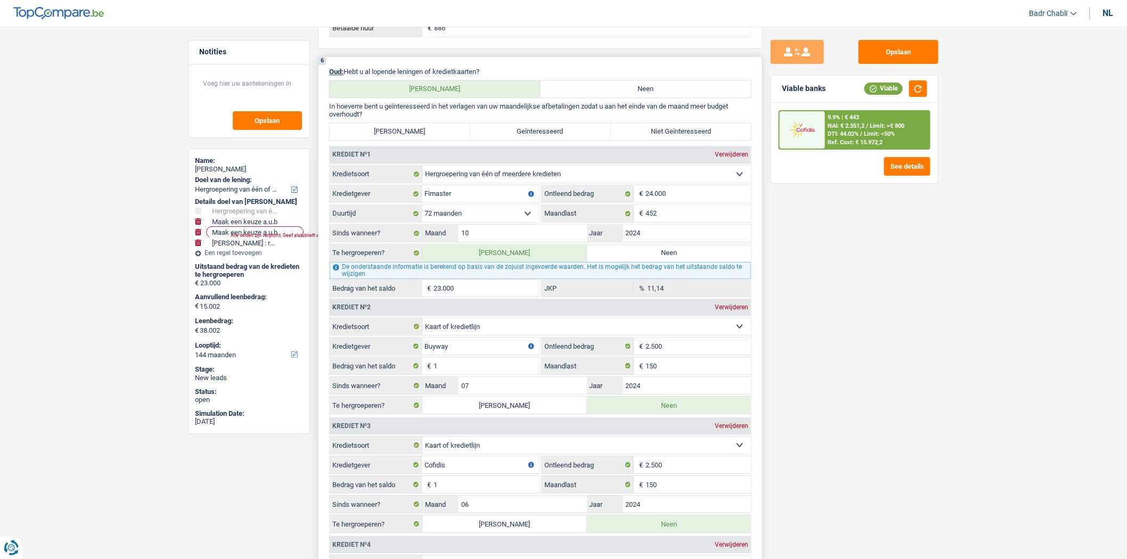
click at [467, 136] on label "[PERSON_NAME]" at bounding box center [400, 131] width 141 height 17
click at [467, 136] on input "[PERSON_NAME]" at bounding box center [400, 131] width 141 height 17
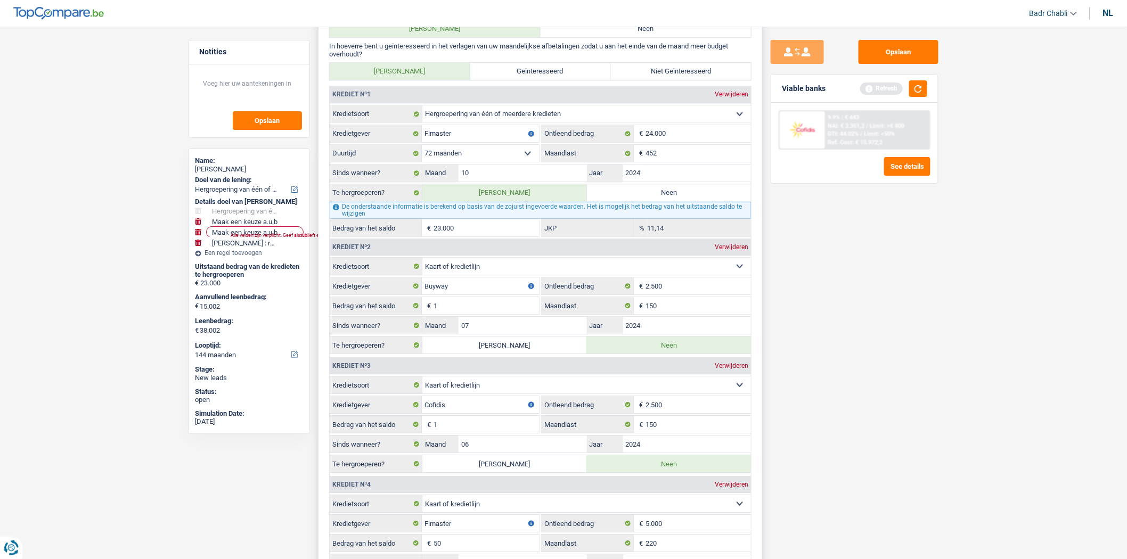
scroll to position [1243, 0]
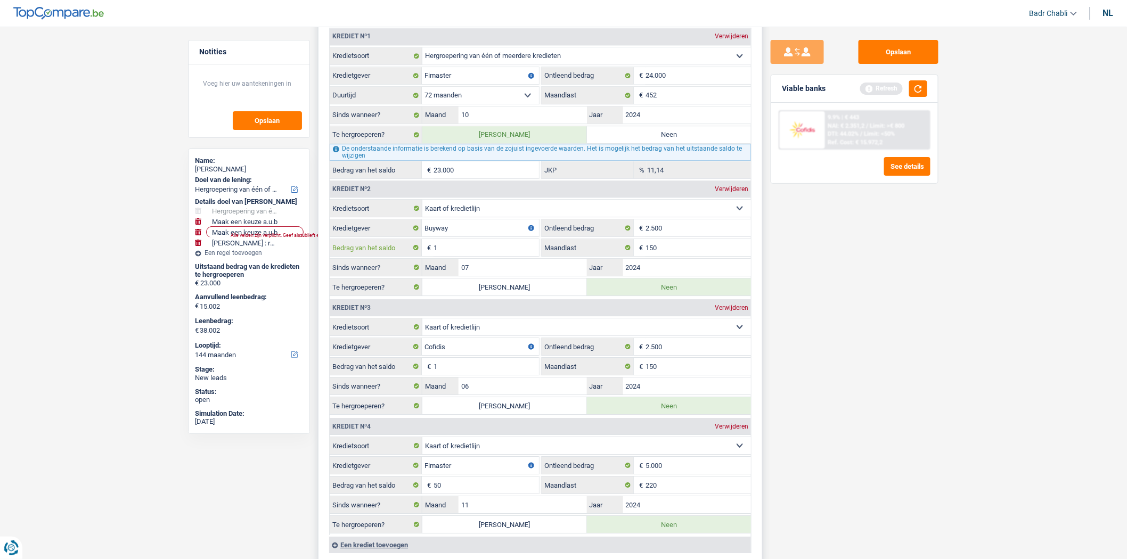
click at [483, 256] on input "1" at bounding box center [486, 247] width 105 height 17
click at [529, 296] on label "[PERSON_NAME]" at bounding box center [505, 287] width 165 height 17
click at [529, 296] on input "[PERSON_NAME]" at bounding box center [505, 287] width 165 height 17
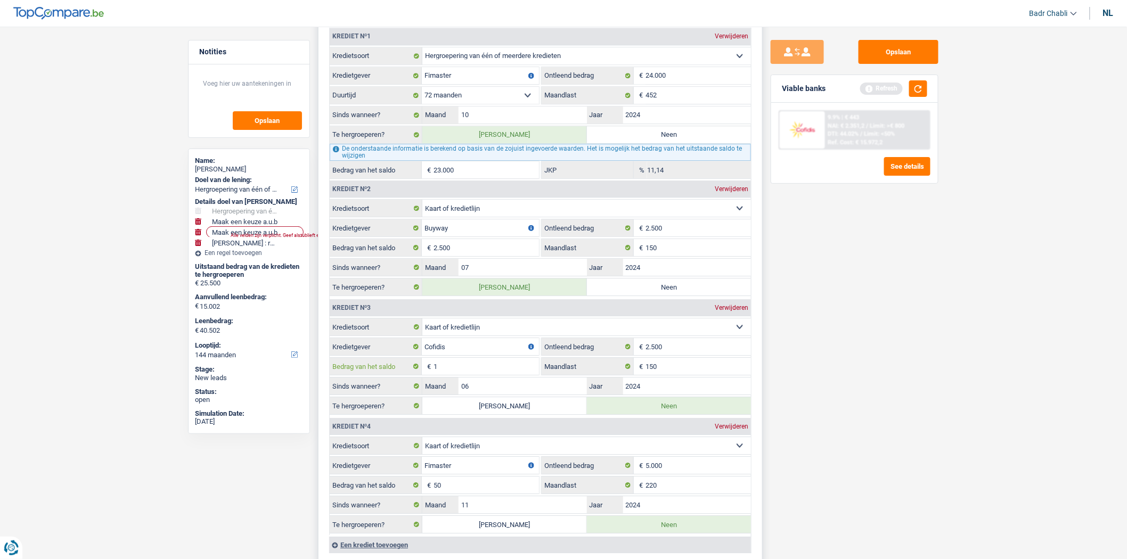
click at [465, 371] on input "1" at bounding box center [486, 366] width 105 height 17
click at [514, 415] on label "[PERSON_NAME]" at bounding box center [505, 405] width 165 height 17
click at [514, 415] on input "[PERSON_NAME]" at bounding box center [505, 405] width 165 height 17
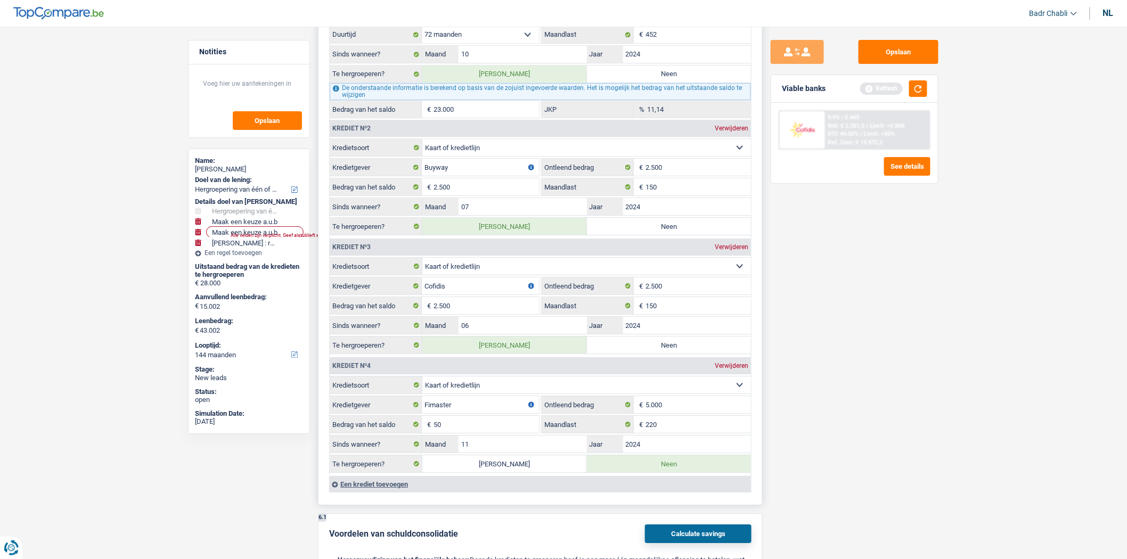
scroll to position [1361, 0]
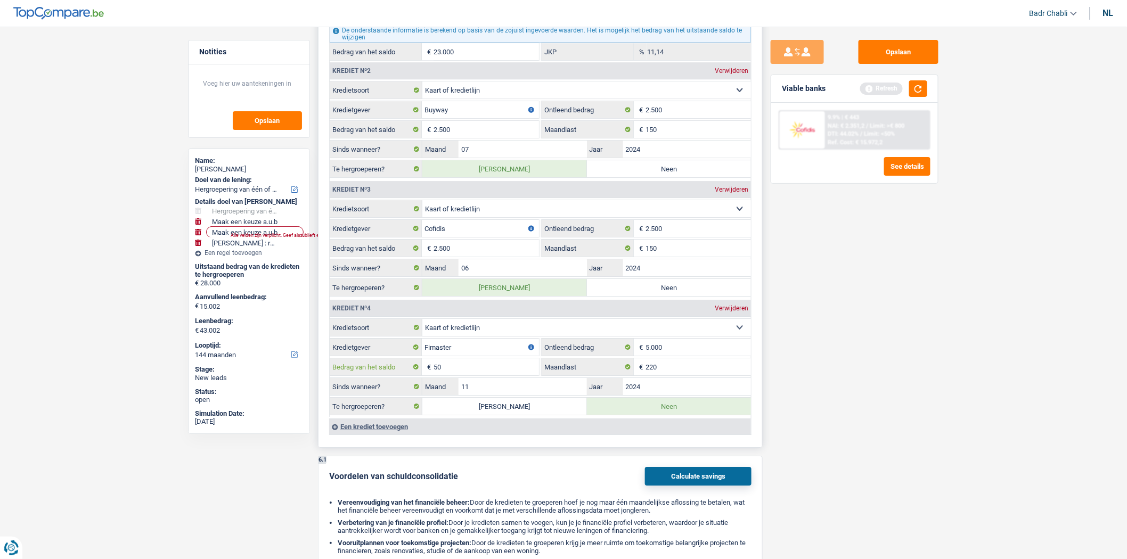
click at [489, 376] on input "50" at bounding box center [486, 367] width 105 height 17
click at [488, 376] on input "50" at bounding box center [486, 367] width 105 height 17
click at [480, 415] on label "[PERSON_NAME]" at bounding box center [505, 406] width 165 height 17
click at [480, 415] on input "[PERSON_NAME]" at bounding box center [505, 406] width 165 height 17
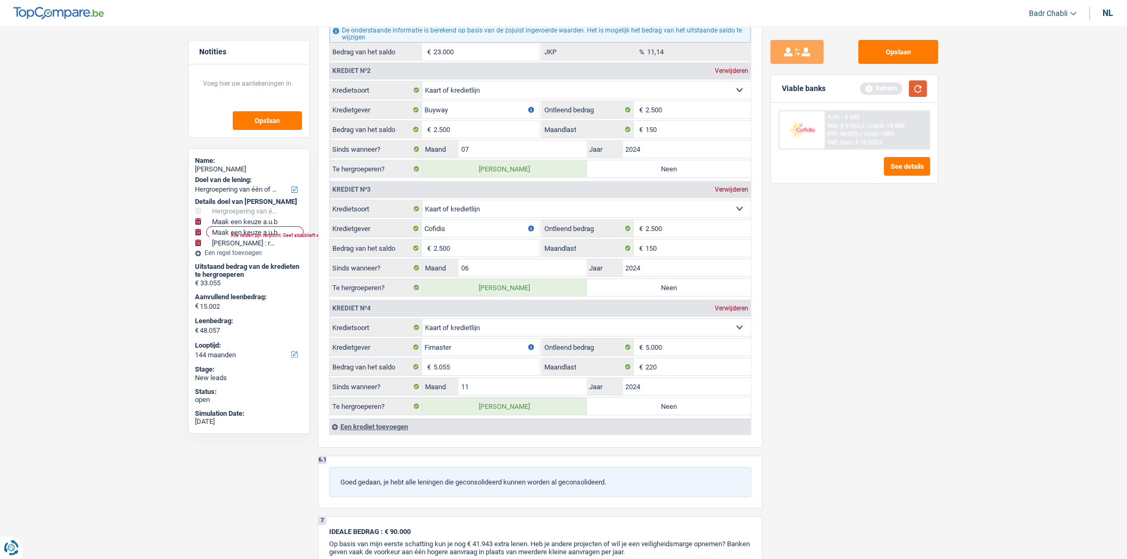
click at [921, 89] on button "button" at bounding box center [919, 88] width 18 height 17
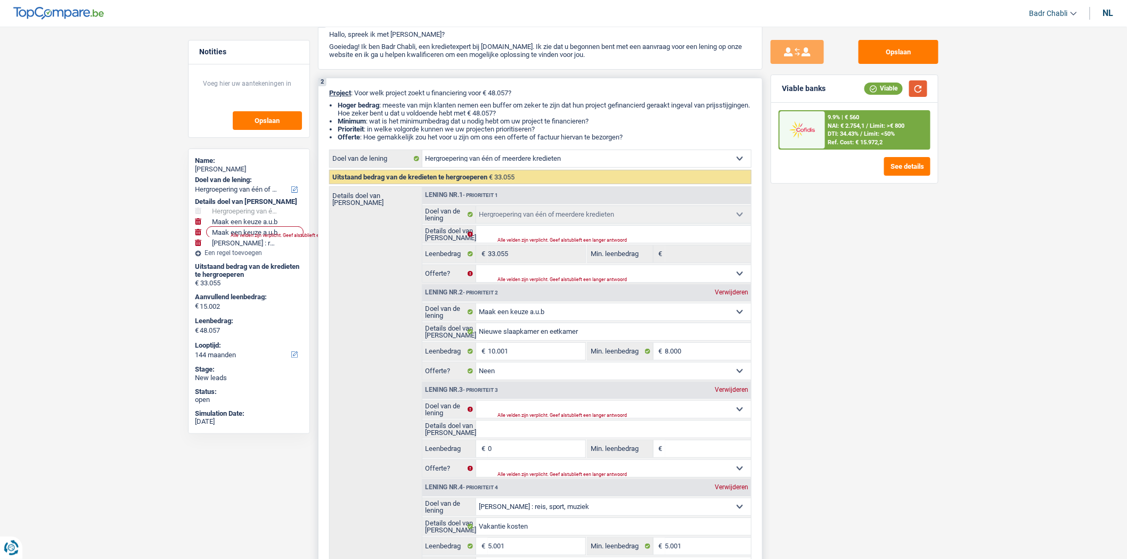
scroll to position [177, 0]
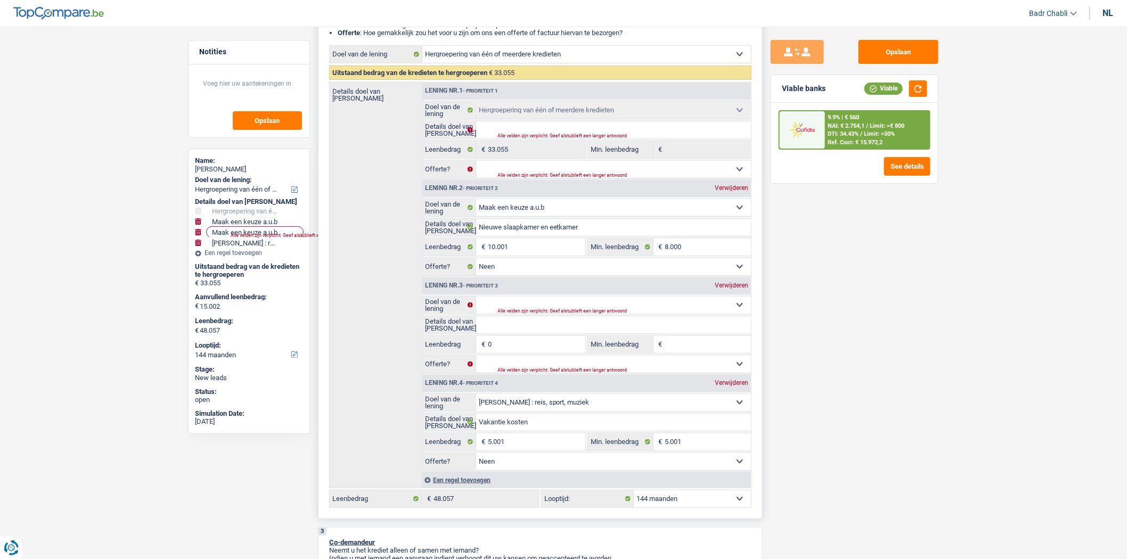
click at [737, 288] on div "Verwijderen" at bounding box center [731, 285] width 39 height 6
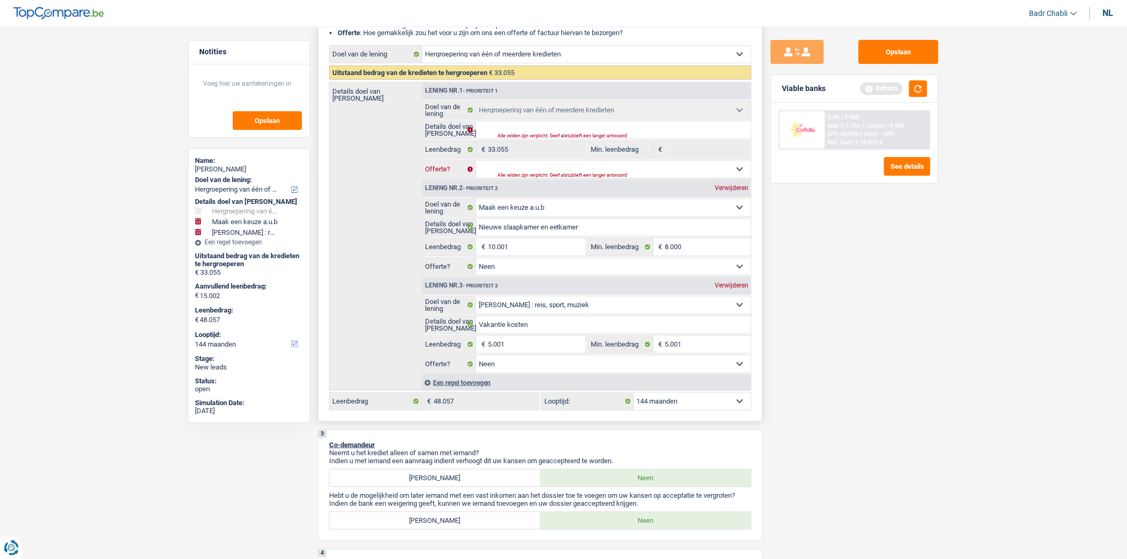
click at [587, 164] on select "Ja Neen Niet beantwoord Maak een keuze a.u.b" at bounding box center [613, 169] width 275 height 17
click at [476, 164] on select "Ja Neen Niet beantwoord Maak een keuze a.u.b" at bounding box center [613, 169] width 275 height 17
click at [564, 139] on div "Alle velden zijn verplicht. Geef alstublieft een langer antwoord" at bounding box center [612, 136] width 228 height 4
click at [563, 136] on div "Alle velden zijn verplicht. Geef alstublieft een langer antwoord" at bounding box center [612, 136] width 228 height 4
click at [565, 129] on input "Details doel van [PERSON_NAME]" at bounding box center [613, 129] width 275 height 17
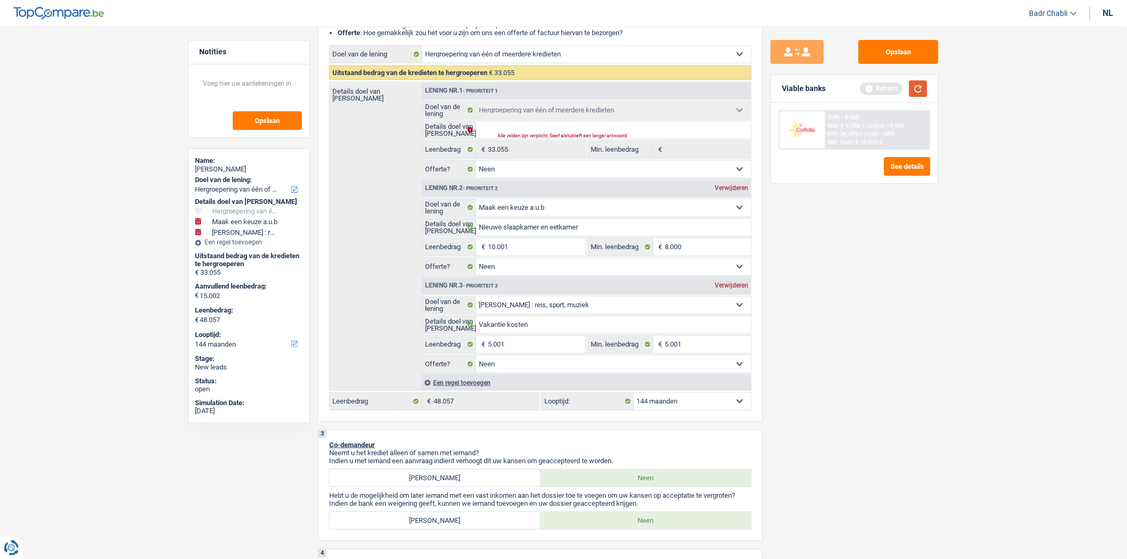
click at [913, 91] on button "button" at bounding box center [919, 88] width 18 height 17
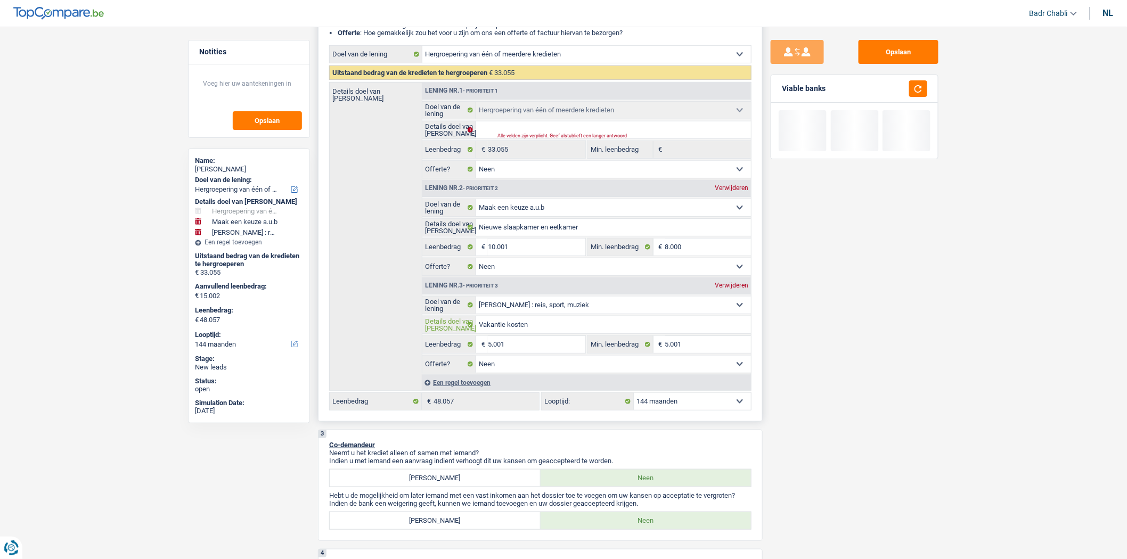
click at [544, 322] on input "Vakantie kosten" at bounding box center [613, 324] width 275 height 17
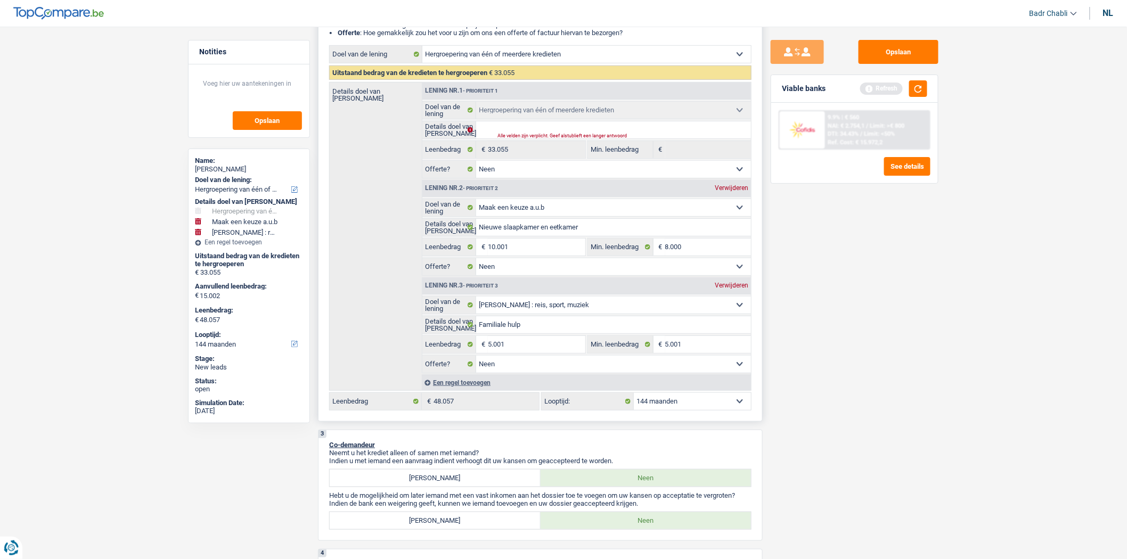
click at [555, 312] on select "Comfort woning: meubels, textiel, toestellen, privé materiaal Hifi, multimedia,…" at bounding box center [613, 305] width 275 height 17
click at [476, 301] on select "Comfort woning: meubels, textiel, toestellen, privé materiaal Hifi, multimedia,…" at bounding box center [613, 305] width 275 height 17
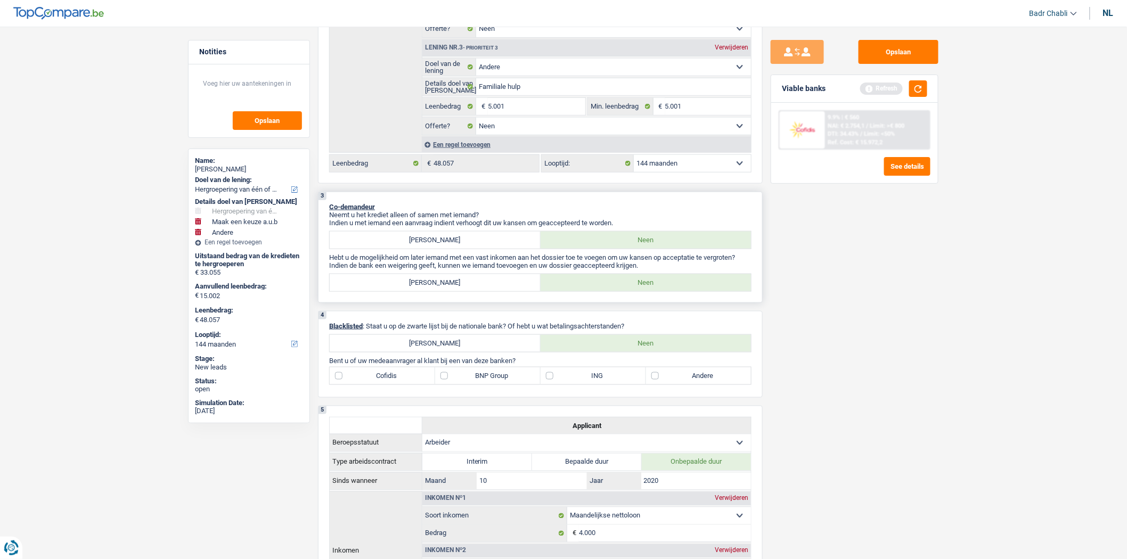
scroll to position [414, 0]
click at [337, 385] on label "Cofidis" at bounding box center [382, 377] width 105 height 17
click at [337, 385] on input "Cofidis" at bounding box center [382, 377] width 105 height 17
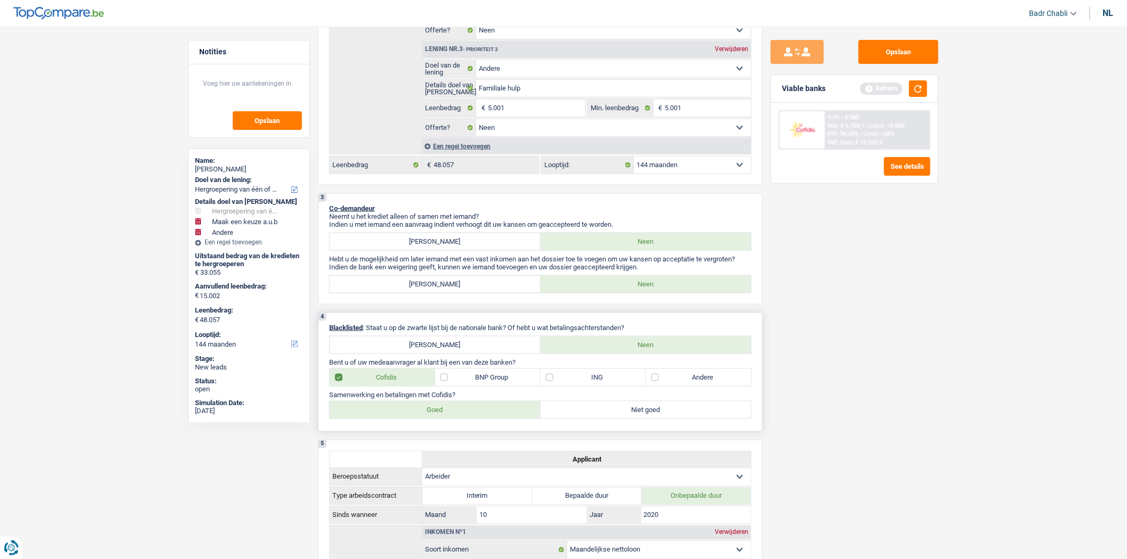
click at [455, 411] on label "Goed" at bounding box center [435, 410] width 211 height 17
click at [455, 411] on input "Goed" at bounding box center [435, 410] width 211 height 17
click at [557, 383] on label "ING" at bounding box center [593, 377] width 105 height 17
click at [557, 383] on input "ING" at bounding box center [593, 377] width 105 height 17
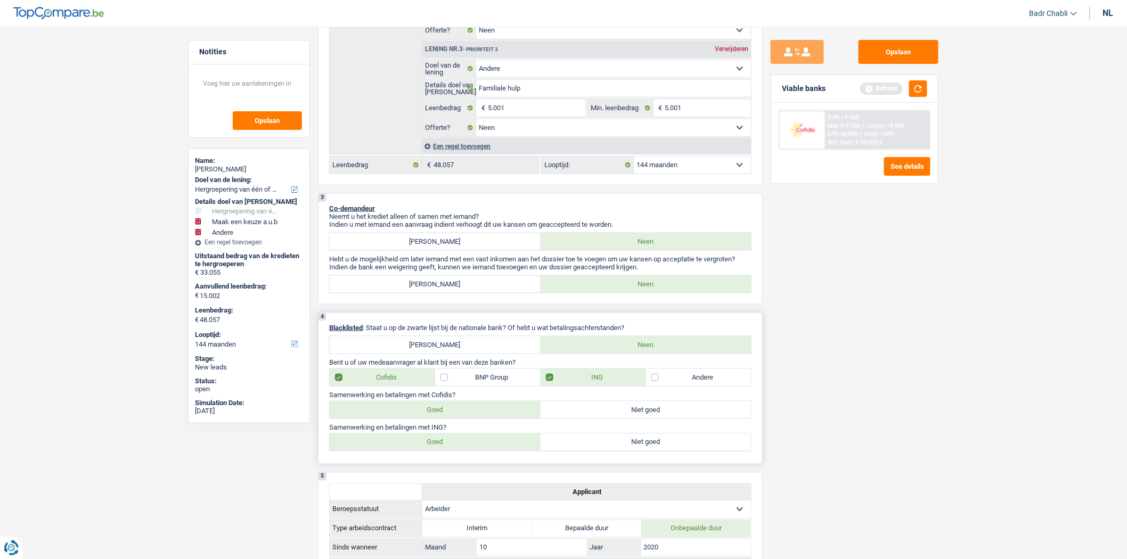
click at [480, 449] on label "Goed" at bounding box center [435, 442] width 211 height 17
click at [480, 449] on input "Goed" at bounding box center [435, 442] width 211 height 17
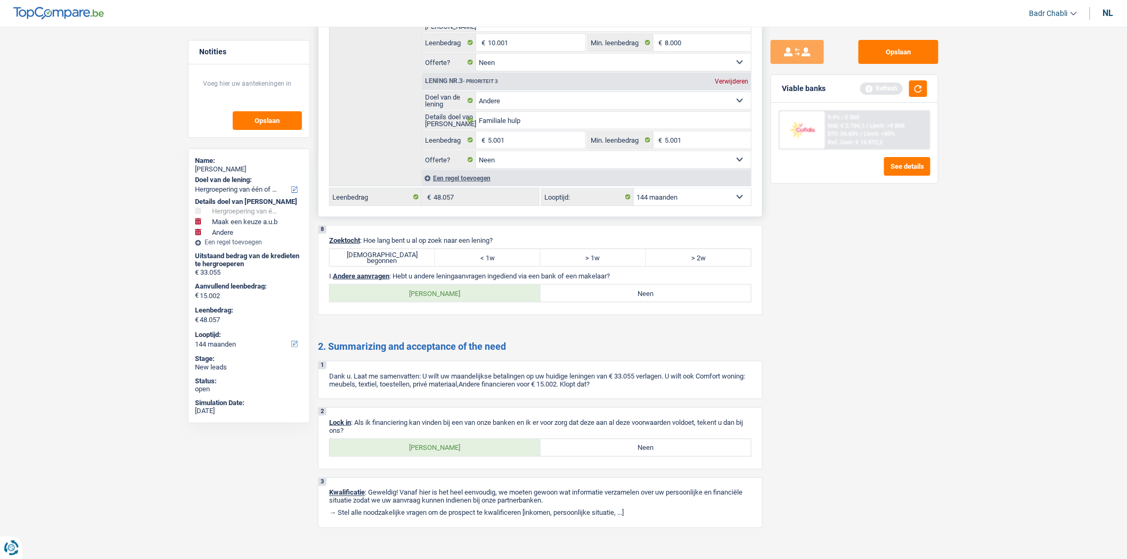
scroll to position [2078, 0]
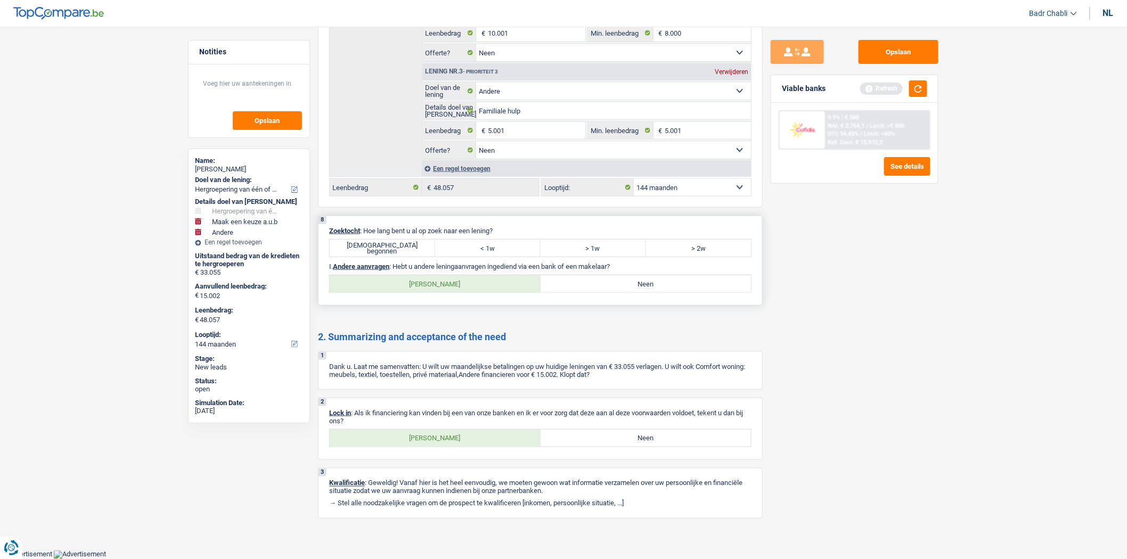
click at [380, 240] on label "[DEMOGRAPHIC_DATA] begonnen" at bounding box center [382, 248] width 105 height 17
click at [380, 240] on input "[DEMOGRAPHIC_DATA] begonnen" at bounding box center [382, 248] width 105 height 17
click at [612, 280] on label "Neen" at bounding box center [646, 283] width 211 height 17
click at [612, 280] on input "Neen" at bounding box center [646, 283] width 211 height 17
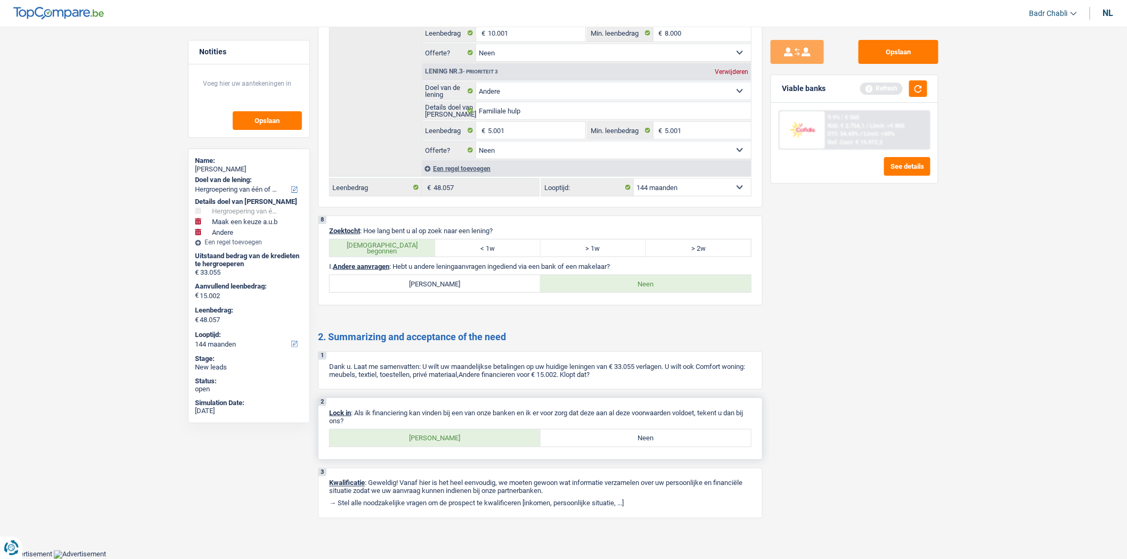
click at [444, 433] on label "[PERSON_NAME]" at bounding box center [435, 438] width 211 height 17
click at [444, 433] on input "[PERSON_NAME]" at bounding box center [435, 438] width 211 height 17
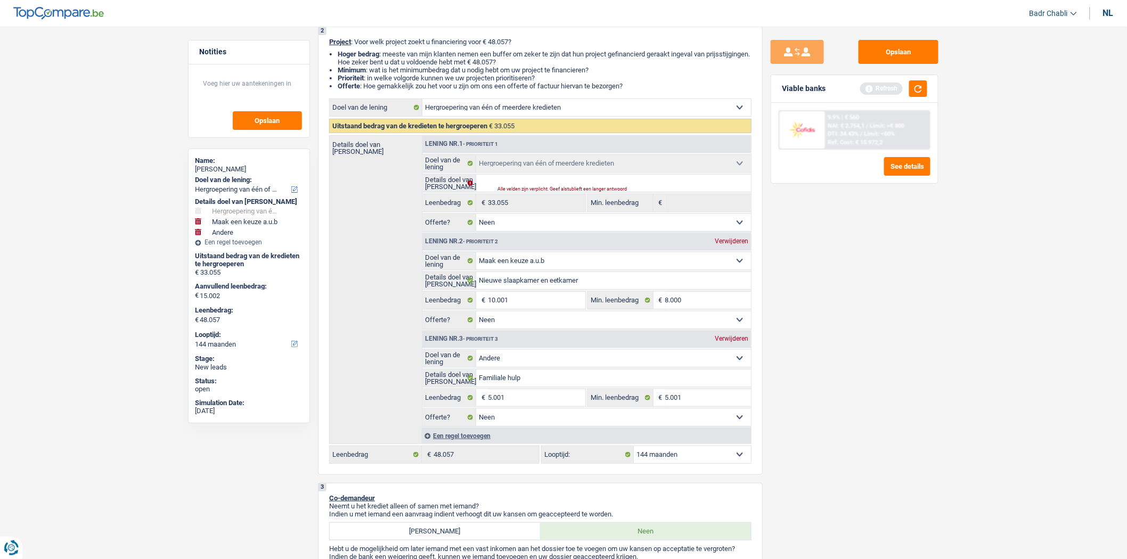
scroll to position [361, 0]
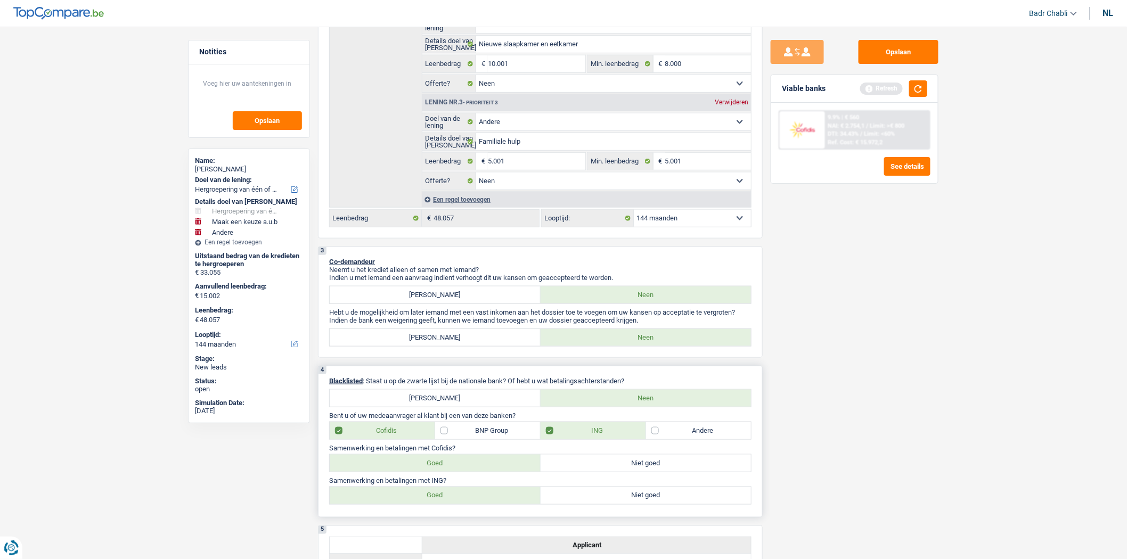
click at [461, 436] on label "BNP Group" at bounding box center [487, 431] width 105 height 17
click at [461, 436] on input "BNP Group" at bounding box center [487, 431] width 105 height 17
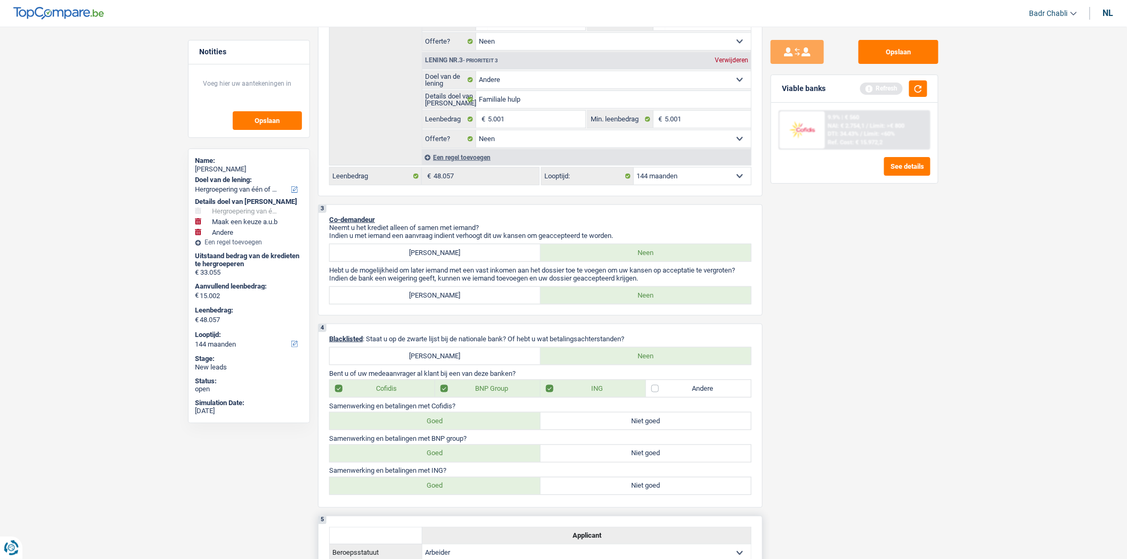
scroll to position [598, 0]
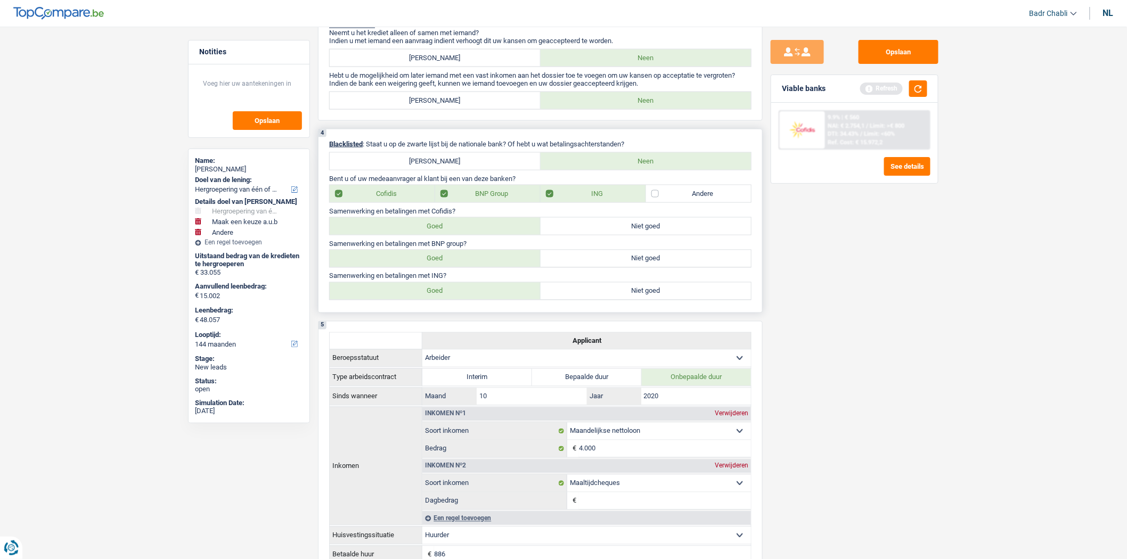
click at [460, 264] on label "Goed" at bounding box center [435, 258] width 211 height 17
click at [460, 264] on input "Goed" at bounding box center [435, 258] width 211 height 17
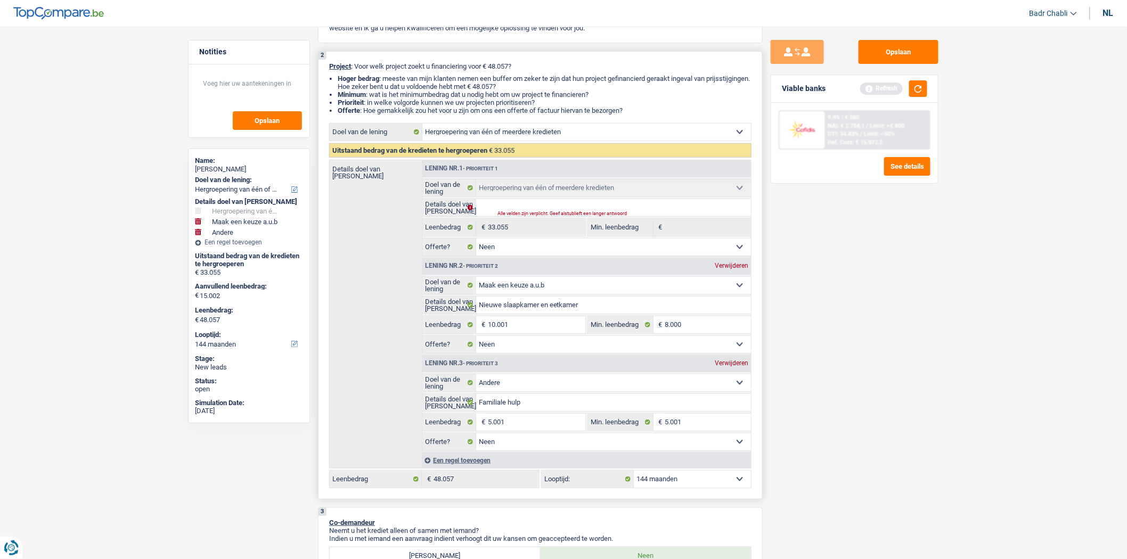
scroll to position [0, 0]
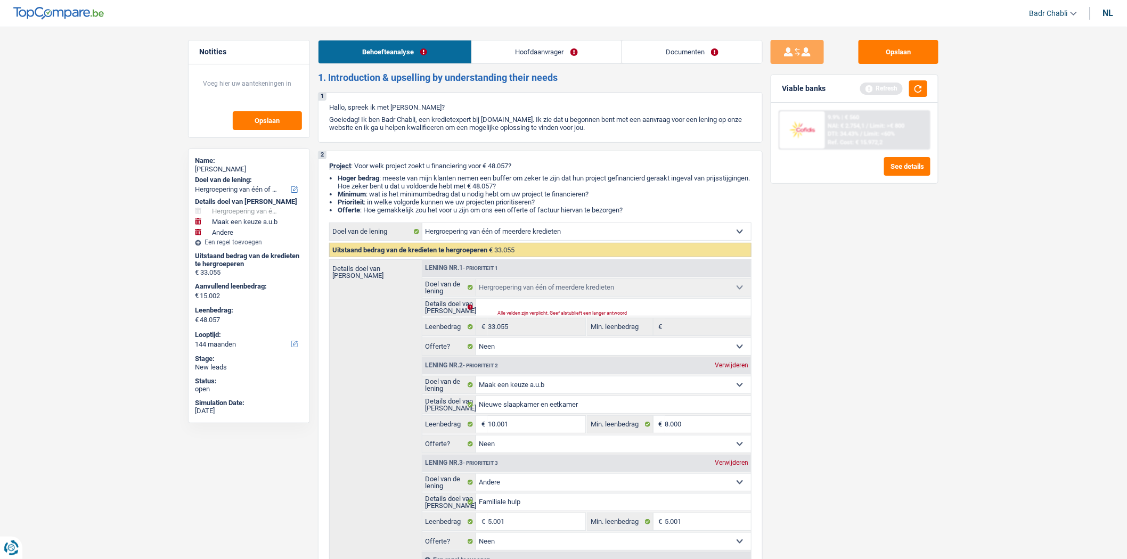
click at [519, 48] on link "Hoofdaanvrager" at bounding box center [547, 51] width 150 height 23
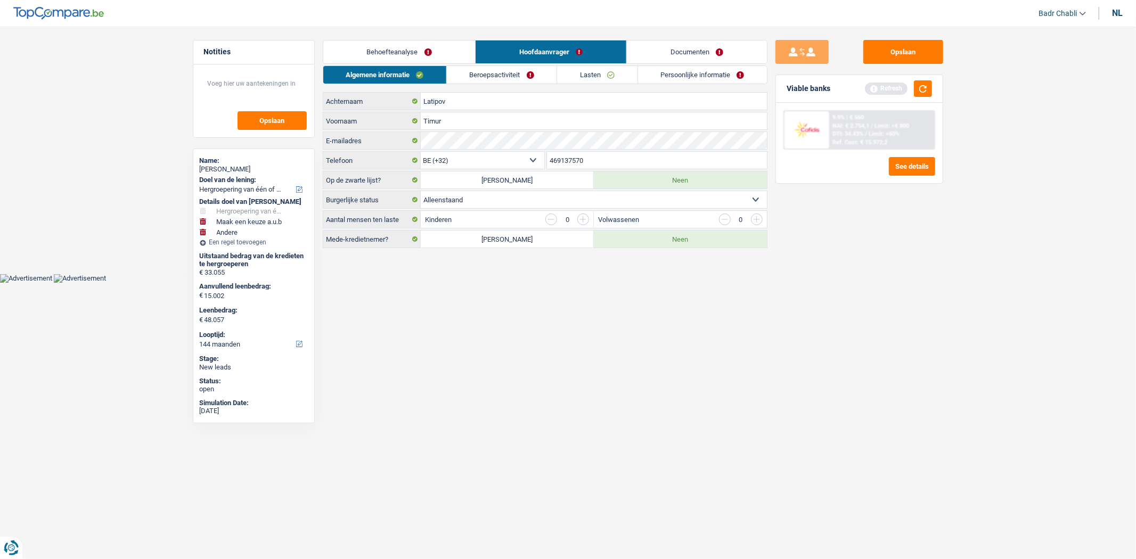
click at [515, 70] on link "Beroepsactiviteit" at bounding box center [502, 75] width 110 height 18
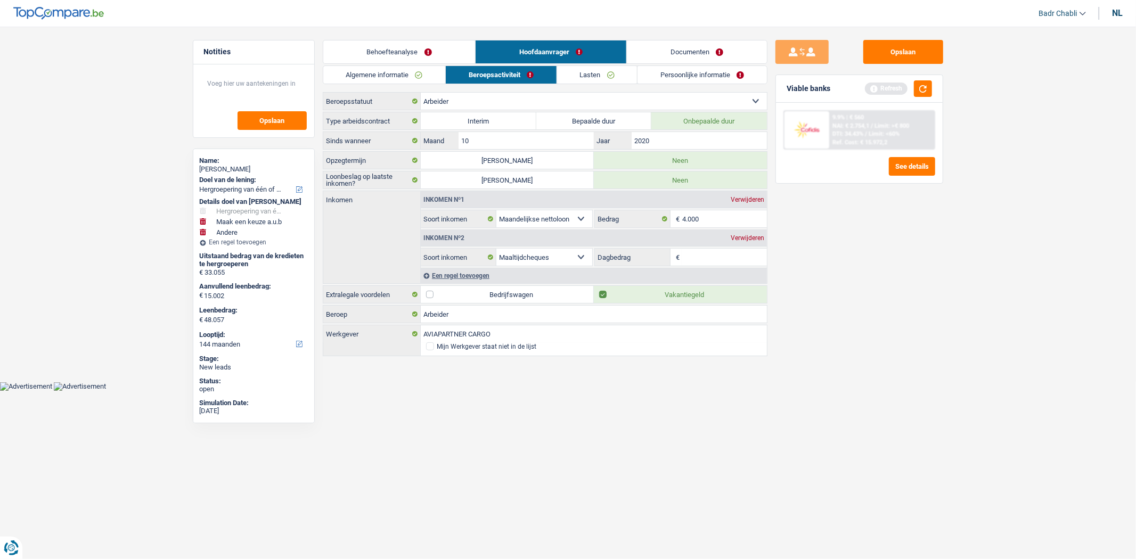
click at [694, 251] on input "Dagbedrag" at bounding box center [725, 257] width 85 height 17
click at [988, 280] on main "Notities Opslaan Name: [PERSON_NAME] Doel van de lening: Comfort woning: meubel…" at bounding box center [568, 199] width 1136 height 366
click at [921, 92] on button "button" at bounding box center [923, 88] width 18 height 17
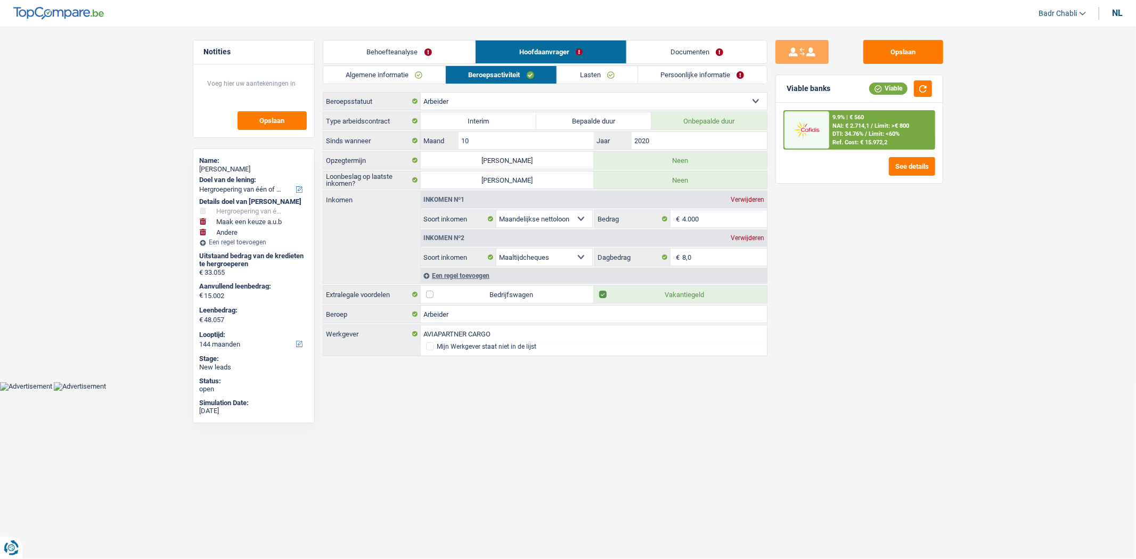
click at [598, 66] on link "Lasten" at bounding box center [597, 75] width 80 height 18
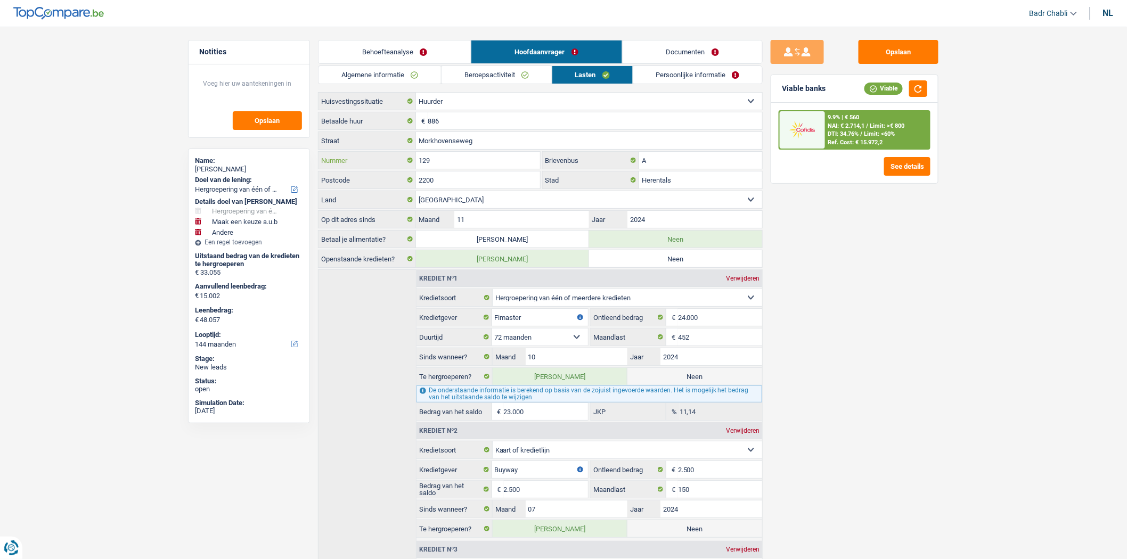
click at [453, 160] on input "129" at bounding box center [478, 160] width 124 height 17
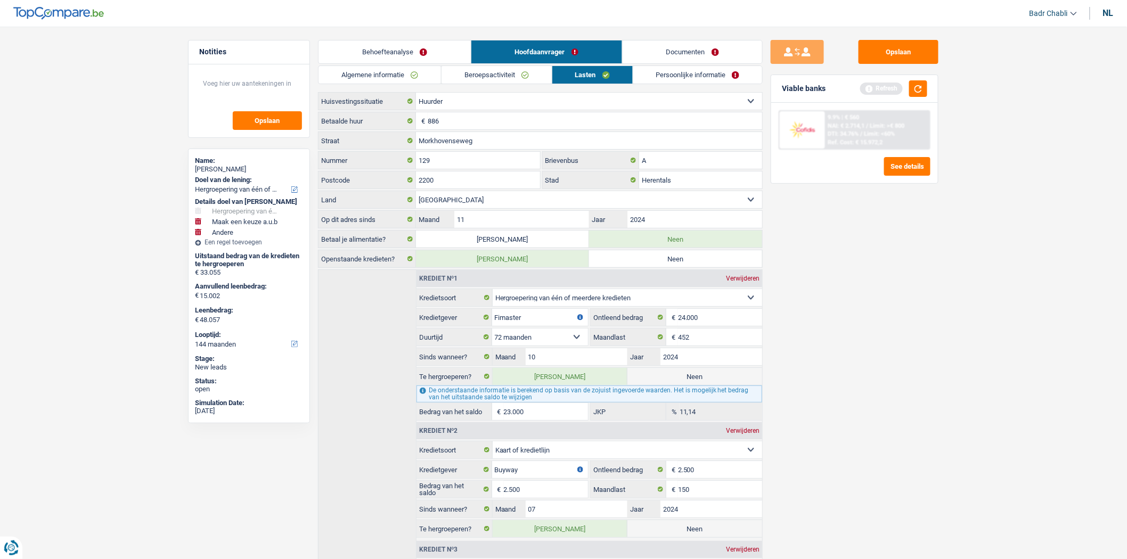
click at [669, 72] on link "Persoonlijke informatie" at bounding box center [698, 75] width 129 height 18
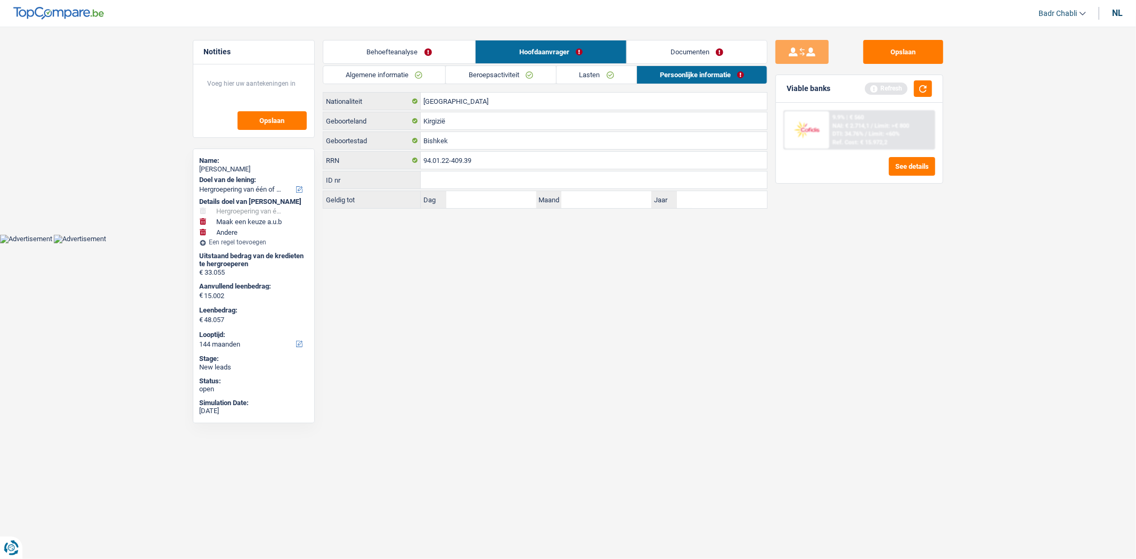
click at [679, 45] on link "Documenten" at bounding box center [697, 51] width 140 height 23
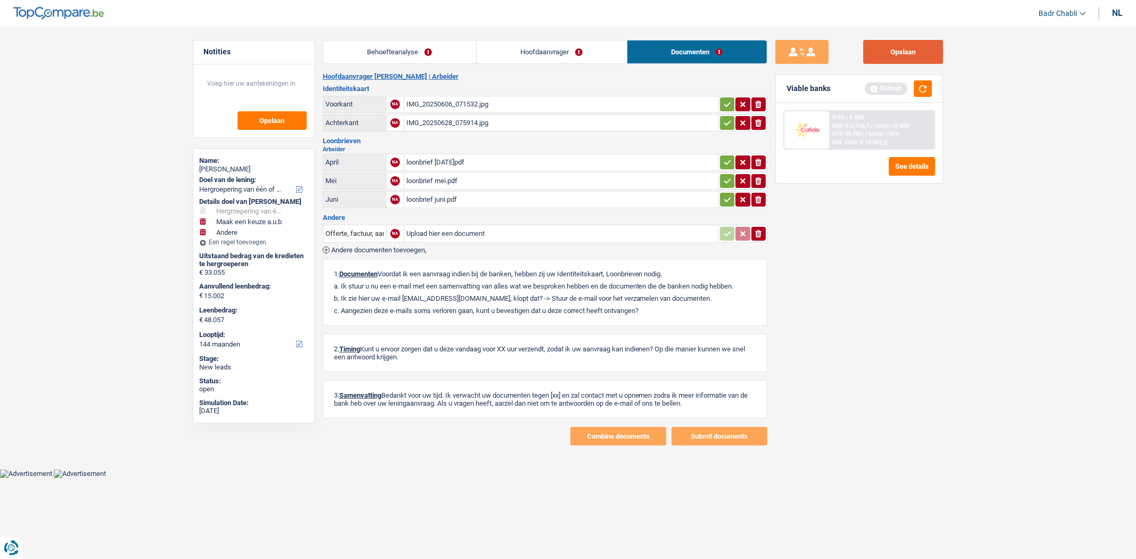
click at [900, 50] on button "Opslaan" at bounding box center [904, 52] width 80 height 24
click at [448, 103] on div "IMG_20250606_071532.jpg" at bounding box center [562, 104] width 310 height 16
click at [925, 86] on button "button" at bounding box center [923, 88] width 18 height 17
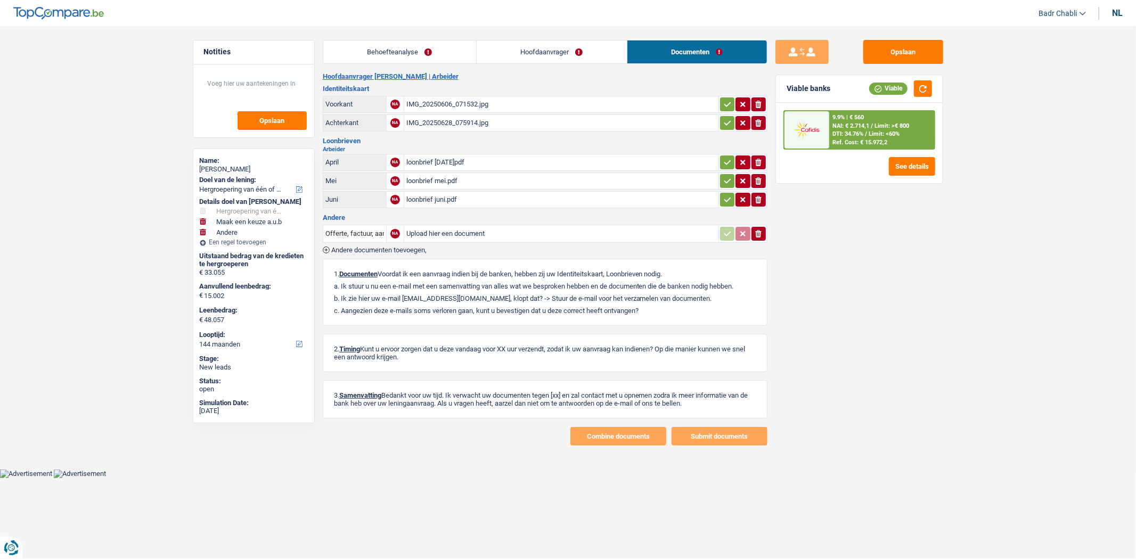
click at [370, 43] on link "Behoefteanalyse" at bounding box center [399, 51] width 153 height 23
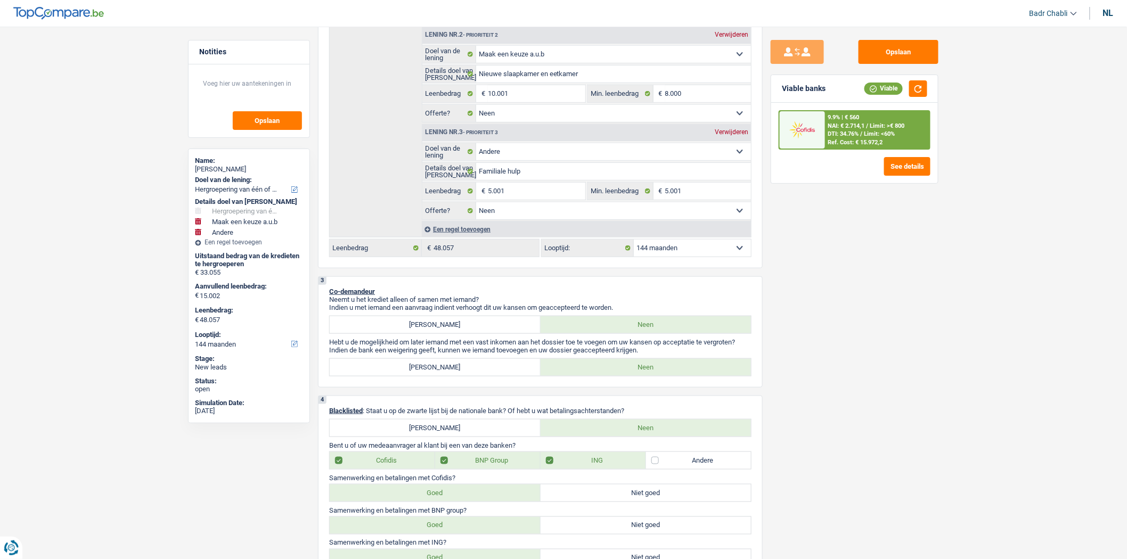
scroll to position [414, 0]
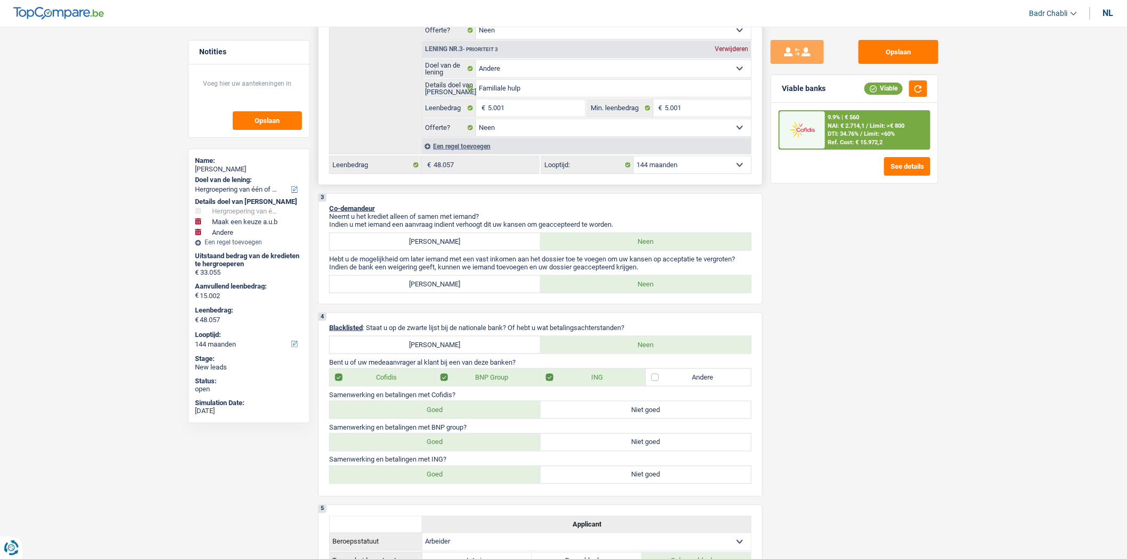
click at [685, 174] on select "12 maanden 18 maanden 24 maanden 30 maanden 36 maanden 42 maanden 48 maanden 60…" at bounding box center [692, 165] width 117 height 17
click at [634, 160] on select "12 maanden 18 maanden 24 maanden 30 maanden 36 maanden 42 maanden 48 maanden 60…" at bounding box center [692, 165] width 117 height 17
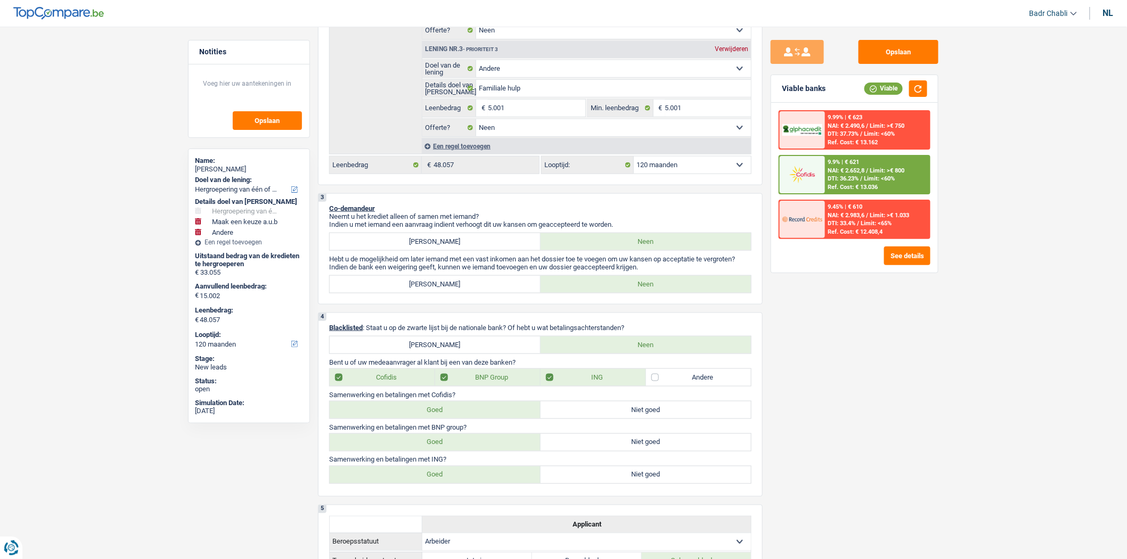
click at [864, 169] on span "NAI: € 2.652,8" at bounding box center [847, 170] width 37 height 7
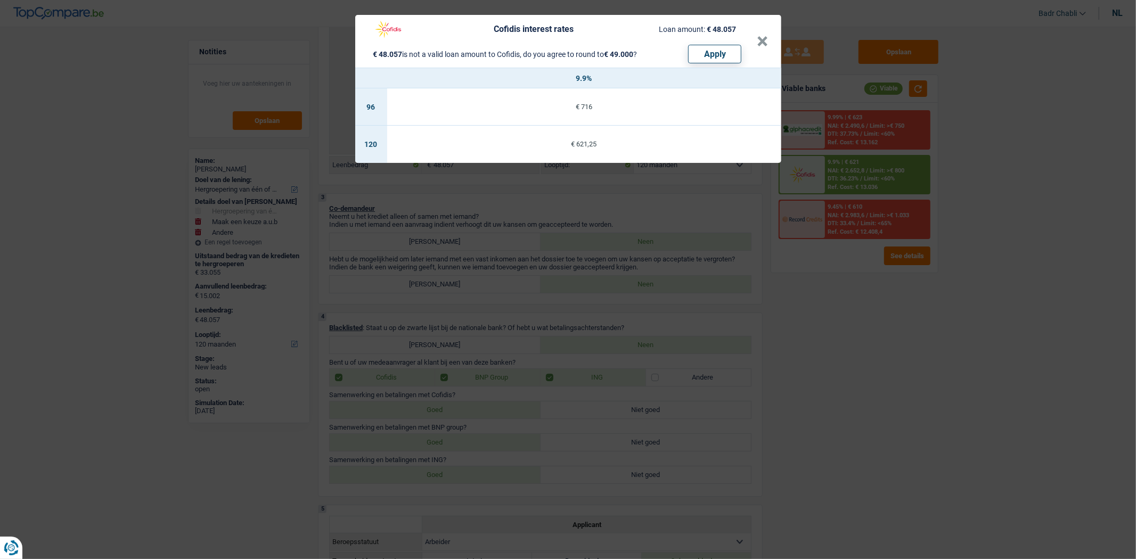
click at [756, 46] on div "Cofidis interest rates Loan amount: € 48.057 € 48.057 is not a valid loan amoun…" at bounding box center [562, 41] width 389 height 44
click at [766, 39] on button "×" at bounding box center [763, 41] width 11 height 11
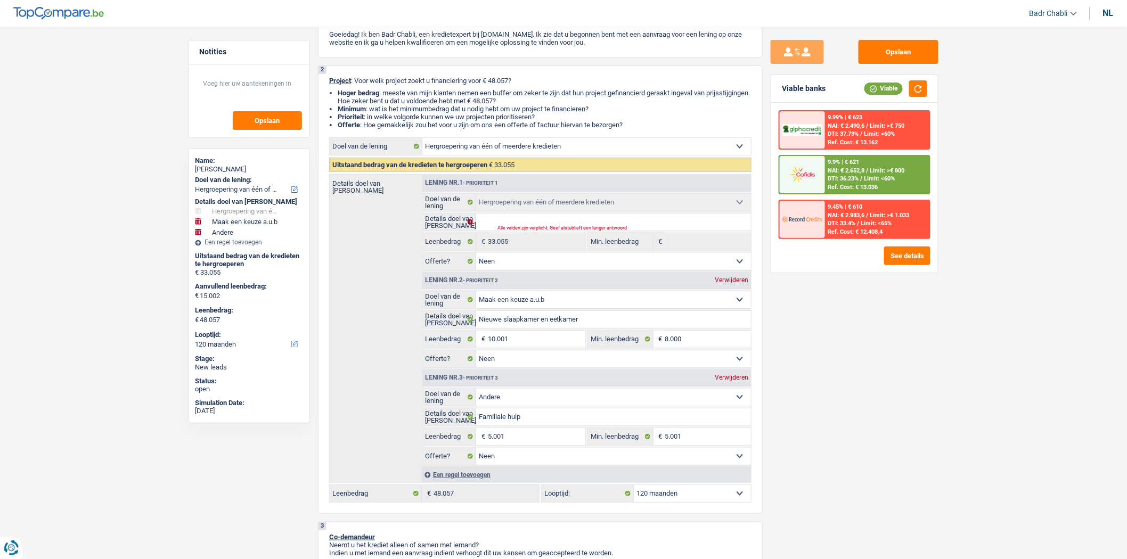
scroll to position [0, 0]
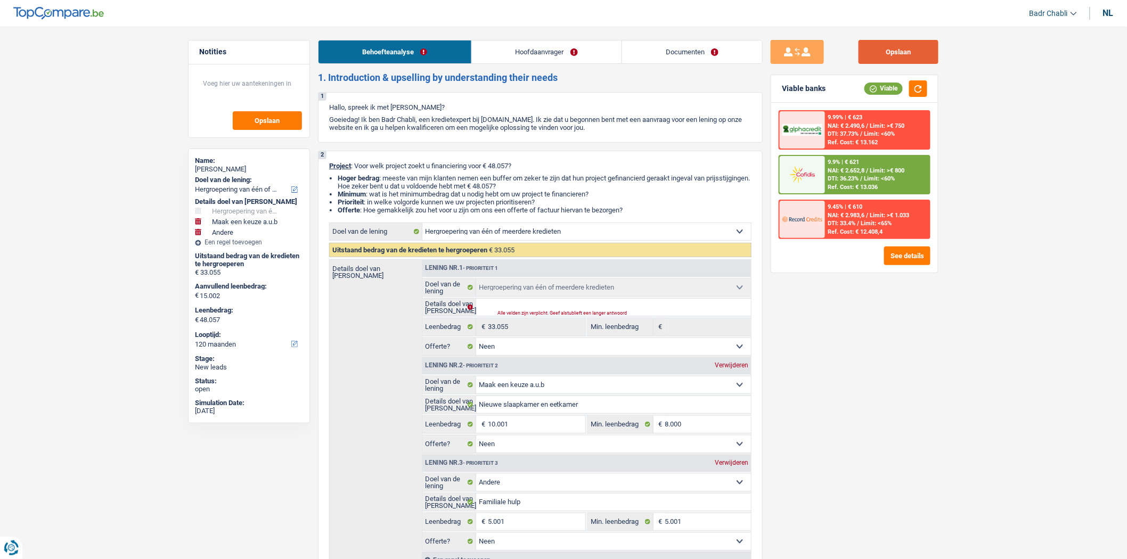
click at [900, 52] on button "Opslaan" at bounding box center [899, 52] width 80 height 24
click at [883, 50] on button "Opslaan" at bounding box center [899, 52] width 80 height 24
